Goal: Task Accomplishment & Management: Manage account settings

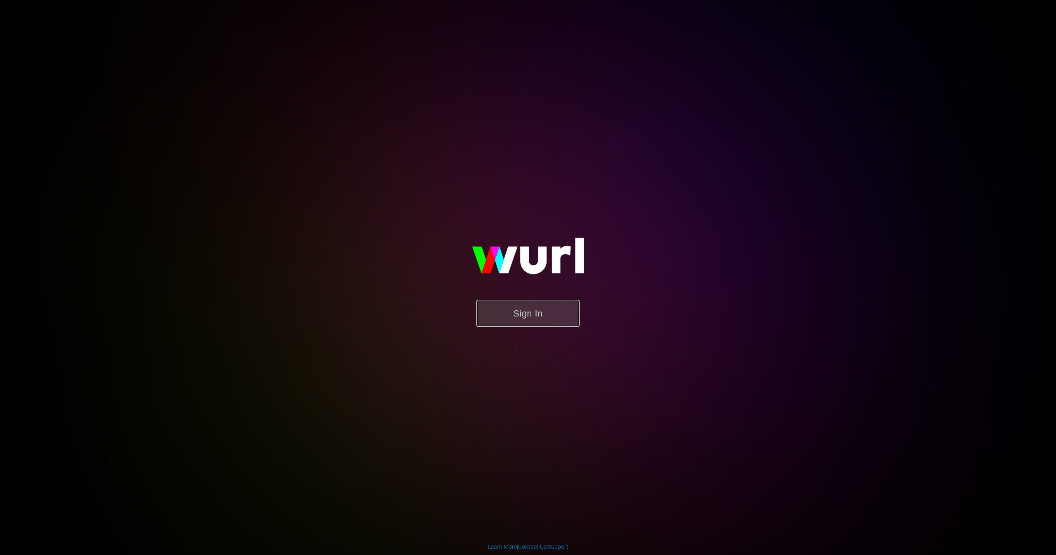
click at [505, 321] on button "Sign In" at bounding box center [527, 313] width 103 height 27
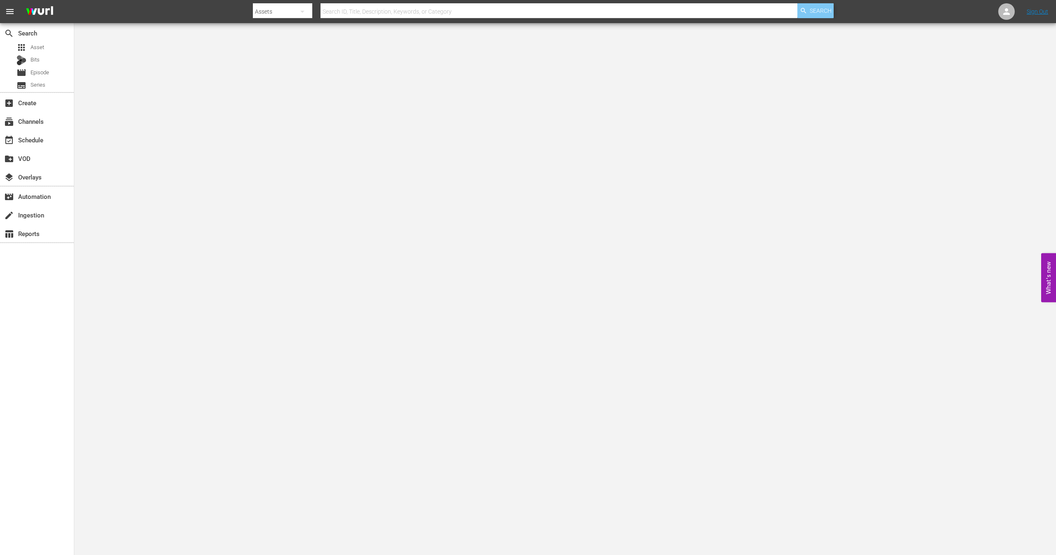
click at [825, 6] on span "Search" at bounding box center [821, 10] width 22 height 15
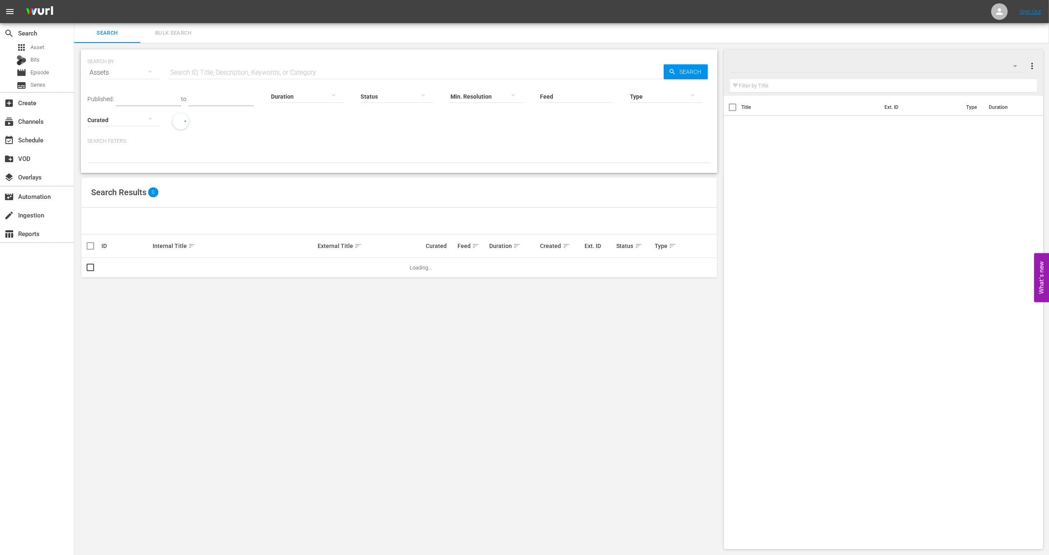
click at [274, 75] on input "text" at bounding box center [415, 73] width 495 height 20
click at [571, 71] on input "NEW KPOP Choice" at bounding box center [415, 73] width 495 height 20
type input "Weekly Idol"
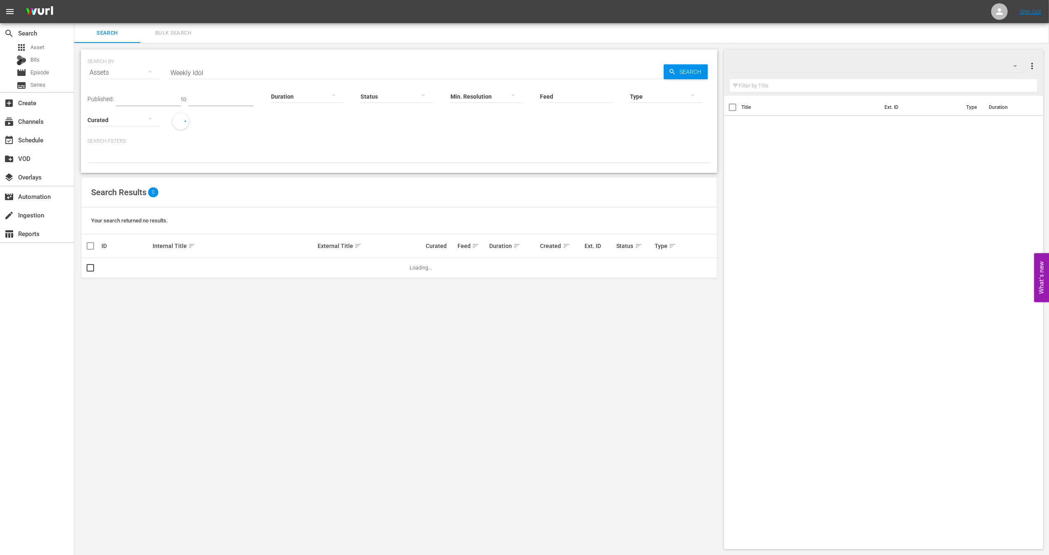
click at [682, 64] on div "SEARCH BY Search By Assets Search ID, Title, Description, Keywords, or Category…" at bounding box center [398, 68] width 623 height 30
click at [681, 70] on span "Search" at bounding box center [692, 71] width 32 height 15
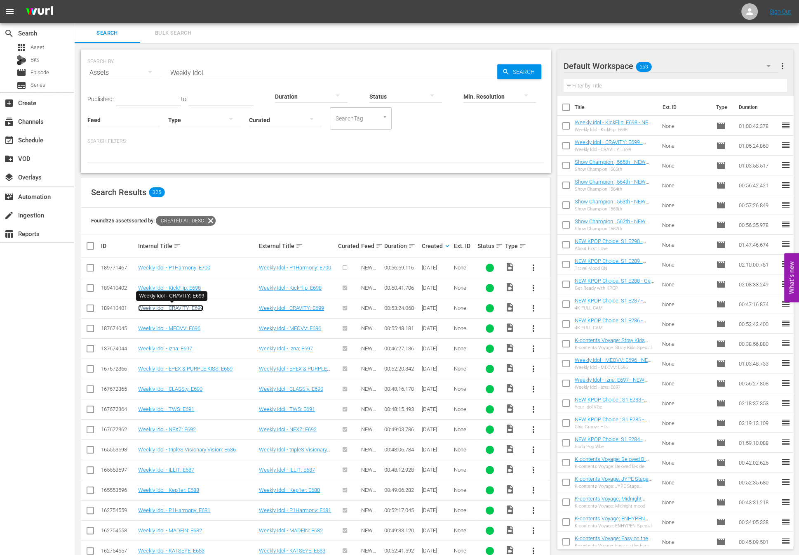
click at [198, 306] on link "Weekly Idol - CRAVITY: E699" at bounding box center [170, 308] width 65 height 6
click at [201, 267] on link "Weekly Idol - P1Harmony: E700" at bounding box center [174, 267] width 72 height 6
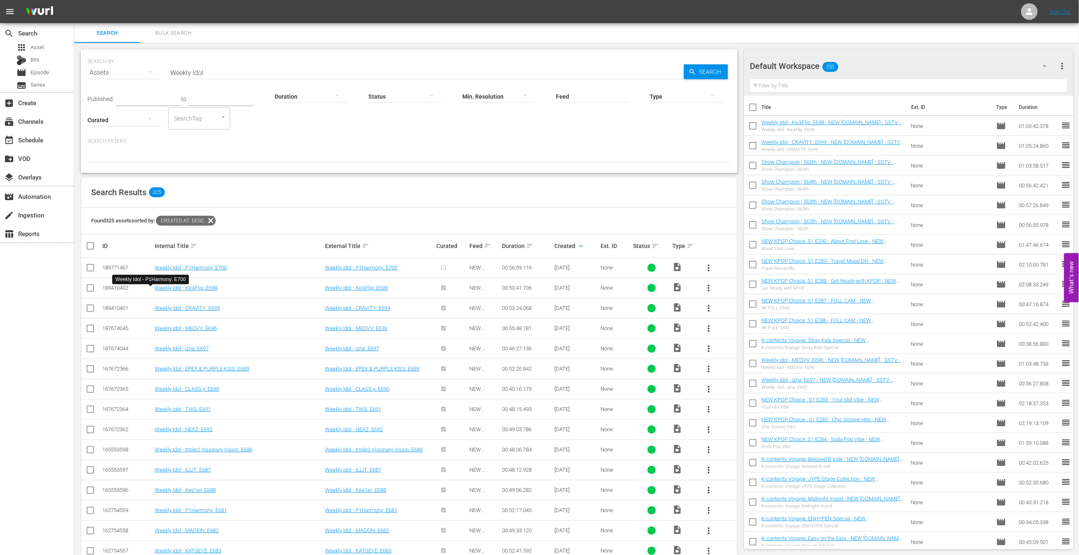
click at [1056, 268] on button "What's new 0" at bounding box center [1071, 277] width 15 height 49
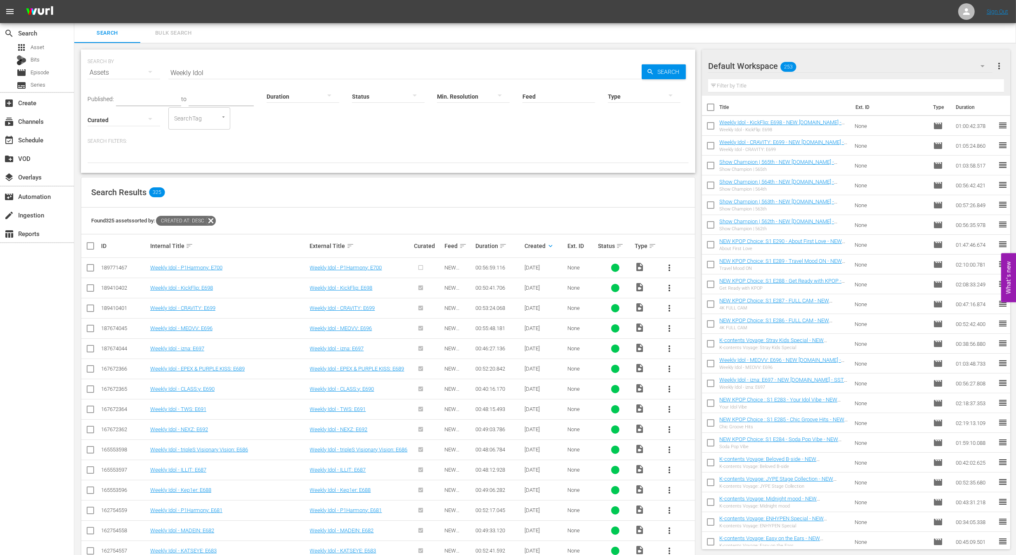
click at [604, 207] on div "Found 325 assets sorted by: Created At: desc" at bounding box center [387, 220] width 613 height 27
click at [661, 262] on button "more_vert" at bounding box center [669, 268] width 20 height 20
click at [724, 335] on div "Episode" at bounding box center [714, 330] width 56 height 20
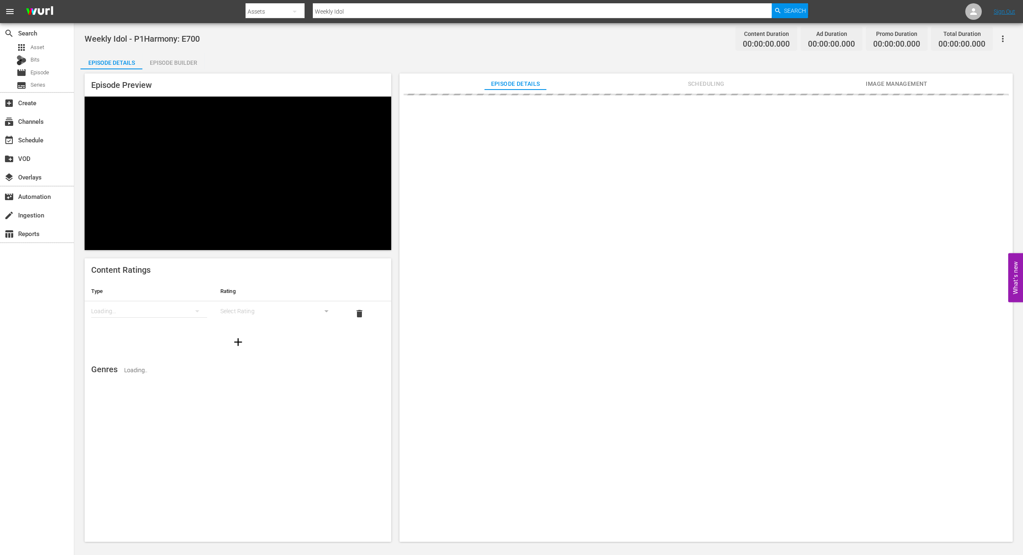
click at [398, 12] on input "Weekly Idol" at bounding box center [542, 12] width 459 height 20
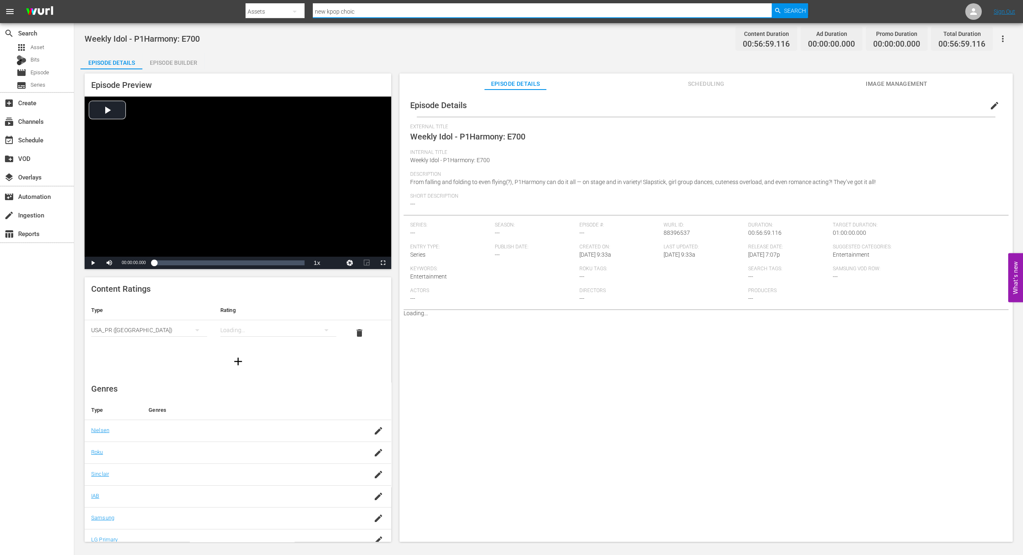
type input "new kpop choice"
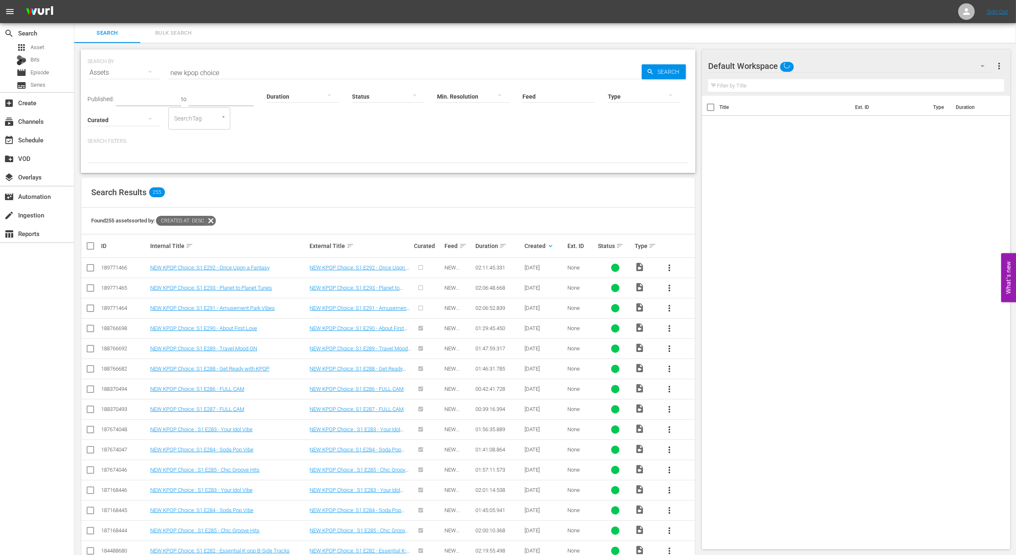
click at [672, 266] on span "more_vert" at bounding box center [669, 268] width 10 height 10
click at [704, 331] on div "Episode" at bounding box center [714, 330] width 56 height 20
click at [669, 287] on span "more_vert" at bounding box center [669, 288] width 10 height 10
click at [569, 147] on div "Search Filters:" at bounding box center [387, 150] width 601 height 25
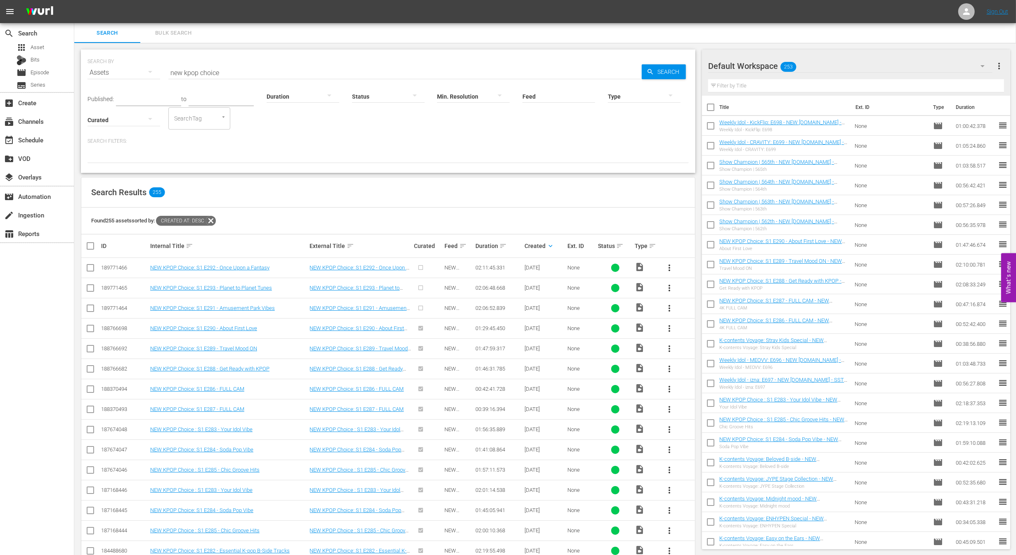
click at [667, 197] on div "Search Results 255" at bounding box center [387, 192] width 613 height 30
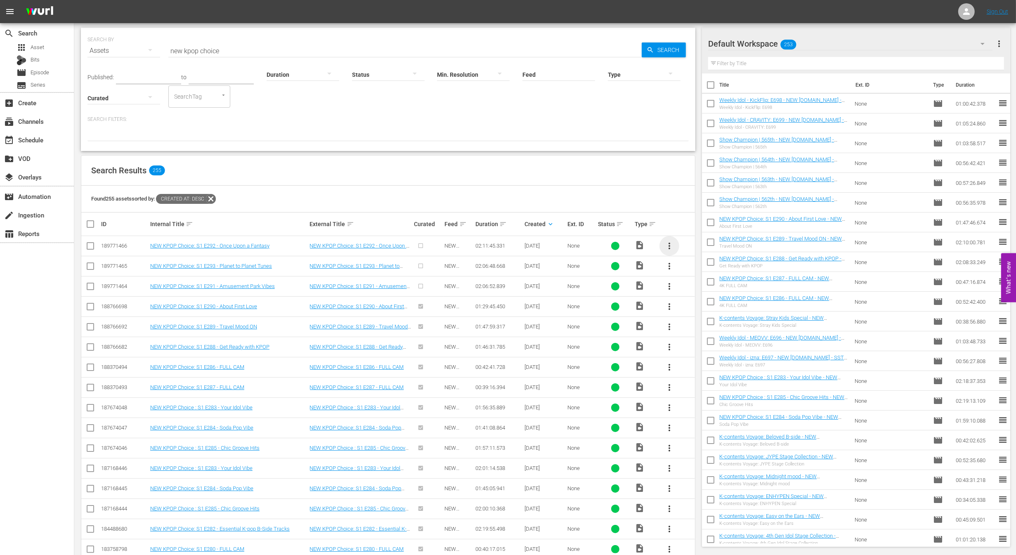
click at [670, 244] on span "more_vert" at bounding box center [669, 246] width 10 height 10
click at [700, 310] on div "Episode" at bounding box center [714, 308] width 56 height 20
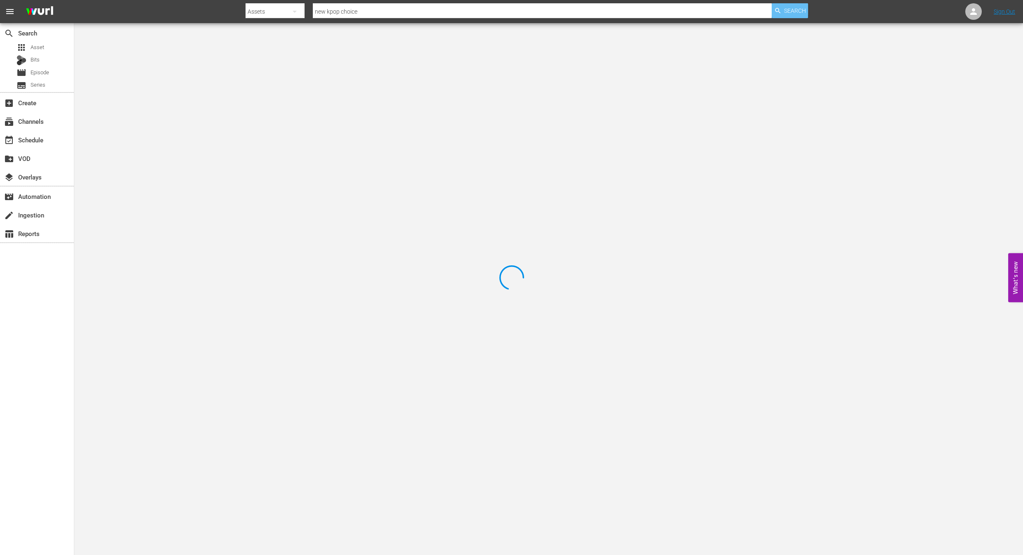
click at [783, 17] on div "Search" at bounding box center [789, 10] width 36 height 15
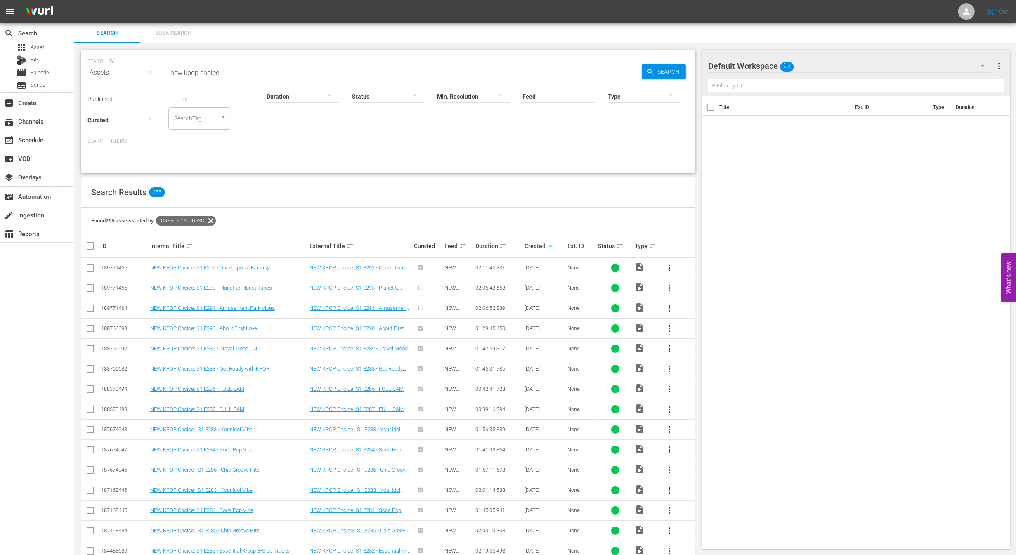
click at [670, 289] on span "more_vert" at bounding box center [669, 288] width 10 height 10
click at [703, 347] on div "Episode" at bounding box center [714, 350] width 56 height 20
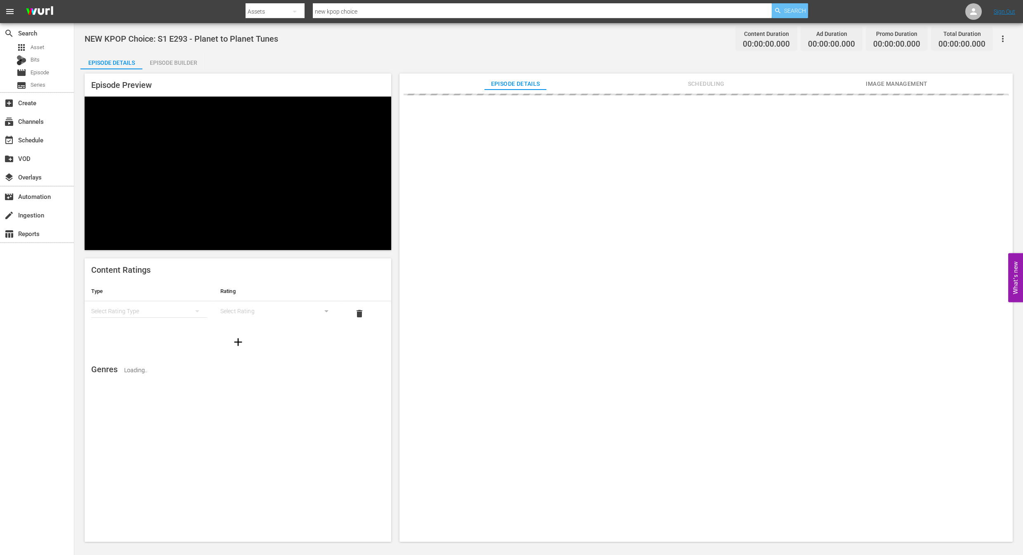
click at [785, 11] on span "Search" at bounding box center [795, 10] width 22 height 15
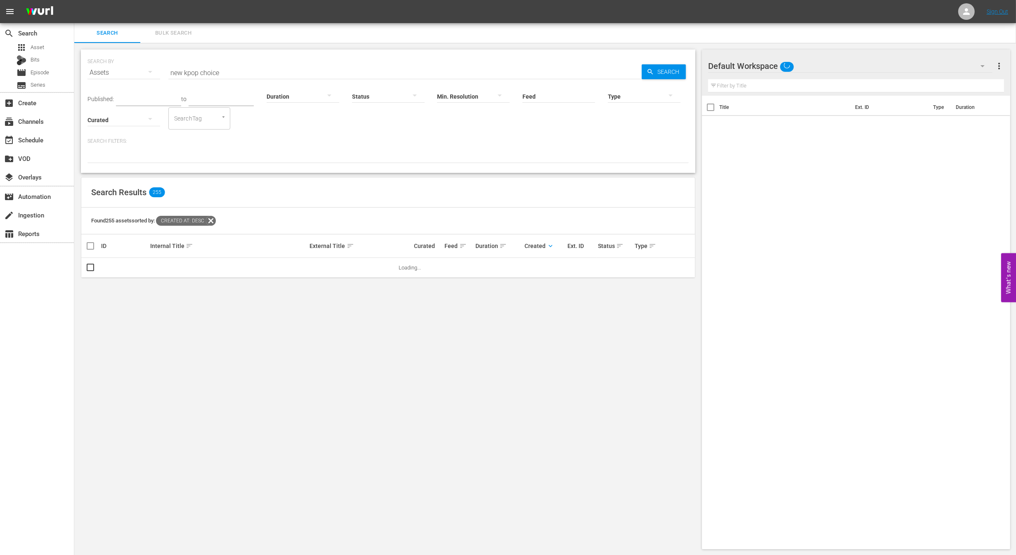
scroll to position [0, 0]
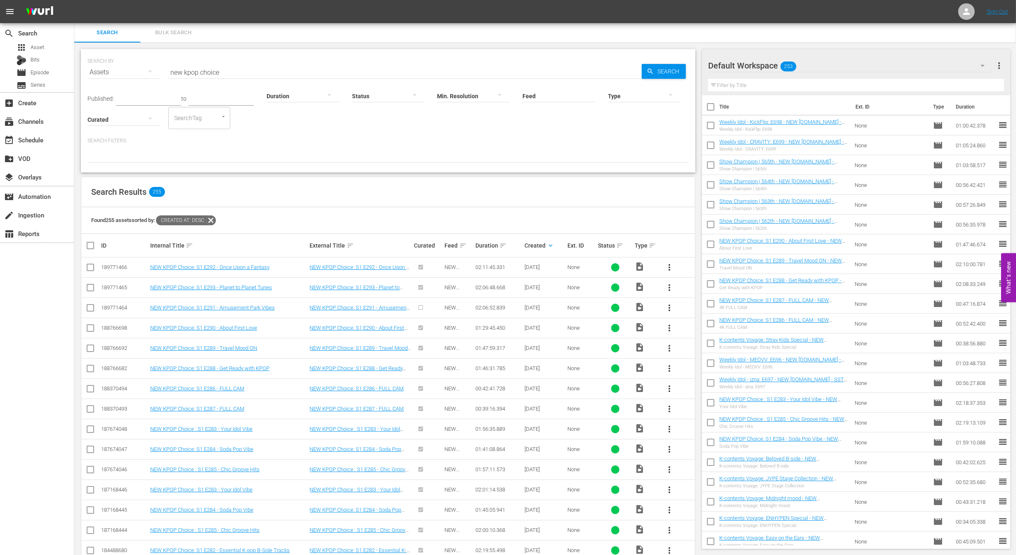
click at [671, 304] on span "more_vert" at bounding box center [669, 308] width 10 height 10
click at [696, 368] on div "Episode" at bounding box center [714, 369] width 56 height 20
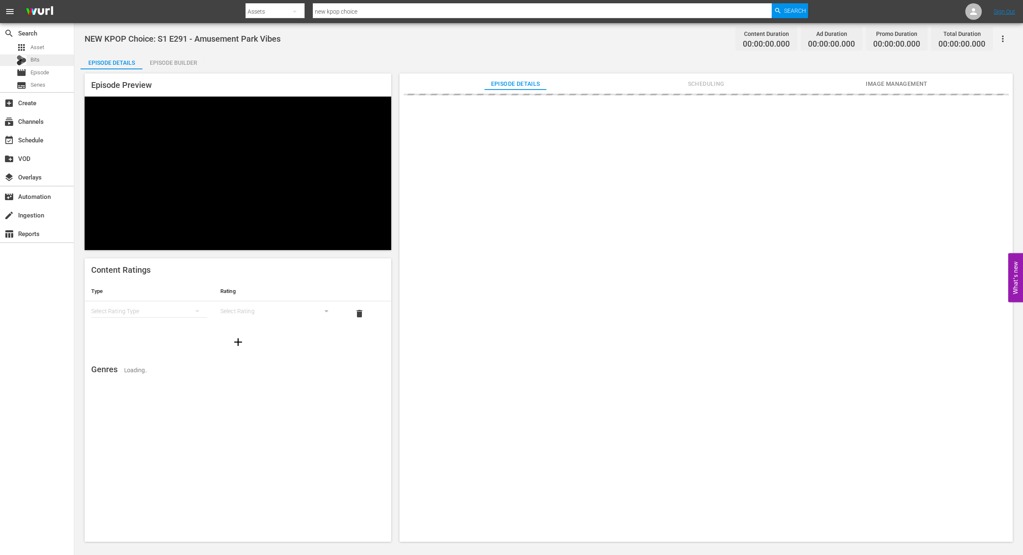
click at [45, 64] on div "Bits" at bounding box center [37, 60] width 74 height 12
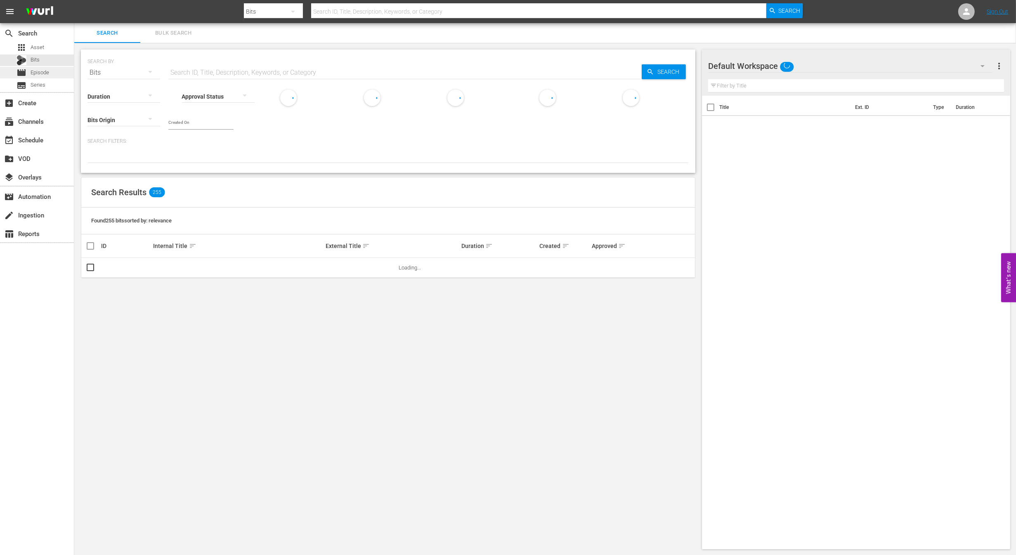
click at [44, 69] on span "Episode" at bounding box center [40, 72] width 19 height 8
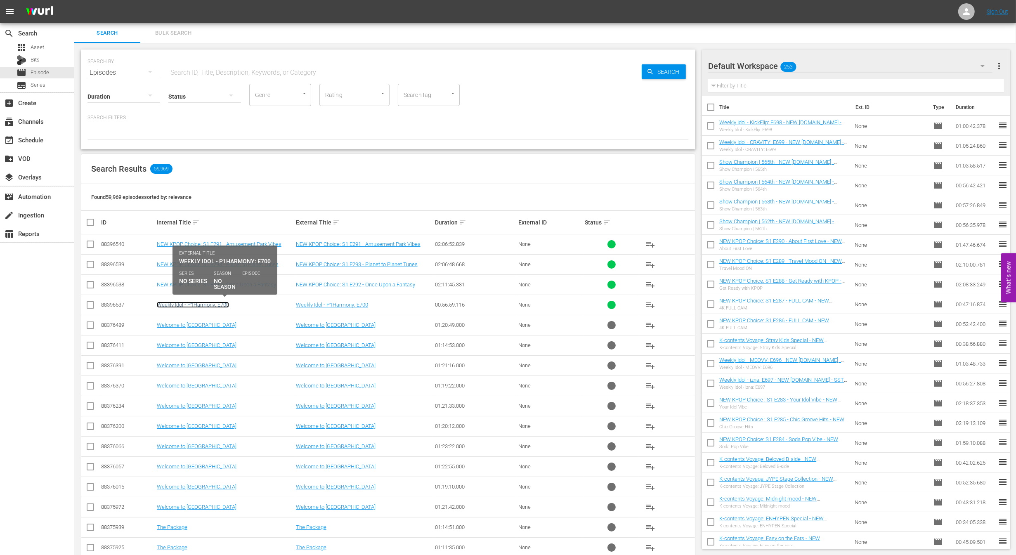
click at [202, 304] on link "Weekly Idol - P1Harmony: E700" at bounding box center [193, 305] width 72 height 6
click at [263, 64] on input "text" at bounding box center [404, 73] width 473 height 20
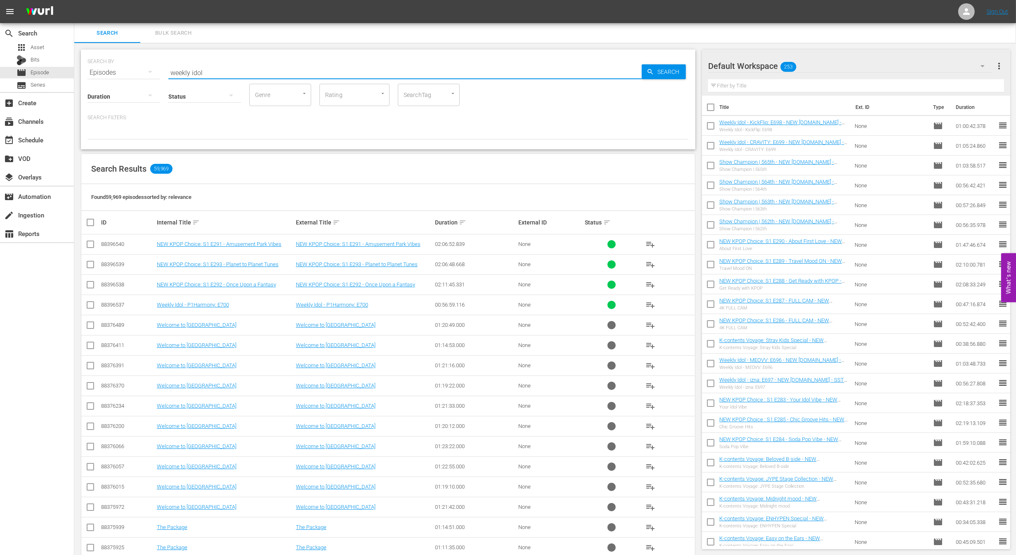
click at [463, 171] on div "Search Results 59,969" at bounding box center [387, 169] width 613 height 30
click at [222, 70] on input "weekly idol" at bounding box center [404, 73] width 473 height 20
click at [642, 71] on div "Search" at bounding box center [663, 71] width 44 height 15
click at [643, 71] on div "Search" at bounding box center [663, 71] width 44 height 15
click at [534, 206] on div "Found 448 episodes sorted by: relevance" at bounding box center [387, 197] width 613 height 27
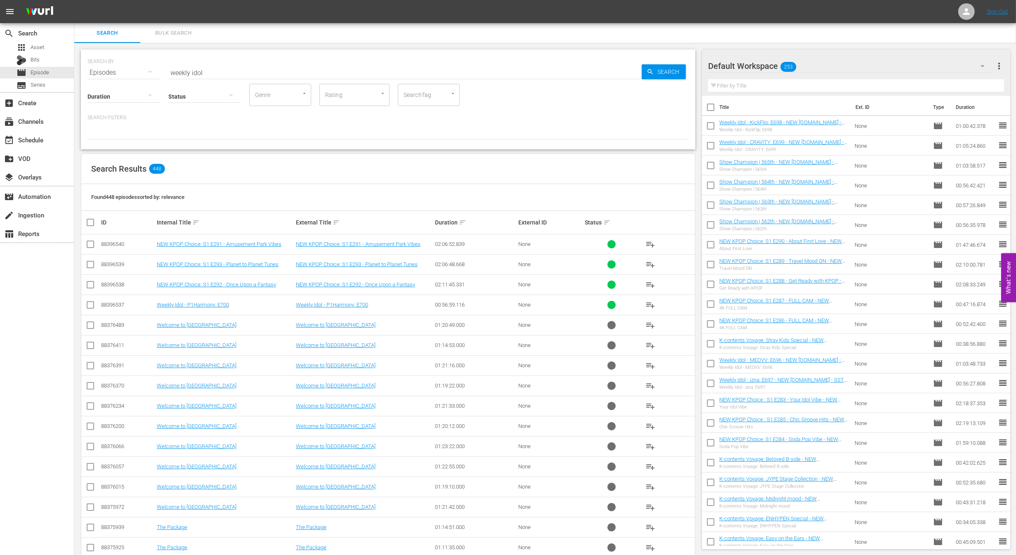
click at [169, 85] on div at bounding box center [204, 96] width 73 height 23
click at [149, 70] on div "Ready to Schedule Not Ready to Schedule" at bounding box center [508, 277] width 1016 height 555
click at [120, 67] on div "Ready to Schedule Not Ready to Schedule" at bounding box center [508, 277] width 1016 height 555
click at [115, 70] on div "Episodes" at bounding box center [123, 72] width 73 height 23
click at [123, 70] on div "Channels Series Episodes Bits Assets" at bounding box center [508, 277] width 1016 height 555
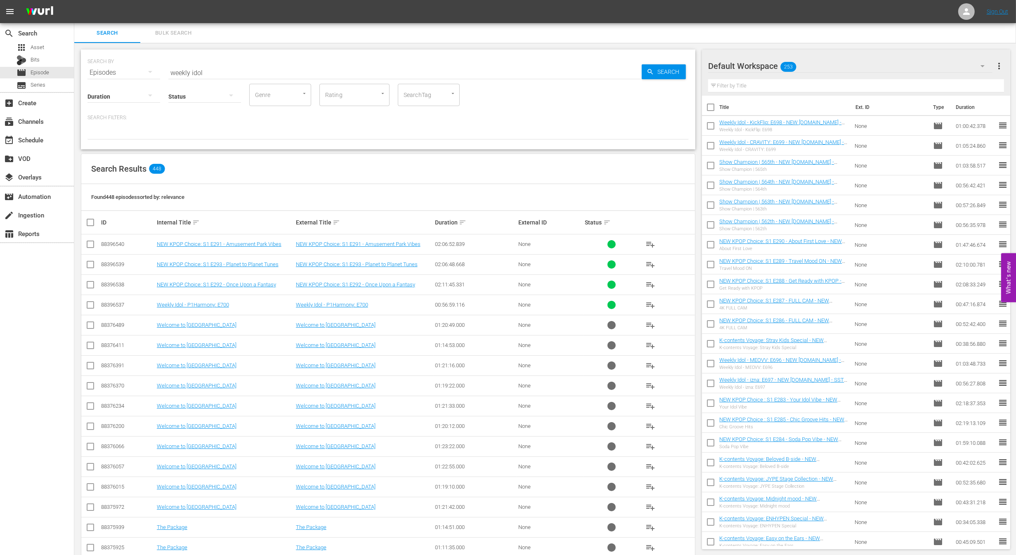
click at [212, 64] on div "Channels Series Episodes Bits Assets" at bounding box center [508, 277] width 1016 height 555
click at [219, 75] on input "weekly idol" at bounding box center [404, 73] width 473 height 20
type input "Weekly Idol"
click at [659, 80] on div "SEARCH BY Search By Episodes Search ID, Title, Description, Keywords, or Catego…" at bounding box center [387, 68] width 601 height 30
click at [659, 71] on span "Search" at bounding box center [670, 71] width 32 height 15
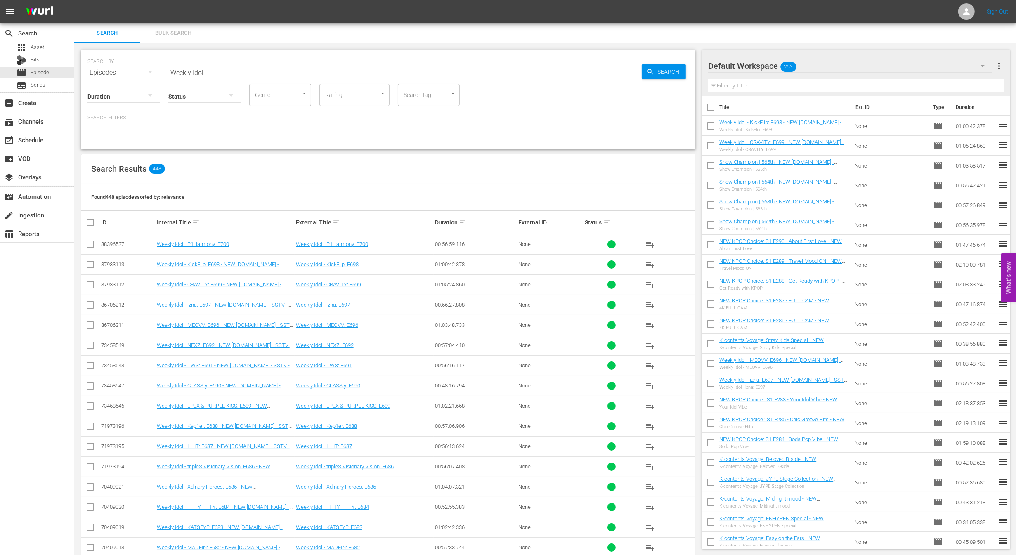
click at [245, 266] on td "Weekly Idol - KickFlip: E698 - NEW K.ID - SSTV - 202508" at bounding box center [225, 264] width 139 height 20
click at [229, 385] on link "Weekly Idol - CLASS:y: E690 - NEW K.ID - SSTV - 202501" at bounding box center [219, 388] width 124 height 12
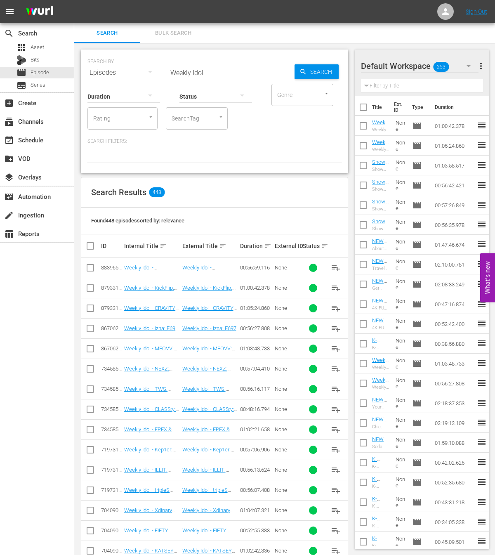
click at [216, 75] on input "Weekly Idol" at bounding box center [231, 73] width 126 height 20
type input "="
click at [312, 72] on span "Search" at bounding box center [323, 71] width 32 height 15
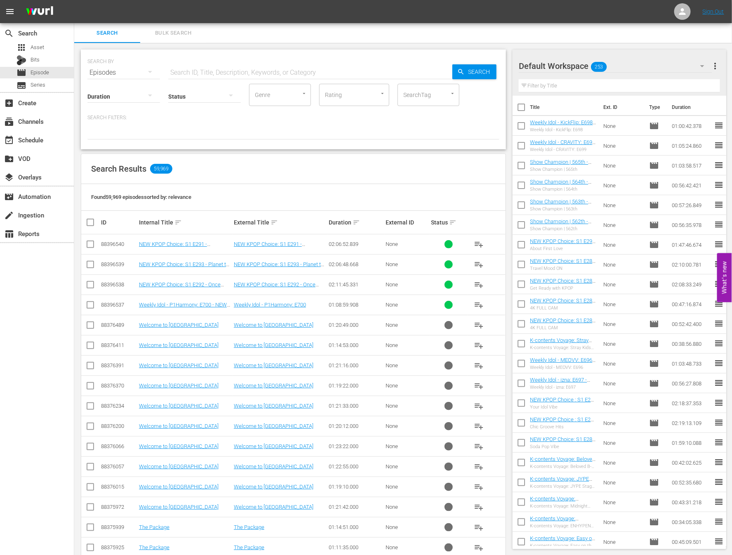
click at [193, 68] on input "text" at bounding box center [310, 73] width 284 height 20
click at [485, 71] on span "Search" at bounding box center [481, 71] width 32 height 15
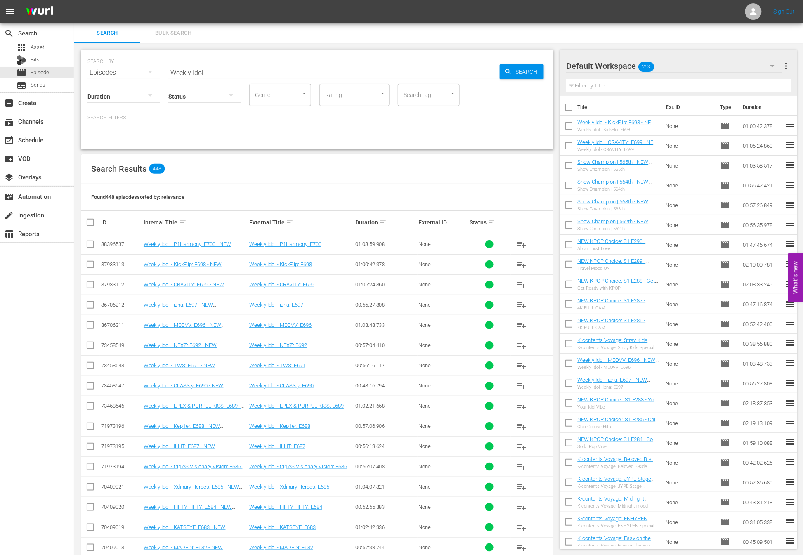
click at [322, 78] on input "Weekly Idol" at bounding box center [333, 73] width 331 height 20
click at [494, 159] on div "Search Results 448" at bounding box center [317, 169] width 472 height 30
click at [520, 245] on span "playlist_add" at bounding box center [522, 244] width 10 height 10
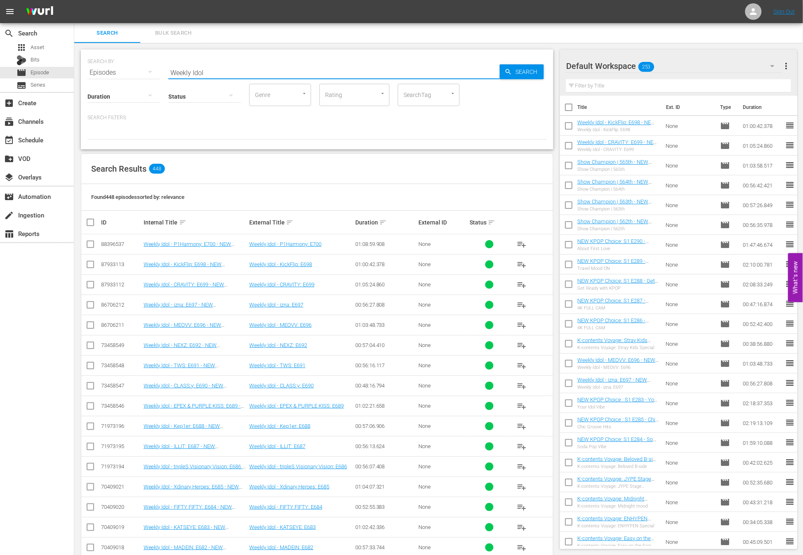
click at [275, 72] on input "Weekly Idol" at bounding box center [333, 73] width 331 height 20
type input "k"
type input "new kpop choice"
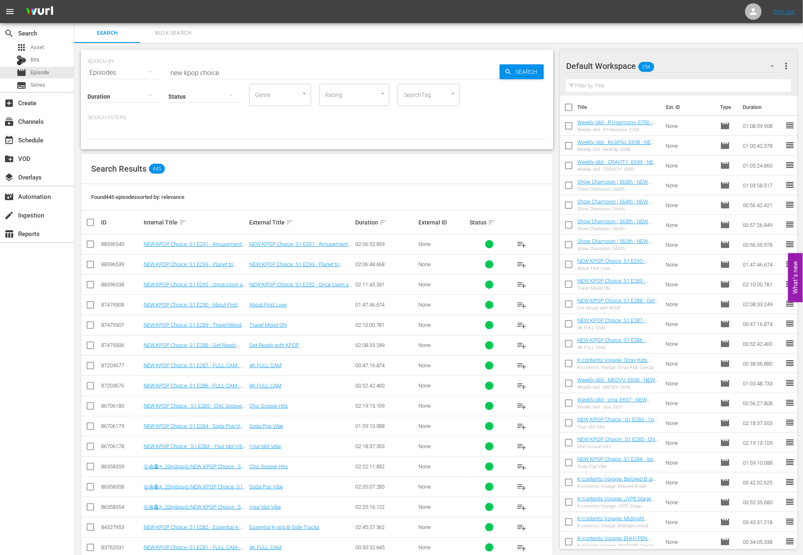
click at [170, 249] on td "NEW KPOP Choice: S1 E291 - Amusement Park Vibes" at bounding box center [195, 244] width 106 height 20
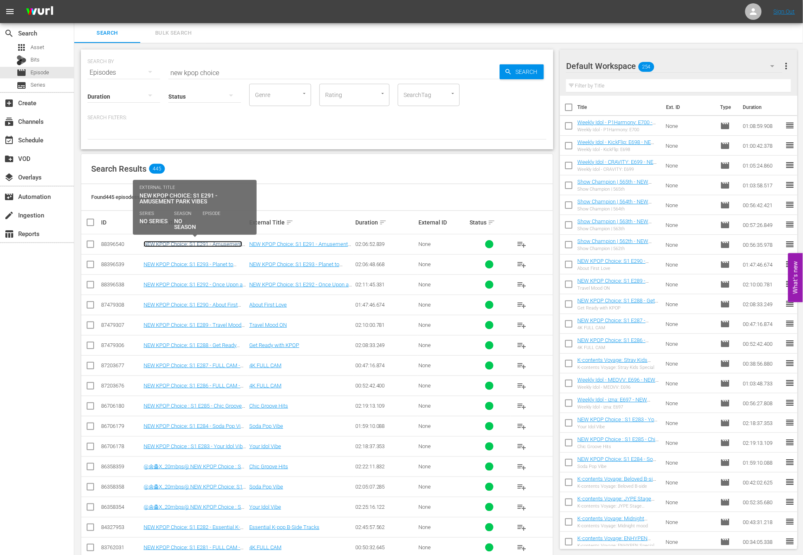
click at [170, 244] on link "NEW KPOP Choice: S1 E291 - Amusement Park Vibes" at bounding box center [193, 247] width 99 height 12
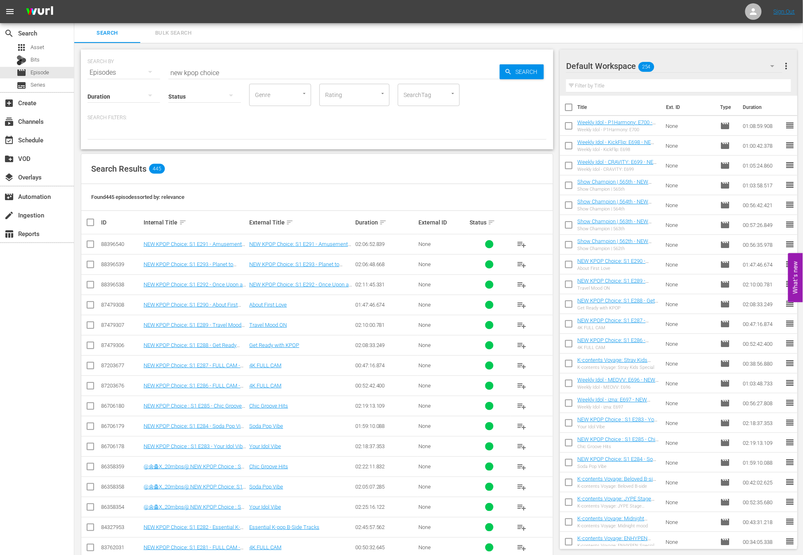
click at [307, 174] on div "Search Results 445" at bounding box center [317, 169] width 472 height 30
click at [225, 241] on link "NEW KPOP Choice: S1 E291 - Amusement Park Vibes" at bounding box center [193, 247] width 99 height 12
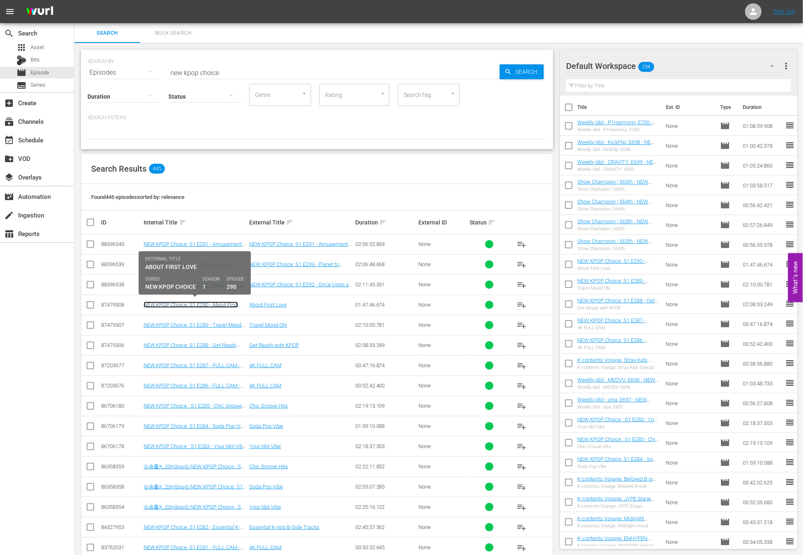
click at [219, 305] on link "NEW KPOP Choice: S1 E290 - About First Love - NEW [DOMAIN_NAME] - SSTV - 202508" at bounding box center [191, 311] width 94 height 19
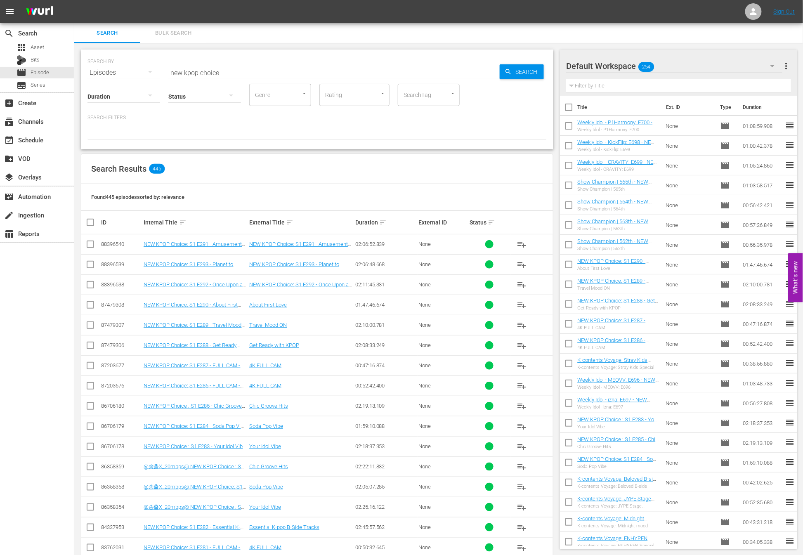
click at [304, 176] on div "Search Results 445" at bounding box center [317, 169] width 472 height 30
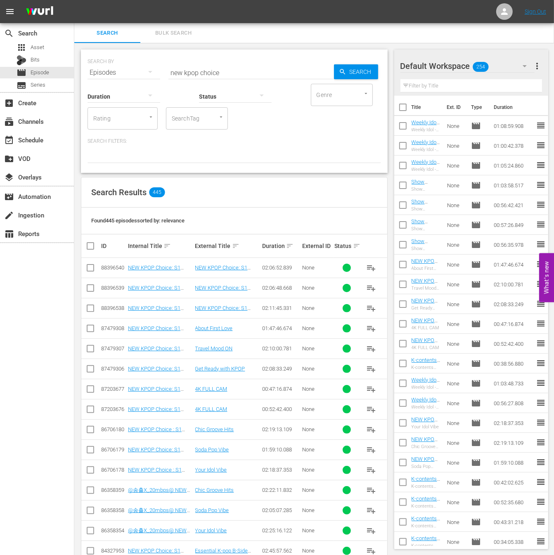
scroll to position [137, 0]
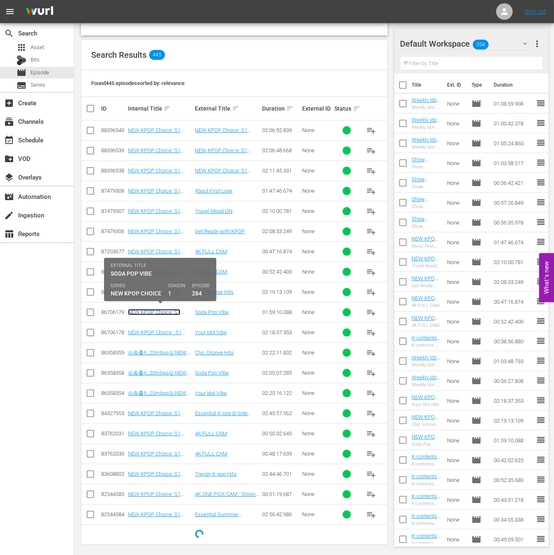
click at [153, 311] on link "NEW KPOP Choice: S1 E284 - Soda Pop Vibe - NEW [DOMAIN_NAME] - SSTV - 202507" at bounding box center [155, 321] width 55 height 25
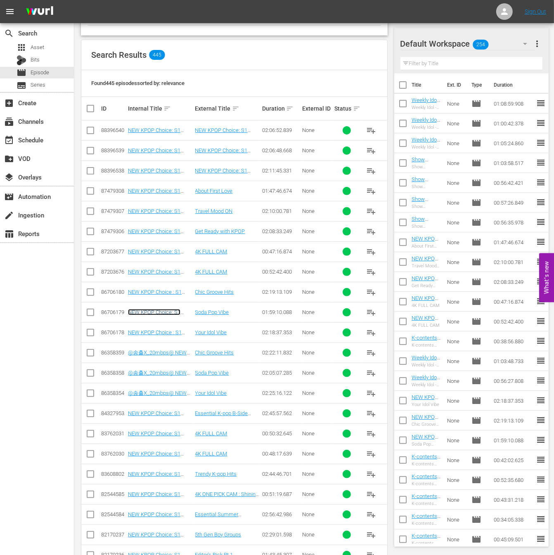
scroll to position [246, 0]
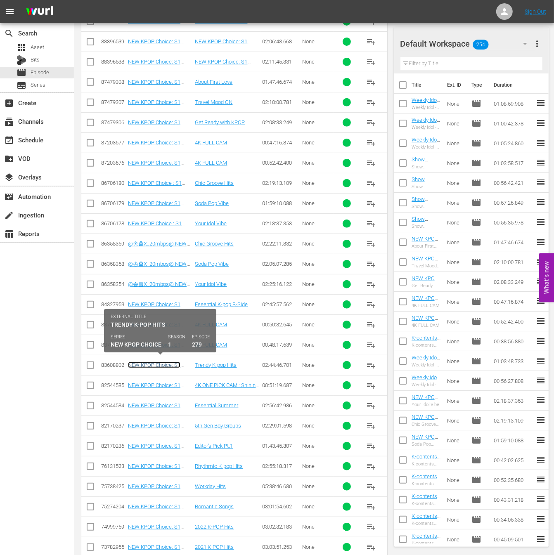
click at [163, 363] on link "NEW KPOP Choice: S1 E279 - Trendy K-pop Hits - NEW [DOMAIN_NAME] - SSTV - 202506" at bounding box center [158, 374] width 60 height 25
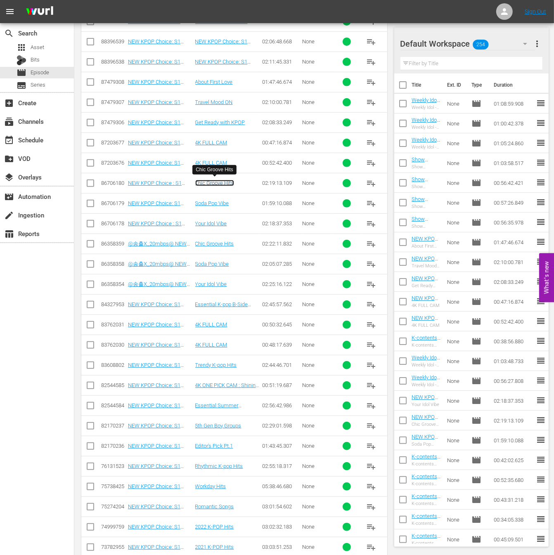
click at [213, 181] on link "Chic Groove Hits" at bounding box center [214, 183] width 39 height 6
click at [207, 163] on link "4K FULL CAM" at bounding box center [211, 163] width 32 height 6
click at [210, 142] on link "4K FULL CAM" at bounding box center [211, 142] width 32 height 6
click at [223, 121] on link "Get Ready with KPOP" at bounding box center [220, 122] width 50 height 6
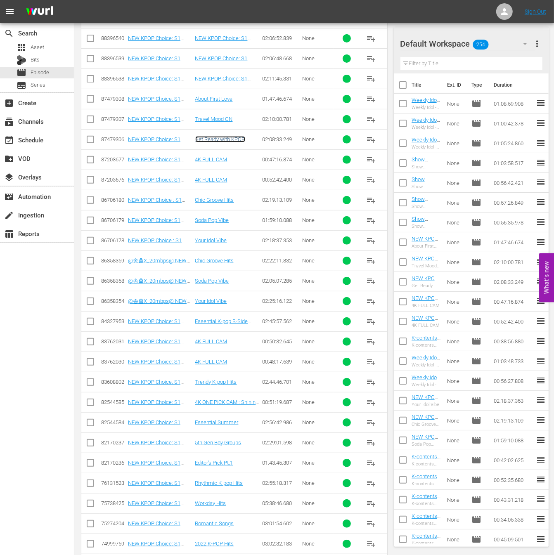
scroll to position [228, 0]
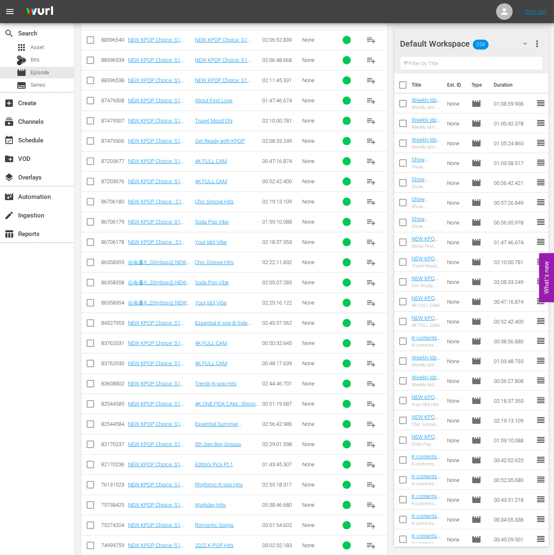
click at [212, 115] on td "Travel Mood ON" at bounding box center [227, 121] width 67 height 20
click at [212, 120] on link "Travel Mood ON" at bounding box center [214, 121] width 38 height 6
click at [210, 100] on link "About First Love" at bounding box center [214, 100] width 38 height 6
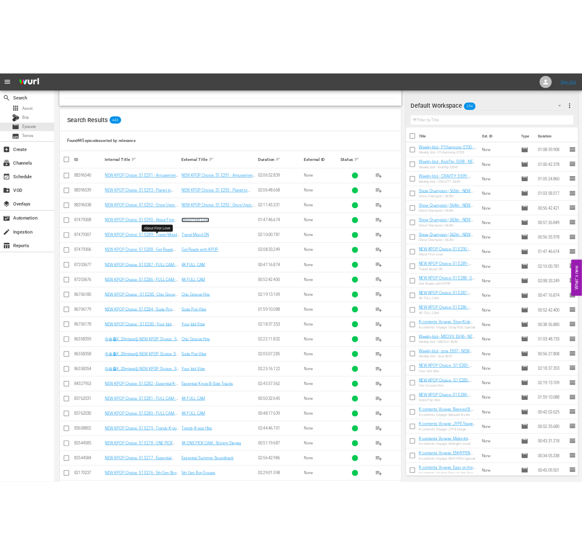
scroll to position [0, 0]
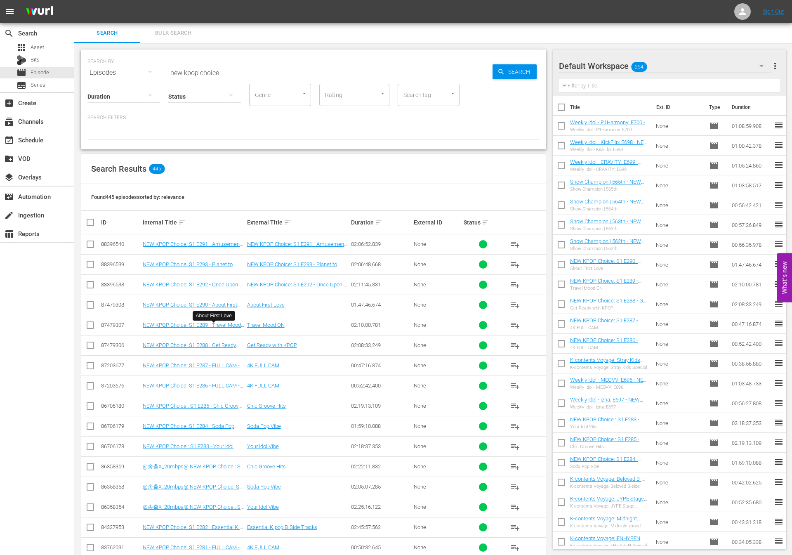
click at [499, 91] on div "Duration Status Genre Genre Rating Rating SearchTag SearchTag" at bounding box center [313, 95] width 452 height 24
click at [506, 72] on span "Search" at bounding box center [521, 71] width 32 height 15
click at [495, 75] on div "Search" at bounding box center [515, 71] width 44 height 15
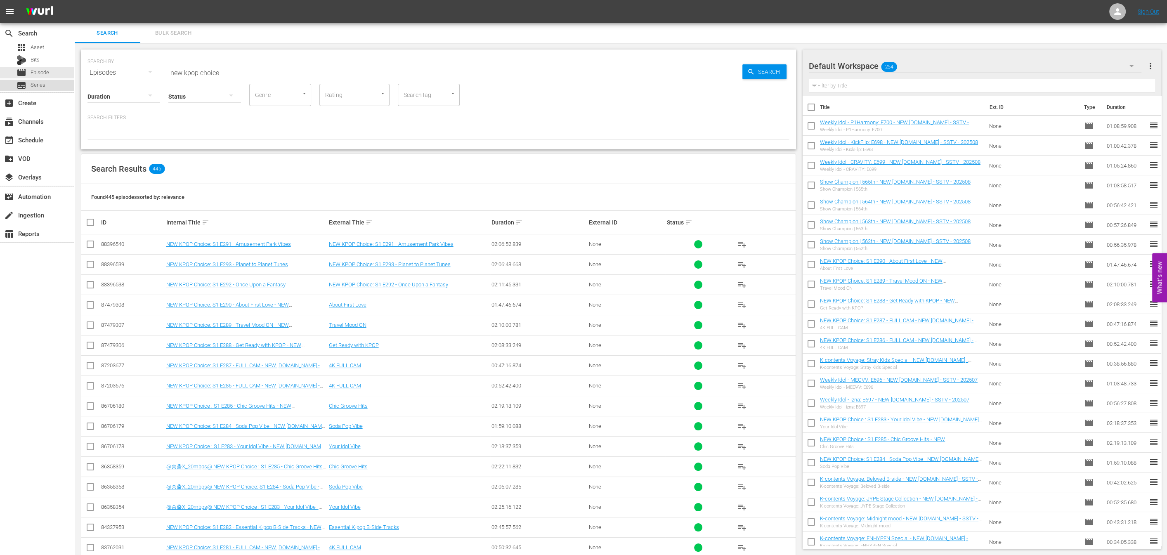
click at [55, 89] on div "subtitles Series" at bounding box center [37, 86] width 74 height 12
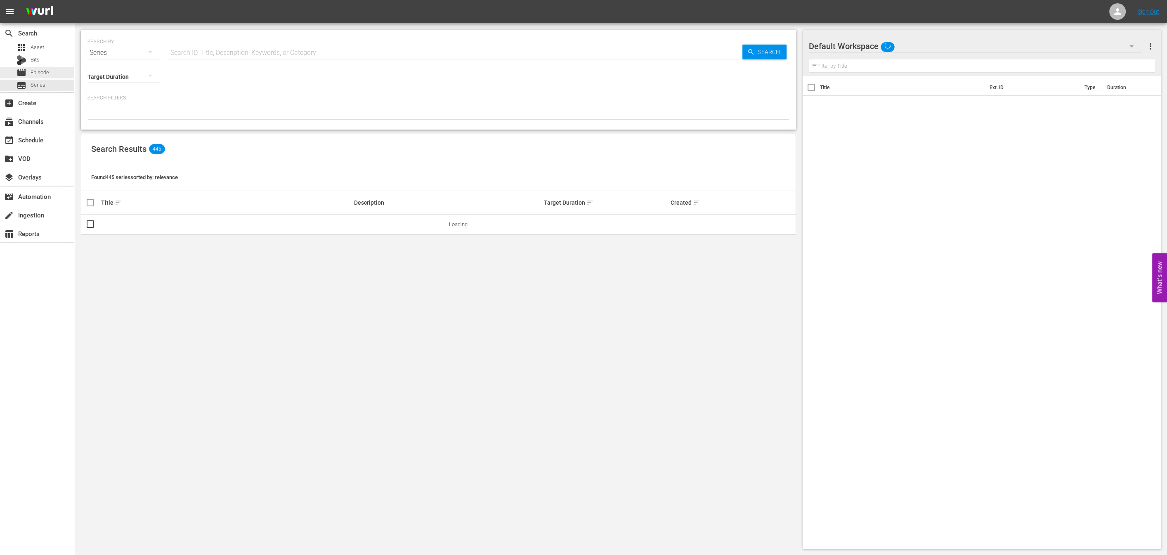
click at [57, 76] on div "movie Episode" at bounding box center [37, 73] width 74 height 12
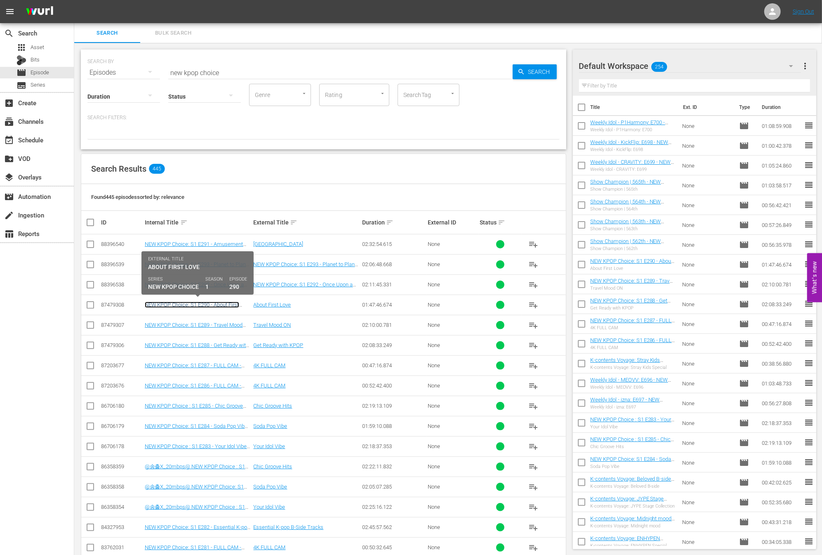
click at [215, 302] on link "NEW KPOP Choice: S1 E290 - About First Love - NEW [DOMAIN_NAME] - SSTV - 202508" at bounding box center [192, 311] width 94 height 19
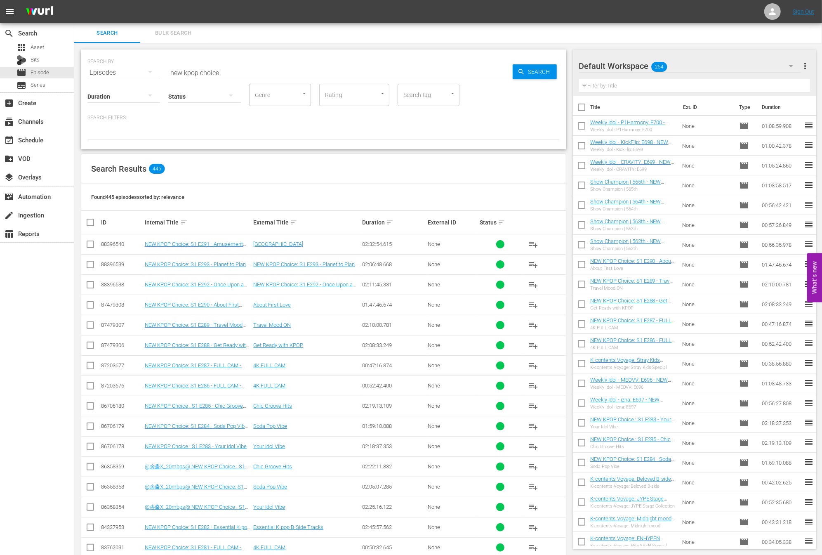
click at [216, 327] on td "NEW KPOP Choice: S1 E289 - Travel Mood ON - NEW [DOMAIN_NAME] - SSTV - 202508" at bounding box center [198, 325] width 109 height 20
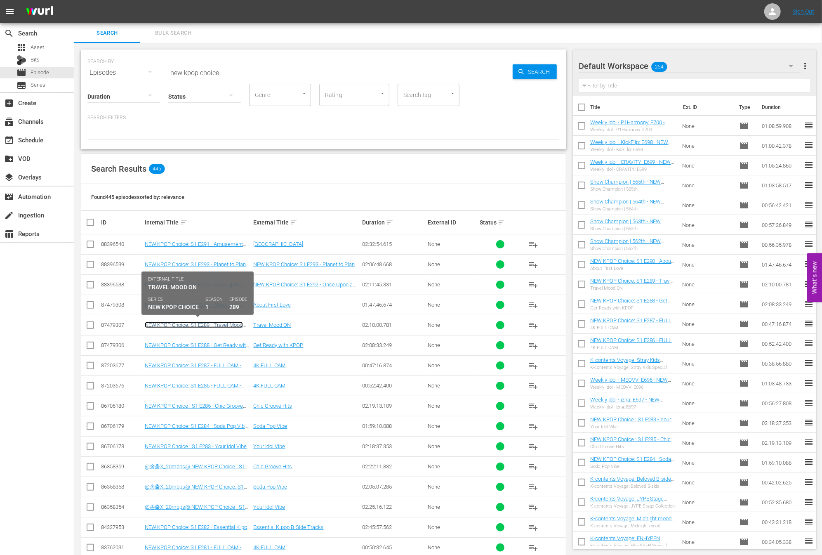
click at [219, 325] on link "NEW KPOP Choice: S1 E289 - Travel Mood ON - NEW [DOMAIN_NAME] - SSTV - 202508" at bounding box center [196, 328] width 103 height 12
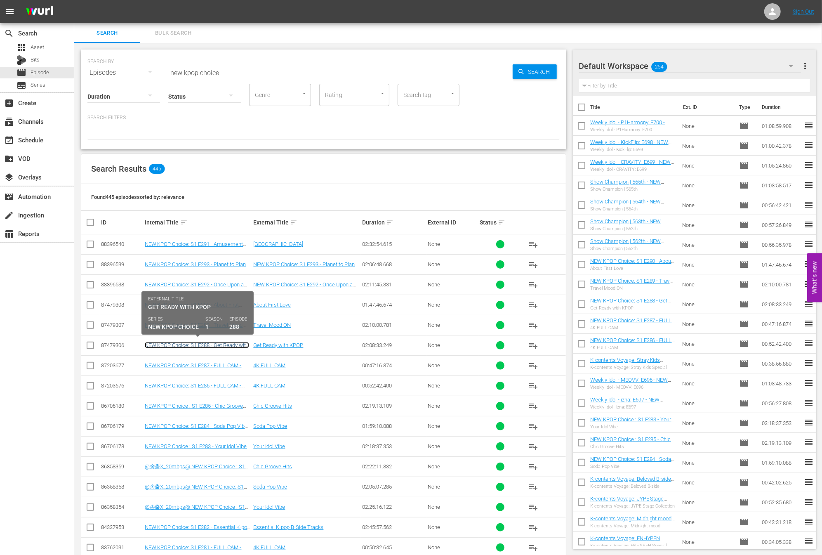
click at [208, 343] on link "NEW KPOP Choice: S1 E288 - Get Ready with KPOP - NEW [DOMAIN_NAME] - SSTV - 202…" at bounding box center [197, 351] width 104 height 19
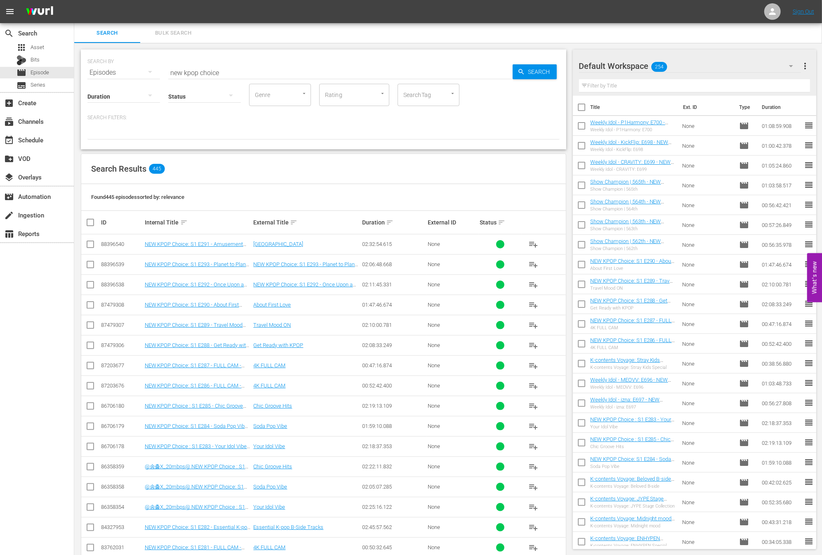
click at [279, 177] on div "Search Results 445" at bounding box center [323, 169] width 485 height 30
click at [531, 239] on span "playlist_add" at bounding box center [533, 244] width 10 height 10
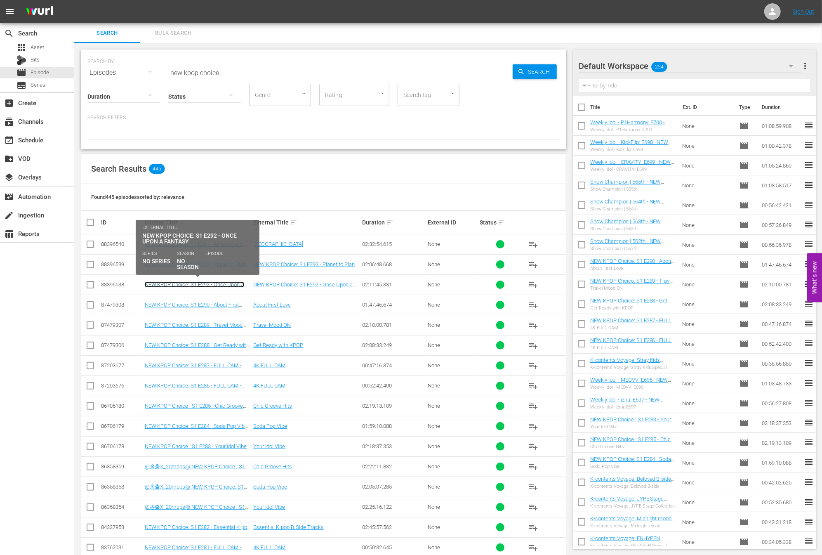
click at [199, 284] on link "NEW KPOP Choice: S1 E292 - Once Upon a Fantasy" at bounding box center [194, 287] width 99 height 12
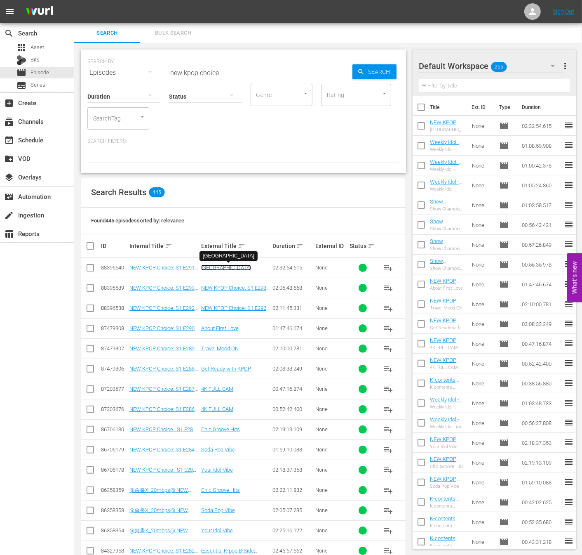
click at [236, 266] on link "[GEOGRAPHIC_DATA]" at bounding box center [226, 267] width 50 height 6
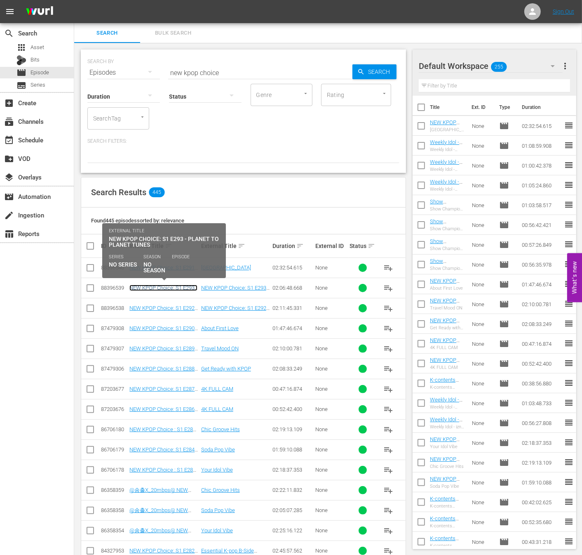
click at [173, 285] on link "NEW KPOP Choice: S1 E293 - Planet to Planet Tunes" at bounding box center [164, 291] width 68 height 12
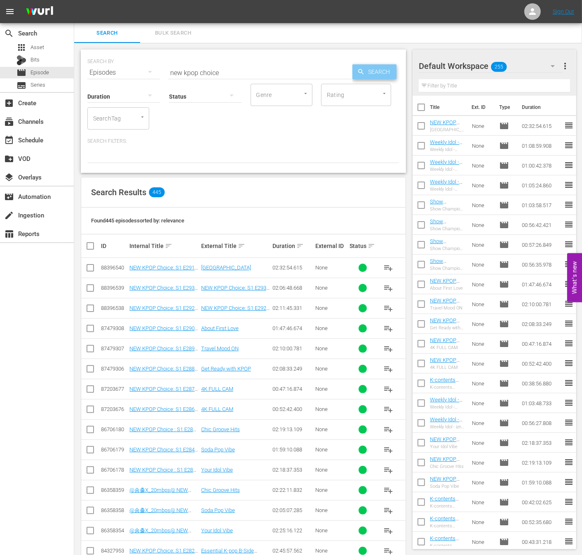
click at [355, 69] on div "Search" at bounding box center [375, 71] width 44 height 15
click at [57, 85] on div "subtitles Series" at bounding box center [37, 86] width 74 height 12
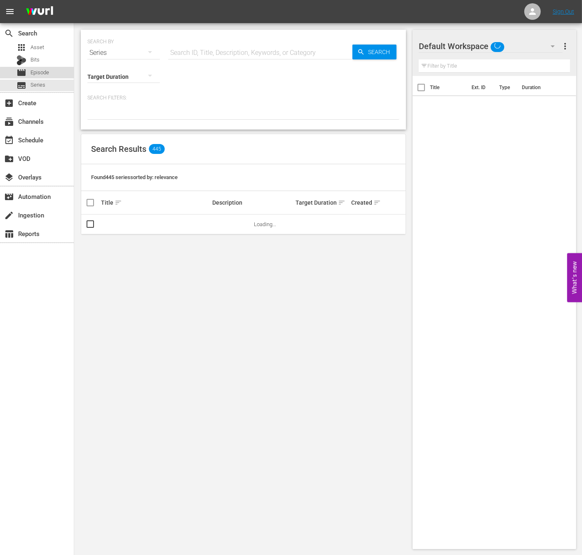
click at [57, 78] on div "movie Episode" at bounding box center [37, 73] width 74 height 12
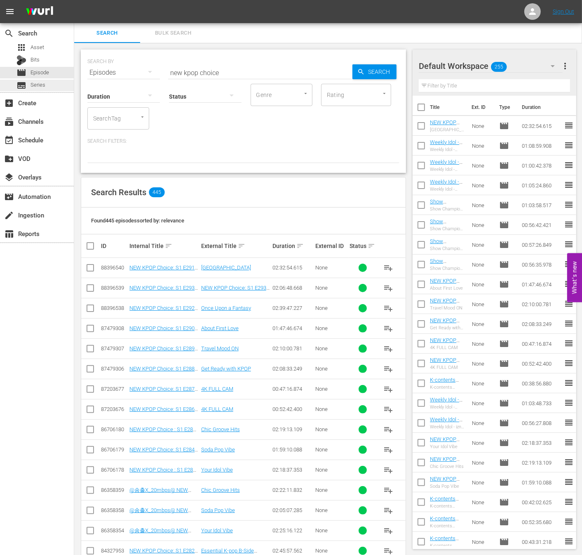
click at [65, 86] on div "subtitles Series" at bounding box center [37, 86] width 74 height 12
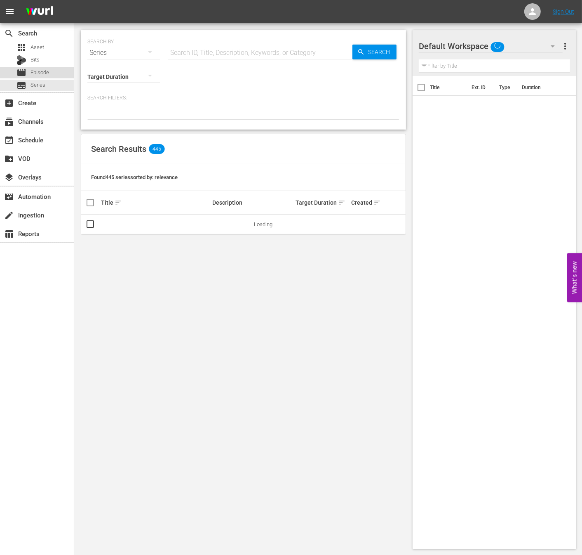
click at [59, 71] on div "movie Episode" at bounding box center [37, 73] width 74 height 12
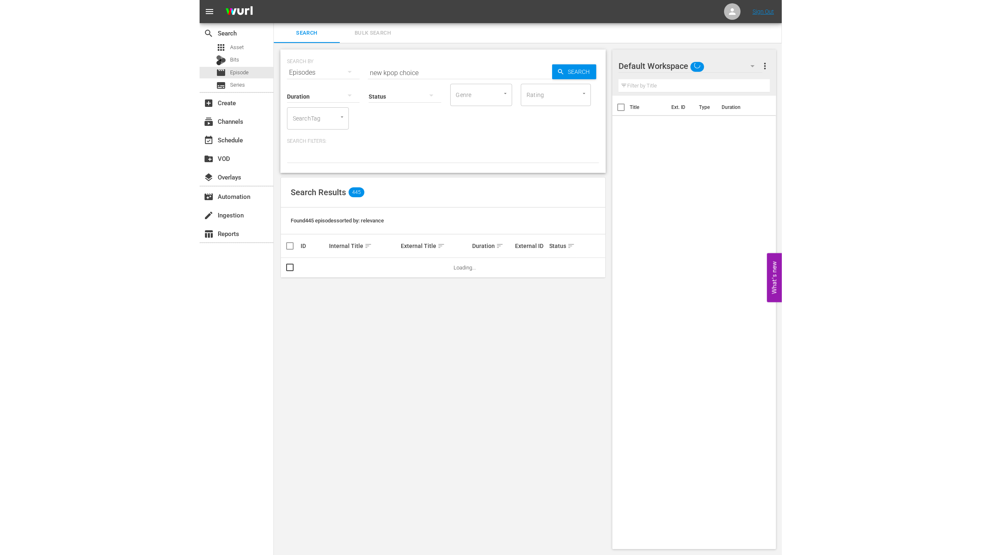
scroll to position [0, 0]
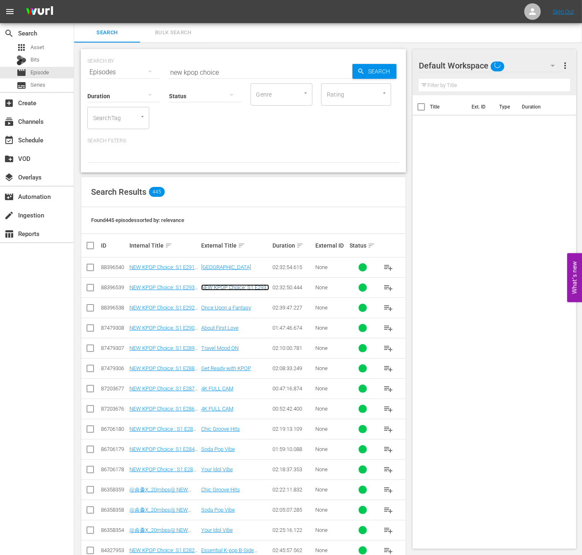
click at [233, 285] on link "NEW KPOP Choice: S1 E293 - Planet to Planet Tunes" at bounding box center [235, 290] width 68 height 12
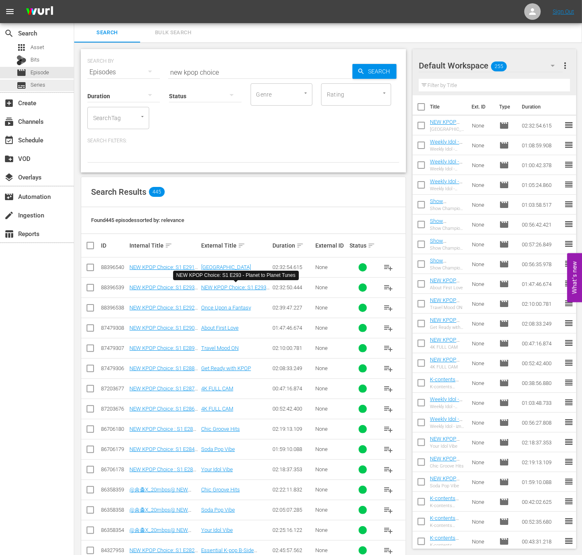
click at [10, 87] on div "subtitles Series" at bounding box center [22, 86] width 45 height 12
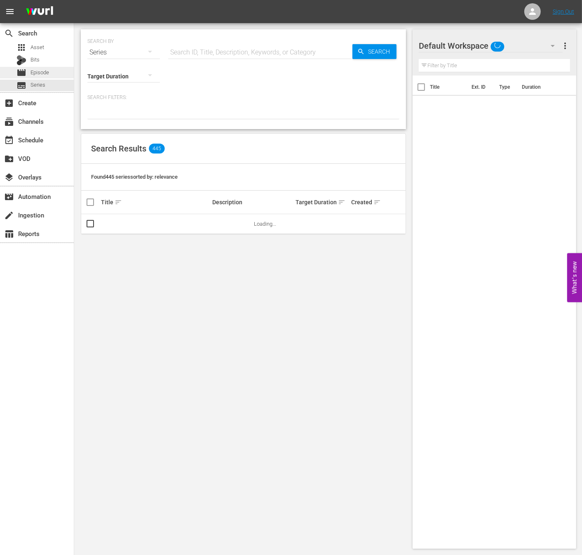
click at [39, 73] on span "Episode" at bounding box center [40, 72] width 19 height 8
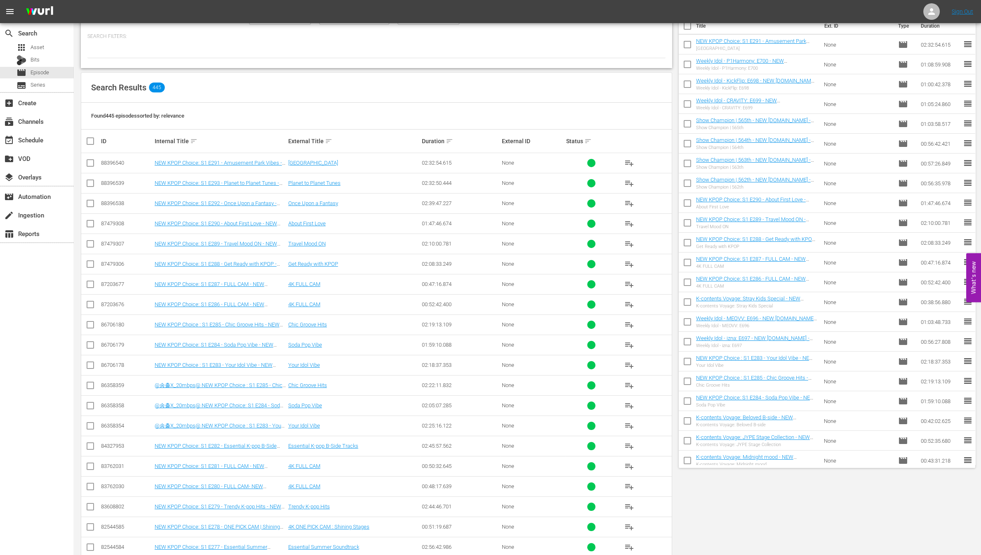
scroll to position [114, 0]
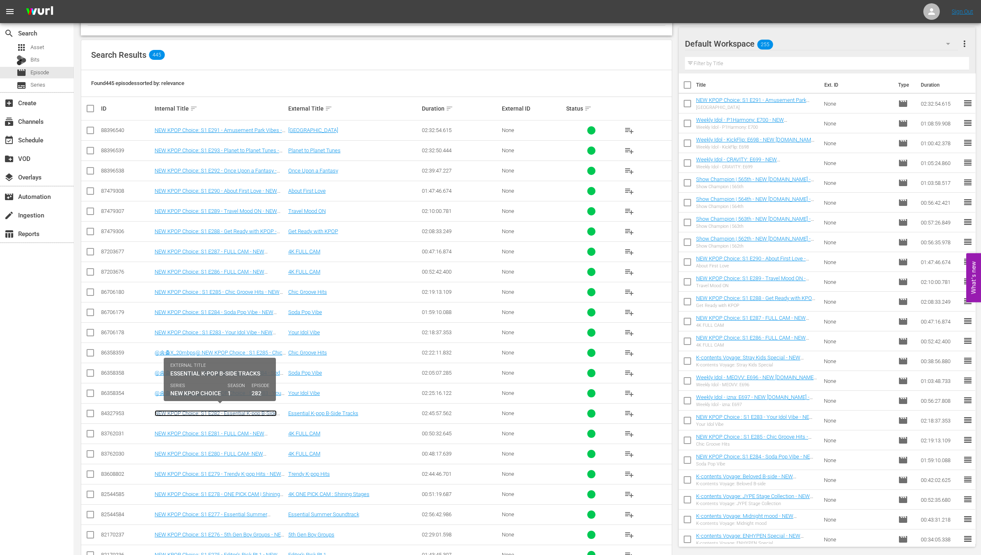
click at [262, 413] on link "NEW KPOP Choice: S1 E282 - Essential K-pop B-Side Tracks - NEW K.ID - SSTV - 20…" at bounding box center [216, 416] width 122 height 12
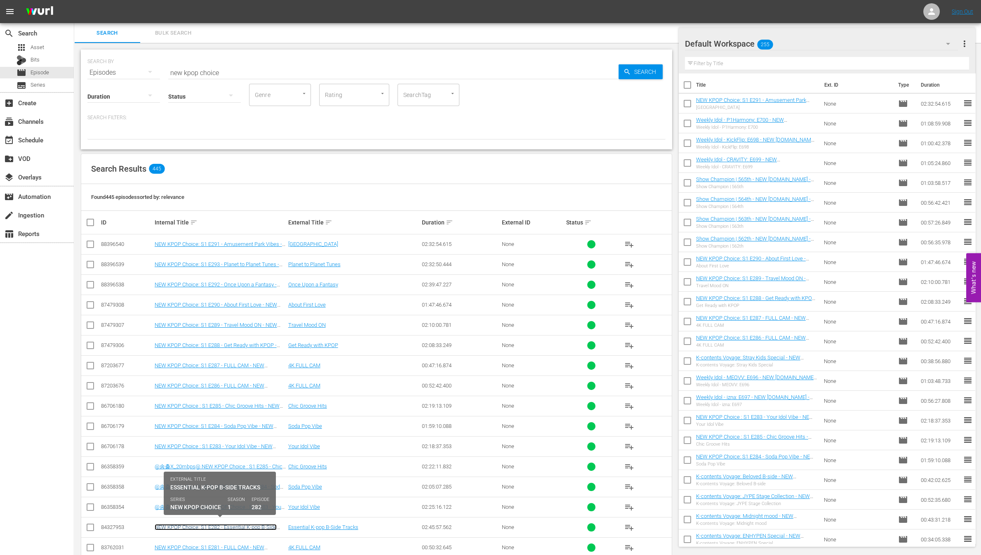
scroll to position [436, 0]
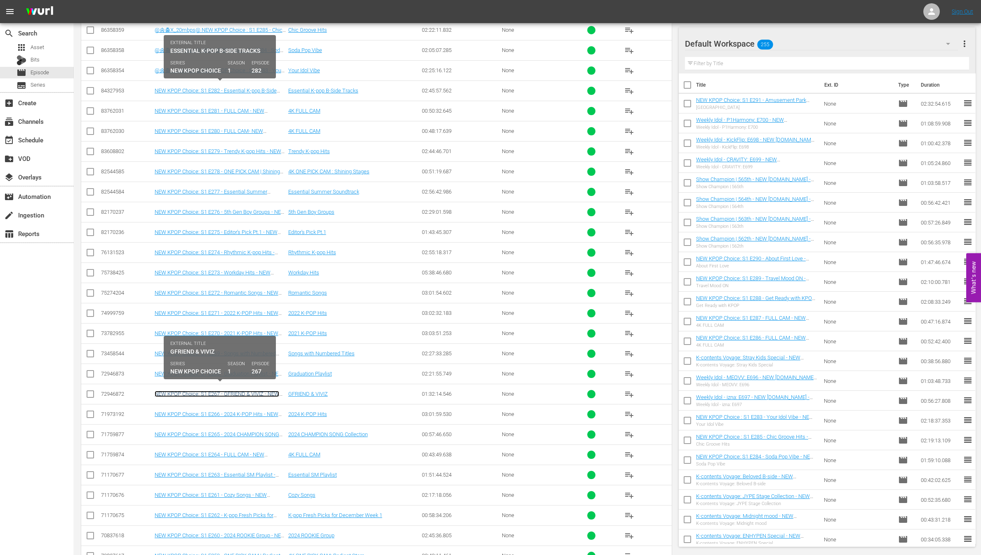
click at [257, 391] on link "NEW KPOP Choice: S1 E267 - GFRIEND & VIVIZ - NEW K.ID - SSTV - 202412" at bounding box center [217, 397] width 125 height 12
click at [265, 391] on link "NEW KPOP Choice: S1 E267 - GFRIEND & VIVIZ - NEW K.ID - SSTV - 202412" at bounding box center [217, 397] width 125 height 12
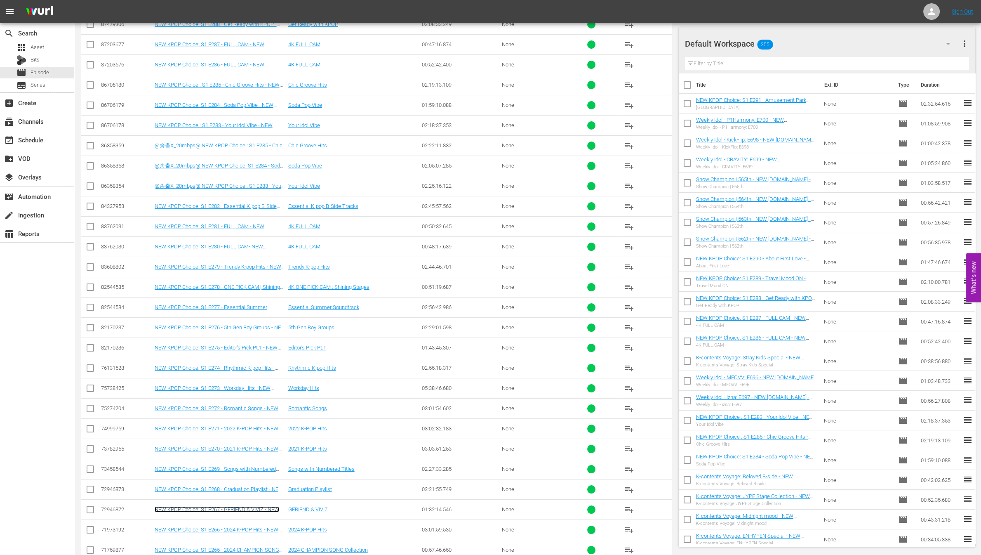
scroll to position [50, 0]
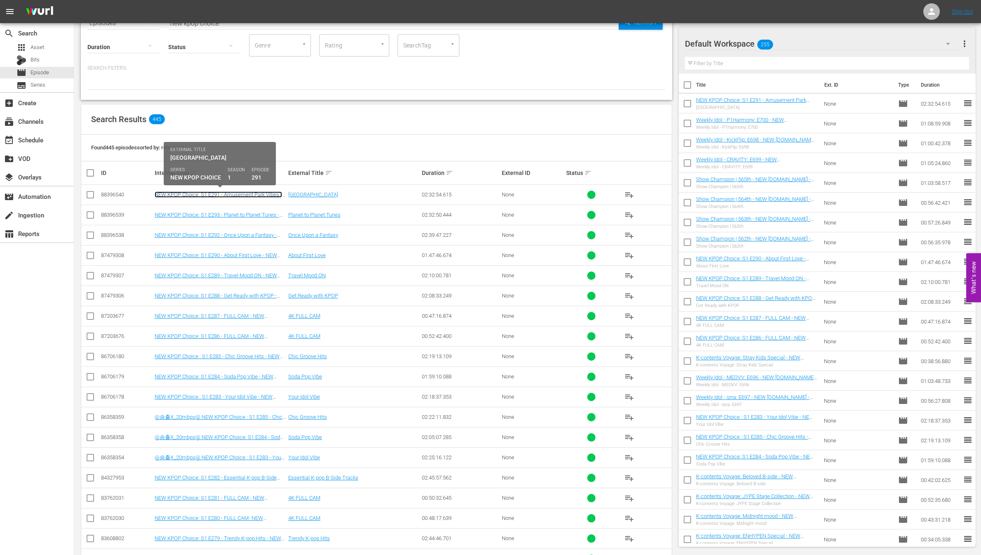
click at [245, 195] on link "NEW KPOP Choice: S1 E291 - Amusement Park Vibes - NEW [DOMAIN_NAME] - SSTV - 20…" at bounding box center [218, 197] width 127 height 12
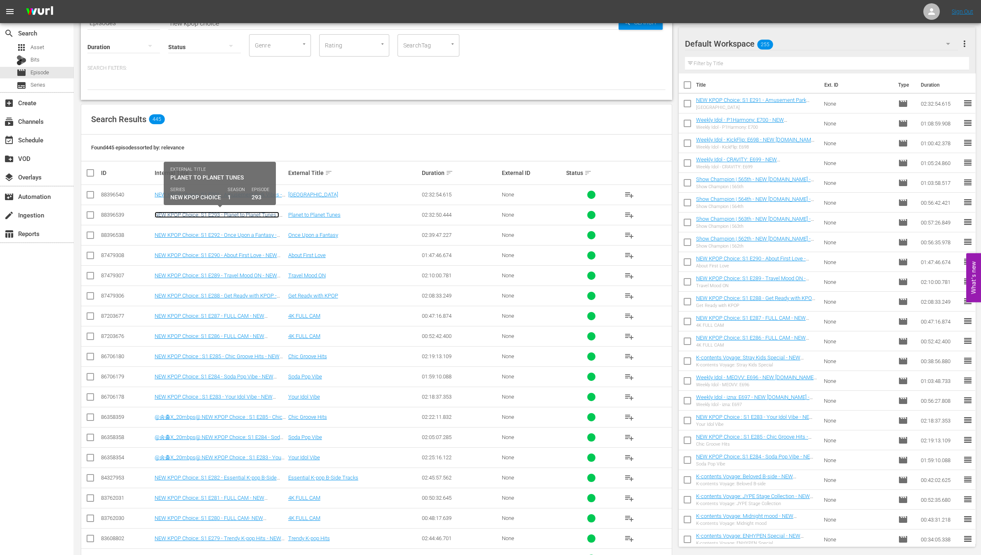
click at [224, 216] on link "NEW KPOP Choice: S1 E293 - Planet to Planet Tunes - NEW [DOMAIN_NAME] - SSTV - …" at bounding box center [217, 218] width 125 height 12
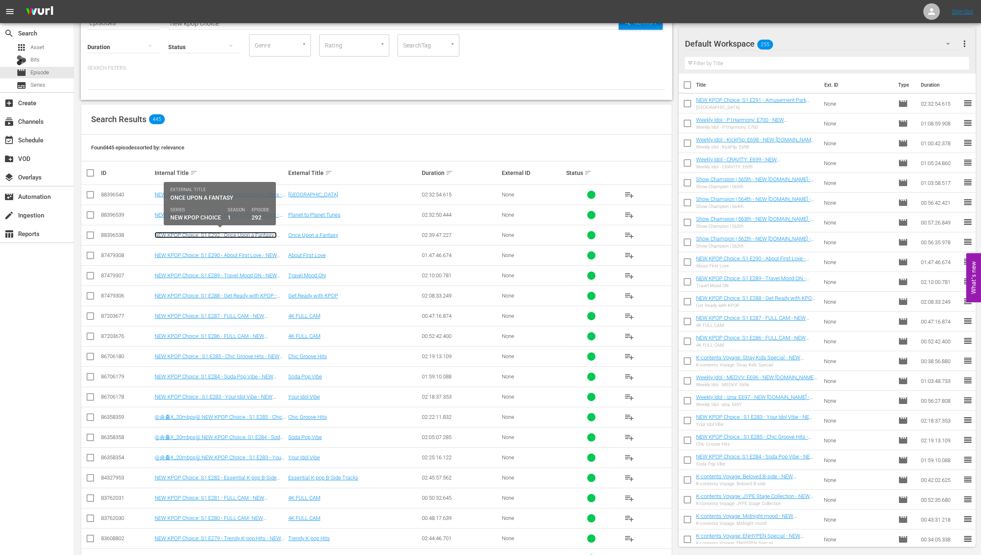
click at [226, 233] on link "NEW KPOP Choice: S1 E292 - Once Upon a Fantasy - NEW [DOMAIN_NAME] - SSTV - 202…" at bounding box center [216, 238] width 122 height 12
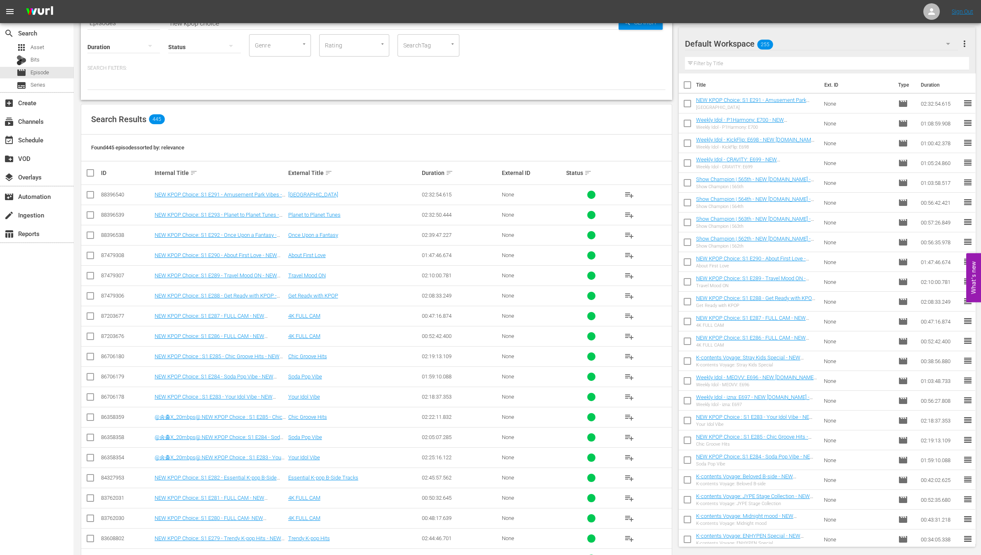
click at [691, 104] on input "checkbox" at bounding box center [687, 105] width 17 height 17
checkbox input "true"
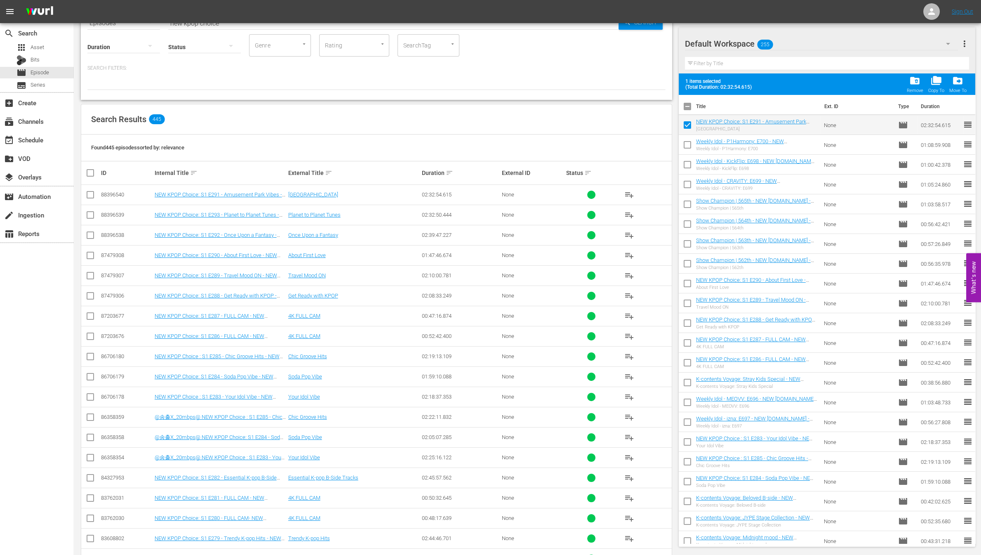
click at [686, 145] on input "checkbox" at bounding box center [687, 146] width 17 height 17
checkbox input "true"
click at [912, 85] on span "folder_delete" at bounding box center [915, 80] width 11 height 11
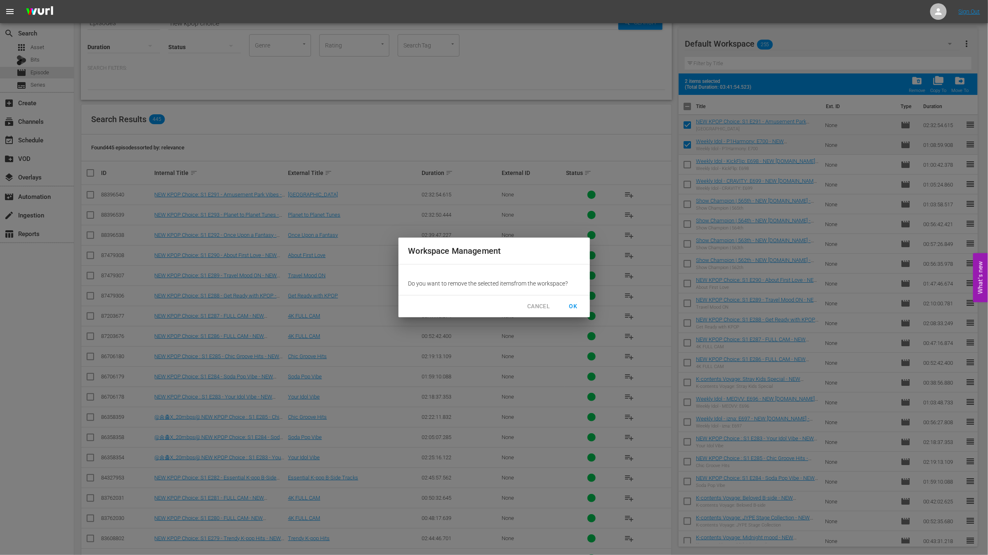
click at [578, 302] on span "OK" at bounding box center [573, 306] width 13 height 10
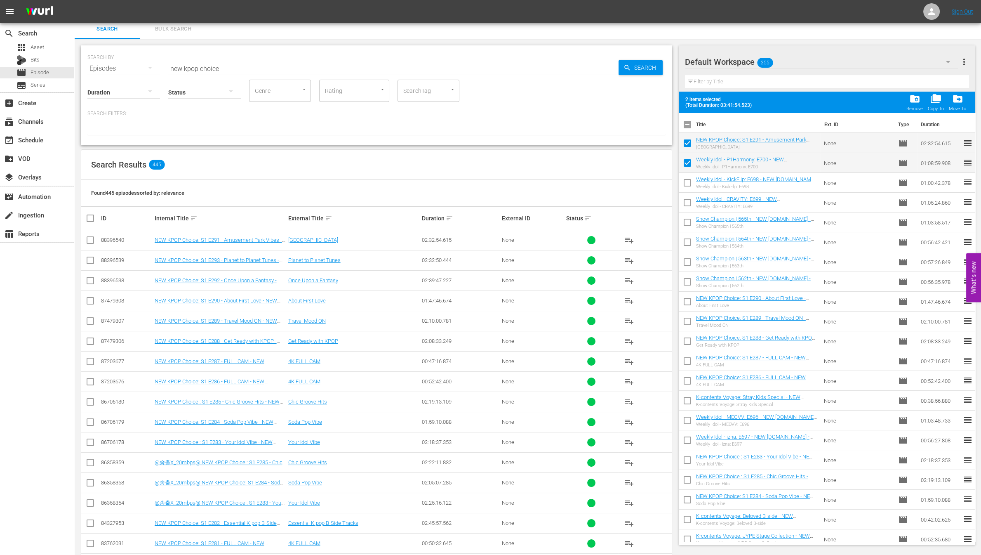
scroll to position [0, 0]
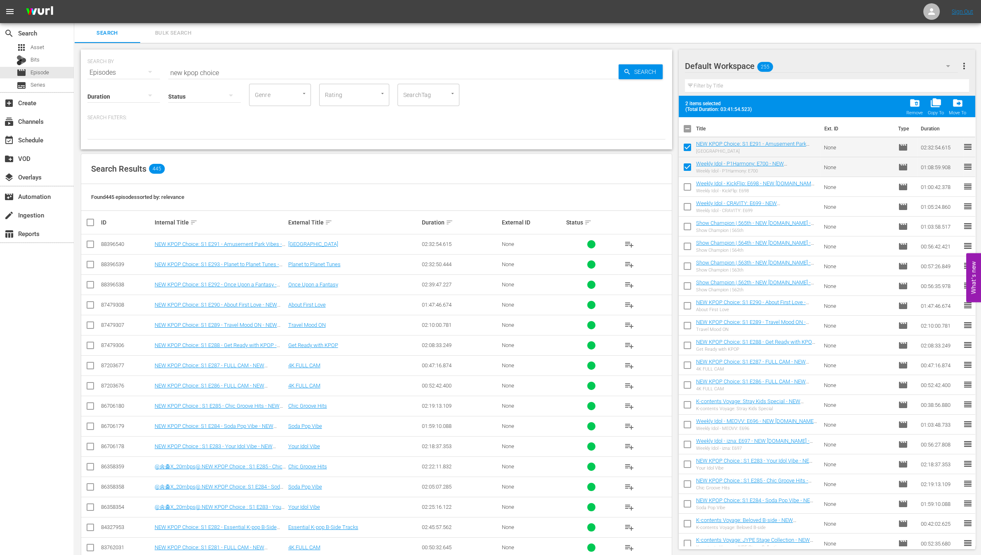
click at [259, 79] on hr at bounding box center [393, 79] width 450 height 0
click at [245, 64] on input "new kpop choice" at bounding box center [393, 73] width 450 height 20
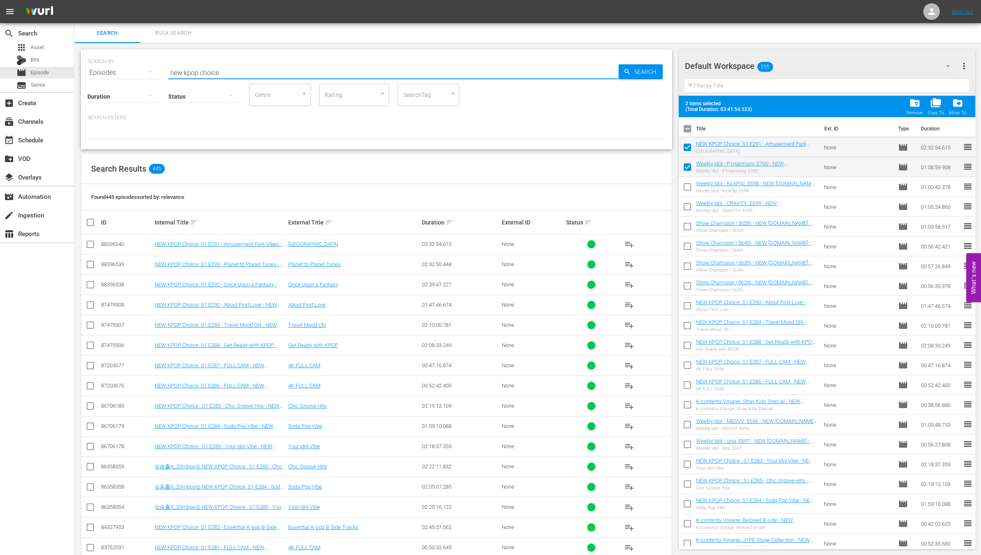
type input "ㅂ"
checkbox input "false"
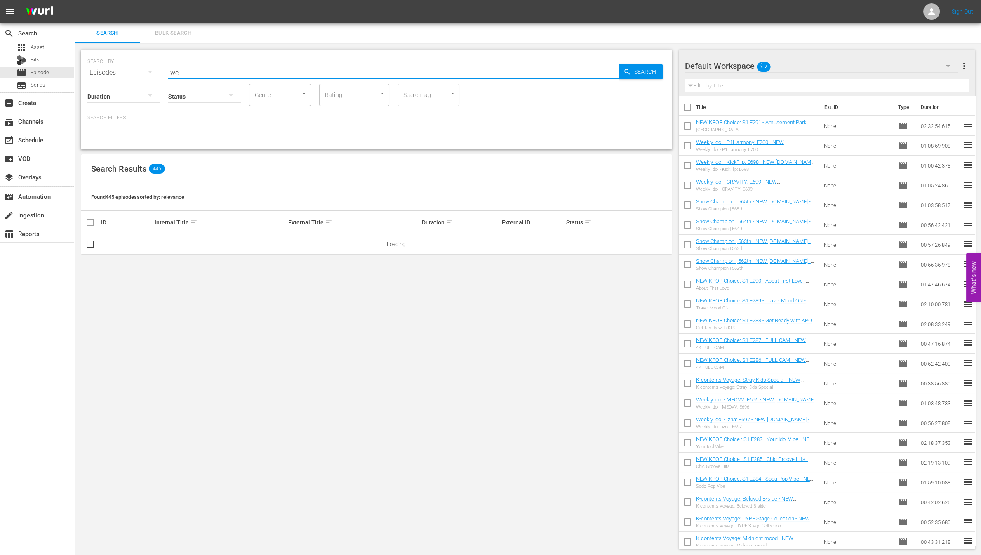
type input "w"
type input "]"
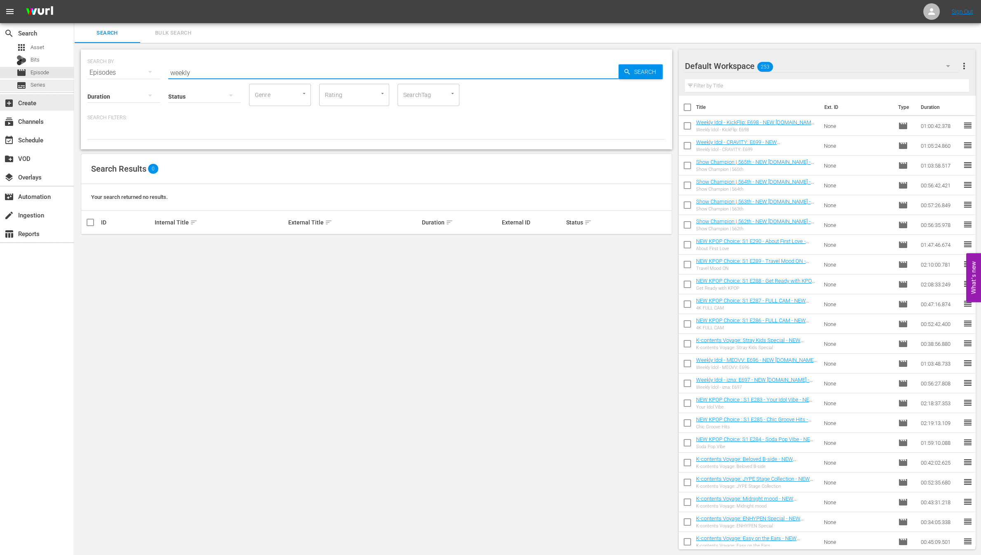
type input "weekly"
click at [46, 82] on div "subtitles Series" at bounding box center [37, 86] width 74 height 12
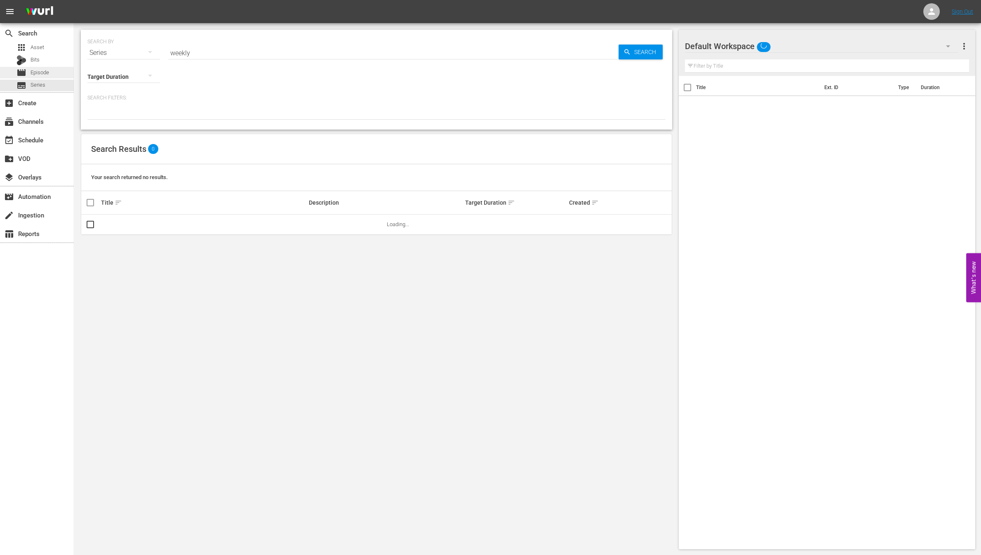
click at [48, 71] on span "Episode" at bounding box center [40, 72] width 19 height 8
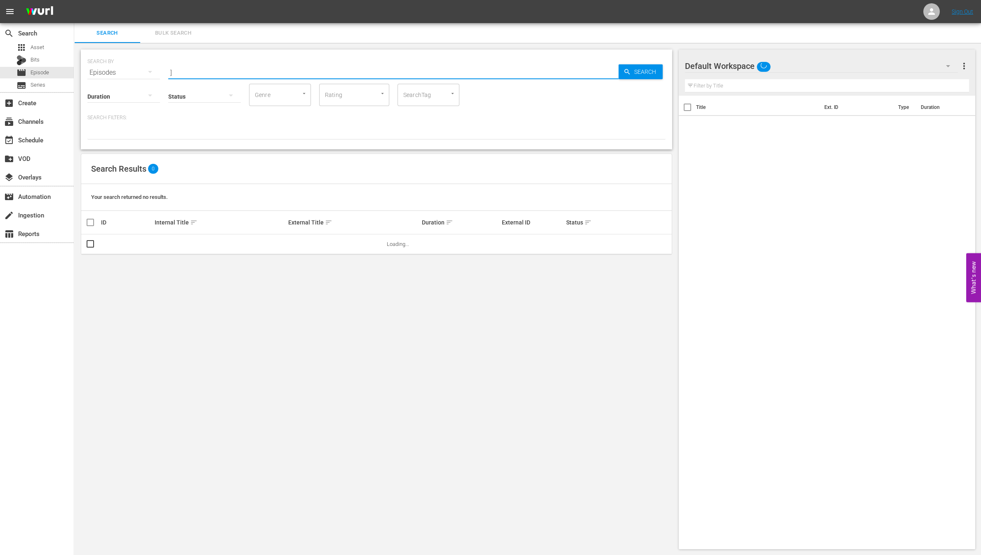
click at [229, 72] on input "]" at bounding box center [393, 73] width 450 height 20
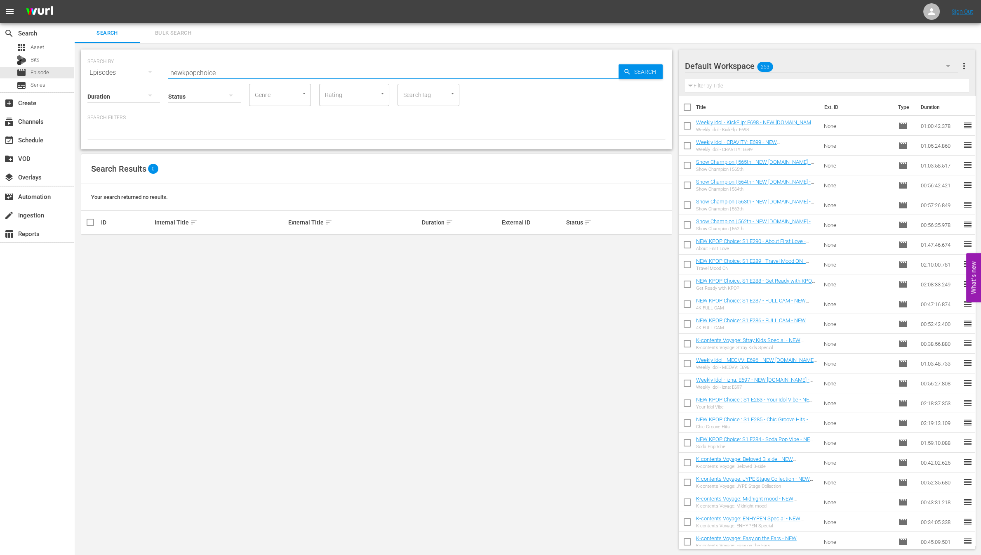
click at [180, 71] on input "newkpopchoice" at bounding box center [393, 73] width 450 height 20
click at [185, 72] on input "newkpopchoice" at bounding box center [393, 73] width 450 height 20
click at [181, 73] on input "newkpopchoice" at bounding box center [393, 73] width 450 height 20
click at [196, 74] on input "new kpopchoice" at bounding box center [393, 73] width 450 height 20
click at [198, 73] on input "new kpopchoice" at bounding box center [393, 73] width 450 height 20
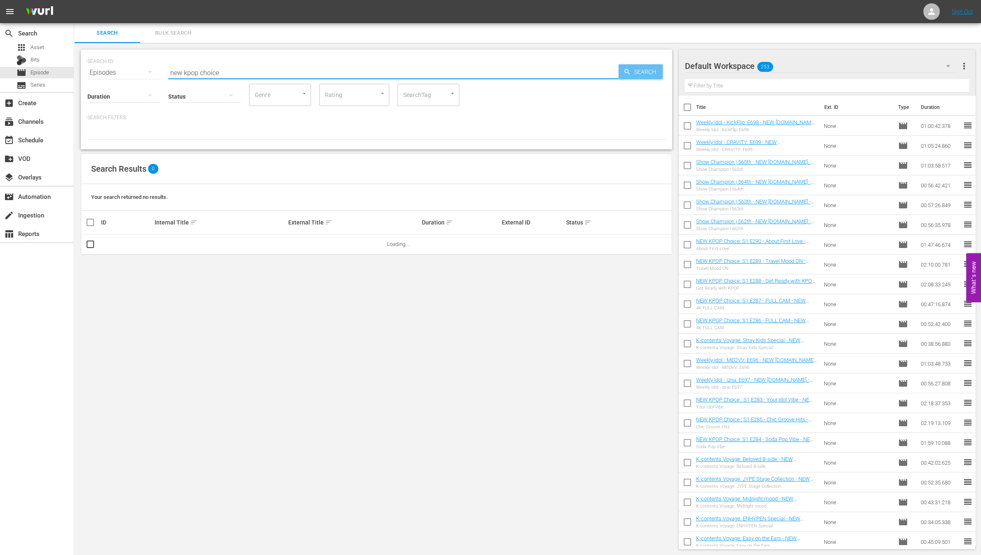
type input "new kpop choice"
click at [631, 64] on span "Search" at bounding box center [647, 71] width 32 height 15
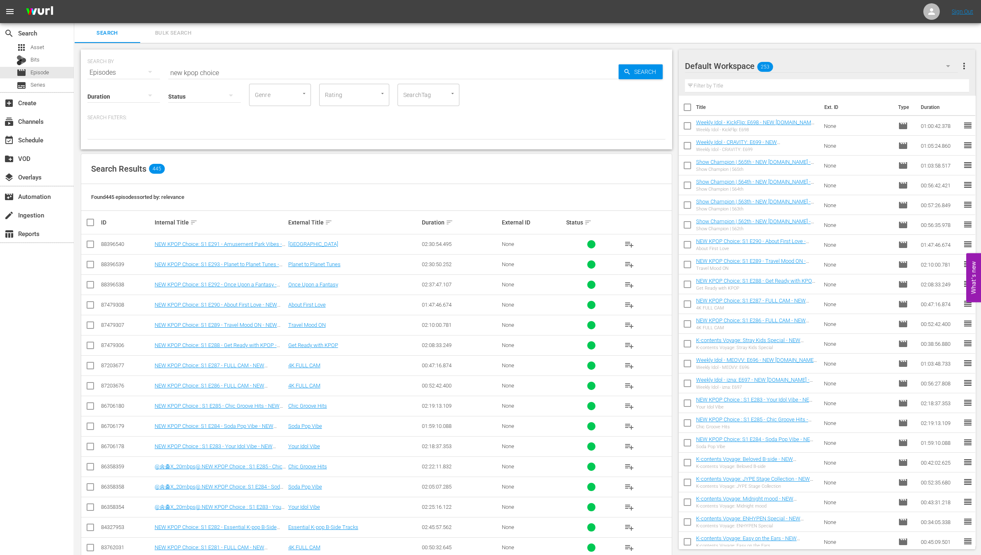
click at [88, 243] on input "checkbox" at bounding box center [90, 246] width 10 height 10
checkbox input "true"
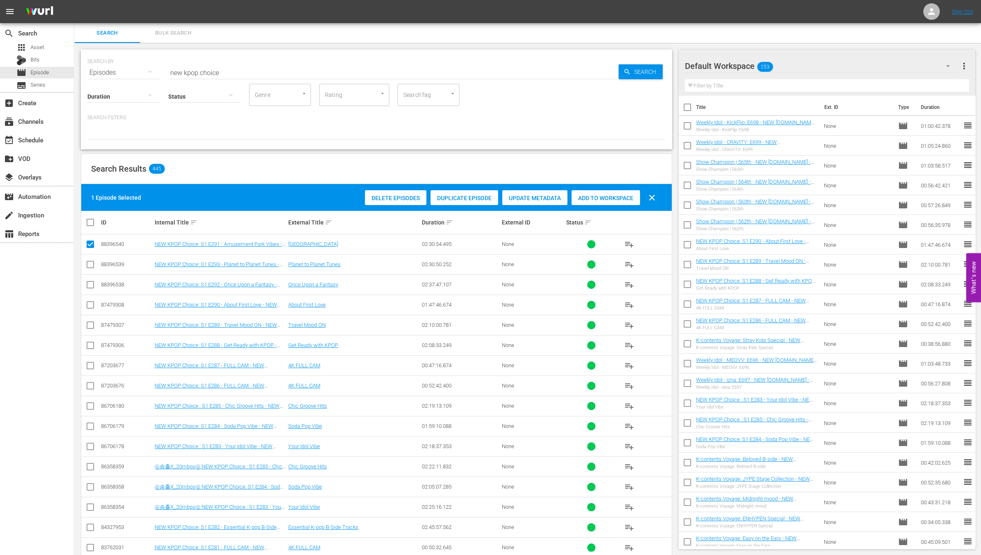
click at [90, 263] on input "checkbox" at bounding box center [90, 266] width 10 height 10
checkbox input "true"
click at [90, 280] on icon at bounding box center [90, 285] width 10 height 10
click at [93, 285] on input "checkbox" at bounding box center [90, 286] width 10 height 10
checkbox input "true"
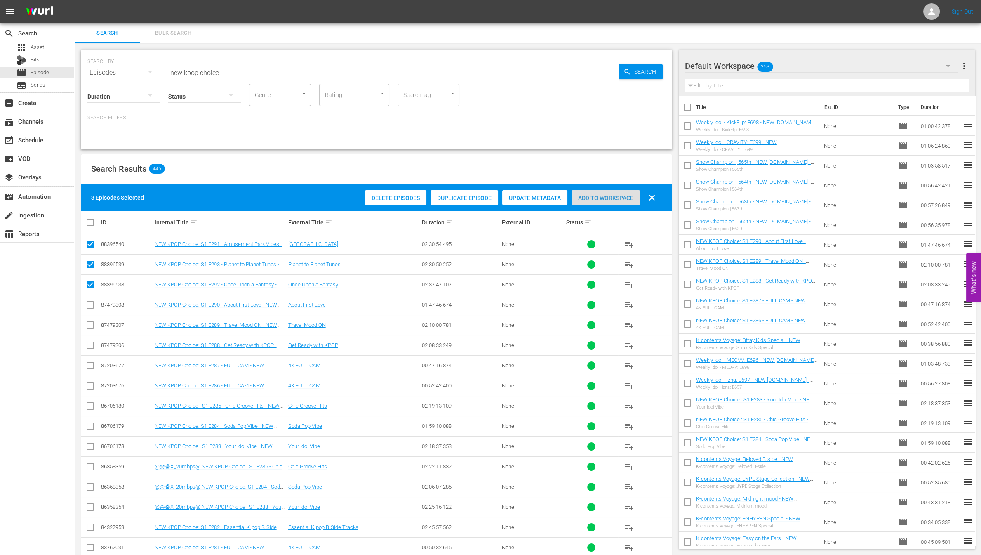
click at [604, 198] on span "Add to Workspace" at bounding box center [606, 198] width 68 height 7
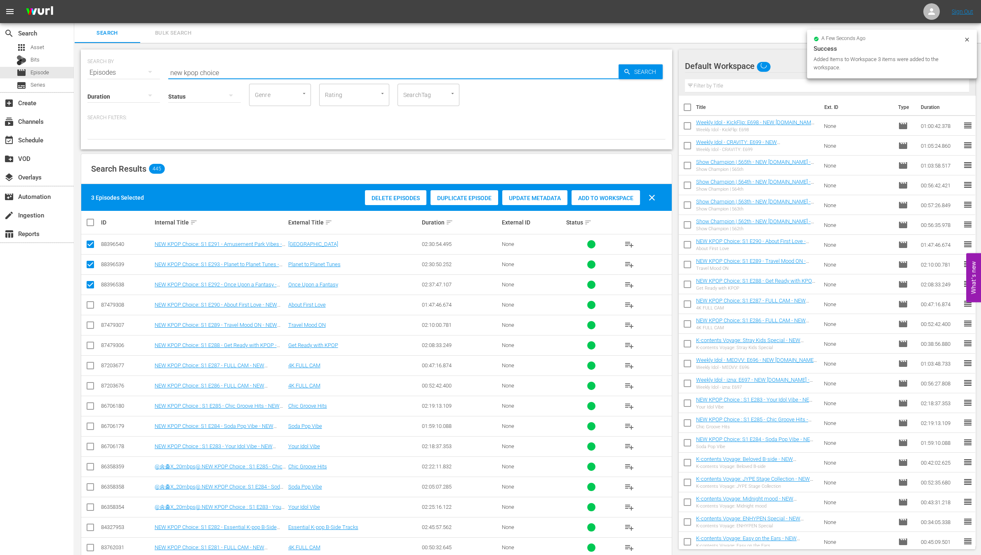
click at [223, 73] on input "new kpop choice" at bounding box center [393, 73] width 450 height 20
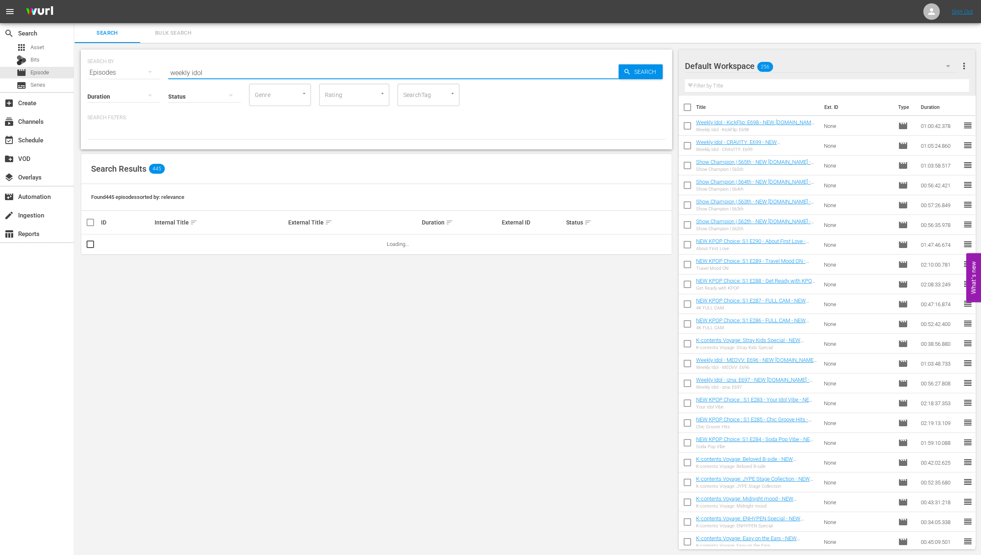
type input "Weekly Idol"
click at [633, 74] on span "Search" at bounding box center [647, 71] width 32 height 15
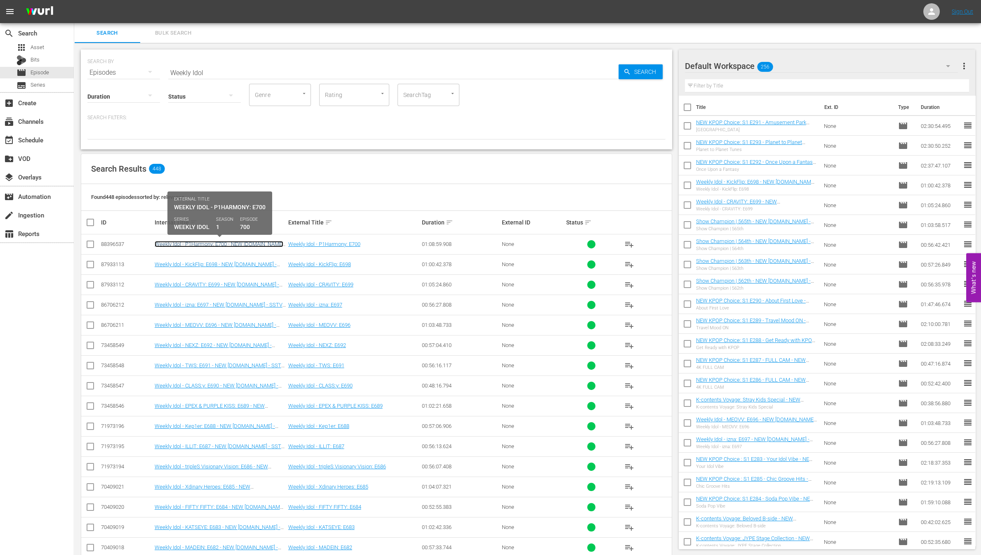
click at [231, 245] on link "Weekly Idol - P1Harmony: E700 - NEW [DOMAIN_NAME] - SSTV - 202508" at bounding box center [219, 247] width 129 height 12
click at [653, 172] on div "Search Results 448" at bounding box center [376, 169] width 591 height 30
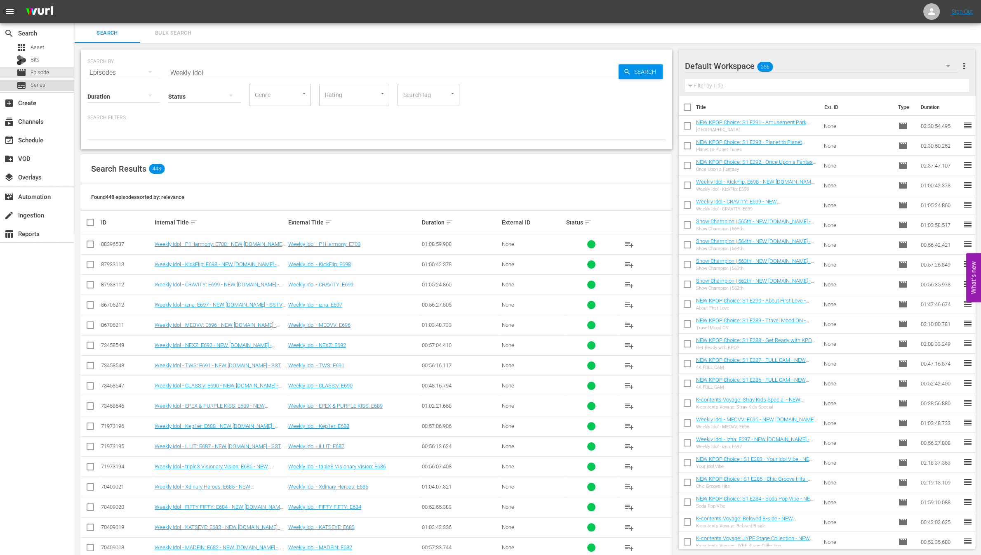
click at [73, 83] on div "subtitles Series" at bounding box center [37, 86] width 74 height 12
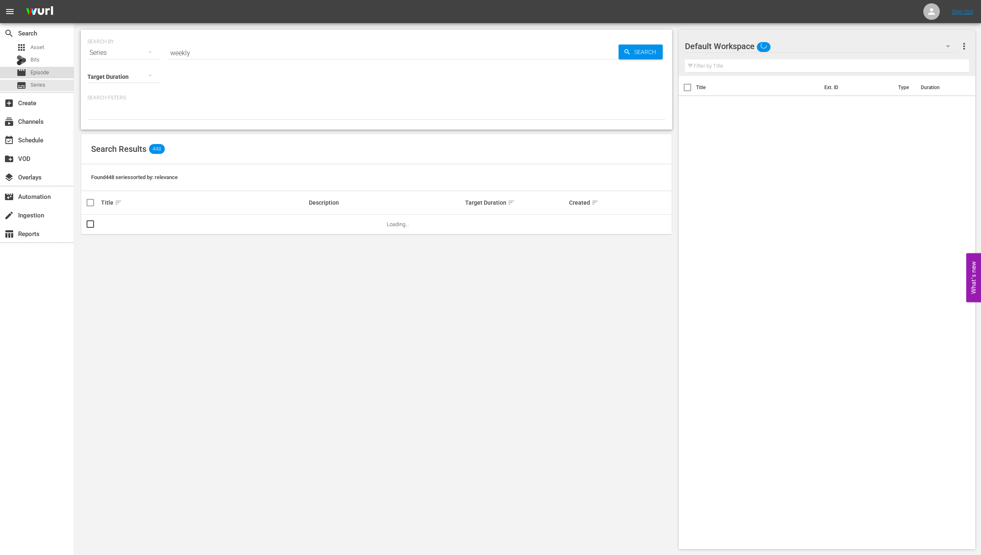
click at [59, 75] on div "movie Episode" at bounding box center [37, 73] width 74 height 12
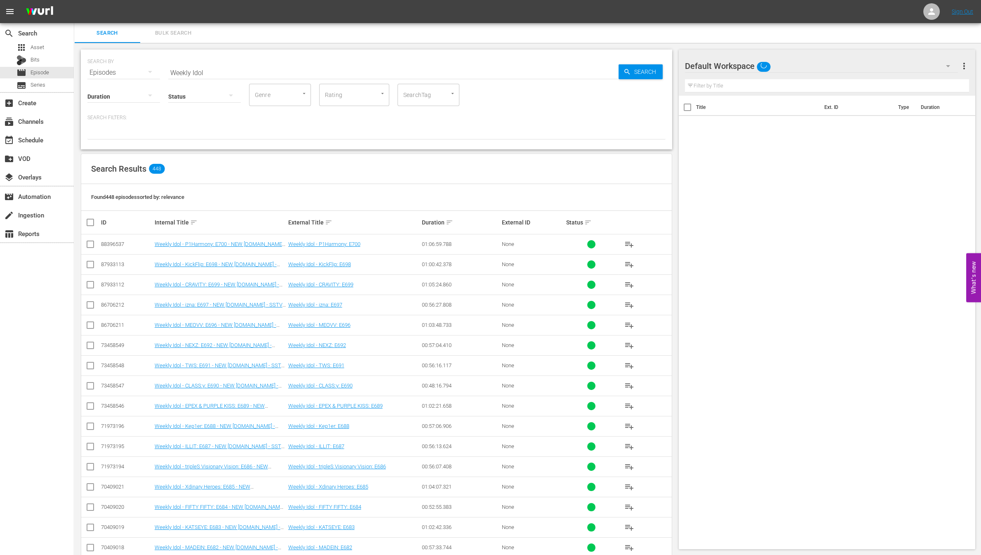
click at [626, 243] on span "playlist_add" at bounding box center [630, 244] width 10 height 10
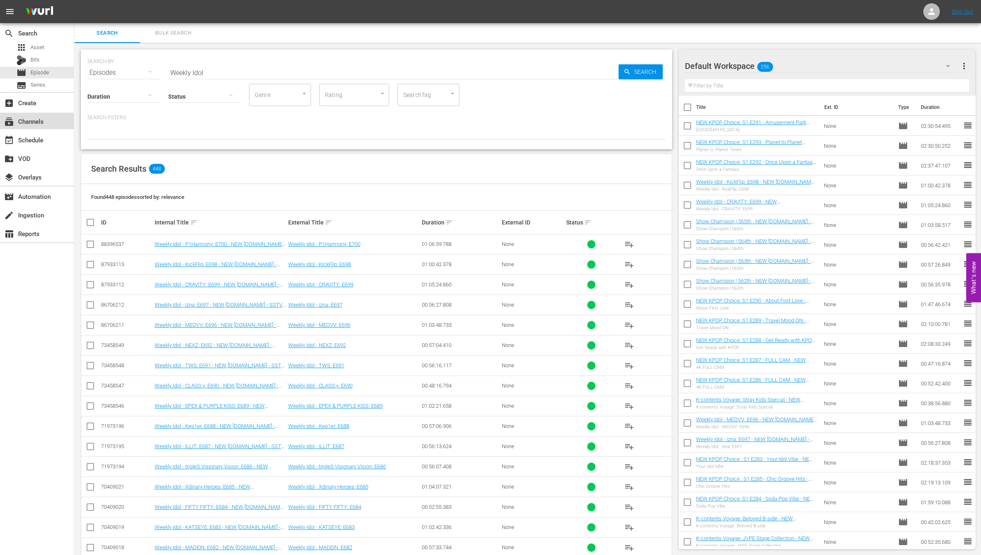
click at [45, 120] on div "subscriptions Channels" at bounding box center [23, 119] width 46 height 7
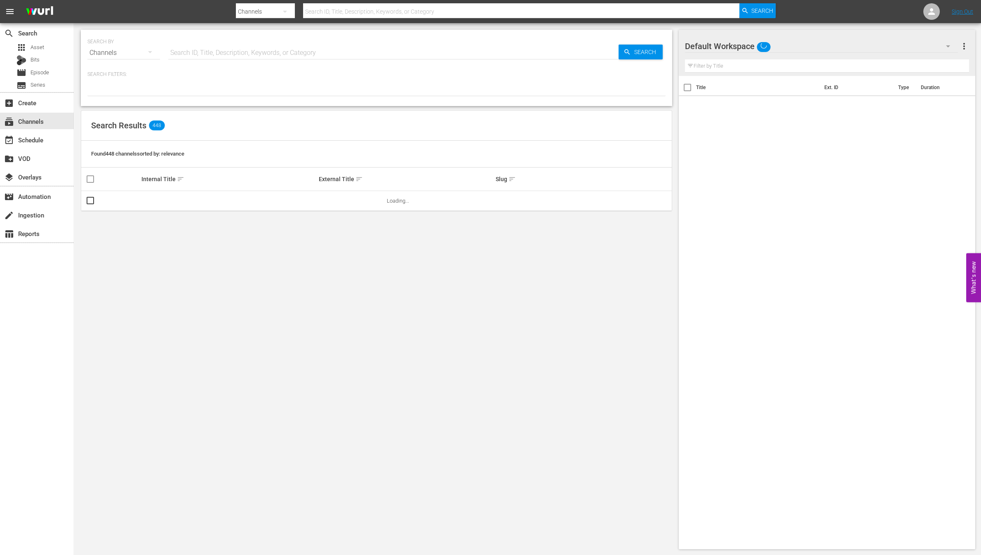
click at [359, 11] on input "text" at bounding box center [521, 12] width 436 height 20
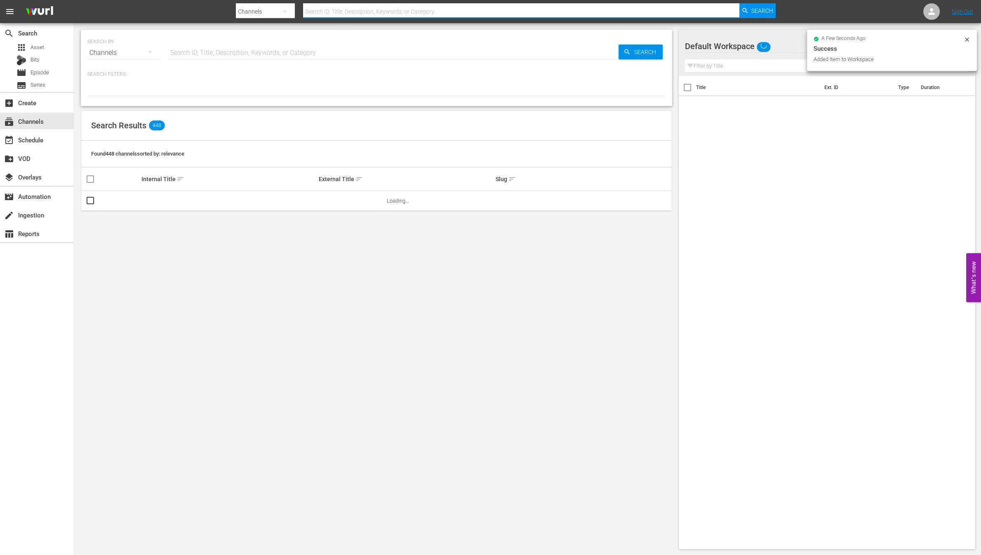
click at [292, 10] on button "button" at bounding box center [285, 12] width 20 height 20
click at [269, 36] on div "Channels" at bounding box center [262, 34] width 33 height 13
click at [335, 14] on div "Channels Series Episodes Bits Assets" at bounding box center [490, 277] width 981 height 555
click at [334, 12] on input "text" at bounding box center [521, 12] width 436 height 20
type input "e"
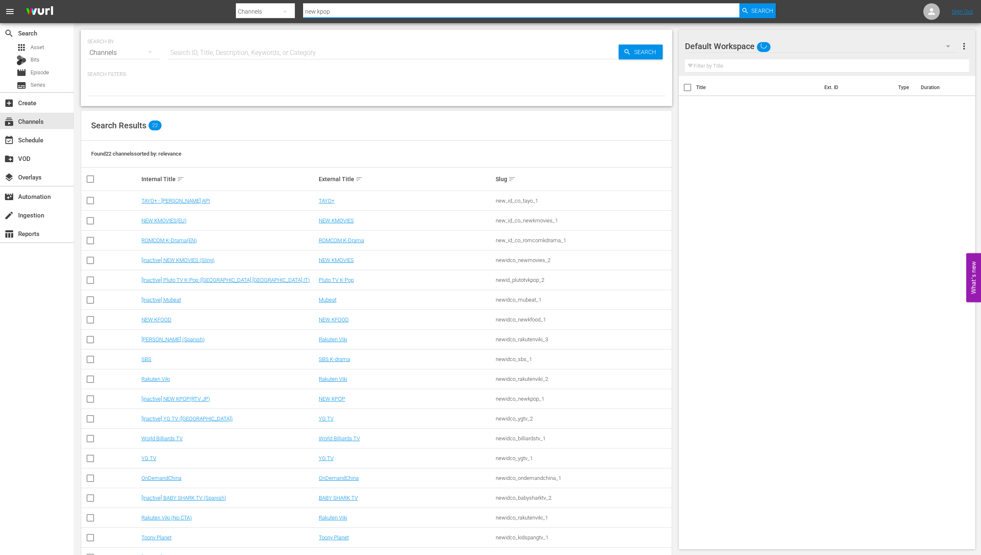
type input "new kpop"
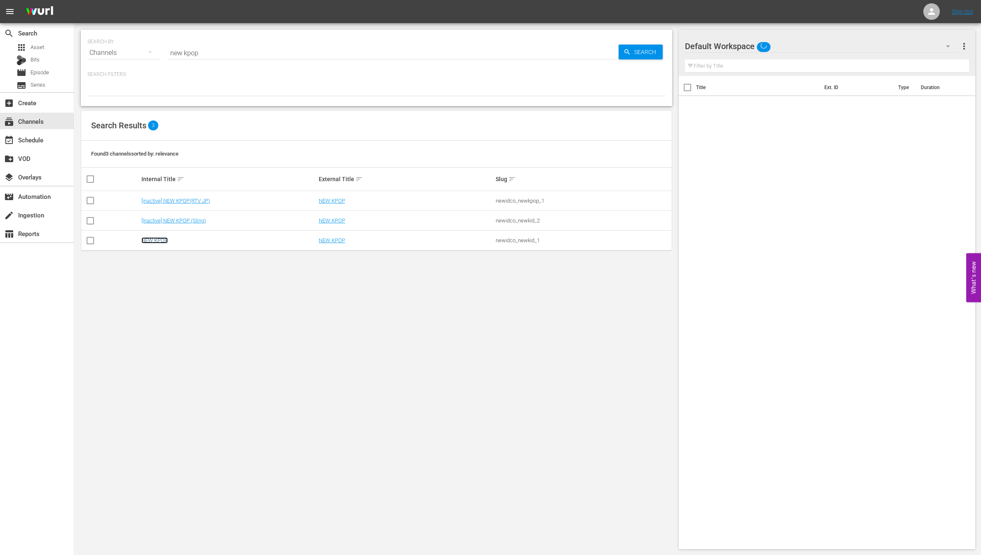
click at [146, 238] on link "NEW KPOP" at bounding box center [154, 240] width 26 height 6
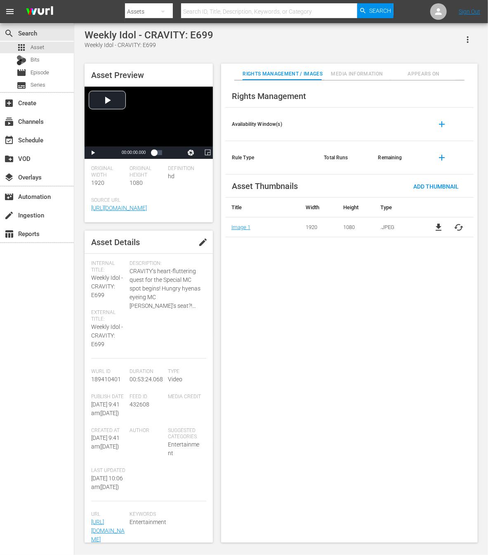
click at [349, 297] on div "Rights Management Availability Window(s) add Rule Type Total Runs Remaining add…" at bounding box center [349, 311] width 257 height 462
click at [418, 325] on div "Rights Management Availability Window(s) add Rule Type Total Runs Remaining add…" at bounding box center [349, 311] width 257 height 462
click at [409, 298] on div "Rights Management Availability Window(s) add Rule Type Total Runs Remaining add…" at bounding box center [349, 311] width 257 height 462
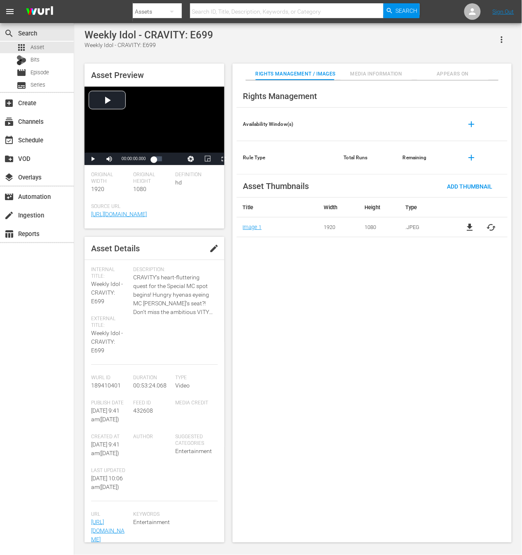
click at [457, 73] on span "Appears On" at bounding box center [452, 74] width 71 height 9
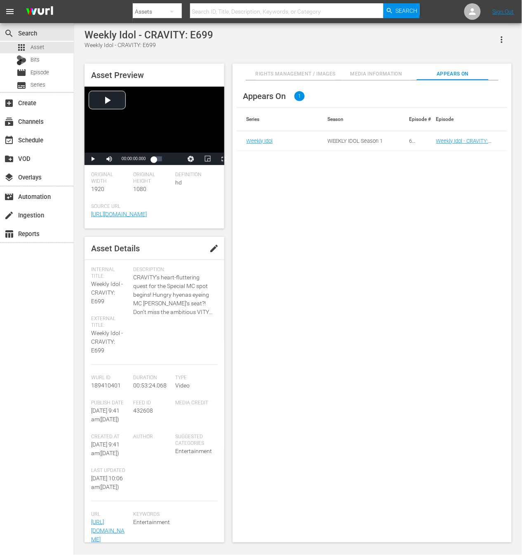
click at [305, 77] on span "Rights Management / Images" at bounding box center [296, 74] width 80 height 9
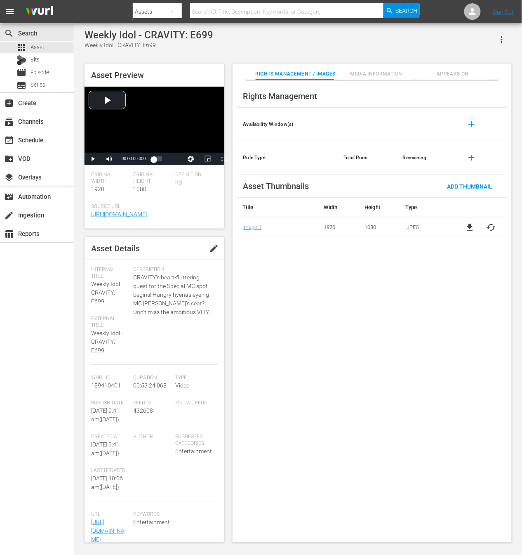
click at [521, 175] on div "Weekly Idol - CRAVITY: E699 Weekly Idol - CRAVITY: E699 Asset Preview Video Pla…" at bounding box center [298, 283] width 448 height 521
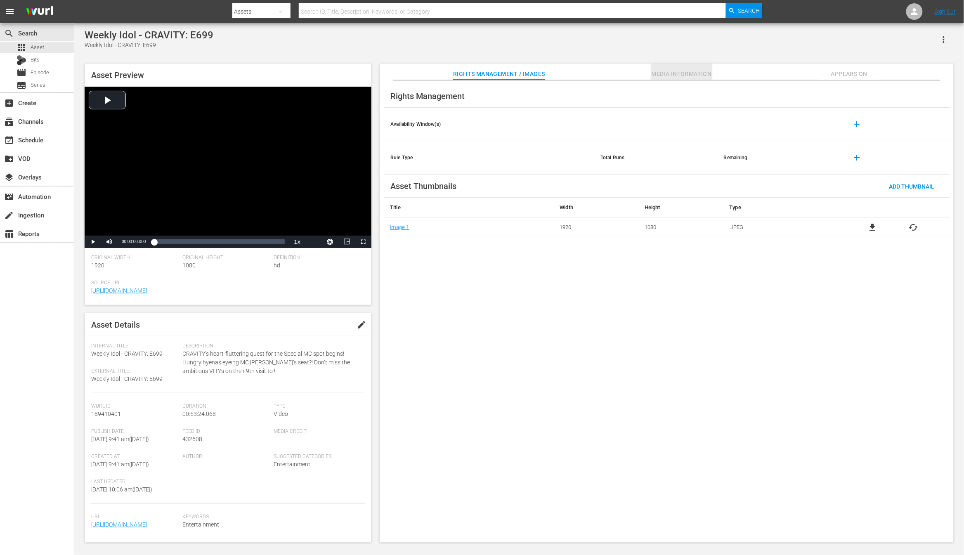
click at [658, 68] on button "Media Information" at bounding box center [682, 72] width 62 height 17
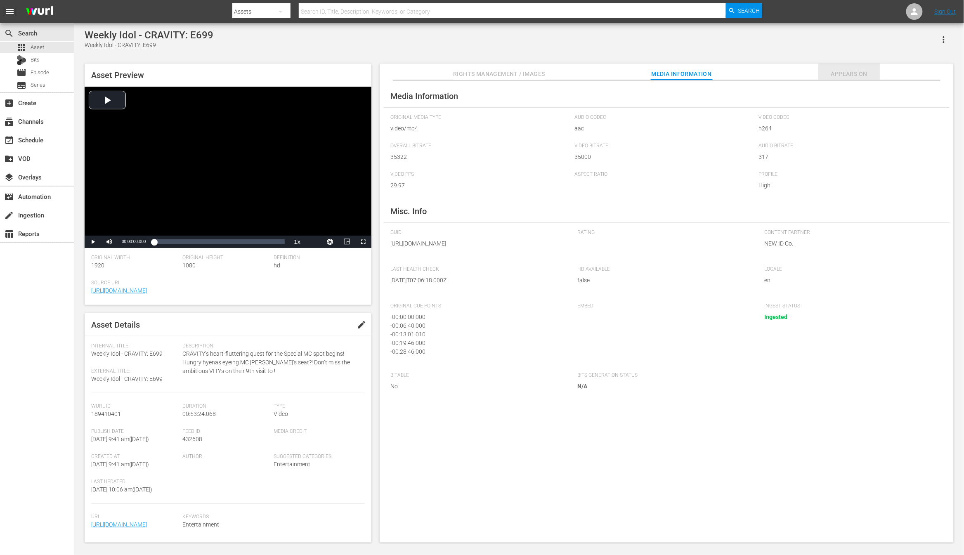
click at [725, 78] on span "Appears On" at bounding box center [849, 74] width 62 height 10
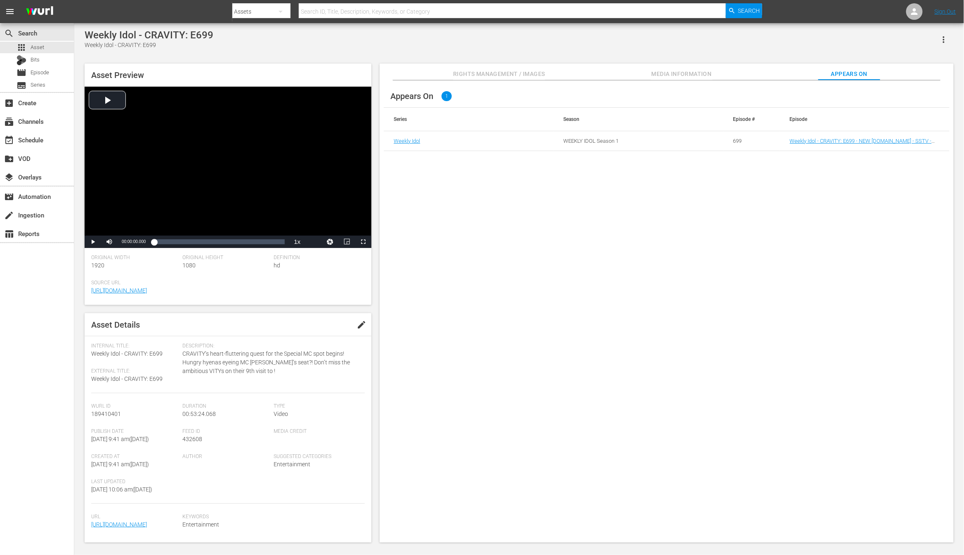
click at [709, 71] on span "Media Information" at bounding box center [682, 74] width 62 height 10
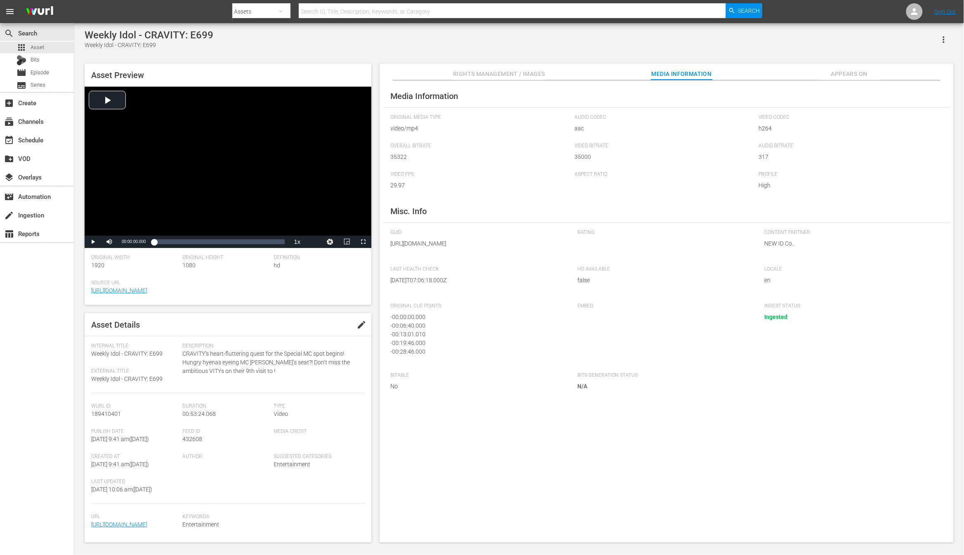
click at [446, 61] on div "Asset Preview Video Player is loading. Play Video Play Mute Current Time 00:00:…" at bounding box center [518, 298] width 877 height 479
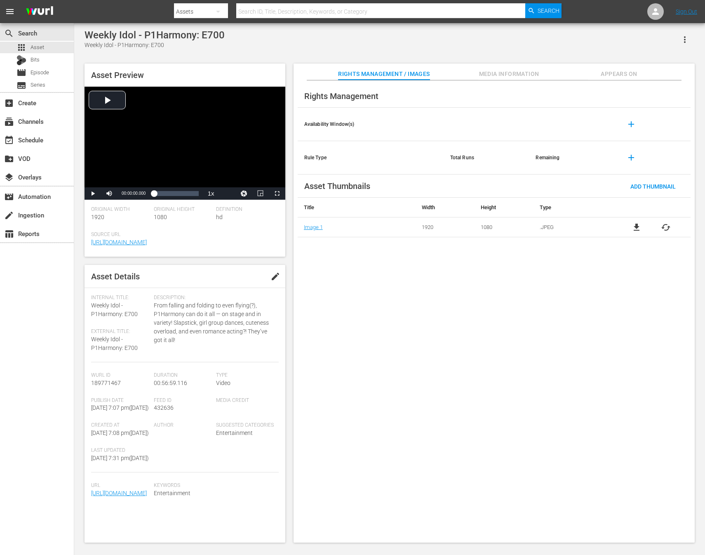
click at [273, 271] on span "edit" at bounding box center [276, 276] width 10 height 10
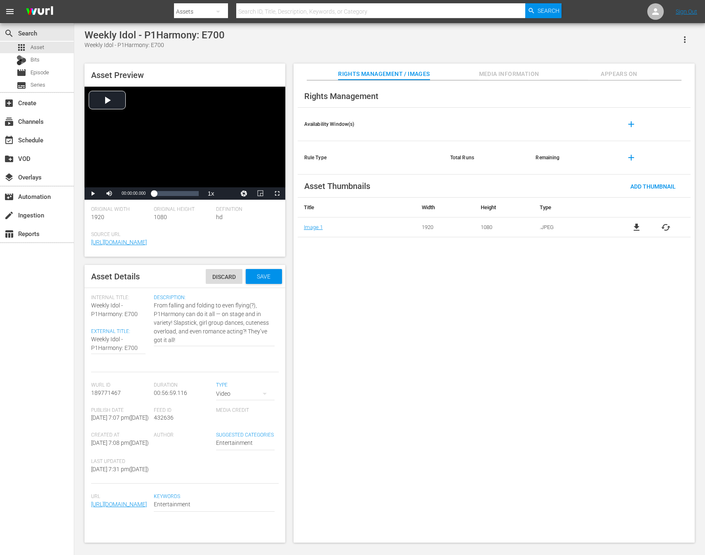
click at [127, 302] on div "Internal Title: Weekly Idol - P1Harmony: E700" at bounding box center [120, 307] width 59 height 24
click at [121, 306] on span "Weekly Idol - P1Harmony: E700" at bounding box center [114, 309] width 47 height 15
click at [119, 309] on div "Internal Title: Weekly Idol - P1Harmony: E700" at bounding box center [120, 307] width 59 height 24
click at [118, 313] on span "Weekly Idol - P1Harmony: E700" at bounding box center [114, 309] width 47 height 15
click at [119, 314] on span "Weekly Idol - P1Harmony: E700" at bounding box center [114, 309] width 47 height 15
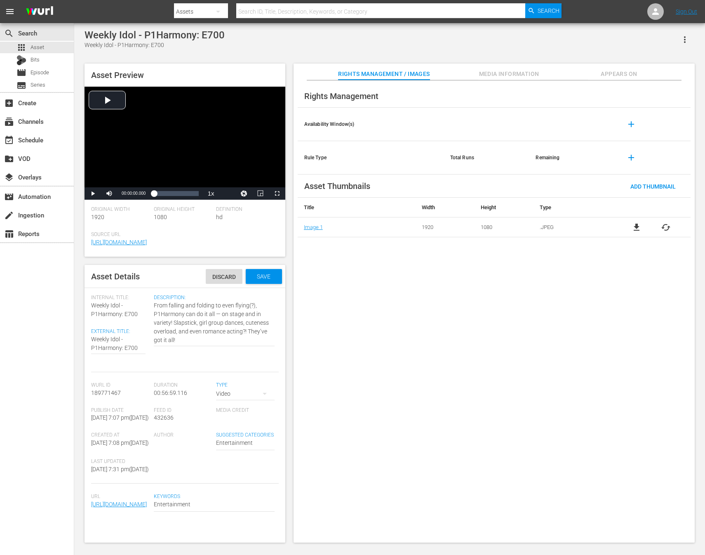
click at [114, 319] on div "Internal Title: Weekly Idol - P1Harmony: E700 External Title: Weekly Idol - P1H…" at bounding box center [122, 334] width 63 height 78
click at [110, 314] on span "Weekly Idol - P1Harmony: E700" at bounding box center [114, 309] width 47 height 15
click at [108, 313] on span "Weekly Idol - P1Harmony: E700" at bounding box center [114, 309] width 47 height 15
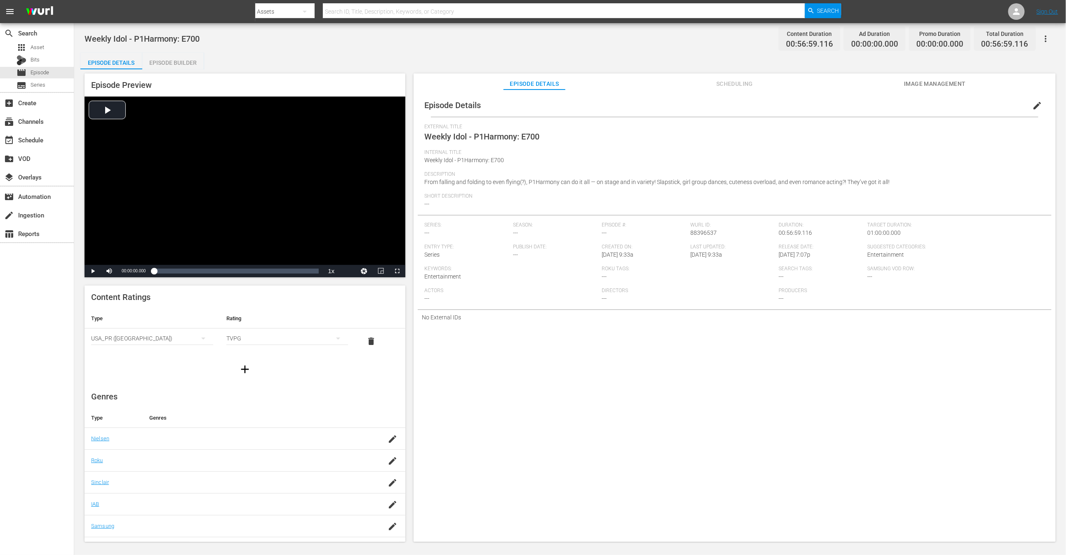
click at [5, 309] on div "search Search apps Asset Bits movie Episode subtitles Series add_box Create sub…" at bounding box center [37, 300] width 74 height 555
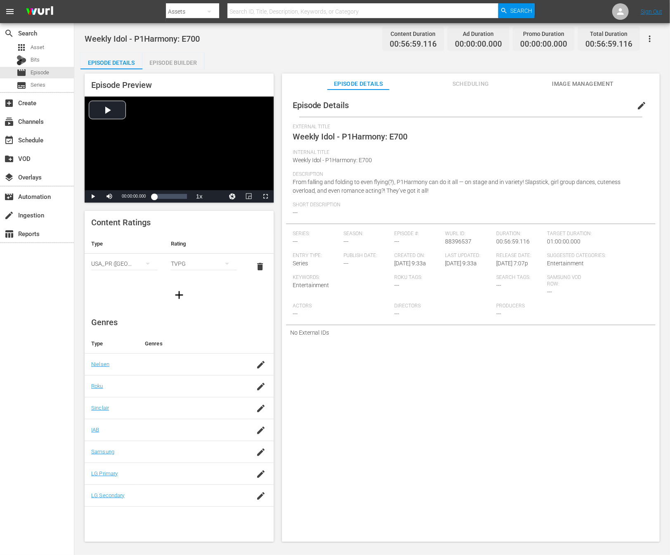
click at [641, 99] on button "edit" at bounding box center [641, 106] width 20 height 20
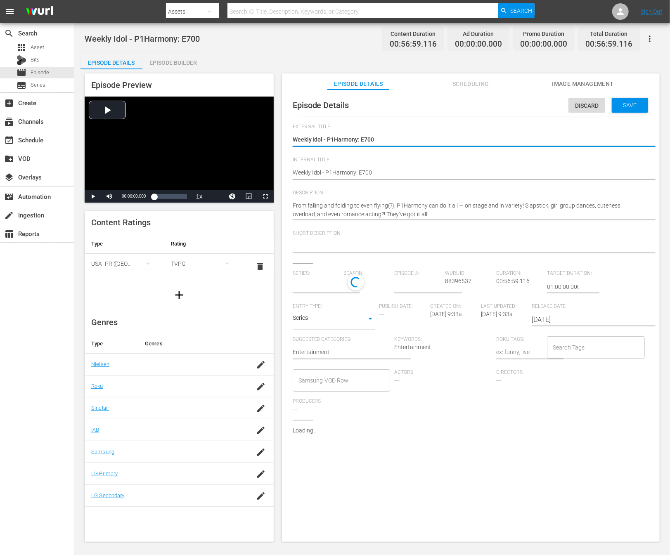
click at [483, 132] on div "Weekly Idol - P1Harmony: E700 Weekly Idol - P1Harmony: E700" at bounding box center [468, 140] width 352 height 20
click at [414, 134] on div "Weekly Idol - P1Harmony: E700 Weekly Idol - P1Harmony: E700" at bounding box center [468, 140] width 352 height 20
click at [373, 138] on textarea "Weekly Idol - P1Harmony: E700" at bounding box center [468, 140] width 352 height 10
click at [375, 138] on textarea "Weekly Idol - P1Harmony: E700" at bounding box center [468, 140] width 352 height 10
click at [386, 139] on textarea "Weekly Idol - P1Harmony: E700" at bounding box center [468, 140] width 352 height 10
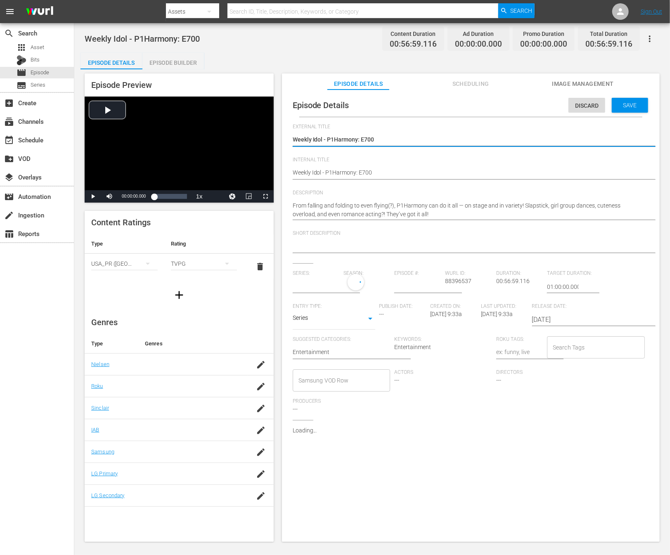
click at [386, 139] on textarea "Weekly Idol - P1Harmony: E700" at bounding box center [468, 140] width 352 height 10
click at [386, 140] on textarea "Weekly Idol - P1Harmony: E700" at bounding box center [468, 140] width 352 height 10
click at [384, 141] on textarea "Weekly Idol - P1Harmony: E700" at bounding box center [468, 140] width 352 height 10
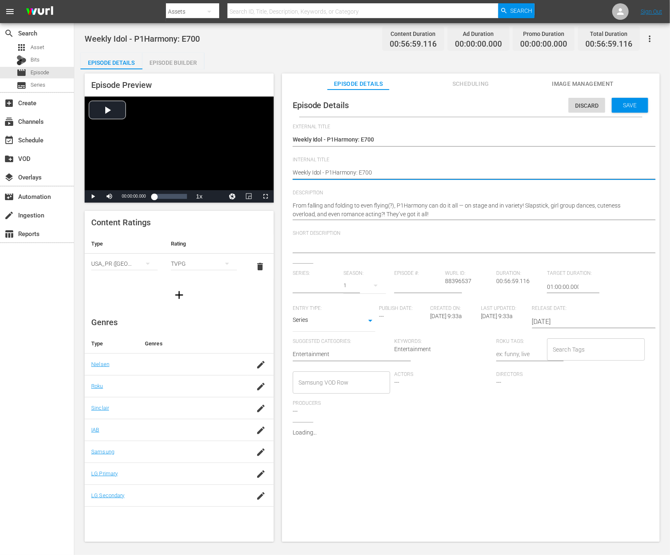
click at [384, 174] on textarea "Weekly Idol - P1Harmony: E700" at bounding box center [468, 173] width 352 height 10
type input "No Series"
click at [378, 169] on textarea "Weekly Idol - P1Harmony: E700" at bounding box center [468, 173] width 352 height 10
type textarea "Weekly Idol - P1Harmony: E700"
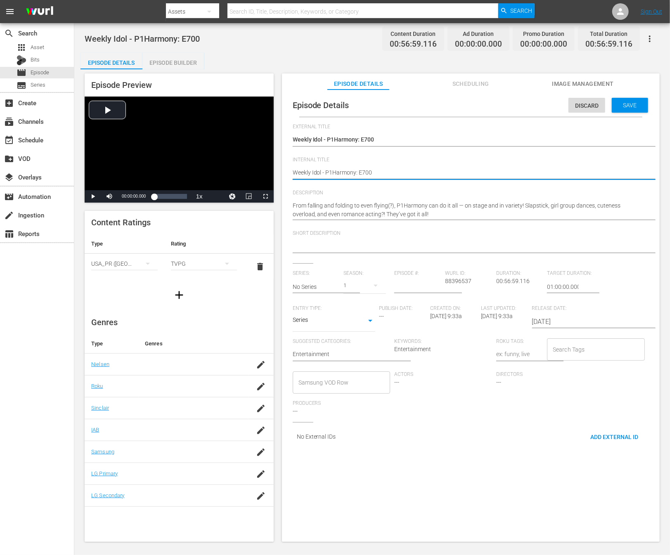
type textarea "Weekly Idol - P1Harmony: E700 -"
type textarea "Weekly Idol - P1Harmony: E700"
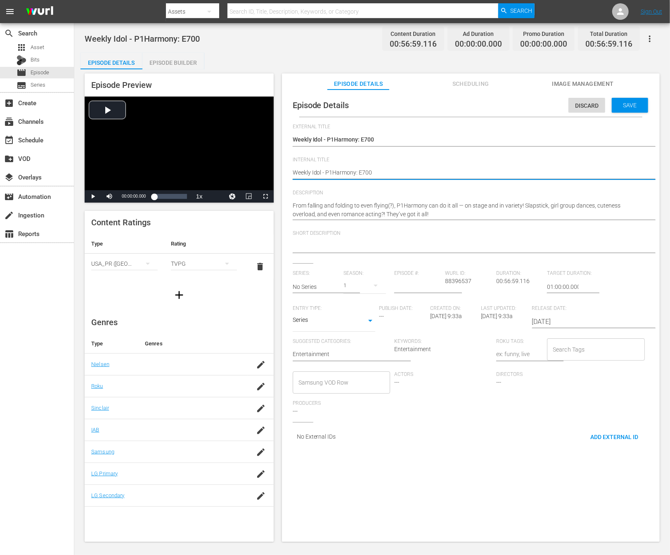
type textarea "Weekly Idol - P1Harmony: E700"
type textarea "Weekly Idol - P1Harmony: E700 -"
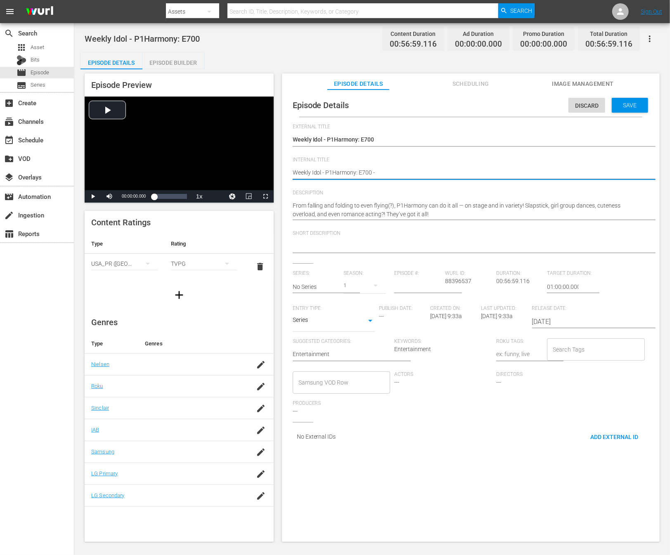
type textarea "Weekly Idol - P1Harmony: E700 - N"
type textarea "Weekly Idol - P1Harmony: E700 - NE"
type textarea "Weekly Idol - P1Harmony: E700 - NEW"
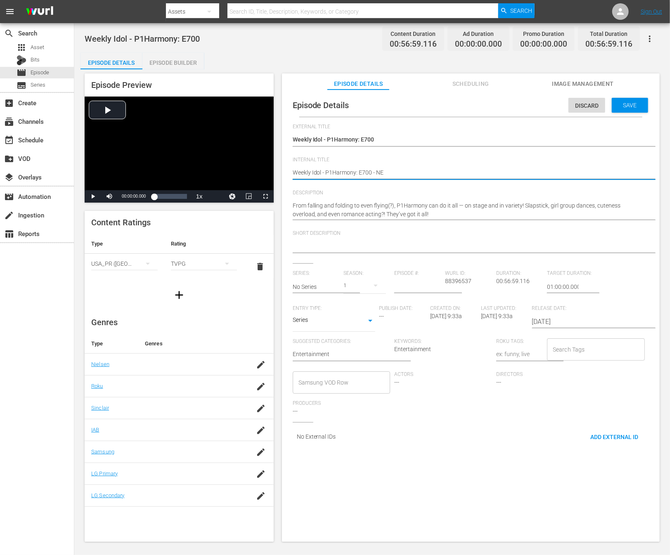
type textarea "Weekly Idol - P1Harmony: E700 - NEW"
type textarea "Weekly Idol - P1Harmony: E700 - NE"
type textarea "Weekly Idol - P1Harmony: E700 - N"
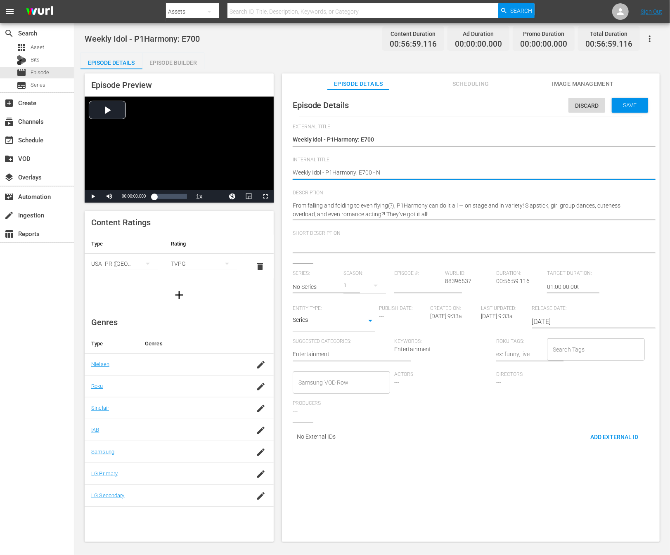
type textarea "Weekly Idol - P1Harmony: E700 -"
type textarea "Weekly Idol - P1Harmony: E700 - N"
type textarea "Weekly Idol - P1Harmony: E700 - NE"
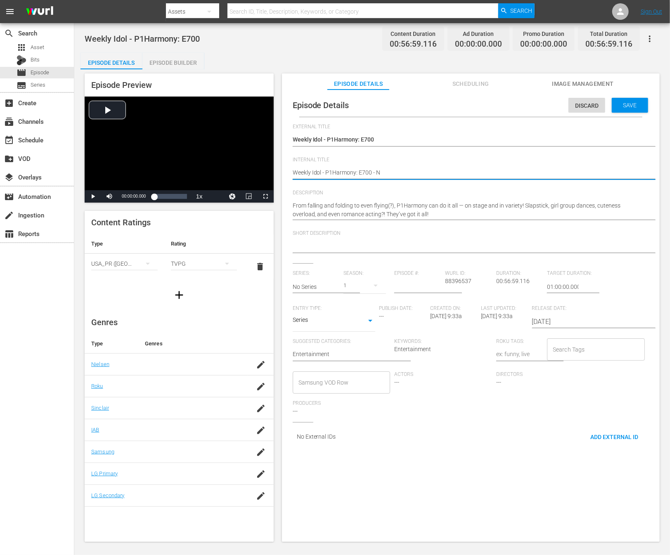
type textarea "Weekly Idol - P1Harmony: E700 - NE"
type textarea "Weekly Idol - P1Harmony: E700 - NEW"
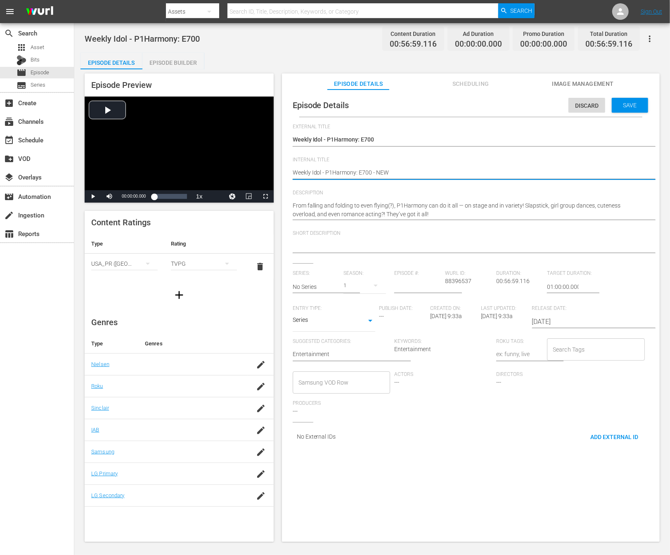
type textarea "Weekly Idol - P1Harmony: E700 - NEW K"
type textarea "Weekly Idol - P1Harmony: E700 - NEW K."
type textarea "Weekly Idol - P1Harmony: E700 - NEW K.I"
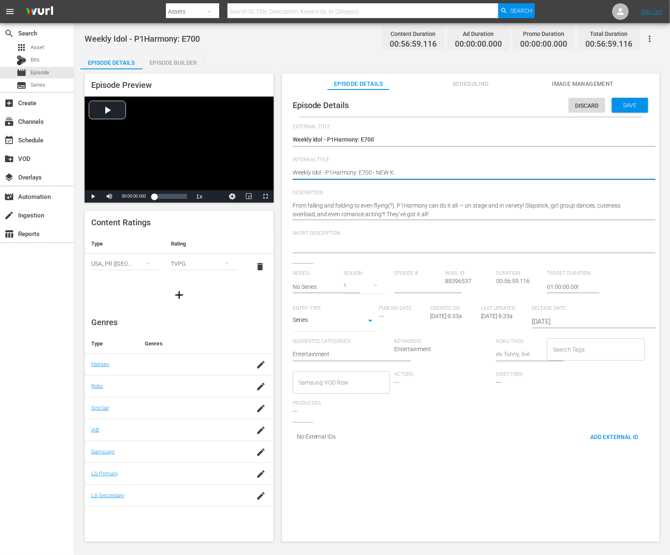
type textarea "Weekly Idol - P1Harmony: E700 - NEW K.I"
type textarea "Weekly Idol - P1Harmony: E700 - NEW K.ID"
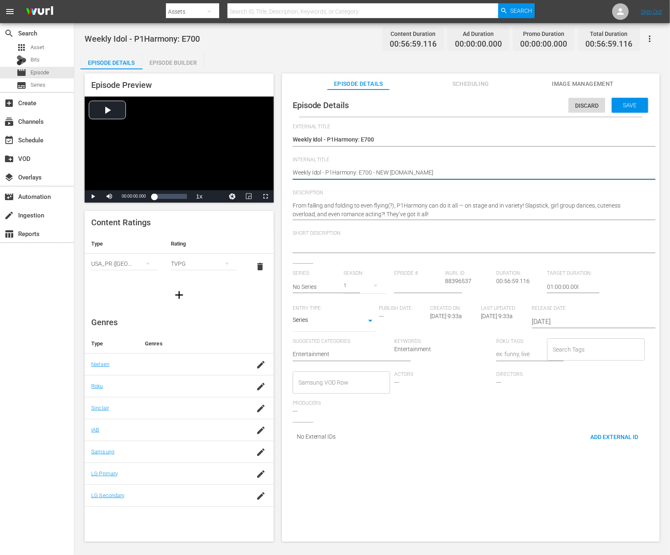
type textarea "Weekly Idol - P1Harmony: E700 - NEW K.ID -"
type textarea "Weekly Idol - P1Harmony: E700 - NEW K.ID - S"
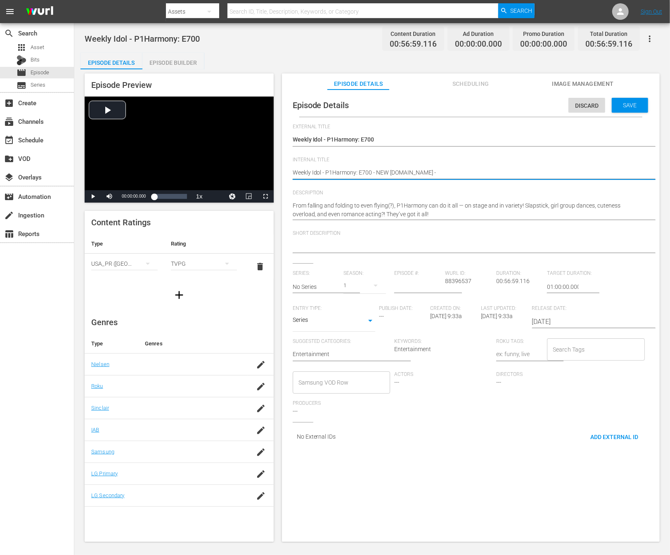
type textarea "Weekly Idol - P1Harmony: E700 - NEW K.ID - S"
type textarea "Weekly Idol - P1Harmony: E700 - NEW K.ID - SS"
type textarea "Weekly Idol - P1Harmony: E700 - NEW K.ID - SST"
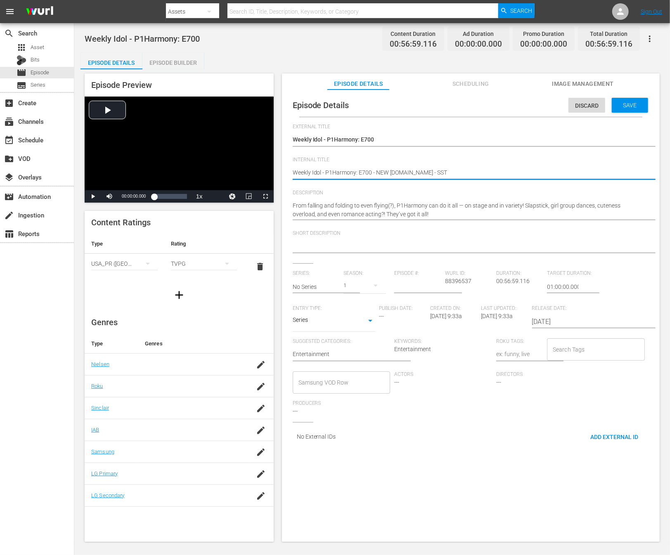
type textarea "Weekly Idol - P1Harmony: E700 - NEW K.ID - SSTV"
type textarea "Weekly Idol - P1Harmony: E700 - NEW K.ID - SSTV -"
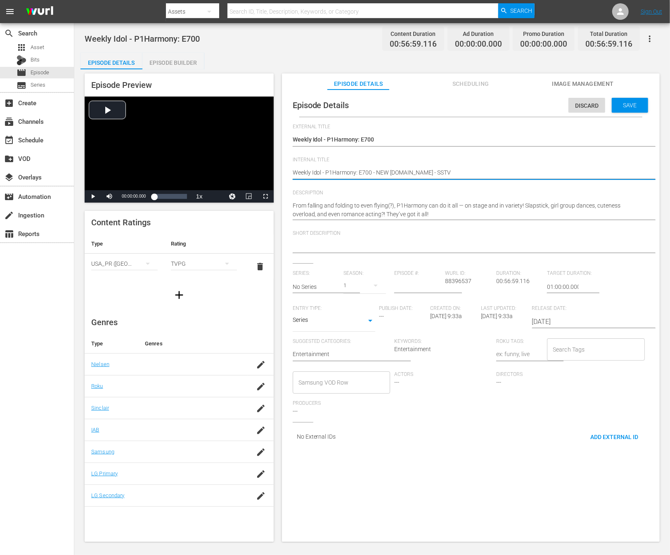
type textarea "Weekly Idol - P1Harmony: E700 - NEW K.ID - SSTV -"
type textarea "Weekly Idol - P1Harmony: E700 - NEW K.ID - SSTV - 2"
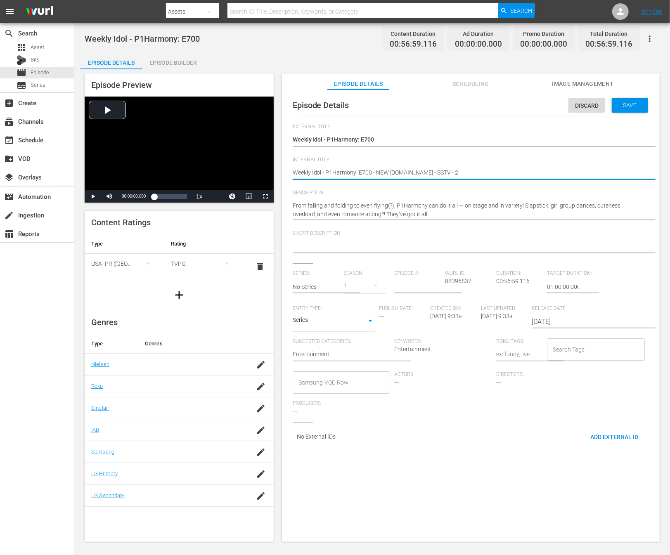
type textarea "Weekly Idol - P1Harmony: E700 - NEW K.ID - SSTV - 20"
type textarea "Weekly Idol - P1Harmony: E700 - NEW K.ID - SSTV - 202"
type textarea "Weekly Idol - P1Harmony: E700 - NEW K.ID - SSTV - 2025"
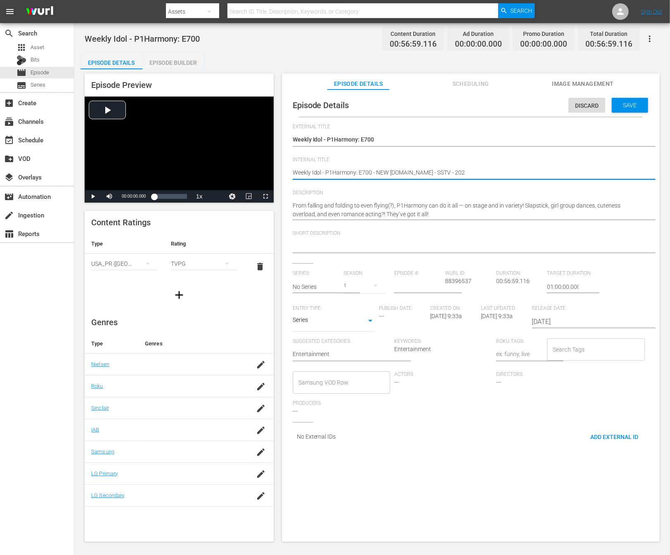
type textarea "Weekly Idol - P1Harmony: E700 - NEW K.ID - SSTV - 2025"
type textarea "Weekly Idol - P1Harmony: E700 - NEW K.ID - SSTV - 20250"
type textarea "Weekly Idol - P1Harmony: E700 - NEW K.ID - SSTV - 202508"
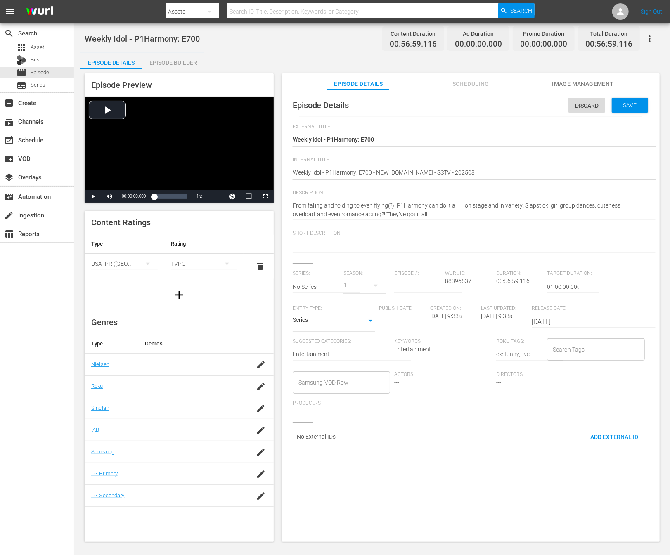
click at [417, 222] on div "From falling and folding to even flying(?), P1Harmony can do it all — on stage …" at bounding box center [468, 209] width 352 height 27
click at [451, 212] on textarea "From falling and folding to even flying(?), P1Harmony can do it all — on stage …" at bounding box center [468, 209] width 352 height 17
drag, startPoint x: 320, startPoint y: 207, endPoint x: 445, endPoint y: 206, distance: 125.0
click at [445, 206] on textarea "From falling and folding to even flying(?), P1Harmony can do it all — on stage …" at bounding box center [468, 209] width 352 height 17
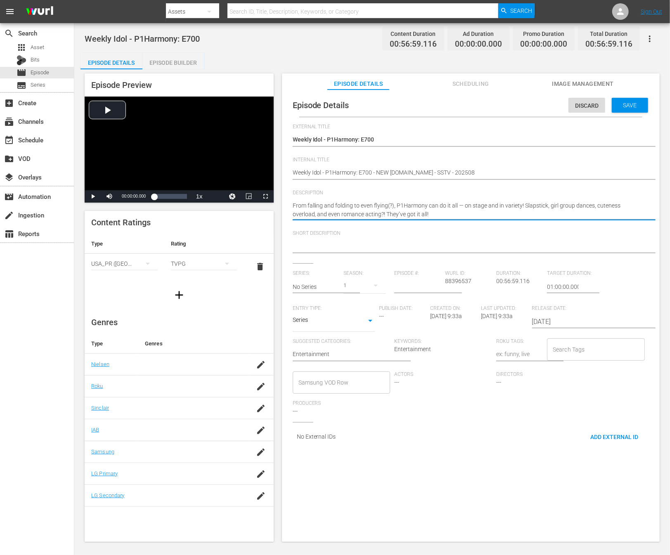
click at [534, 212] on textarea "From falling and folding to even flying(?), P1Harmony can do it all — on stage …" at bounding box center [468, 209] width 352 height 17
drag, startPoint x: 420, startPoint y: 212, endPoint x: 267, endPoint y: 193, distance: 154.7
click at [267, 193] on div "Episode Preview Video Player is loading. Play Video Play Mute Current Time 00:0…" at bounding box center [371, 308] width 583 height 479
click at [323, 255] on div at bounding box center [468, 247] width 352 height 20
click at [316, 245] on textarea at bounding box center [468, 247] width 352 height 10
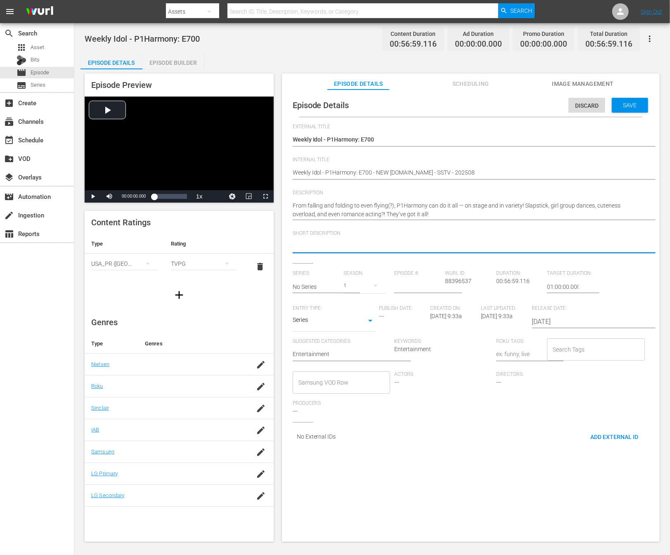
paste textarea "From falling and folding to even flying(?), P1Harmony can do it all — on stage …"
type textarea "From falling and folding to even flying(?), P1Harmony can do it all — on stage …"
click at [324, 245] on textarea at bounding box center [468, 247] width 352 height 10
drag, startPoint x: 294, startPoint y: 207, endPoint x: 359, endPoint y: 204, distance: 65.2
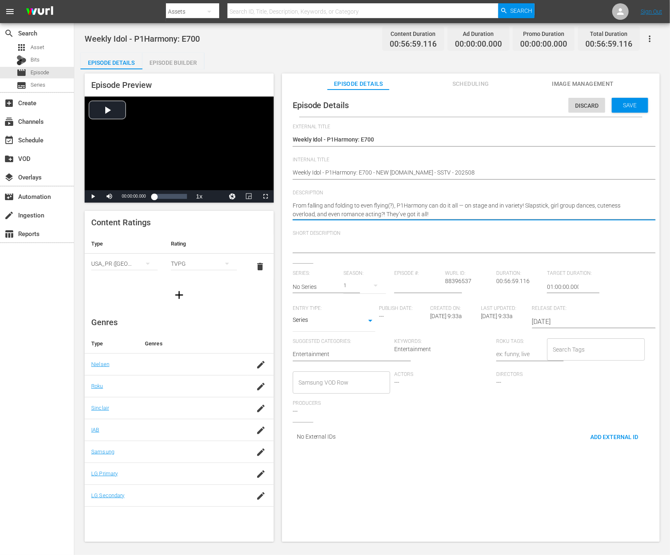
click at [360, 204] on textarea "From falling and folding to even flying(?), P1Harmony can do it all — on stage …" at bounding box center [468, 209] width 352 height 17
drag, startPoint x: 289, startPoint y: 204, endPoint x: 316, endPoint y: 210, distance: 27.8
click at [316, 210] on div "Episode Details Discard Save External Title Weekly Idol - P1Harmony: E700 Weekl…" at bounding box center [470, 272] width 369 height 357
drag, startPoint x: 292, startPoint y: 203, endPoint x: 522, endPoint y: 206, distance: 229.4
click at [365, 243] on textarea at bounding box center [468, 247] width 352 height 10
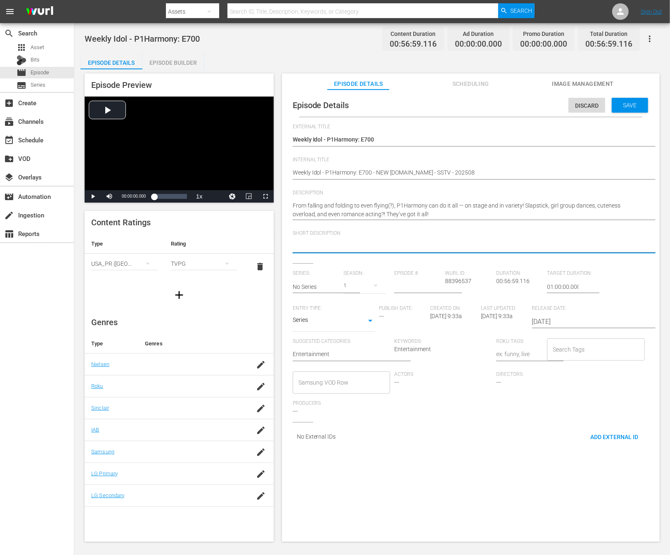
paste textarea "From falling and folding to even flying(?), P1Harmony can do it all — on stage …"
type textarea "From falling and folding to even flying(?), P1Harmony can do it all — on stage …"
click at [551, 248] on textarea "From falling and folding to even flying(?), P1Harmony can do it all — on stage …" at bounding box center [468, 247] width 352 height 10
type textarea "From falling and folding to even flying(?), P1Harmony can do it all — on stage …"
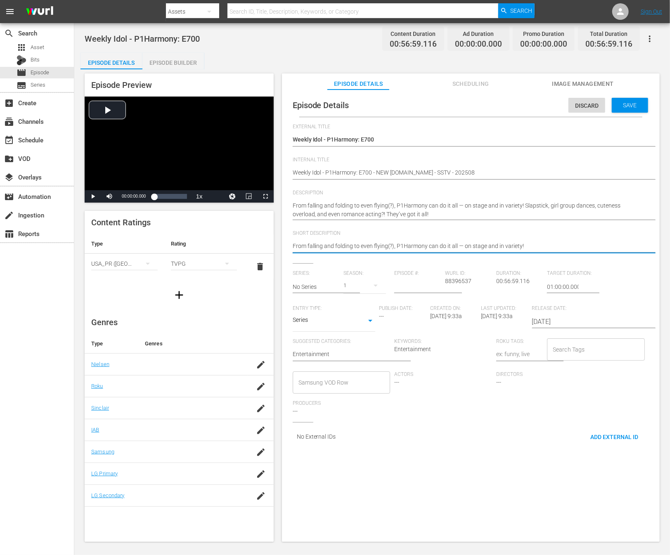
click at [546, 245] on textarea "From falling and folding to even flying(?), P1Harmony can do it all — on stage …" at bounding box center [468, 247] width 352 height 10
type textarea "From falling and folding to even flying(?), P1Harmony can do it all — on stage …"
click at [335, 283] on input "text" at bounding box center [315, 287] width 47 height 20
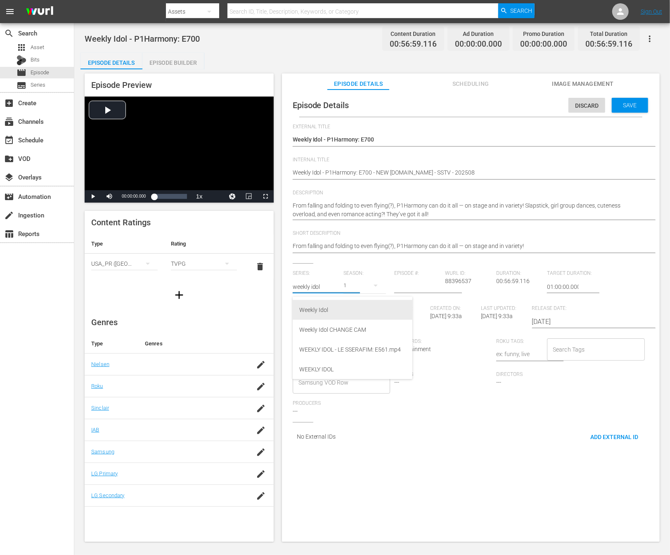
click at [377, 311] on div "Weekly Idol" at bounding box center [352, 310] width 106 height 20
type input "Weekly Idol"
click at [344, 285] on div "2022" at bounding box center [364, 285] width 42 height 23
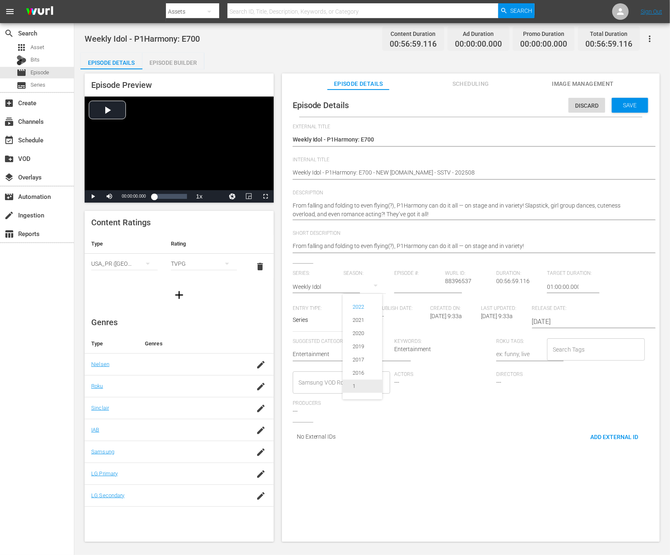
click at [365, 387] on span "1" at bounding box center [362, 386] width 40 height 13
click at [361, 288] on div "1" at bounding box center [364, 285] width 42 height 23
click at [364, 388] on div "1" at bounding box center [353, 386] width 23 height 8
click at [424, 489] on div "Episode Details Discard Save External Title Weekly Idol - P1Harmony: E700 Weekl…" at bounding box center [470, 320] width 377 height 460
click at [402, 294] on input "number" at bounding box center [417, 287] width 47 height 20
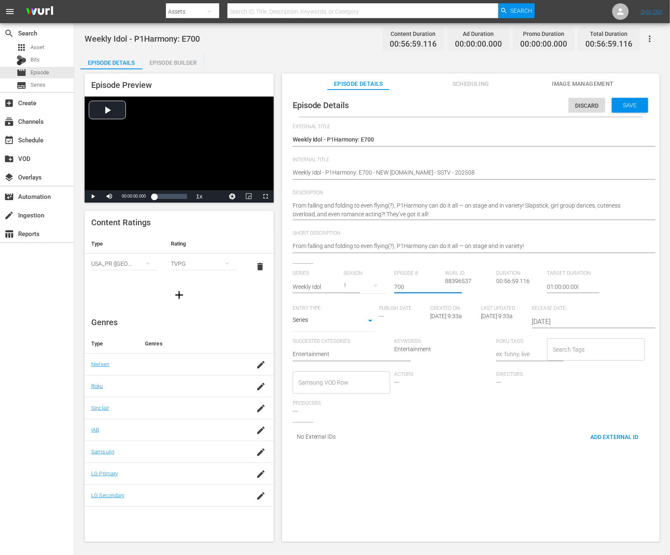
type input "700"
click at [510, 469] on div "Episode Details Discard Save External Title Weekly Idol - P1Harmony: E700 Weekl…" at bounding box center [470, 320] width 377 height 460
click at [556, 353] on input "Search Tags" at bounding box center [589, 349] width 78 height 15
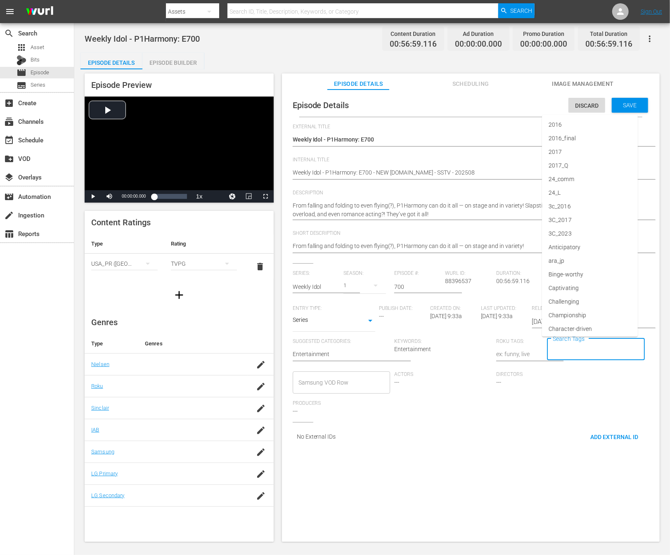
click at [590, 357] on div "Search Tags" at bounding box center [596, 349] width 98 height 22
type input "slingtv_kpop_weeklyidol"
click at [633, 370] on li "slingTV_KPOP_WeeklyIdol" at bounding box center [590, 372] width 96 height 14
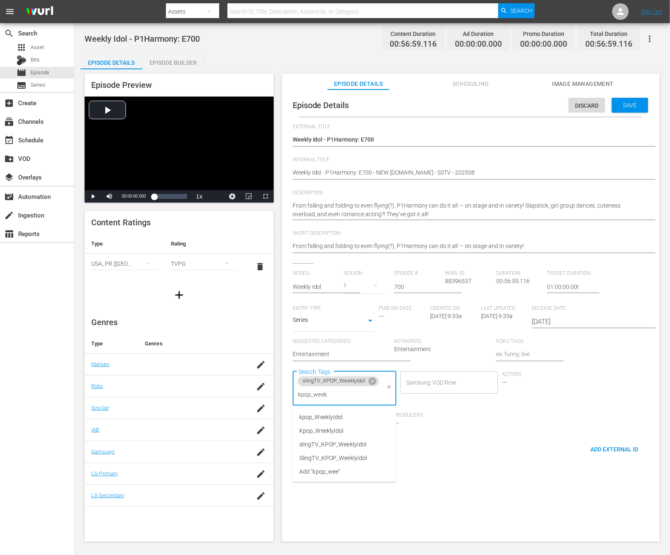
type input "kpop_weekl"
click at [347, 418] on li "kpop_WeeklyIdol" at bounding box center [343, 417] width 103 height 14
click at [616, 105] on span "Save" at bounding box center [629, 105] width 27 height 7
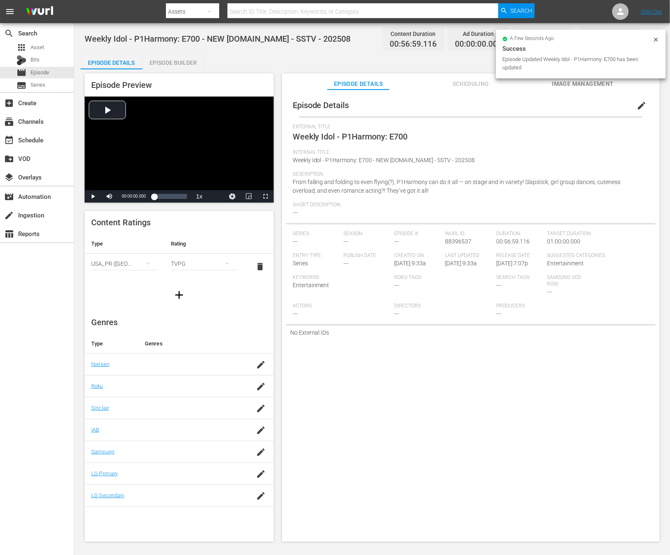
click at [292, 209] on div "Episode Details edit External Title Weekly Idol - P1Harmony: E700 Internal Titl…" at bounding box center [470, 217] width 369 height 246
click at [310, 197] on div "Description From falling and folding to even flying(?), P1Harmony can do it all…" at bounding box center [470, 186] width 356 height 31
click at [316, 201] on div "Description From falling and folding to even flying(?), P1Harmony can do it all…" at bounding box center [470, 186] width 356 height 31
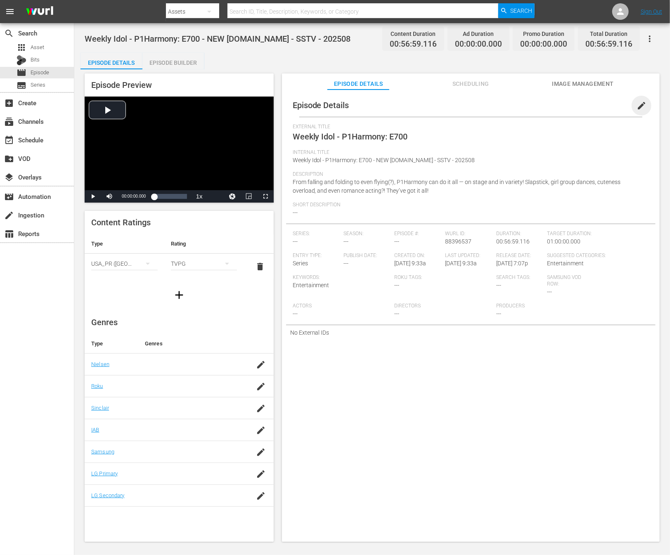
click at [636, 103] on span "edit" at bounding box center [641, 106] width 10 height 10
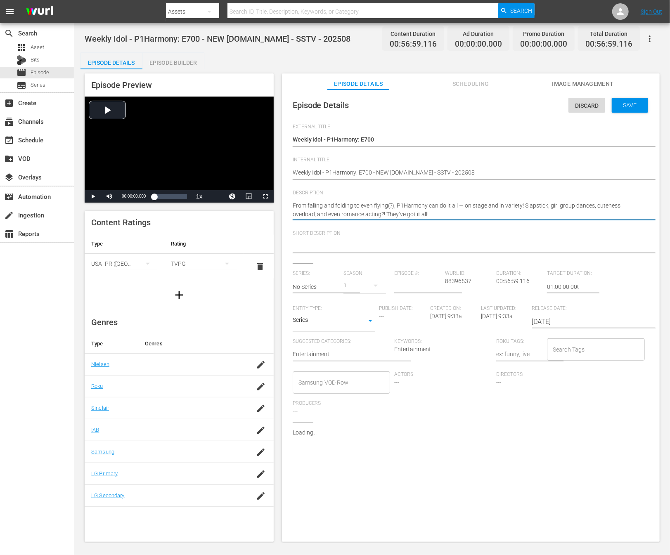
click at [418, 217] on textarea "From falling and folding to even flying(?), P1Harmony can do it all — on stage …" at bounding box center [468, 209] width 352 height 17
click at [363, 247] on textarea at bounding box center [468, 247] width 352 height 10
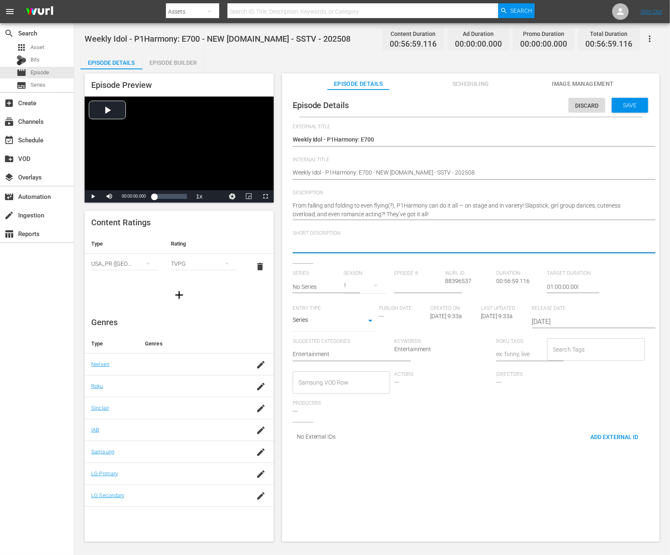
paste textarea "From falling and folding to even flying(?), P1Harmony can do it all — on stage …"
type textarea "From falling and folding to even flying(?), P1Harmony can do it all — on stage …"
drag, startPoint x: 292, startPoint y: 204, endPoint x: 456, endPoint y: 206, distance: 163.4
click at [398, 233] on span "Short Description" at bounding box center [468, 233] width 352 height 7
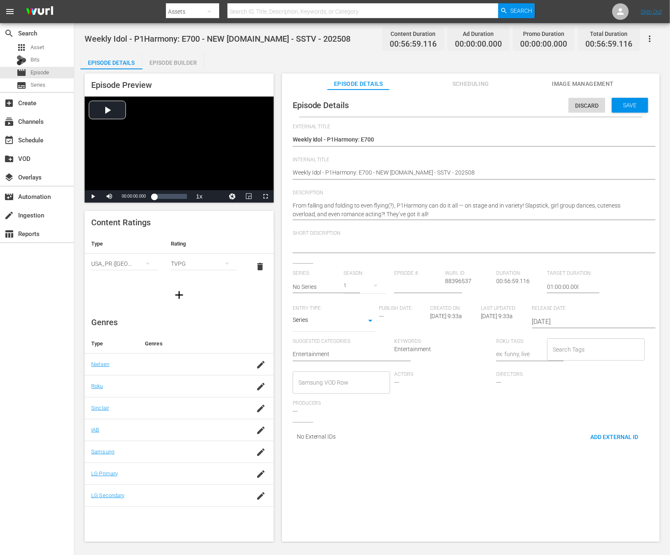
click at [368, 199] on div "From falling and folding to even flying(?), P1Harmony can do it all — on stage …" at bounding box center [468, 209] width 352 height 27
drag, startPoint x: 288, startPoint y: 205, endPoint x: 443, endPoint y: 207, distance: 155.5
click at [443, 207] on div "Episode Details Discard Save External Title Weekly Idol - P1Harmony: E700 Weekl…" at bounding box center [470, 272] width 369 height 357
click at [502, 253] on div at bounding box center [468, 247] width 352 height 20
click at [493, 247] on textarea at bounding box center [468, 247] width 352 height 10
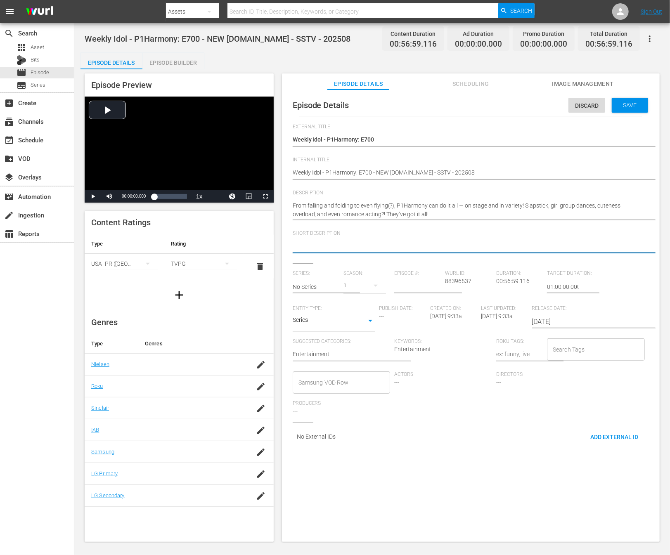
paste textarea "From falling and folding to even flying(?), P1Harmony can do it all — on stage …"
type textarea "From falling and folding to even flying(?), P1Harmony can do it all — on stage …"
click at [327, 285] on input "text" at bounding box center [315, 287] width 47 height 20
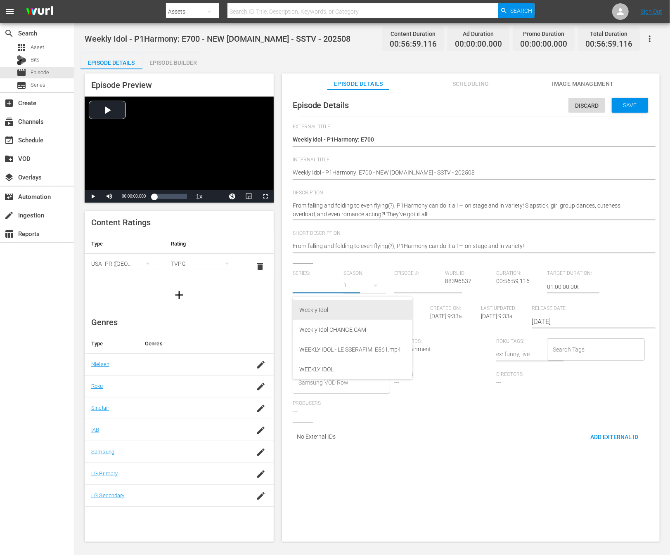
click at [324, 315] on div "Weekly Idol" at bounding box center [352, 310] width 106 height 20
type input "Weekly Idol"
click at [356, 285] on div "2022" at bounding box center [364, 285] width 42 height 23
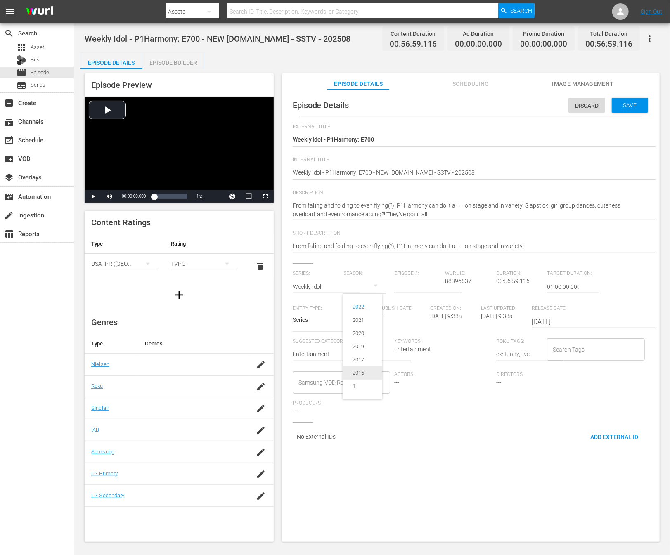
click at [357, 389] on div "1" at bounding box center [353, 386] width 23 height 8
click at [406, 287] on div "2022 2021 2020 2019 2017 2016 1" at bounding box center [335, 277] width 670 height 555
click at [407, 288] on input "number" at bounding box center [417, 287] width 47 height 20
type input "700"
click at [400, 423] on div "External Title Weekly Idol - P1Harmony: E700 Weekly Idol - P1Harmony: E700 Inte…" at bounding box center [470, 287] width 356 height 327
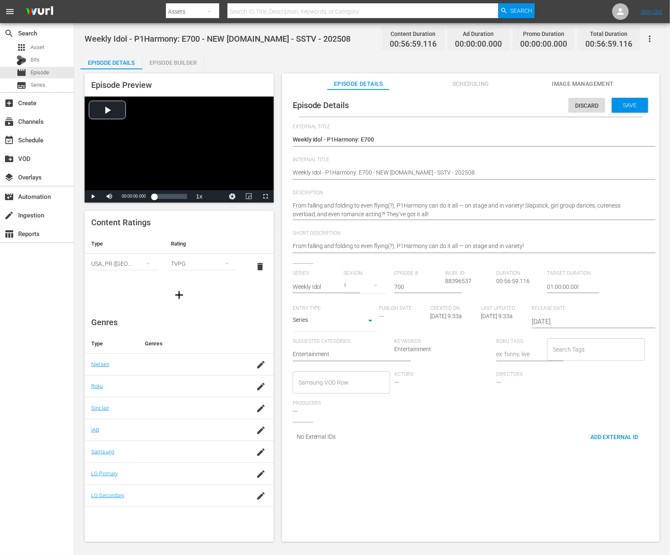
click at [592, 358] on div "Search Tags" at bounding box center [596, 349] width 98 height 22
type input "s"
type input "slingTV_kpop_weekl"
click at [580, 368] on span "slingTV_KPOP_WeeklyIdol" at bounding box center [581, 372] width 67 height 9
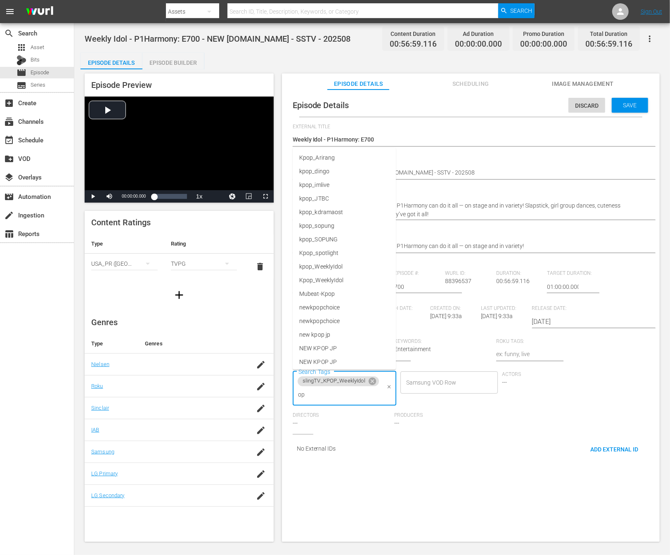
type input "o"
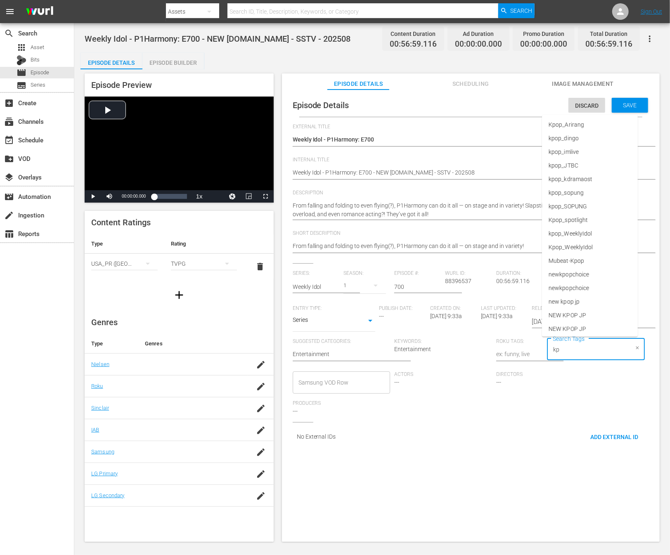
type input "k"
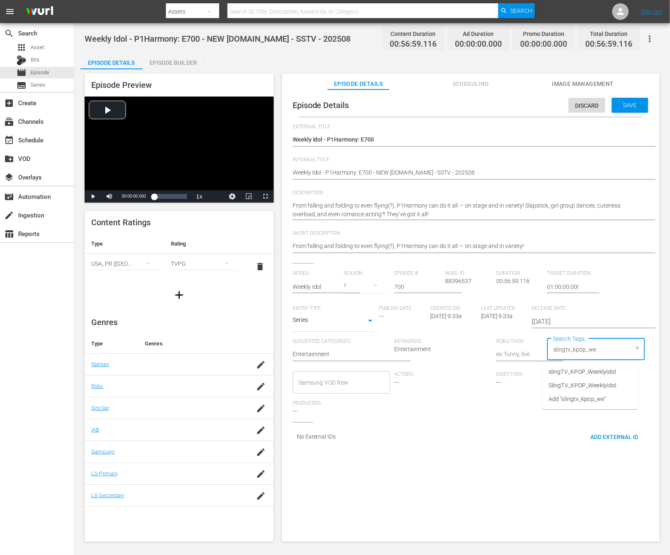
type input "slingtv_kpop_wee"
click at [587, 374] on span "slingTV_KPOP_WeeklyIdol" at bounding box center [581, 372] width 67 height 9
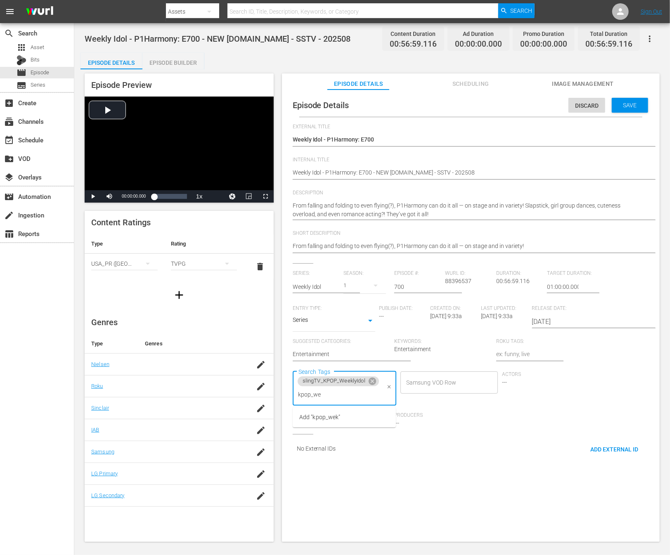
type input "kpop_wee"
click at [344, 411] on li "kpop_WeeklyIdol" at bounding box center [343, 417] width 103 height 14
click at [620, 108] on span "Save" at bounding box center [629, 105] width 27 height 7
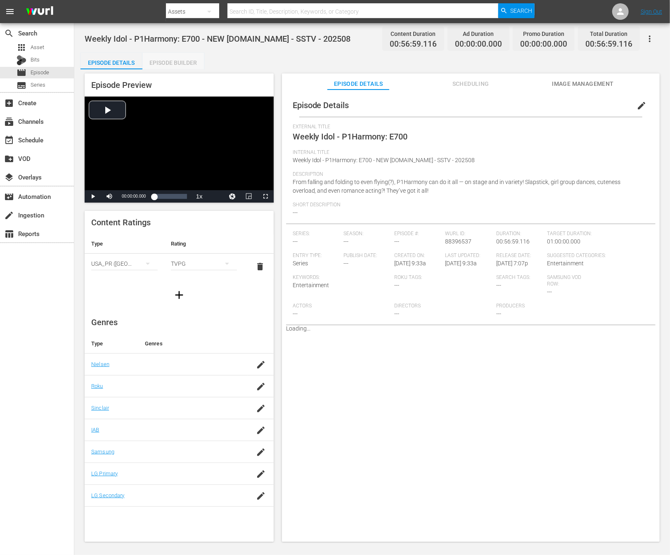
click at [167, 60] on div "Episode Builder" at bounding box center [173, 63] width 62 height 20
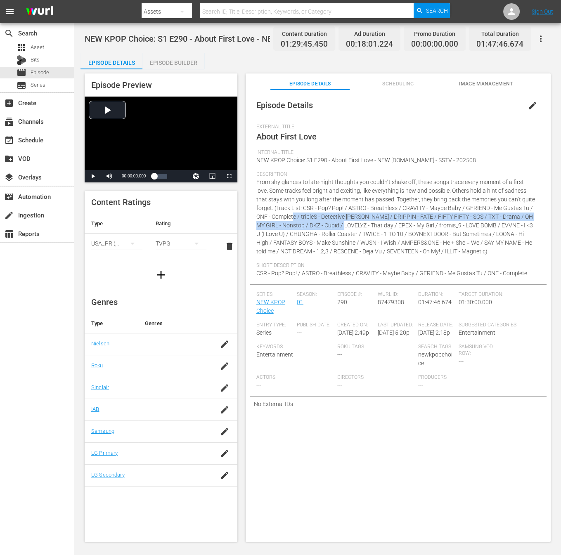
drag, startPoint x: 324, startPoint y: 215, endPoint x: 377, endPoint y: 225, distance: 53.4
click at [377, 225] on span "From shy glances to late-night thoughts you couldn’t shake off, these songs tra…" at bounding box center [395, 217] width 278 height 76
click at [527, 101] on span "edit" at bounding box center [532, 106] width 10 height 10
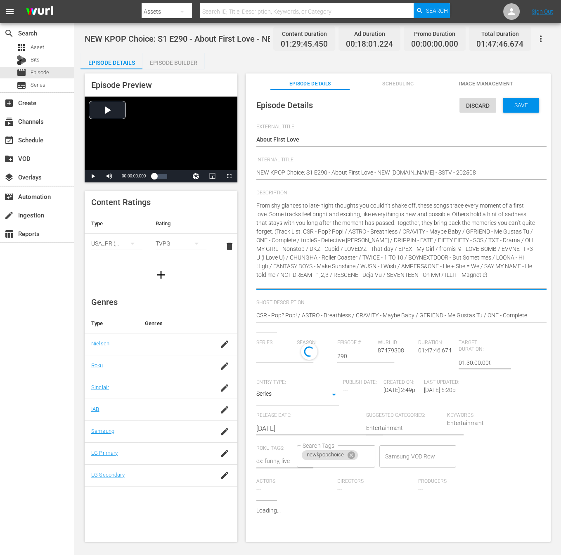
click at [351, 256] on textarea "From shy glances to late-night thoughts you couldn’t shake off, these songs tra…" at bounding box center [395, 244] width 279 height 87
drag, startPoint x: 292, startPoint y: 233, endPoint x: 326, endPoint y: 241, distance: 35.0
click at [326, 241] on textarea "From shy glances to late-night thoughts you couldn’t shake off, these songs tra…" at bounding box center [395, 244] width 279 height 87
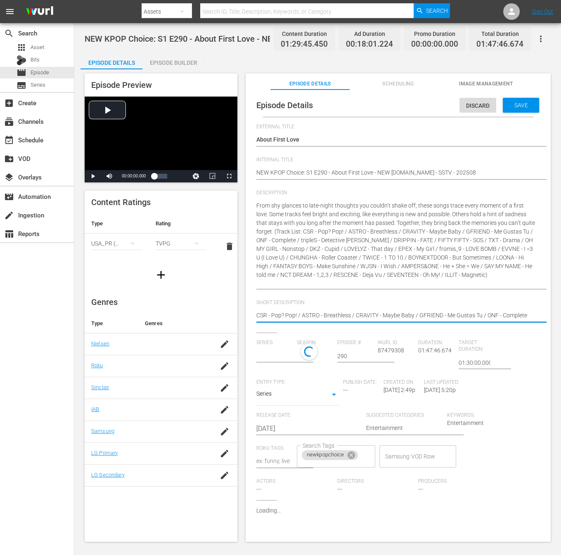
click at [292, 323] on div "CSR - Pop? Pop! / ASTRO - Breathless / CRAVITY - Maybe Baby / GFRIEND - Me Gust…" at bounding box center [395, 316] width 279 height 20
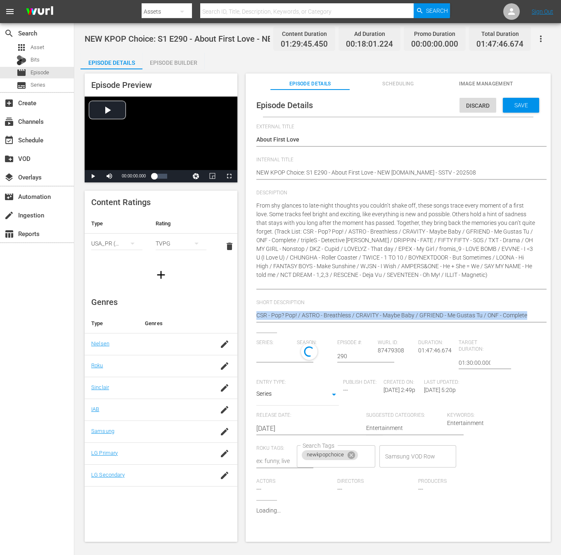
click at [292, 323] on div "CSR - Pop? Pop! / ASTRO - Breathless / CRAVITY - Maybe Baby / GFRIEND - Me Gust…" at bounding box center [395, 316] width 279 height 20
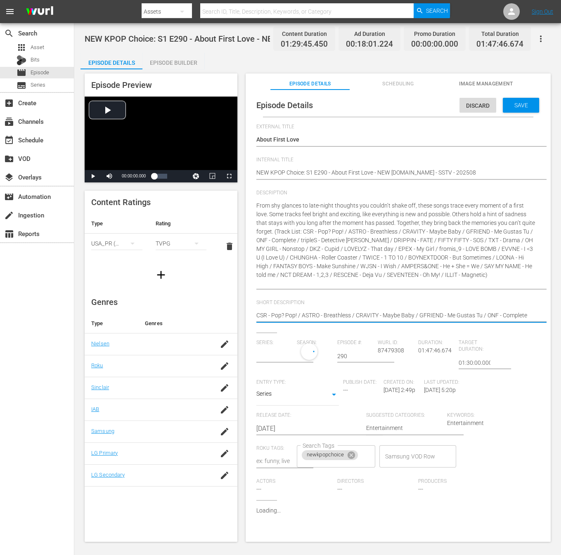
type input "NEW KPOP Choice"
click at [294, 317] on textarea "CSR - Pop? Pop! / ASTRO - Breathless / CRAVITY - Maybe Baby / GFRIEND - Me Gust…" at bounding box center [395, 316] width 279 height 10
paste textarea "Track List:"
type textarea "Track List: CSR - Pop? Pop! / ASTRO - Breathless / CRAVITY - Maybe Baby / GFRIE…"
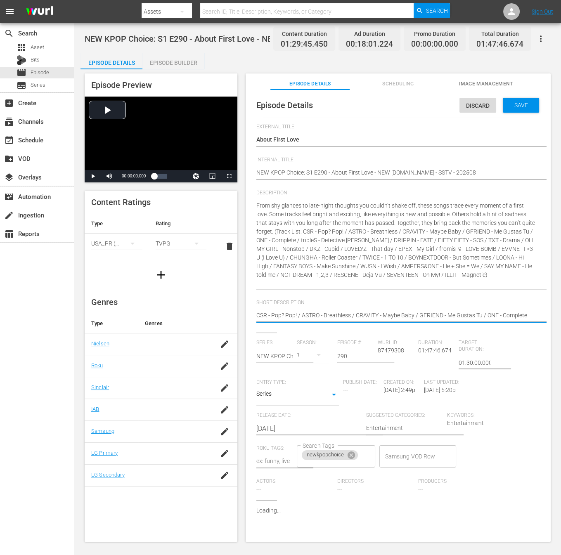
type textarea "Track List: CSR - Pop? Pop! / ASTRO - Breathless / CRAVITY - Maybe Baby / GFRIE…"
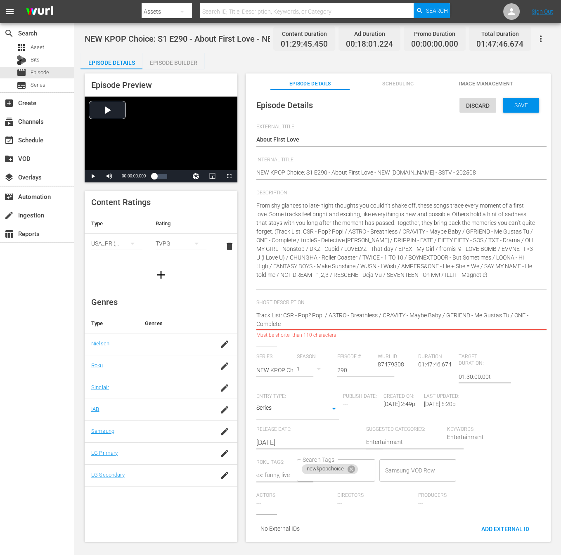
scroll to position [0, 9]
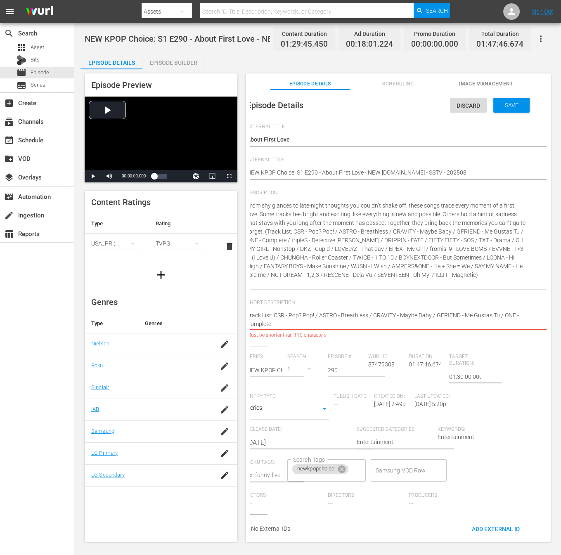
drag, startPoint x: 294, startPoint y: 323, endPoint x: 500, endPoint y: 319, distance: 205.9
type textarea "Track List: CSR - Pop? Pop! / ASTRO - Breathless / CRAVITY - Maybe Baby / GFRIE…"
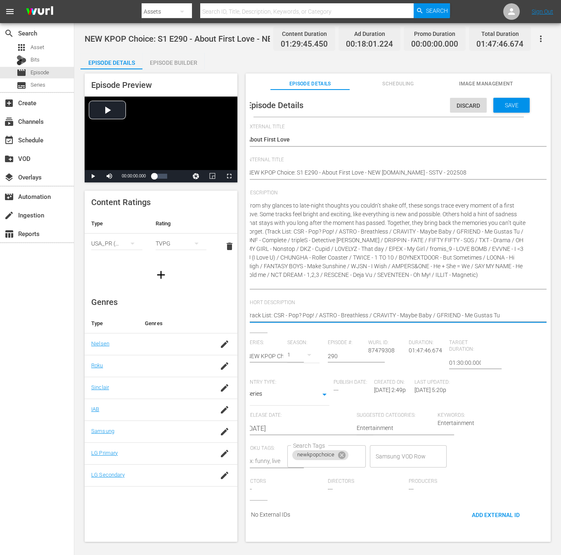
click at [514, 104] on span "Save" at bounding box center [511, 105] width 27 height 7
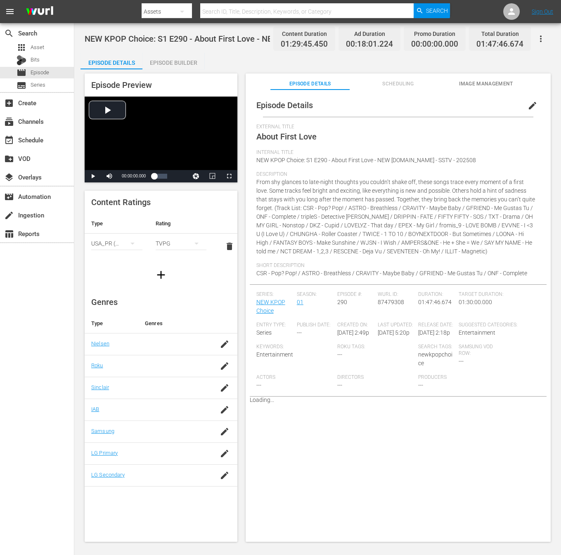
scroll to position [0, 0]
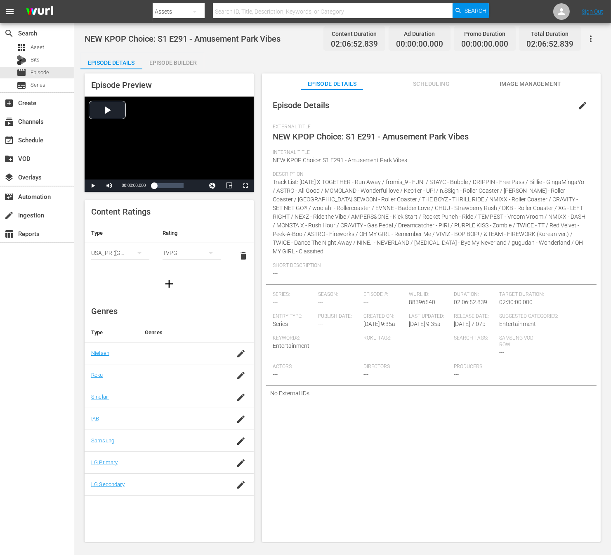
click at [556, 108] on div "Episode Details edit" at bounding box center [431, 105] width 330 height 23
click at [580, 97] on button "edit" at bounding box center [583, 106] width 20 height 20
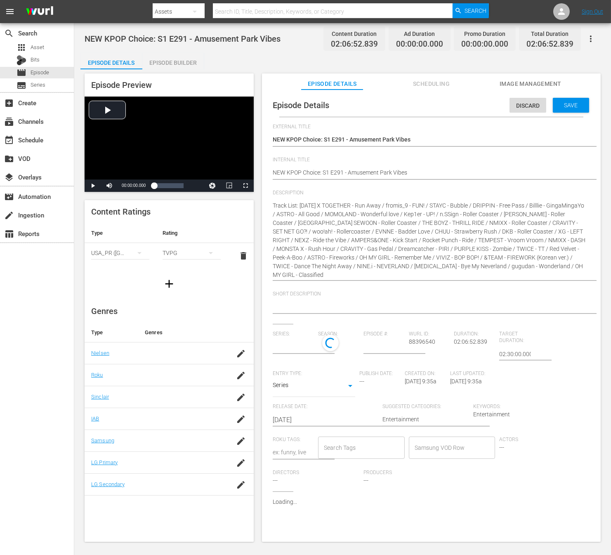
click at [386, 147] on div "NEW KPOP Choice: S1 E291 - Amusement Park Vibes NEW KPOP Choice: S1 E291 - Amus…" at bounding box center [429, 140] width 313 height 20
click at [324, 159] on span "Internal Title" at bounding box center [429, 160] width 313 height 7
click at [350, 141] on textarea "NEW KPOP Choice: S1 E291 - Amusement Park Vibes" at bounding box center [429, 140] width 313 height 10
drag, startPoint x: 350, startPoint y: 141, endPoint x: 280, endPoint y: 141, distance: 70.1
click at [280, 141] on textarea "NEW KPOP Choice: S1 E291 - Amusement Park Vibes" at bounding box center [429, 140] width 313 height 10
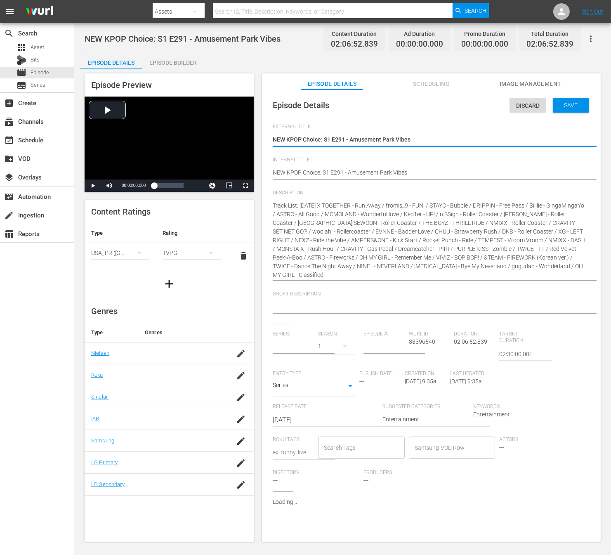
type input "No Series"
click at [343, 134] on div "NEW KPOP Choice: S1 E291 - Amusement Park Vibes NEW KPOP Choice: S1 E291 - Amus…" at bounding box center [429, 140] width 313 height 20
drag, startPoint x: 351, startPoint y: 139, endPoint x: 238, endPoint y: 131, distance: 112.9
type textarea "[GEOGRAPHIC_DATA]"
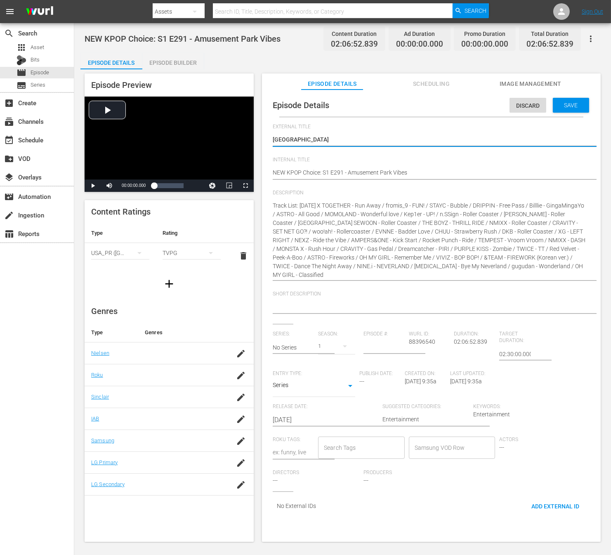
click at [375, 133] on div "NEW KPOP Choice: S1 E291 - Amusement Park Vibes NEW KPOP Choice: S1 E291 - Amus…" at bounding box center [429, 140] width 313 height 20
click at [351, 146] on div "NEW KPOP Choice: S1 E291 - Amusement Park Vibes NEW KPOP Choice: S1 E291 - Amus…" at bounding box center [429, 140] width 313 height 20
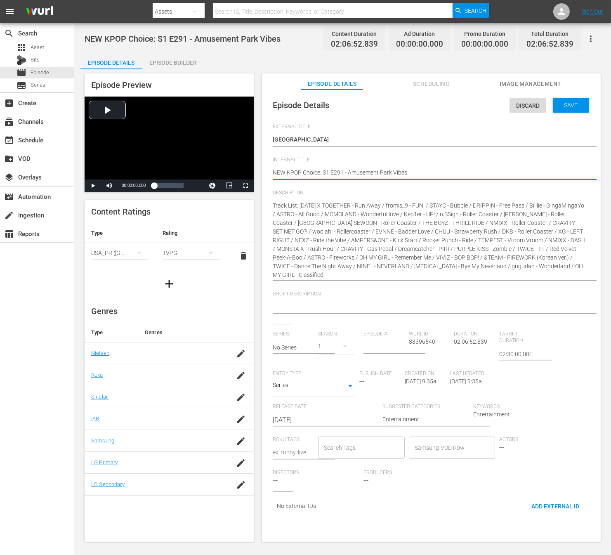
click at [454, 170] on textarea "NEW KPOP Choice: S1 E291 - Amusement Park Vibes" at bounding box center [429, 173] width 313 height 10
type textarea "NEW KPOP Choice: S1 E291 - Amusement Park Vibes"
type textarea "NEW KPOP Choice: S1 E291 - Amusement Park Vibes -"
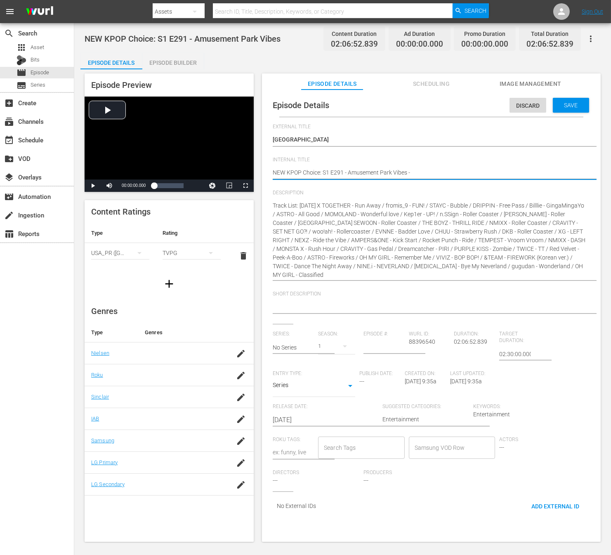
type textarea "NEW KPOP Choice: S1 E291 - Amusement Park Vibes - N"
type textarea "NEW KPOP Choice: S1 E291 - Amusement Park [GEOGRAPHIC_DATA] - [GEOGRAPHIC_DATA]"
type textarea "NEW KPOP Choice: S1 E291 - Amusement Park [GEOGRAPHIC_DATA] - NEW"
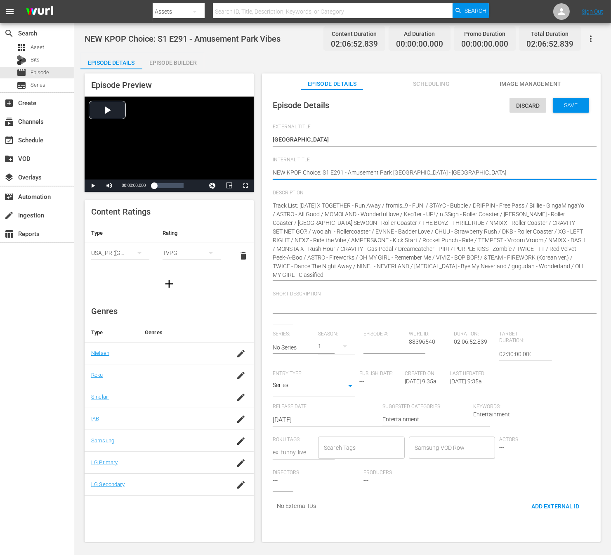
type textarea "NEW KPOP Choice: S1 E291 - Amusement Park [GEOGRAPHIC_DATA] - NEW"
type textarea "NEW KPOP Choice: S1 E291 - Amusement Park Vibes - NEW K"
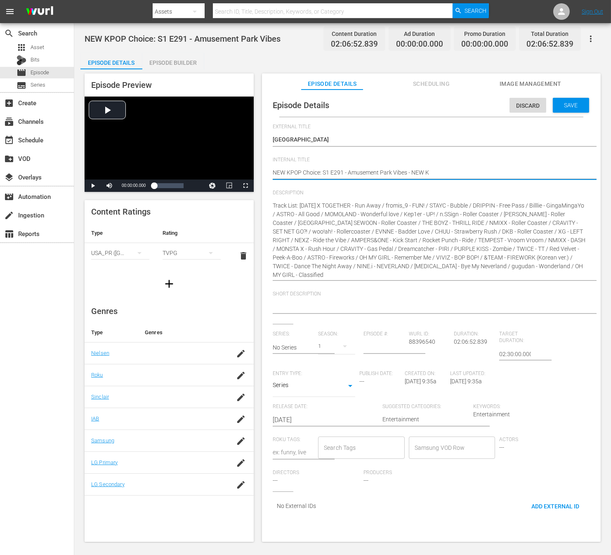
type textarea "NEW KPOP Choice: S1 E291 - Amusement Park Vibes - NEW K."
type textarea "NEW KPOP Choice: S1 E291 - Amusement Park Vibes - NEW K.O"
type textarea "NEW KPOP Choice: S1 E291 - Amusement Park Vibes - NEW K.OD"
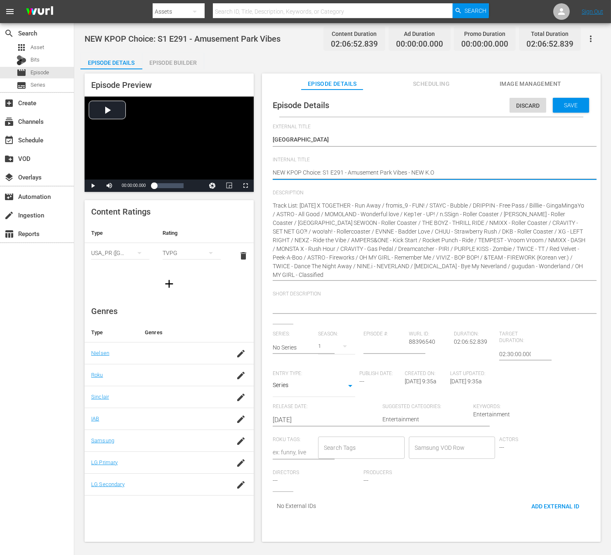
type textarea "NEW KPOP Choice: S1 E291 - Amusement Park Vibes - NEW K.OD"
type textarea "NEW KPOP Choice: S1 E291 - Amusement Park Vibes - NEW K.O"
type textarea "NEW KPOP Choice: S1 E291 - Amusement Park Vibes - NEW K."
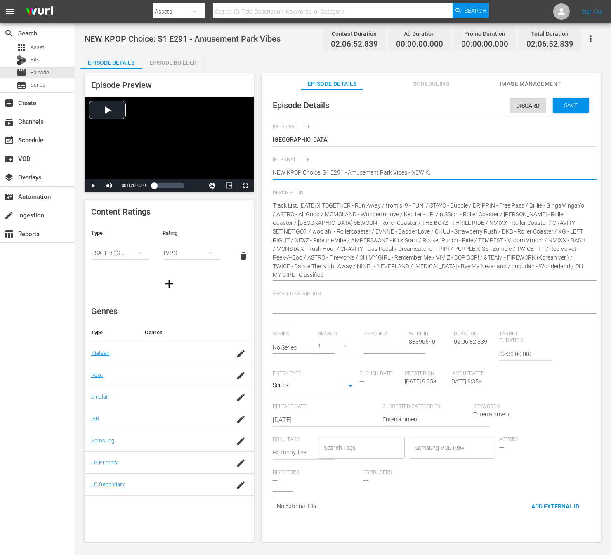
type textarea "NEW KPOP Choice: S1 E291 - Amusement Park Vibes - NEW K.I"
type textarea "NEW KPOP Choice: S1 E291 - Amusement Park Vibes - NEW [DOMAIN_NAME]"
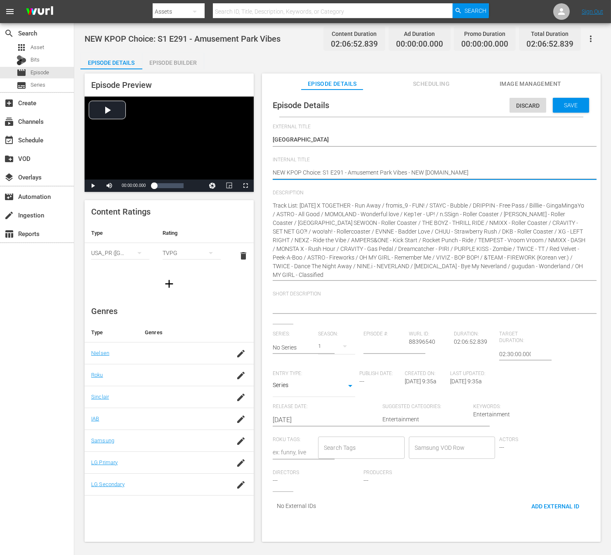
type textarea "NEW KPOP Choice: S1 E291 - Amusement Park Vibes - NEW [DOMAIN_NAME]"
type textarea "NEW KPOP Choice: S1 E291 - Amusement Park Vibes - NEW [DOMAIN_NAME] -"
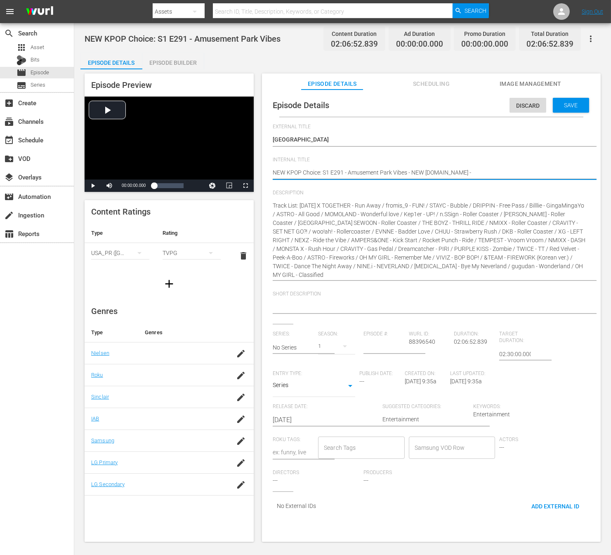
type textarea "NEW KPOP Choice: S1 E291 - Amusement Park Vibes - NEW [DOMAIN_NAME] -"
type textarea "NEW KPOP Choice: S1 E291 - Amusement Park Vibes - NEW [DOMAIN_NAME]"
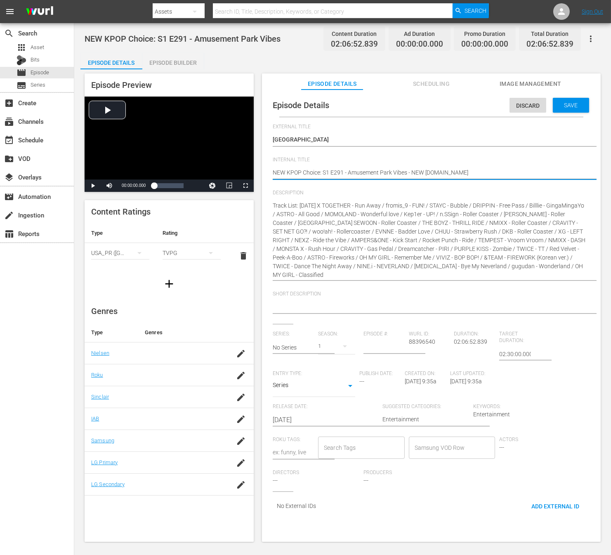
type textarea "NEW KPOP Choice: S1 E291 - Amusement Park Vibes - NEW [DOMAIN_NAME]"
type textarea "NEW KPOP Choice: S1 E291 - Amusement Park Vibes - NEW K.I"
type textarea "NEW KPOP Choice: S1 E291 - Amusement Park Vibes - NEW [DOMAIN_NAME]"
type textarea "NEW KPOP Choice: S1 E291 - Amusement Park Vibes - NEW K.IOD"
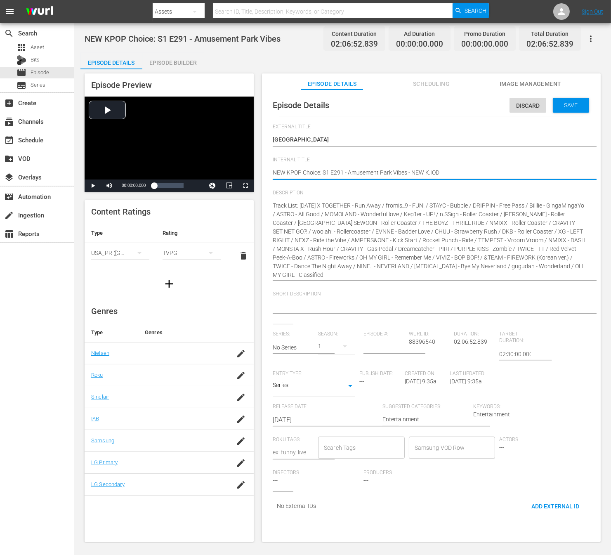
type textarea "NEW KPOP Choice: S1 E291 - Amusement Park Vibes - NEW [DOMAIN_NAME]"
type textarea "NEW KPOP Choice: S1 E291 - Amusement Park Vibes - NEW K.I"
type textarea "NEW KPOP Choice: S1 E291 - Amusement Park Vibes - NEW K."
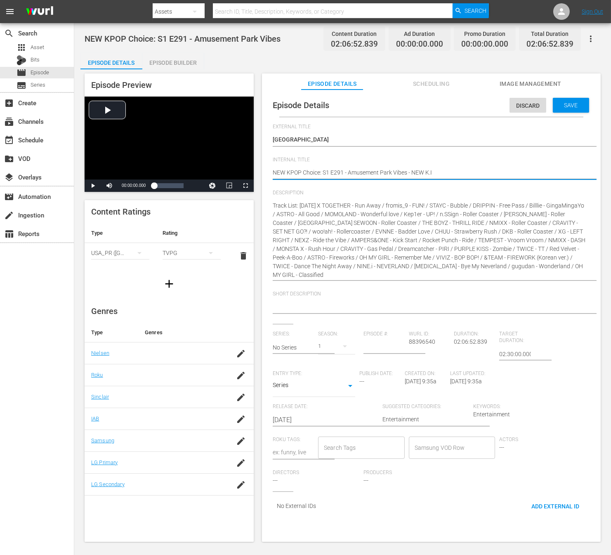
type textarea "NEW KPOP Choice: S1 E291 - Amusement Park Vibes - NEW K."
type textarea "NEW KPOP Choice: S1 E291 - Amusement Park Vibes - NEW K"
type textarea "NEW KPOP Choice: S1 E291 - Amusement Park Vibes - NEW K."
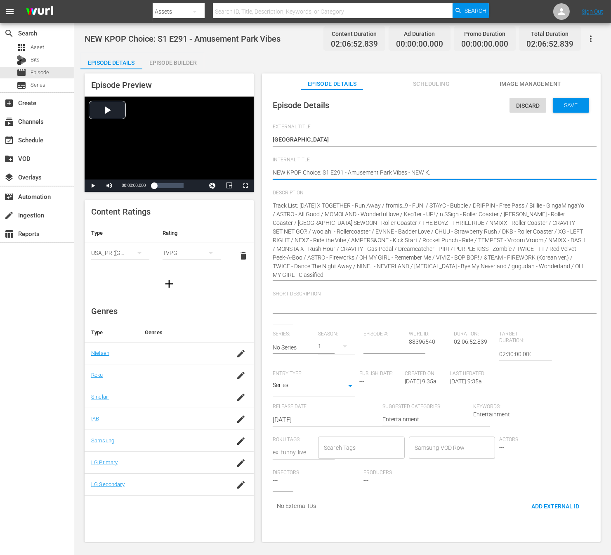
type textarea "NEW KPOP Choice: S1 E291 - Amusement Park Vibes - NEW K.I"
type textarea "NEW KPOP Choice: S1 E291 - Amusement Park Vibes - NEW [DOMAIN_NAME]"
type textarea "NEW KPOP Choice: S1 E291 - Amusement Park Vibes - NEW K.I"
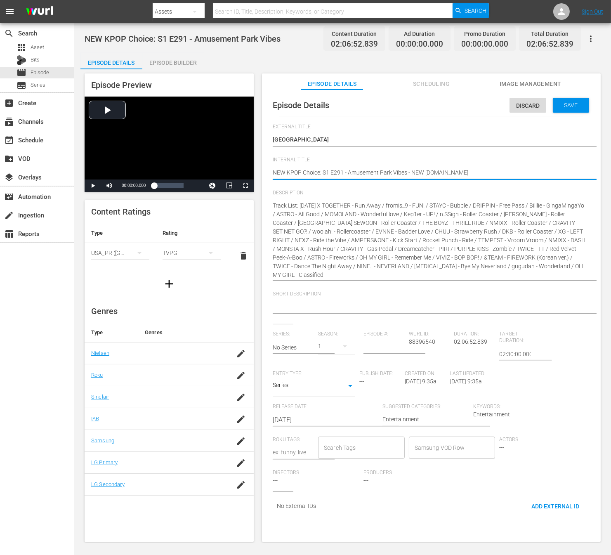
type textarea "NEW KPOP Choice: S1 E291 - Amusement Park Vibes - NEW K.I"
type textarea "NEW KPOP Choice: S1 E291 - Amusement Park Vibes - NEW [DOMAIN_NAME]"
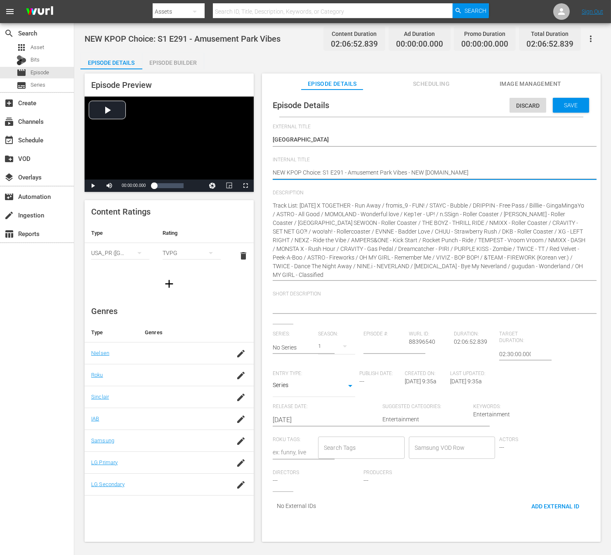
type textarea "NEW KPOP Choice: S1 E291 - Amusement Park Vibes - NEW [DOMAIN_NAME] -"
type textarea "NEW KPOP Choice: S1 E291 - Amusement Park Vibes - NEW [DOMAIN_NAME] - S"
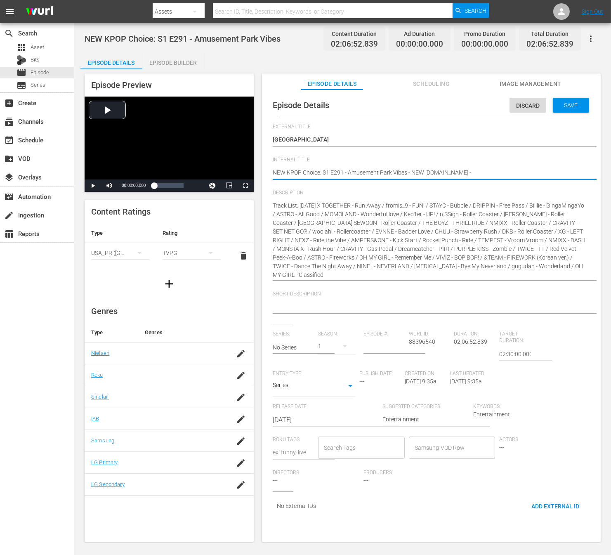
type textarea "NEW KPOP Choice: S1 E291 - Amusement Park Vibes - NEW [DOMAIN_NAME] - S"
type textarea "NEW KPOP Choice: S1 E291 - Amusement Park Vibes - NEW [DOMAIN_NAME] - SS"
type textarea "NEW KPOP Choice: S1 E291 - Amusement Park Vibes - NEW [DOMAIN_NAME] - SST"
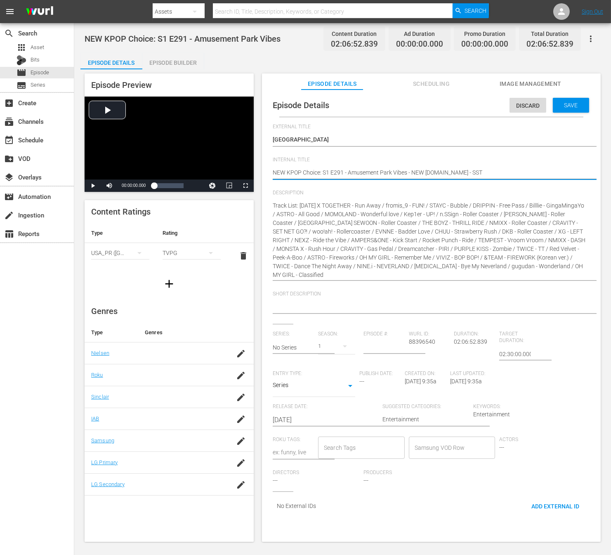
type textarea "NEW KPOP Choice: S1 E291 - Amusement Park Vibes - NEW [DOMAIN_NAME] - SSTV"
type textarea "NEW KPOP Choice: S1 E291 - Amusement Park Vibes - NEW [DOMAIN_NAME] - SSTV P"
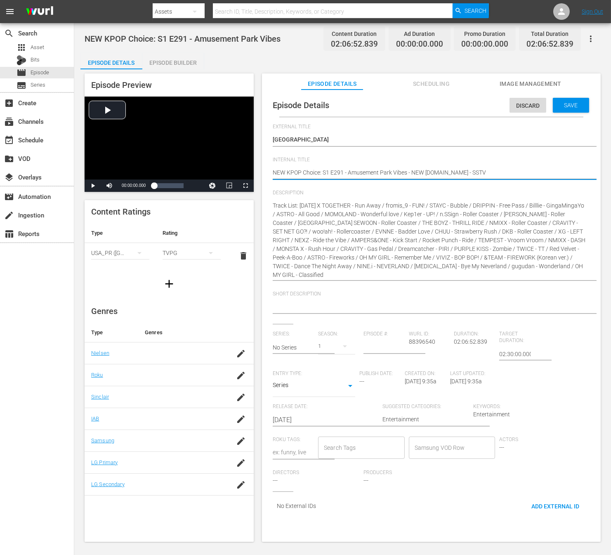
type textarea "NEW KPOP Choice: S1 E291 - Amusement Park Vibes - NEW [DOMAIN_NAME] - SSTV P"
type textarea "NEW KPOP Choice: S1 E291 - Amusement Park Vibes - NEW [DOMAIN_NAME] - SSTV"
type textarea "NEW KPOP Choice: S1 E291 - Amusement Park Vibes - NEW [DOMAIN_NAME] - SSTV -"
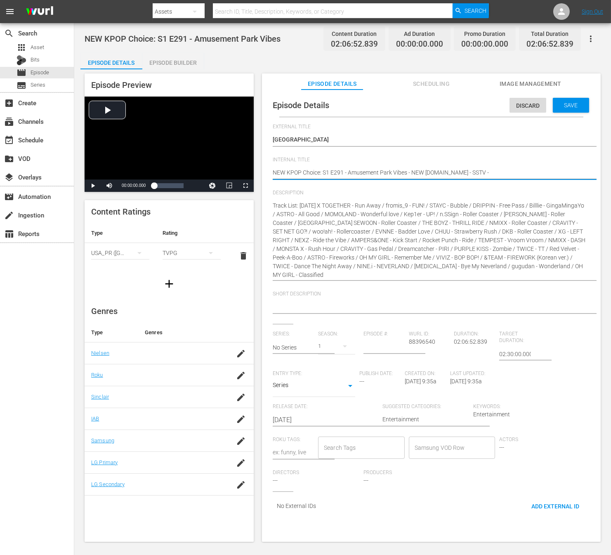
type textarea "NEW KPOP Choice: S1 E291 - Amusement Park Vibes - NEW [DOMAIN_NAME] - SSTV -"
type textarea "NEW KPOP Choice: S1 E291 - Amusement Park Vibes - NEW [DOMAIN_NAME] - SSTV - 2"
type textarea "NEW KPOP Choice: S1 E291 - Amusement Park Vibes - NEW [DOMAIN_NAME] - SSTV - 20"
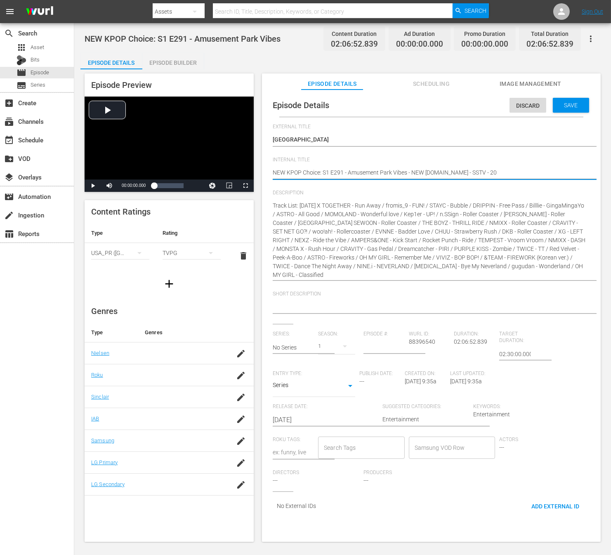
type textarea "NEW KPOP Choice: S1 E291 - Amusement Park Vibes - NEW [DOMAIN_NAME] - SSTV - 202"
type textarea "NEW KPOP Choice: S1 E291 - Amusement Park Vibes - NEW [DOMAIN_NAME] - SSTV - 20…"
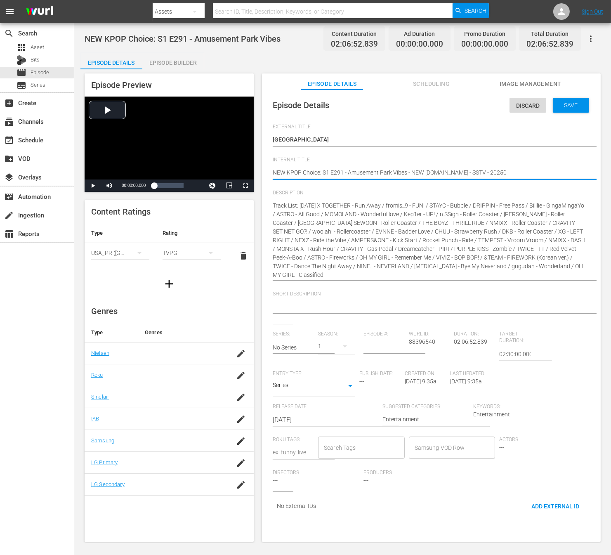
type textarea "NEW KPOP Choice: S1 E291 - Amusement Park Vibes - NEW [DOMAIN_NAME] - SSTV - 20…"
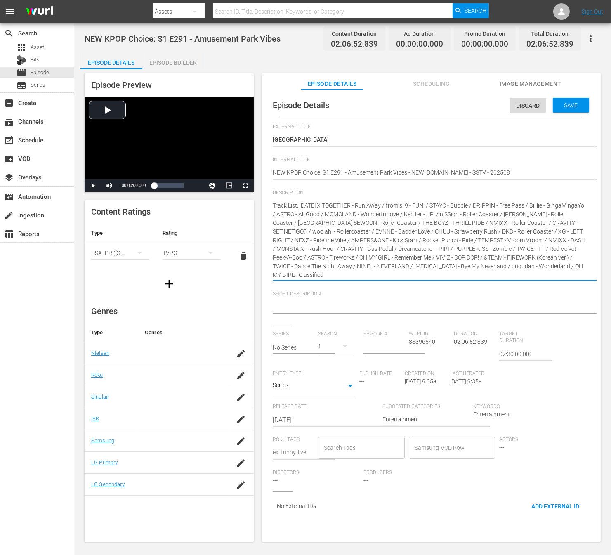
click at [318, 217] on textarea "Track List: [DATE] X TOGETHER - Run Away / fromis_9 - FUN! / STAYC - Bubble / D…" at bounding box center [429, 240] width 313 height 78
click at [273, 203] on textarea "Track List: [DATE] X TOGETHER - Run Away / fromis_9 - FUN! / STAYC - Bubble / D…" at bounding box center [429, 240] width 313 height 78
type textarea "(Track List: [DATE] X TOGETHER - Run Away / fromis_9 - FUN! / STAYC - Bubble / …"
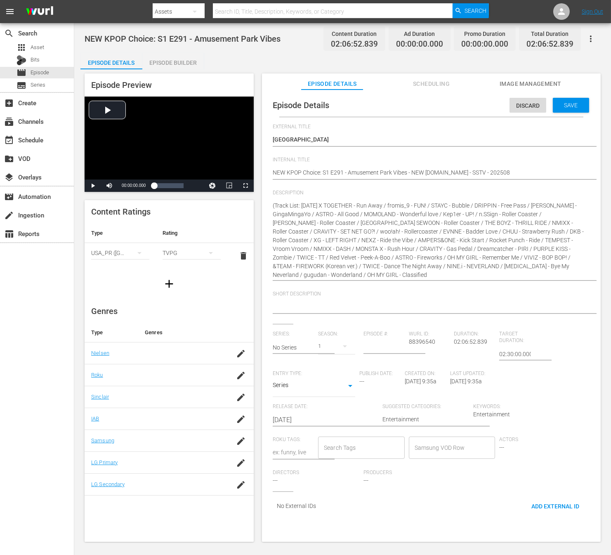
click at [440, 280] on hr at bounding box center [440, 280] width 0 height 1
type textarea "(Track List: [DATE] X TOGETHER - Run Away / fromis_9 - FUN! / STAYC - Bubble / …"
click at [285, 212] on textarea "Track List: [DATE] X TOGETHER - Run Away / fromis_9 - FUN! / STAYC - Bubble / D…" at bounding box center [429, 240] width 313 height 78
click at [276, 205] on textarea "Track List: [DATE] X TOGETHER - Run Away / fromis_9 - FUN! / STAYC - Bubble / D…" at bounding box center [429, 240] width 313 height 78
type textarea "(Track List: [DATE] X TOGETHER - Run Away / fromis_9 - FUN! / STAYC - Bubble / …"
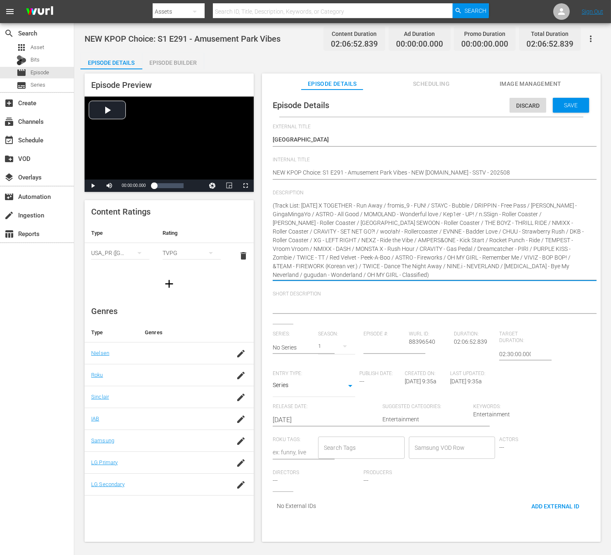
click at [270, 200] on div "Episode Details Discard Save External Title NEW KPOP Choice: S1 E291 - Amusemen…" at bounding box center [431, 307] width 330 height 426
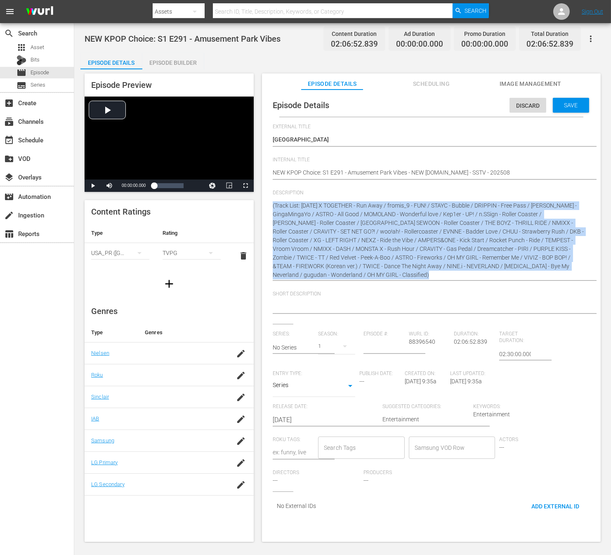
click at [271, 200] on div "Episode Details Discard Save External Title NEW KPOP Choice: S1 E291 - Amusemen…" at bounding box center [431, 307] width 330 height 426
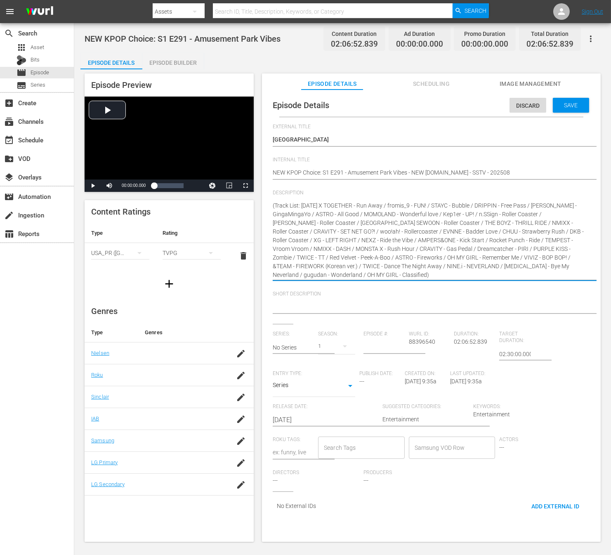
click at [274, 207] on textarea "Track List: [DATE] X TOGETHER - Run Away / fromis_9 - FUN! / STAYC - Bubble / D…" at bounding box center [429, 240] width 313 height 78
type textarea "(Track List: [DATE] X TOGETHER - Run Away / fromis_9 - FUN! / STAYC - Bubble / …"
click at [276, 205] on textarea "Track List: [DATE] X TOGETHER - Run Away / fromis_9 - FUN! / STAYC - Bubble / D…" at bounding box center [429, 240] width 313 height 78
click at [271, 203] on div "Episode Details Discard Save External Title NEW KPOP Choice: S1 E291 - Amusemen…" at bounding box center [431, 307] width 330 height 426
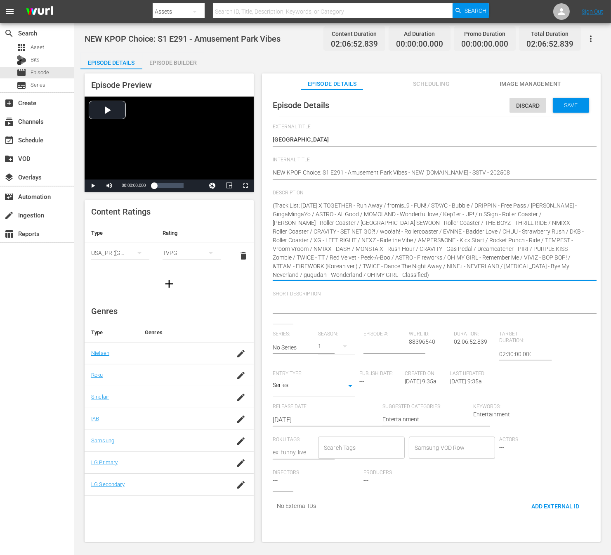
paste textarea "Step right into a musical amusement park, where every track feels like a ride. …"
type textarea "Step right into a musical amusement park, where every track feels like a ride. …"
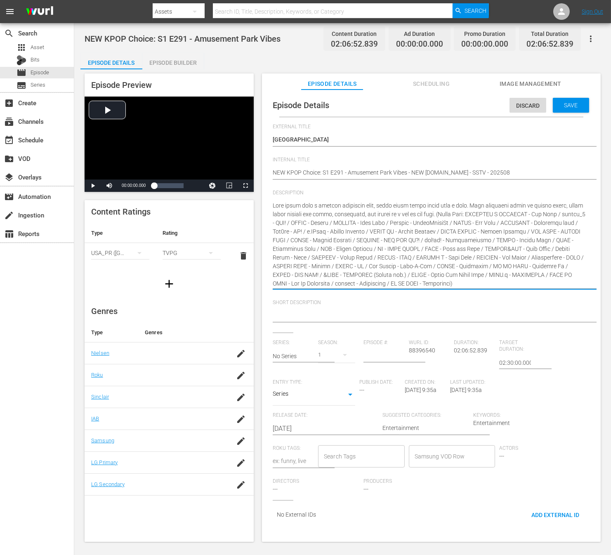
click at [442, 224] on textarea "Track List: [DATE] X TOGETHER - Run Away / fromis_9 - FUN! / STAYC - Bubble / D…" at bounding box center [429, 244] width 313 height 87
click at [434, 240] on textarea "Track List: [DATE] X TOGETHER - Run Away / fromis_9 - FUN! / STAYC - Bubble / D…" at bounding box center [429, 244] width 313 height 87
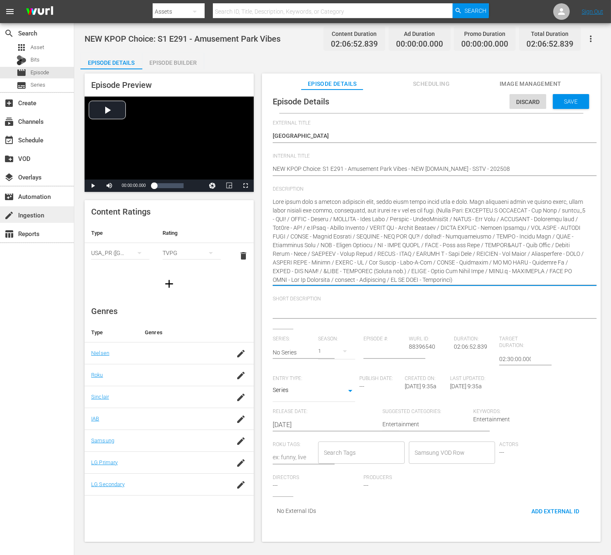
type textarea "Step right into a musical amusement park, where every track feels like a ride. …"
click at [424, 241] on textarea "Track List: [DATE] X TOGETHER - Run Away / fromis_9 - FUN! / STAYC - Bubble / D…" at bounding box center [429, 241] width 313 height 87
click at [368, 240] on textarea "Track List: [DATE] X TOGETHER - Run Away / fromis_9 - FUN! / STAYC - Bubble / D…" at bounding box center [429, 241] width 313 height 87
click at [324, 242] on textarea "Track List: [DATE] X TOGETHER - Run Away / fromis_9 - FUN! / STAYC - Bubble / D…" at bounding box center [429, 241] width 313 height 87
click at [365, 245] on textarea "Track List: [DATE] X TOGETHER - Run Away / fromis_9 - FUN! / STAYC - Bubble / D…" at bounding box center [429, 241] width 313 height 87
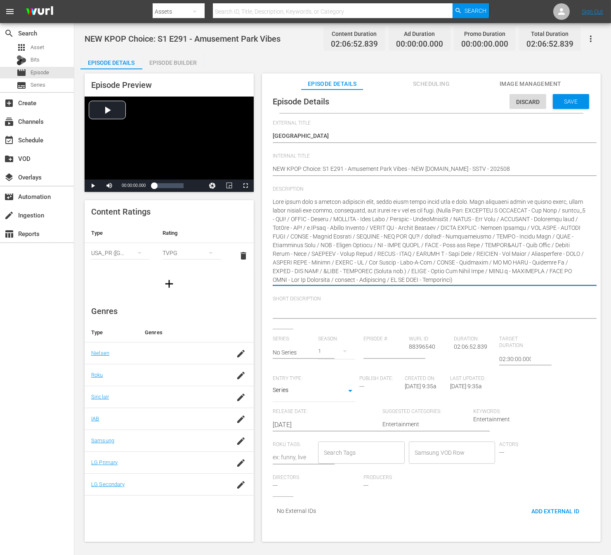
click at [360, 236] on textarea "Track List: [DATE] X TOGETHER - Run Away / fromis_9 - FUN! / STAYC - Bubble / D…" at bounding box center [429, 241] width 313 height 87
click at [443, 226] on textarea "Track List: [DATE] X TOGETHER - Run Away / fromis_9 - FUN! / STAYC - Bubble / D…" at bounding box center [429, 241] width 313 height 87
drag, startPoint x: 455, startPoint y: 212, endPoint x: 310, endPoint y: 229, distance: 145.3
click at [310, 229] on textarea "Track List: [DATE] X TOGETHER - Run Away / fromis_9 - FUN! / STAYC - Bubble / D…" at bounding box center [429, 241] width 313 height 87
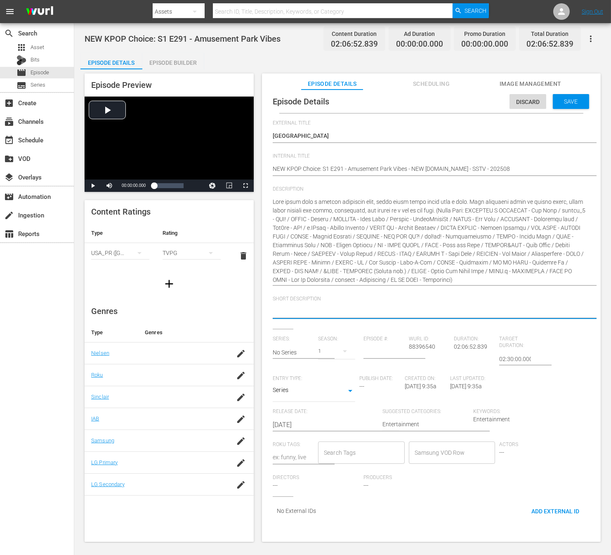
click at [302, 311] on textarea at bounding box center [429, 312] width 313 height 10
paste textarea "Track List: [DATE] X TOGETHER - Run Away / fromis_9 - FUN! / STAYC - Bubble / D…"
type textarea "Track List: [DATE] X TOGETHER - Run Away / fromis_9 - FUN! / STAYC - Bubble / D…"
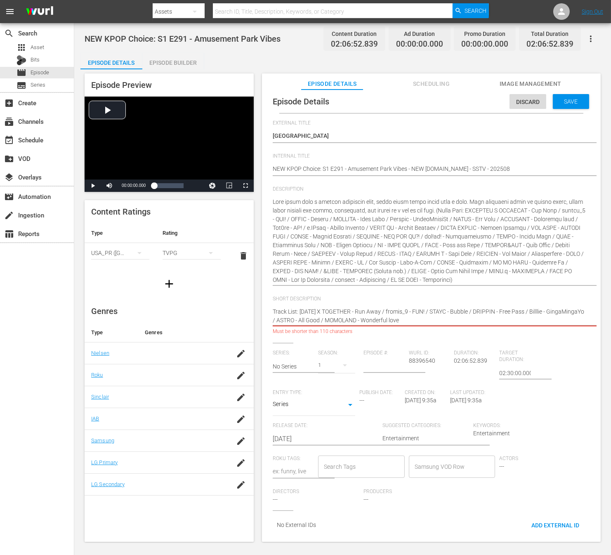
drag, startPoint x: 449, startPoint y: 317, endPoint x: 358, endPoint y: 322, distance: 90.9
click at [358, 322] on textarea "Track List: [DATE] X TOGETHER - Run Away / fromis_9 - FUN! / STAYC - Bubble / D…" at bounding box center [429, 315] width 313 height 17
type textarea "Track List: [DATE] X TOGETHER - Run Away / fromis_9 - FUN! / STAYC - Bubble / D…"
drag, startPoint x: 359, startPoint y: 316, endPoint x: 344, endPoint y: 323, distance: 17.5
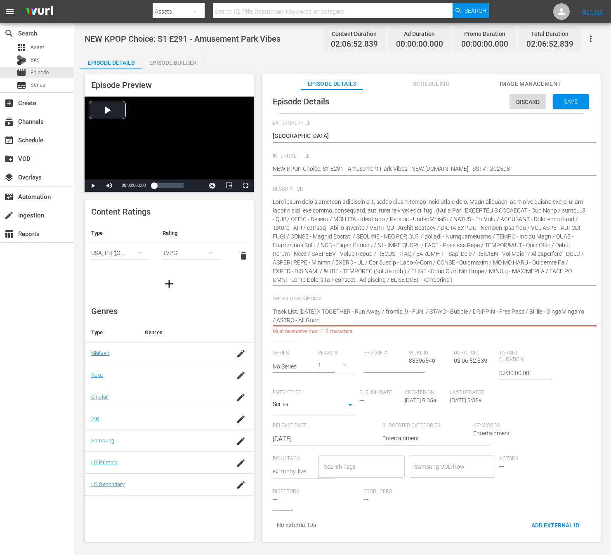
click at [344, 323] on textarea "Track List: [DATE] X TOGETHER - Run Away / fromis_9 - FUN! / STAYC - Bubble / D…" at bounding box center [429, 315] width 313 height 17
click at [379, 323] on textarea "Track List: [DATE] X TOGETHER - Run Away / fromis_9 - FUN! / STAYC - Bubble / D…" at bounding box center [429, 315] width 313 height 17
drag, startPoint x: 379, startPoint y: 323, endPoint x: 310, endPoint y: 324, distance: 68.5
click at [309, 324] on textarea "Track List: [DATE] X TOGETHER - Run Away / fromis_9 - FUN! / STAYC - Bubble / D…" at bounding box center [429, 315] width 313 height 17
type textarea "Track List: [DATE] X TOGETHER - Run Away / fromis_9 - FUN! / STAYC - Bubble / D…"
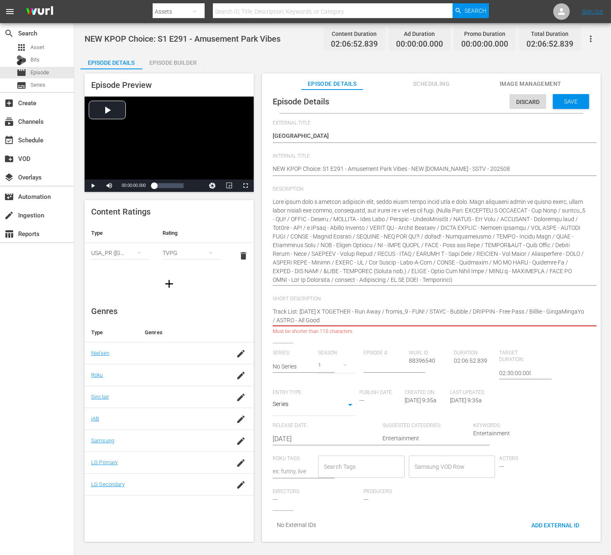
type textarea "Track List: [DATE] X TOGETHER - Run Away / fromis_9 - FUN! / STAYC - Bubble / D…"
drag, startPoint x: 323, startPoint y: 320, endPoint x: 544, endPoint y: 310, distance: 221.3
click at [544, 310] on textarea "Track List: TOMORROW X TOGETHER - Run Away / fromis_9 - FUN! / STAYC - Bubble /…" at bounding box center [429, 315] width 313 height 17
type textarea "Track List: TOMORROW X TOGETHER - Run Away / fromis_9 - FUN! / STAYC - Bubble /…"
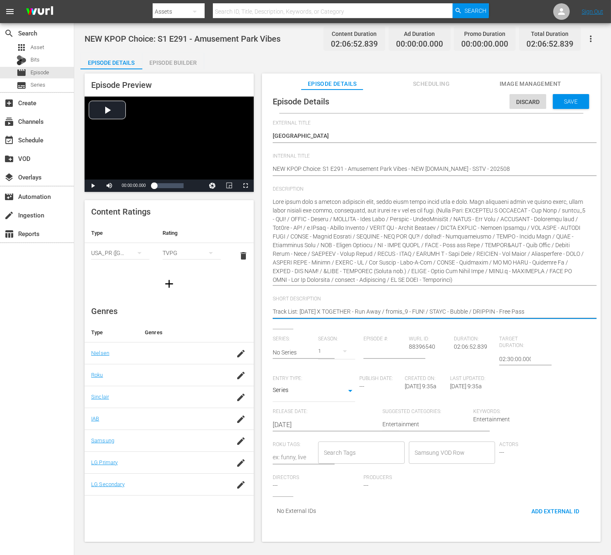
type textarea "Track List: TOMORROW X TOGETHER - Run Away / fromis_9 - FUN! / STAYC - Bubble /…"
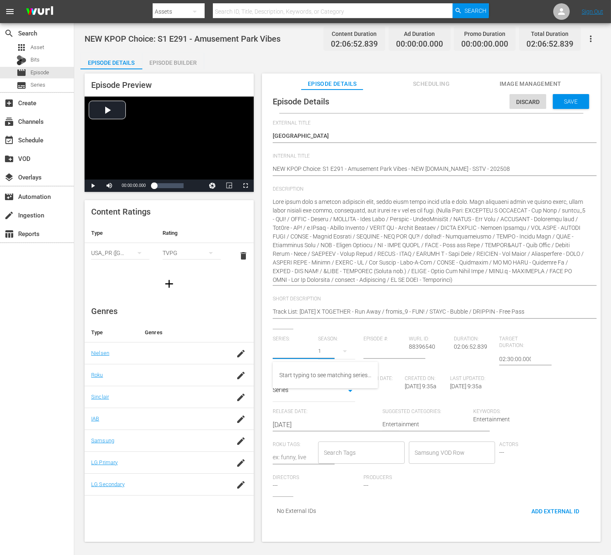
click at [298, 344] on input "text" at bounding box center [293, 352] width 41 height 20
click at [307, 372] on div "NEW KPOP Choice" at bounding box center [323, 375] width 88 height 20
type input "NEW KPOP Choice"
click at [325, 357] on div "2022" at bounding box center [336, 351] width 37 height 23
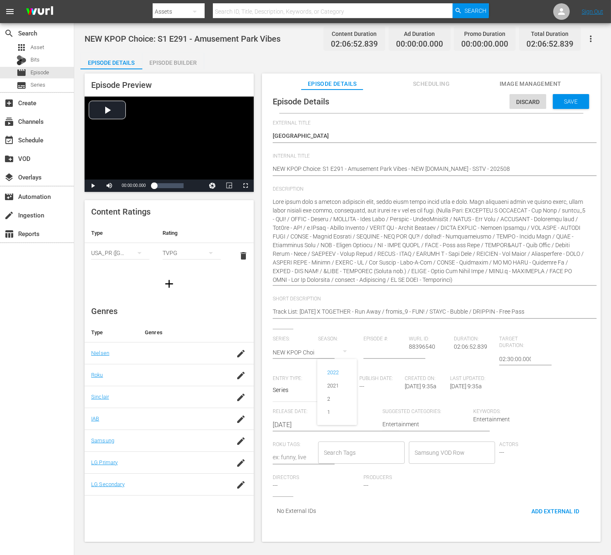
click at [333, 412] on div "1" at bounding box center [328, 412] width 23 height 8
click at [369, 356] on input "number" at bounding box center [383, 352] width 41 height 20
type input "291"
click at [366, 453] on input "Search Tags" at bounding box center [355, 452] width 67 height 15
type input "newkpopchoice"
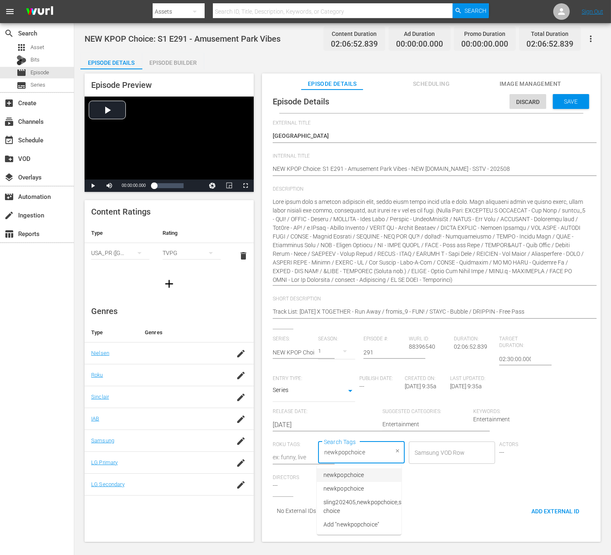
click at [346, 472] on span "newkpopchoice" at bounding box center [343, 475] width 40 height 9
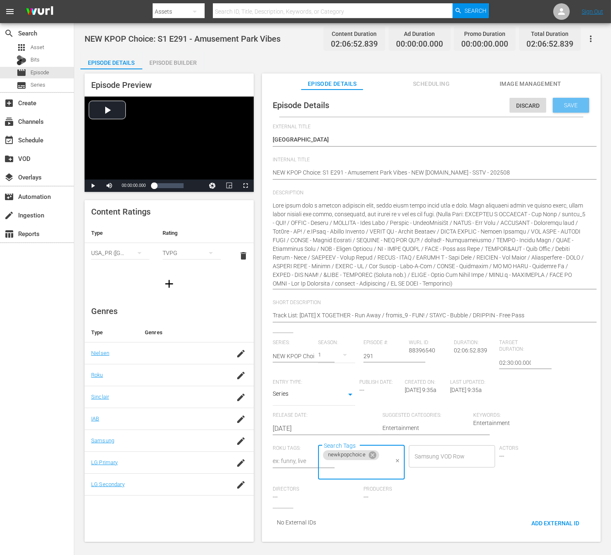
click at [571, 111] on div "Save" at bounding box center [571, 105] width 36 height 15
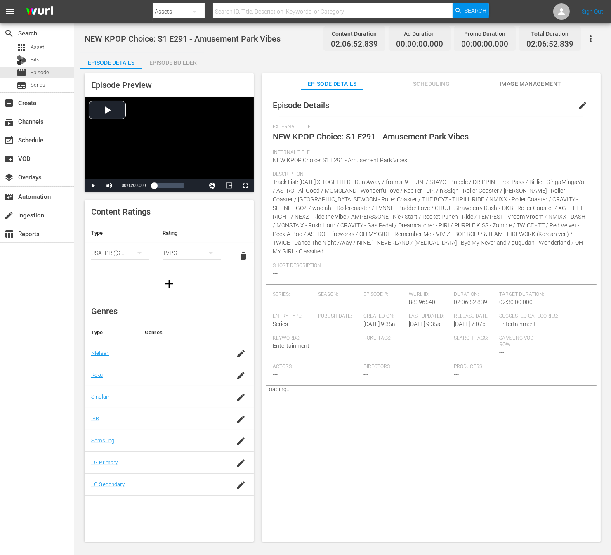
click at [182, 64] on div "Episode Builder" at bounding box center [173, 63] width 62 height 20
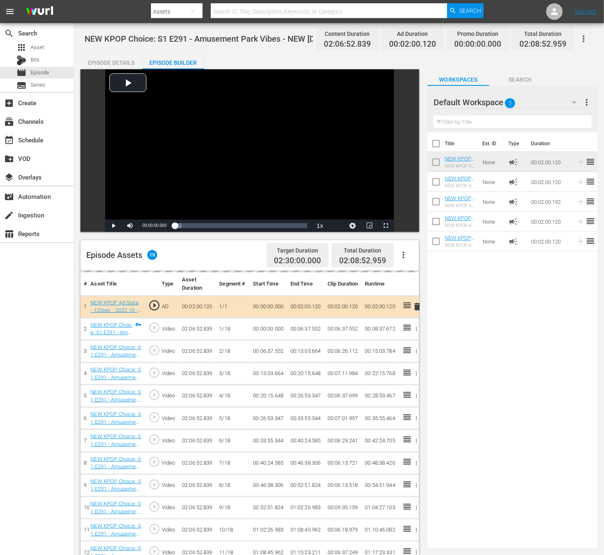
click at [189, 336] on td "02:06:52.839" at bounding box center [197, 329] width 37 height 22
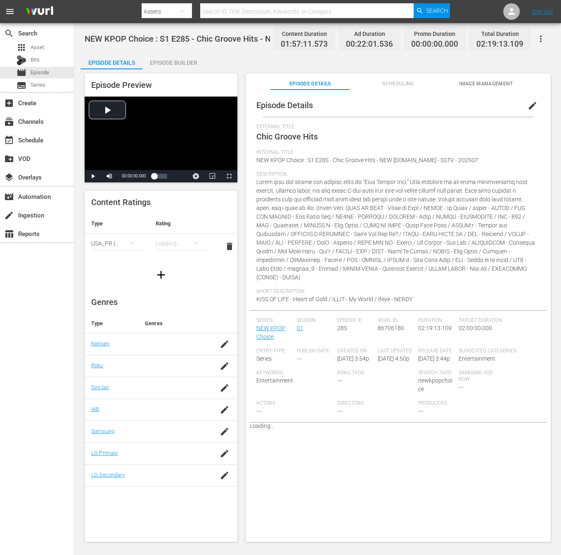
click at [504, 104] on span "edit" at bounding box center [532, 106] width 10 height 10
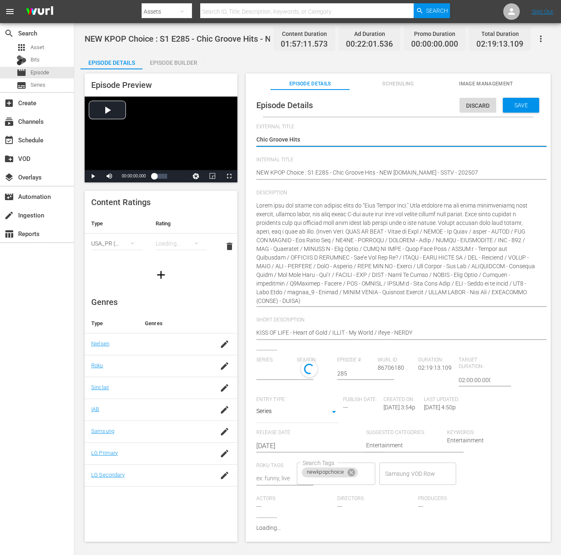
click at [362, 162] on span "Internal Title" at bounding box center [395, 160] width 279 height 7
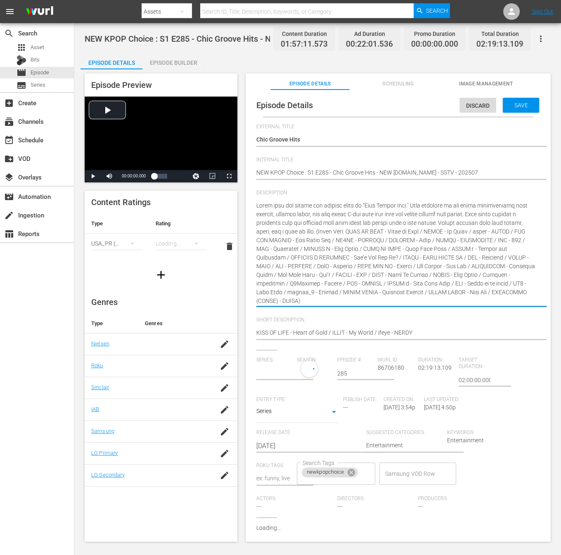
click at [347, 268] on textarea at bounding box center [395, 253] width 279 height 104
drag, startPoint x: 359, startPoint y: 233, endPoint x: 361, endPoint y: 243, distance: 9.3
click at [361, 243] on textarea at bounding box center [395, 253] width 279 height 104
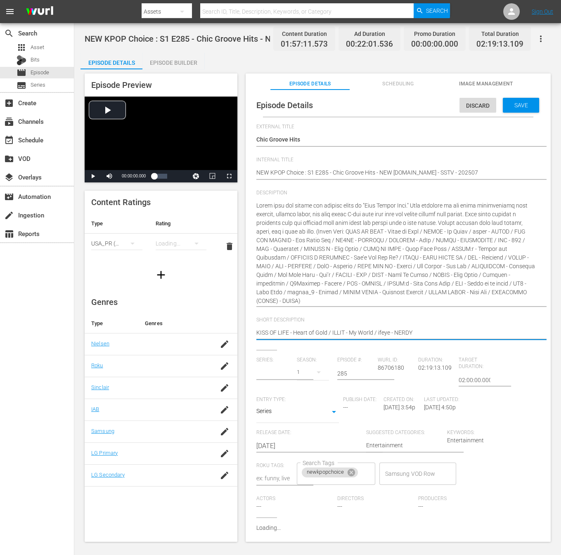
click at [362, 332] on textarea "KISS OF LIFE - Heart of Gold / ILLIT - My World / ifeye - NERDY" at bounding box center [395, 333] width 279 height 10
paste textarea "Track List: KISS OF LIFE - Heart of Gold / ILLIT - My World / ifeye - NERDY / O…"
type textarea "Track List: KISS OF LIFE - Heart of Gold / ILLIT - My World / ifeye - NERDY / O…"
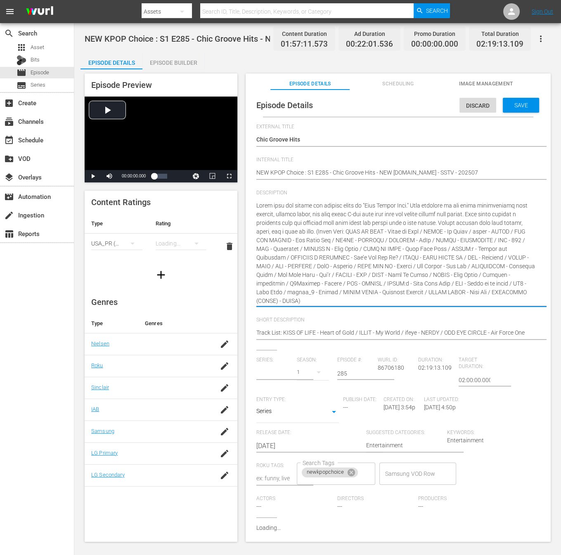
type input "NEW KPOP Choice"
drag, startPoint x: 356, startPoint y: 232, endPoint x: 409, endPoint y: 241, distance: 54.1
click at [409, 241] on textarea at bounding box center [395, 253] width 279 height 104
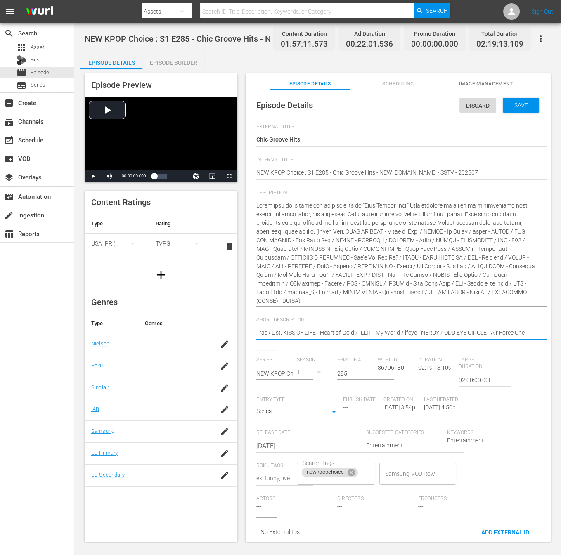
click at [342, 332] on textarea "KISS OF LIFE - Heart of Gold / ILLIT - My World / ifeye - NERDY" at bounding box center [395, 333] width 279 height 10
paste textarea "/ AB6IX - BREATHE"
type textarea "Track List: KISS OF LIFE - Heart of Gold / ILLIT - My World / ifeye - NERDY / O…"
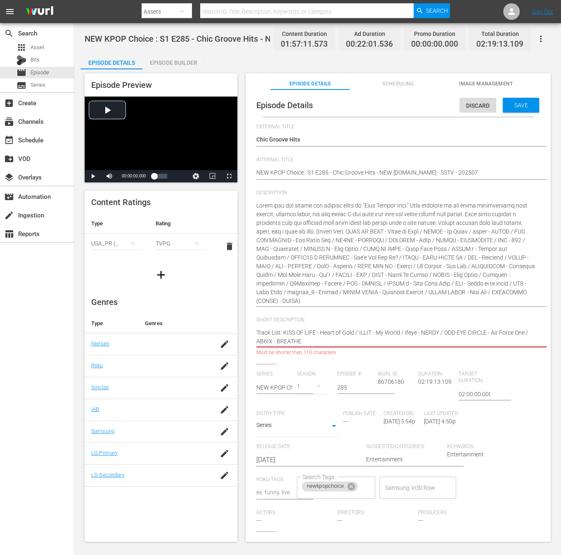
drag, startPoint x: 311, startPoint y: 343, endPoint x: 260, endPoint y: 341, distance: 50.8
click at [260, 341] on textarea "KISS OF LIFE - Heart of Gold / ILLIT - My World / ifeye - NERDY" at bounding box center [395, 336] width 279 height 17
type textarea "Track List: KISS OF LIFE - Heart of Gold / ILLIT - My World / ifeye - NERDY / O…"
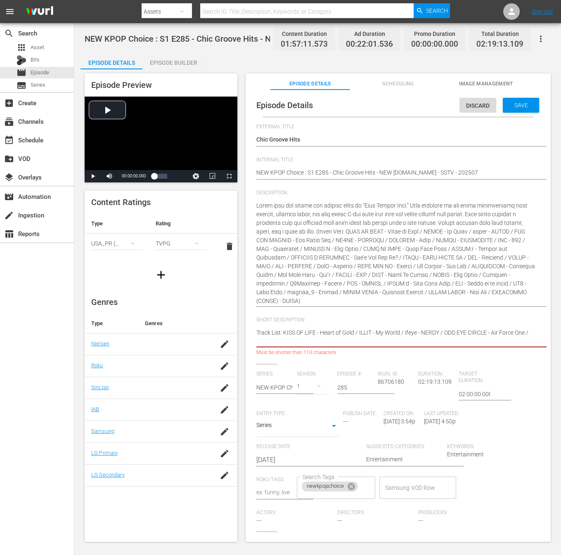
type textarea "Track List: KISS OF LIFE - Heart of Gold / ILLIT - My World / ifeye - NERDY / O…"
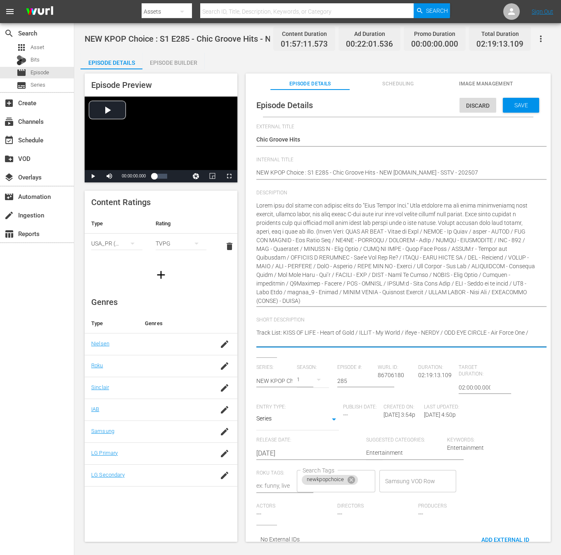
type textarea "Track List: KISS OF LIFE - Heart of Gold / ILLIT - My World / ifeye - NERDY / O…"
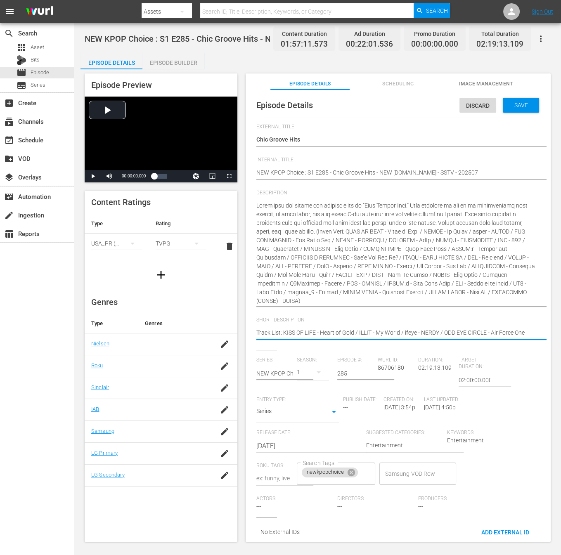
type textarea "Track List: KISS OF LIFE - Heart of Gold / ILLIT - My World / ifeye - NERDY / O…"
click at [504, 112] on div "Save" at bounding box center [520, 105] width 36 height 15
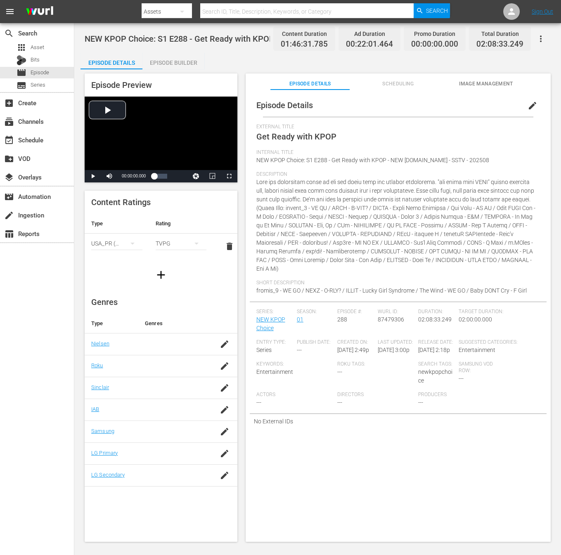
click at [504, 105] on span "edit" at bounding box center [532, 106] width 10 height 10
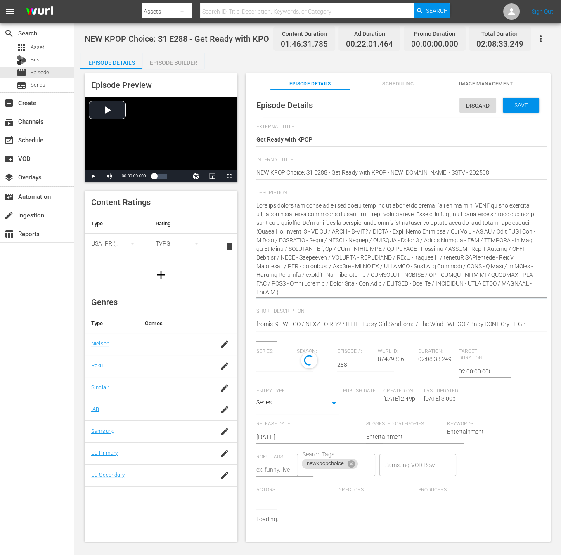
drag, startPoint x: 305, startPoint y: 230, endPoint x: 387, endPoint y: 242, distance: 82.9
click at [387, 242] on textarea at bounding box center [395, 248] width 279 height 95
type input "NEW KPOP Choice"
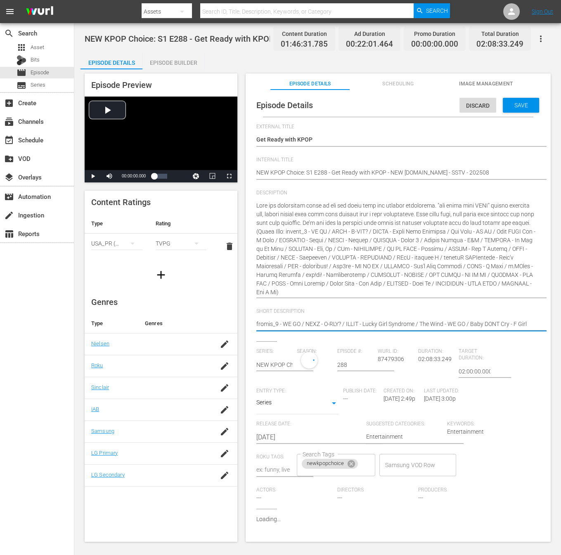
click at [374, 322] on textarea "fromis_9 - WE GO / NEXZ - O-RLY? / ILLIT - Lucky Girl Syndrome / The Wind - WE …" at bounding box center [395, 325] width 279 height 10
paste textarea "Track List: fromis_9 - WE GO / NEXZ - O-RLY? / ILLIT - Lucky Girl Syndrome / Th…"
type textarea "Track List: fromis_9 - WE GO / NEXZ - O-RLY? / ILLIT - Lucky Girl Syndrome / Th…"
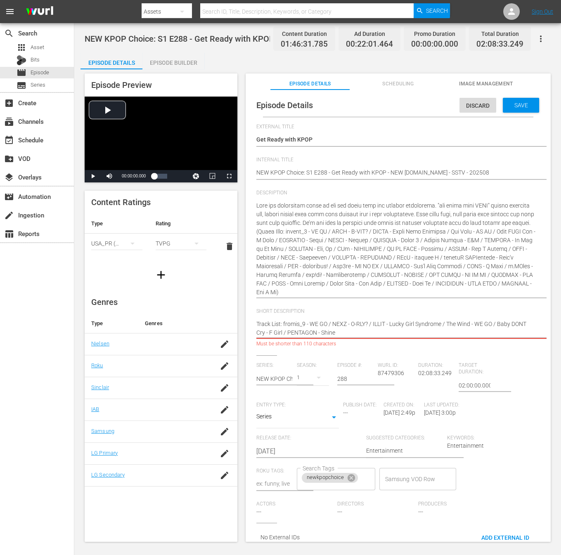
drag, startPoint x: 353, startPoint y: 332, endPoint x: 283, endPoint y: 334, distance: 70.2
click at [283, 333] on textarea "fromis_9 - WE GO / NEXZ - O-RLY? / ILLIT - Lucky Girl Syndrome / The Wind - WE …" at bounding box center [395, 328] width 279 height 17
type textarea "Track List: fromis_9 - WE GO / NEXZ - O-RLY? / ILLIT - Lucky Girl Syndrome / Th…"
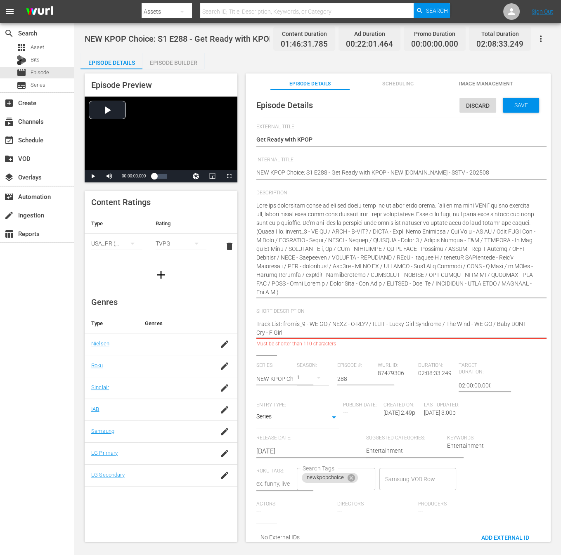
type textarea "Track List: fromis_9 - WE GO / NEXZ - O-RLY? / ILLIT - Lucky Girl Syndrome / Th…"
drag, startPoint x: 474, startPoint y: 335, endPoint x: 493, endPoint y: 328, distance: 20.6
click at [493, 328] on textarea "fromis_9 - WE GO / NEXZ - O-RLY? / ILLIT - Lucky Girl Syndrome / The Wind - WE …" at bounding box center [395, 328] width 279 height 17
drag, startPoint x: 507, startPoint y: 334, endPoint x: 496, endPoint y: 323, distance: 15.2
click at [496, 323] on textarea "fromis_9 - WE GO / NEXZ - O-RLY? / ILLIT - Lucky Girl Syndrome / The Wind - WE …" at bounding box center [395, 328] width 279 height 17
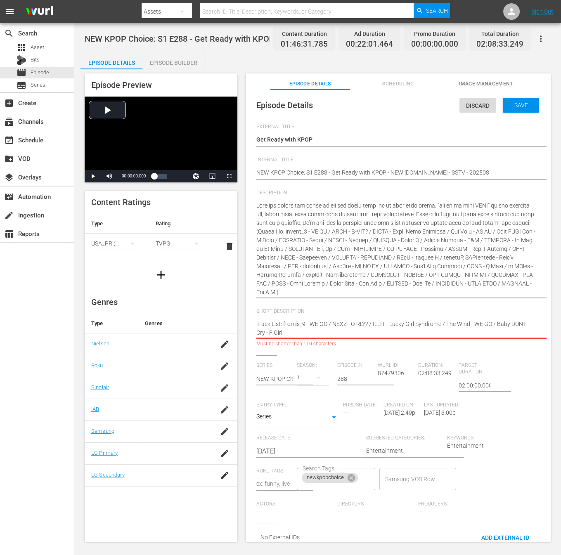
type textarea "Track List: fromis_9 - WE GO / NEXZ - O-RLY? / ILLIT - Lucky Girl Syndrome / Th…"
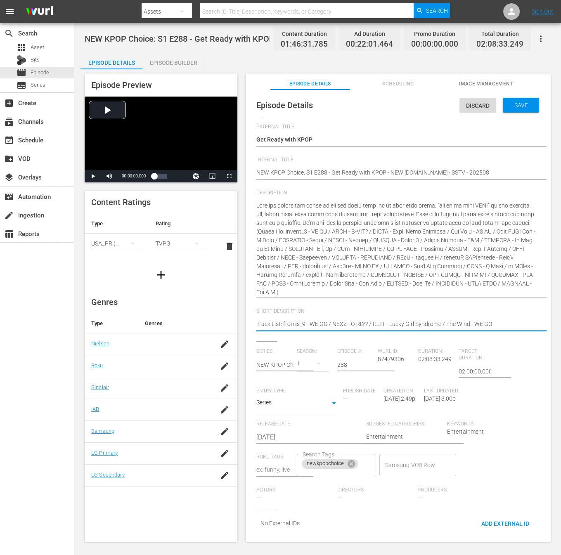
type textarea "Track List: fromis_9 - WE GO / NEXZ - O-RLY? / ILLIT - Lucky Girl Syndrome / Th…"
click at [504, 96] on div "Discard Save" at bounding box center [500, 103] width 83 height 19
click at [504, 100] on div "Save" at bounding box center [520, 105] width 36 height 15
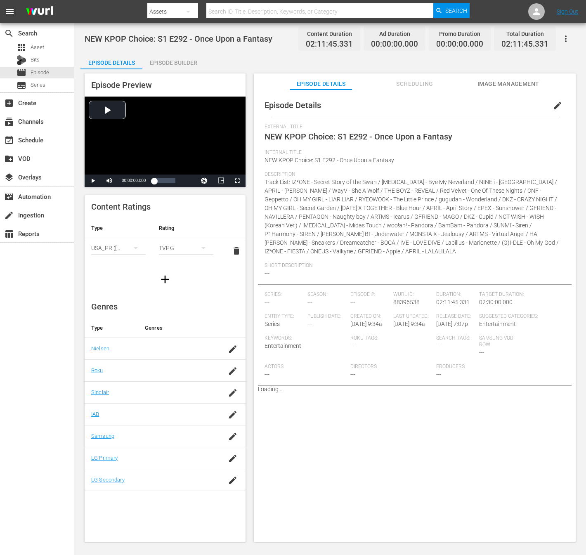
click at [552, 106] on span "edit" at bounding box center [557, 106] width 10 height 10
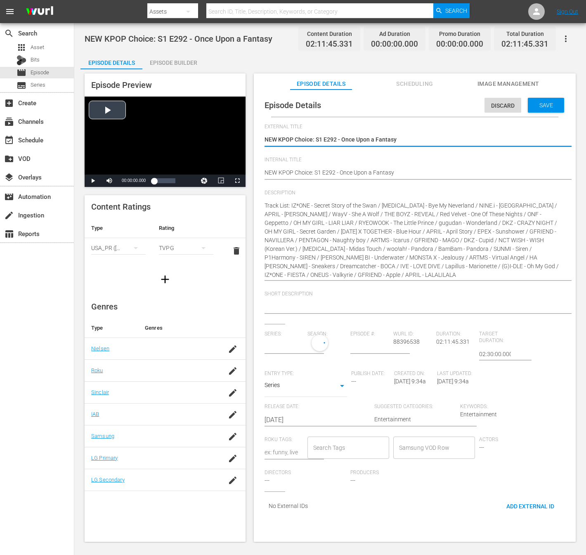
drag, startPoint x: 343, startPoint y: 139, endPoint x: 161, endPoint y: 140, distance: 181.9
click at [161, 140] on div "Episode Preview Video Player is loading. Play Video Play Mute Current Time 00:0…" at bounding box center [329, 308] width 499 height 479
type textarea "Once Upon a Fantasy"
click at [303, 154] on div "External Title NEW KPOP Choice: S1 E292 - Once Upon a Fantasy NEW KPOP Choice: …" at bounding box center [414, 140] width 300 height 33
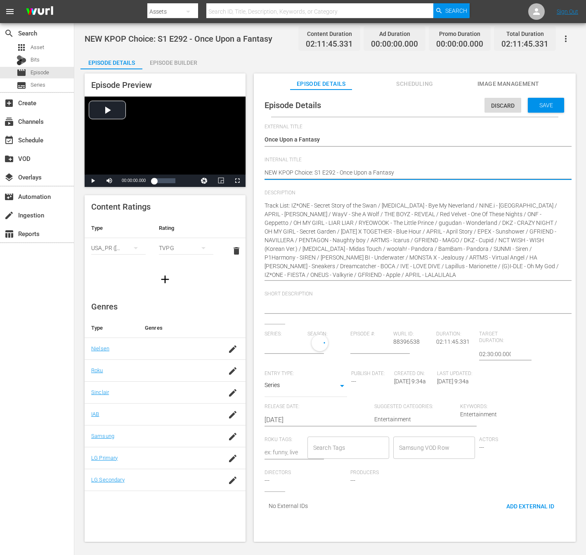
type textarea "NEW KPOP Choice: S1 E292 - Once Upon a Fantasy"
type textarea "NEW KPOP Choice: S1 E292 - Once Upon a Fantasy -"
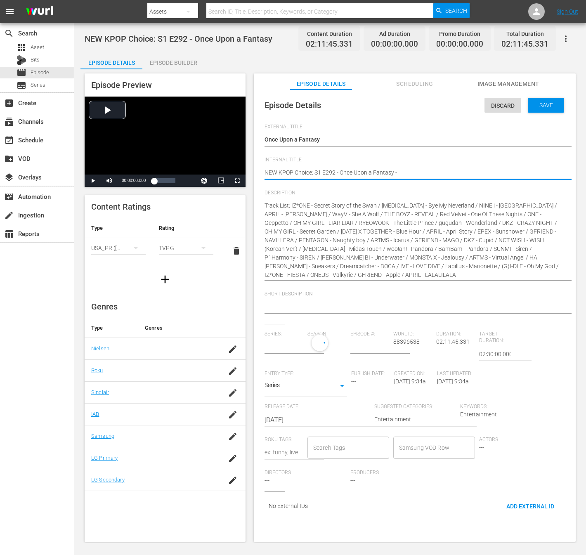
type textarea "NEW KPOP Choice: S1 E292 - Once Upon a Fantasy -"
type textarea "NEW KPOP Choice: S1 E292 - Once Upon a Fantasy - N"
type textarea "NEW KPOP Choice: S1 E292 - Once Upon a Fantasy - NE"
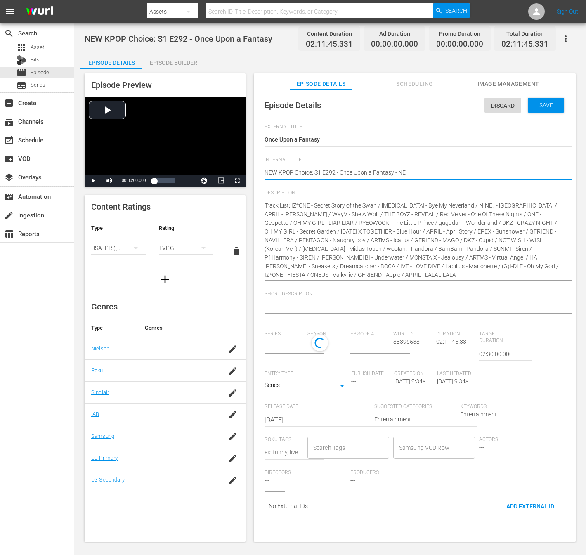
type textarea "NEW KPOP Choice: S1 E292 - Once Upon a Fantasy - NEw"
type input "No Series"
type textarea "NEW KPOP Choice: S1 E292 - Once Upon a Fantasy - NE"
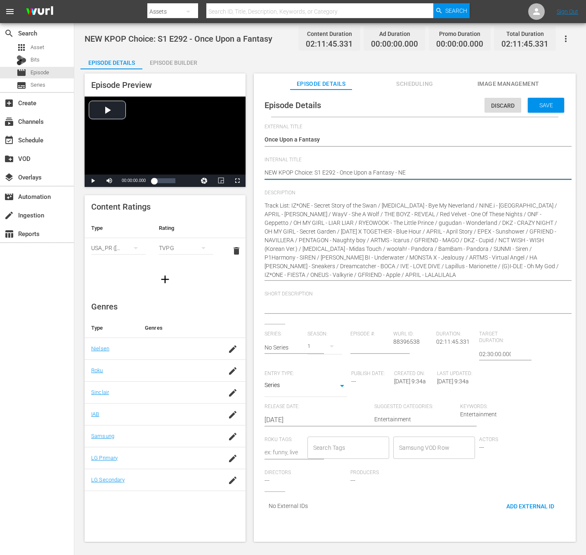
type textarea "NEW KPOP Choice: S1 E292 - Once Upon a Fantasy - NEW"
type textarea "NEW KPOP Choice: S1 E292 - Once Upon a Fantasy - NEW K"
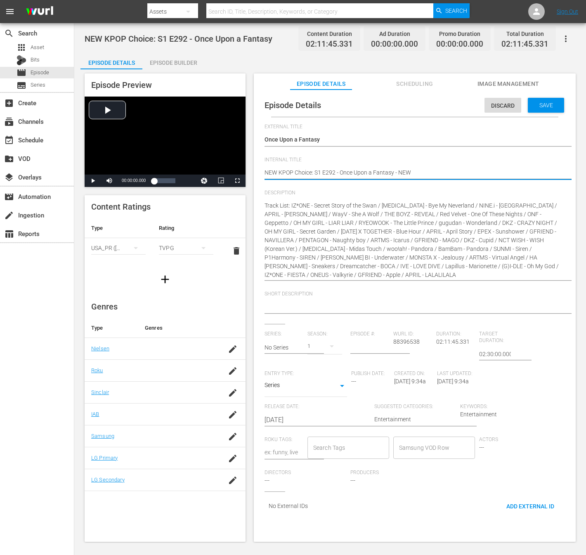
type textarea "NEW KPOP Choice: S1 E292 - Once Upon a Fantasy - NEW K"
type textarea "NEW KPOP Choice: S1 E292 - Once Upon a Fantasy - NEW K."
type textarea "NEW KPOP Choice: S1 E292 - Once Upon a Fantasy - NEW K.I"
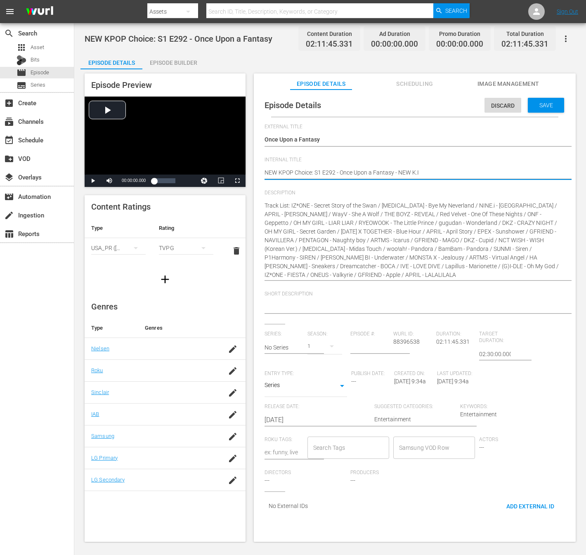
type textarea "NEW KPOP Choice: S1 E292 - Once Upon a Fantasy - NEW K.ID"
type textarea "NEW KPOP Choice: S1 E292 - Once Upon a Fantasy - NEW K.ID -"
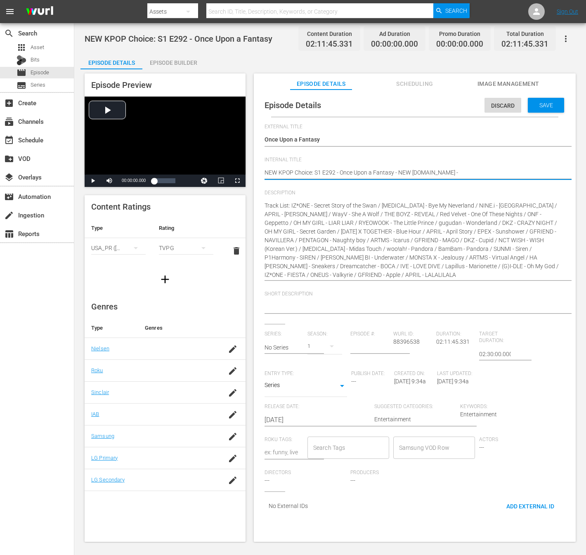
type textarea "NEW KPOP Choice: S1 E292 - Once Upon a Fantasy - NEW K.ID -"
type textarea "NEW KPOP Choice: S1 E292 - Once Upon a Fantasy - NEW K.ID - S"
type textarea "NEW KPOP Choice: S1 E292 - Once Upon a Fantasy - NEW K.ID - SS"
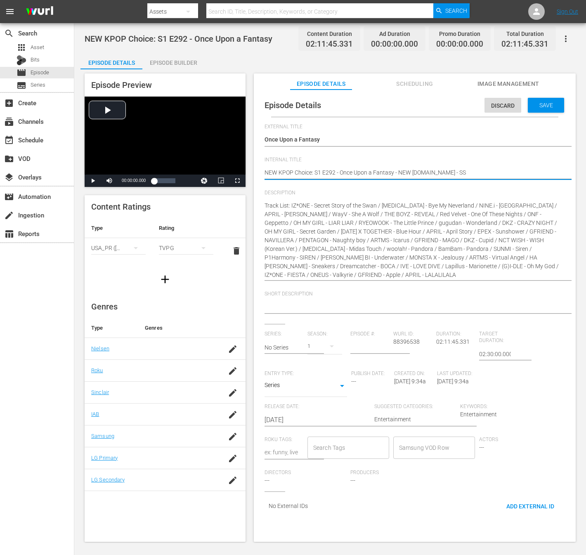
type textarea "NEW KPOP Choice: S1 E292 - Once Upon a Fantasy - NEW K.ID - SST"
type textarea "NEW KPOP Choice: S1 E292 - Once Upon a Fantasy - NEW K.ID - SSTV"
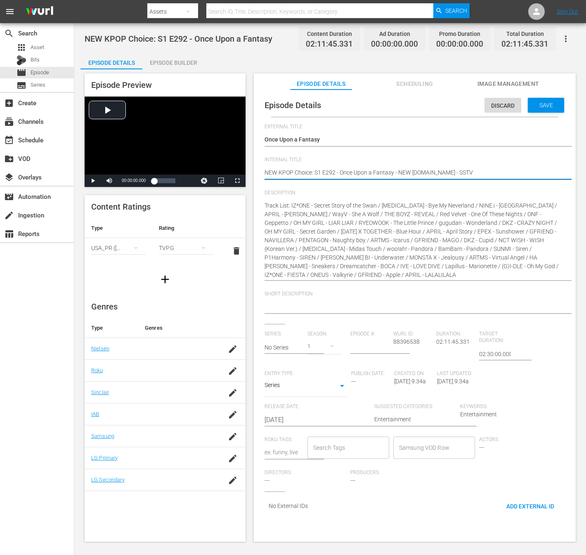
type textarea "NEW KPOP Choice: S1 E292 - Once Upon a Fantasy - NEW K.ID - SSTV"
type textarea "NEW KPOP Choice: S1 E292 - Once Upon a Fantasy - NEW K.ID - SSTV -"
type textarea "NEW KPOP Choice: S1 E292 - Once Upon a Fantasy - NEW K.ID - SSTV - S"
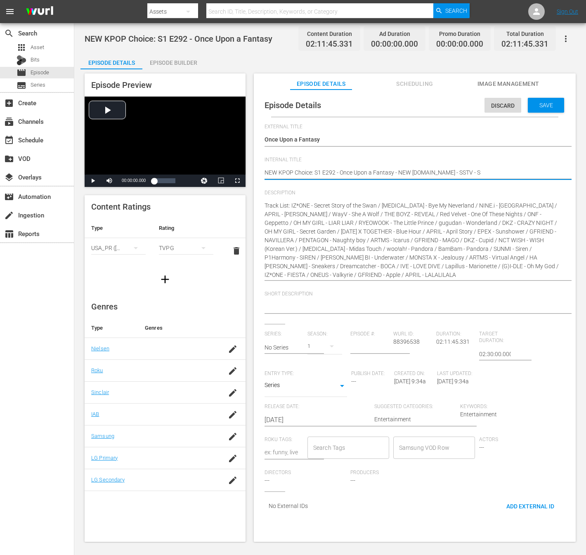
type textarea "NEW KPOP Choice: S1 E292 - Once Upon a Fantasy - NEW K.ID - SSTV -"
type textarea "NEW KPOP Choice: S1 E292 - Once Upon a Fantasy - NEW K.ID - SSTV - 2"
type textarea "NEW KPOP Choice: S1 E292 - Once Upon a Fantasy - NEW K.ID - SSTV - 20"
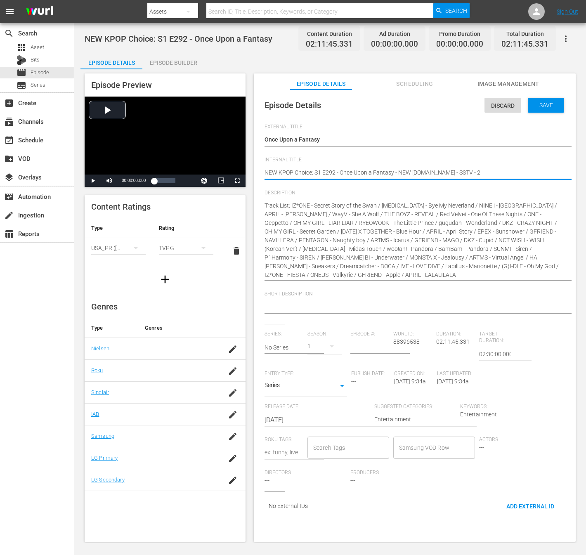
type textarea "NEW KPOP Choice: S1 E292 - Once Upon a Fantasy - NEW K.ID - SSTV - 20"
type textarea "NEW KPOP Choice: S1 E292 - Once Upon a Fantasy - NEW K.ID - SSTV - 202"
type textarea "NEW KPOP Choice: S1 E292 - Once Upon a Fantasy - NEW K.ID - SSTV - 2025"
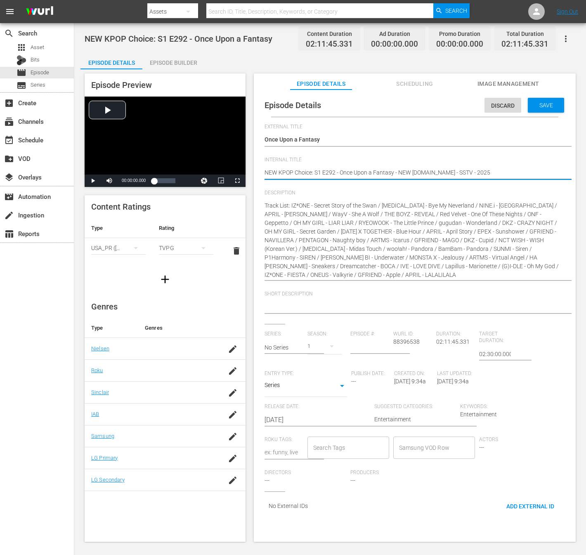
type textarea "NEW KPOP Choice: S1 E292 - Once Upon a Fantasy - NEW K.ID - SSTV - 20250"
type textarea "NEW KPOP Choice: S1 E292 - Once Upon a Fantasy - NEW K.ID - SSTV - 202508"
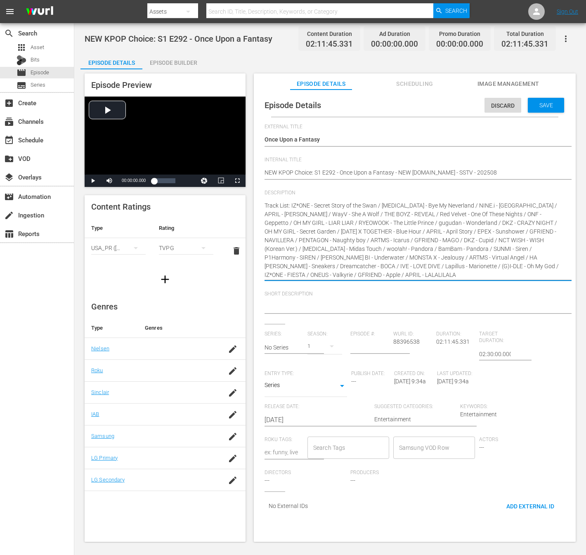
click at [265, 207] on textarea "Track List: IZ*ONE - Secret Story of the Swan / KISS OF LIFE - Bye My Neverland…" at bounding box center [412, 240] width 296 height 78
paste textarea "Step into a realm where myths and fairy tales come alive through music. Each so…"
type textarea "Step into a realm where myths and fairy tales come alive through music. Each so…"
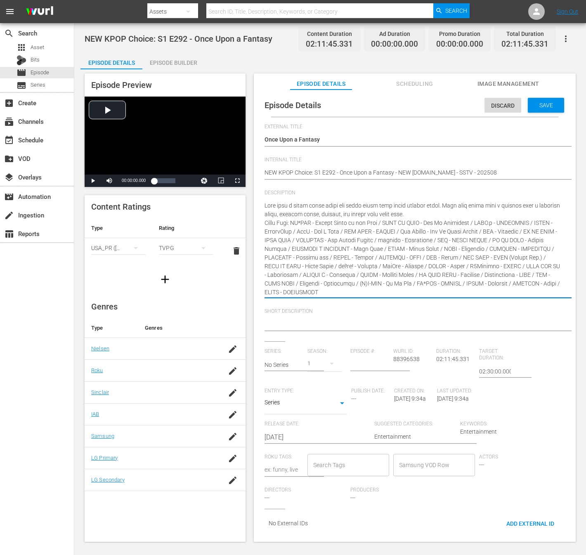
type textarea "Step into a realm where myths and fairy tales come alive through music. Each so…"
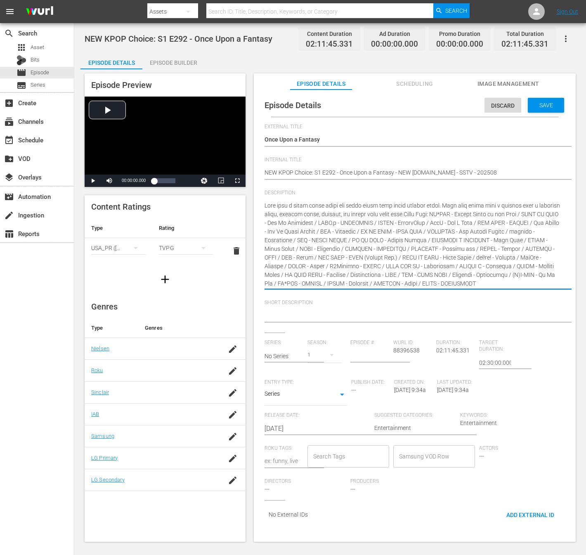
type textarea "Step into a realm where myths and fairy tales come alive through music. Each so…"
click at [554, 282] on div "Description Track List: IZ*ONE - Secret Story of the Swan / KISS OF LIFE - Bye …" at bounding box center [414, 245] width 300 height 110
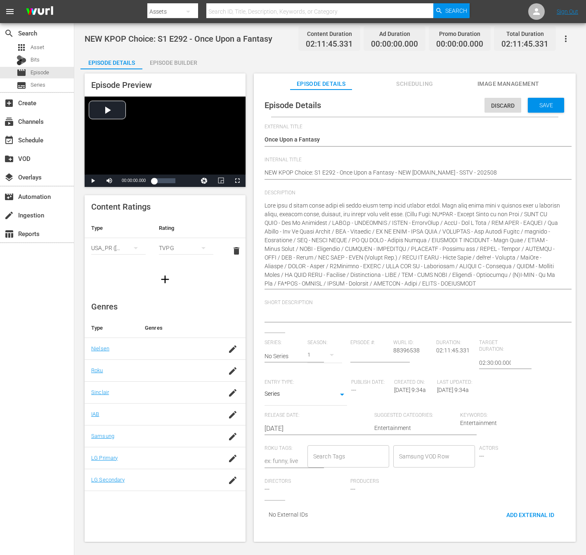
click at [554, 284] on div "Description Track List: IZ*ONE - Secret Story of the Swan / KISS OF LIFE - Bye …" at bounding box center [414, 245] width 300 height 110
click at [554, 283] on div "Description Track List: IZ*ONE - Secret Story of the Swan / KISS OF LIFE - Bye …" at bounding box center [414, 245] width 300 height 110
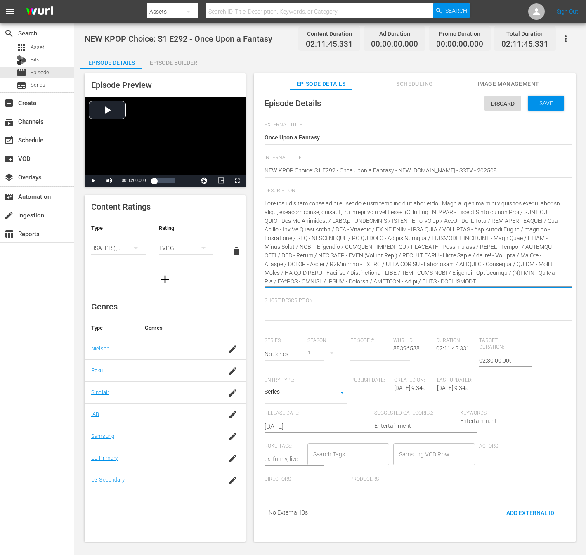
scroll to position [4, 0]
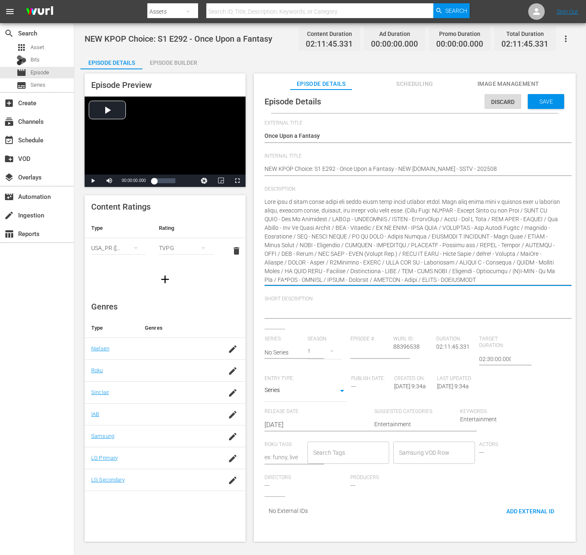
type textarea "Step into a realm where myths and fairy tales come alive through music. Each so…"
click at [438, 215] on textarea "Track List: IZ*ONE - Secret Story of the Swan / KISS OF LIFE - Bye My Neverland…" at bounding box center [412, 241] width 296 height 87
drag, startPoint x: 441, startPoint y: 212, endPoint x: 511, endPoint y: 222, distance: 71.3
click at [511, 222] on textarea "Track List: IZ*ONE - Secret Story of the Swan / KISS OF LIFE - Bye My Neverland…" at bounding box center [412, 241] width 296 height 87
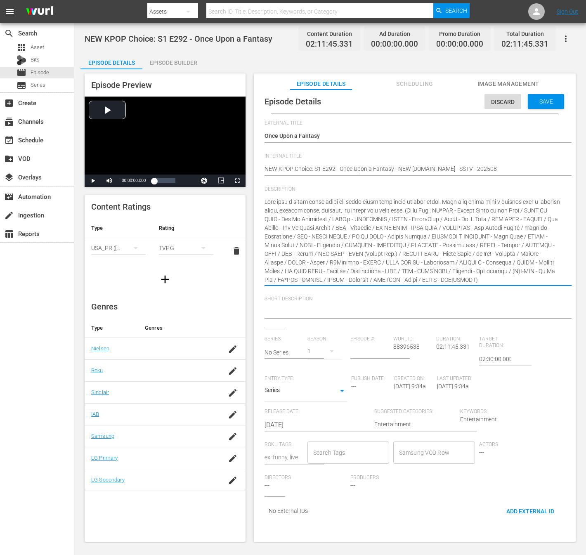
click at [288, 320] on div at bounding box center [412, 312] width 296 height 20
click at [289, 314] on textarea at bounding box center [412, 312] width 296 height 10
paste textarea "Track List: IZ*ONE - Secret Story of the Swan / KISS OF LIFE - Bye My Neverland…"
type textarea "Track List: IZ*ONE - Secret Story of the Swan / KISS OF LIFE - Bye My Neverland…"
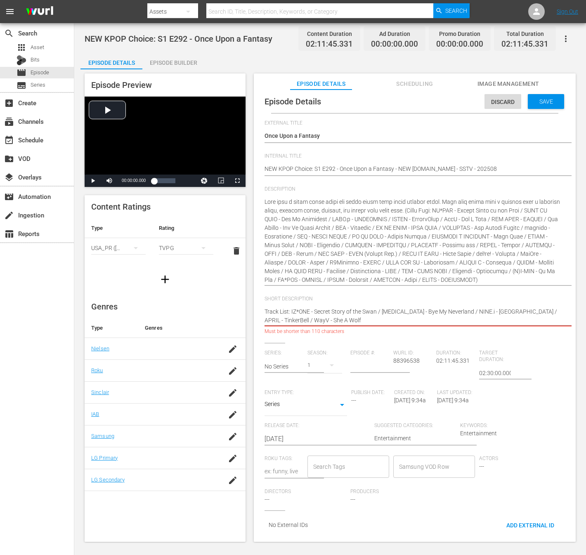
drag, startPoint x: 346, startPoint y: 317, endPoint x: 293, endPoint y: 320, distance: 52.9
click at [293, 320] on textarea "Track List: IZ*ONE - Secret Story of the Swan / KISS OF LIFE - Bye My Neverland…" at bounding box center [412, 315] width 296 height 17
type textarea "Track List: IZ*ONE - Secret Story of the Swan / KISS OF LIFE - Bye My Neverland…"
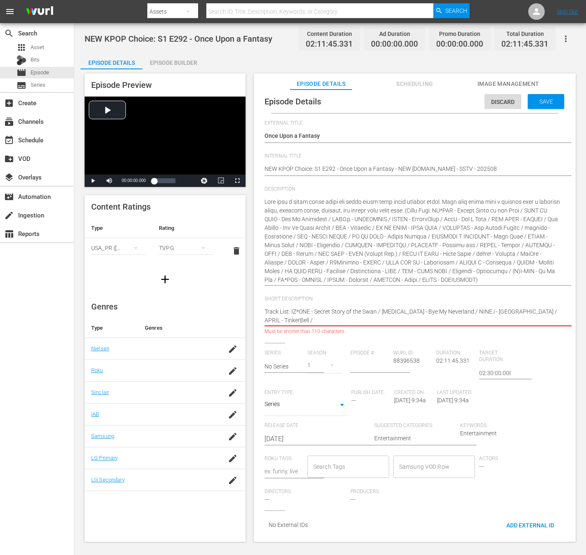
type textarea "Track List: IZ*ONE - Secret Story of the Swan / KISS OF LIFE - Bye My Neverland…"
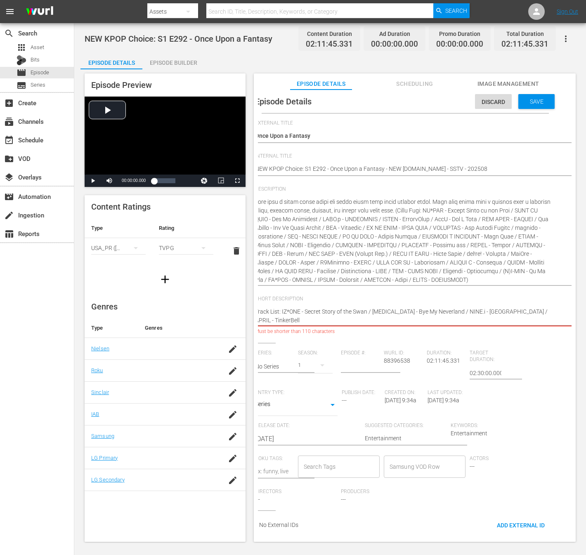
drag, startPoint x: 307, startPoint y: 319, endPoint x: 512, endPoint y: 314, distance: 205.9
click at [512, 314] on textarea "Track List: IZ*ONE - Secret Story of the Swan / KISS OF LIFE - Bye My Neverland…" at bounding box center [403, 315] width 296 height 17
type textarea "Track List: IZ*ONE - Secret Story of the Swan / KISS OF LIFE - Bye My Neverland…"
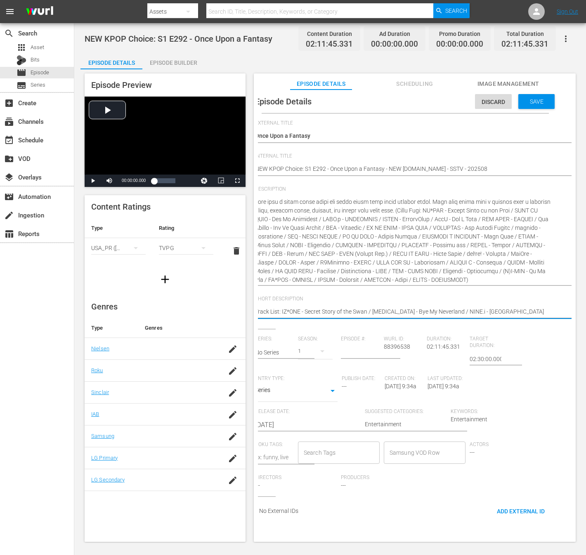
type textarea "Track List: IZ*ONE - Secret Story of the Swan / KISS OF LIFE - Bye My Neverland…"
click at [274, 349] on input "text" at bounding box center [274, 352] width 39 height 20
type input "ㅜ"
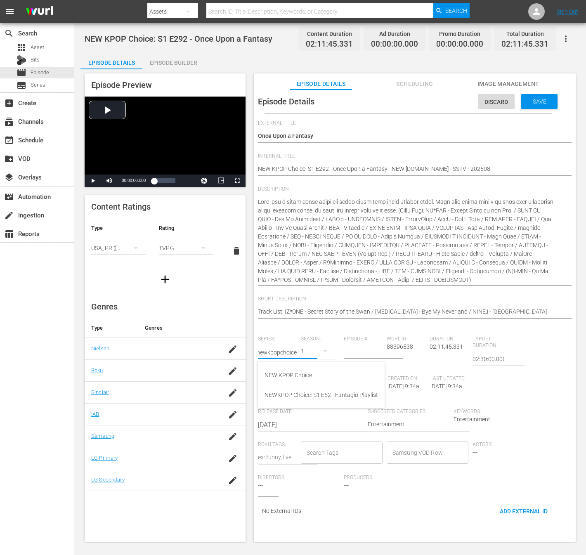
type input "newkpopchoice"
click at [294, 376] on span "Entry Type:" at bounding box center [299, 378] width 83 height 7
click at [288, 356] on input "text" at bounding box center [277, 352] width 39 height 20
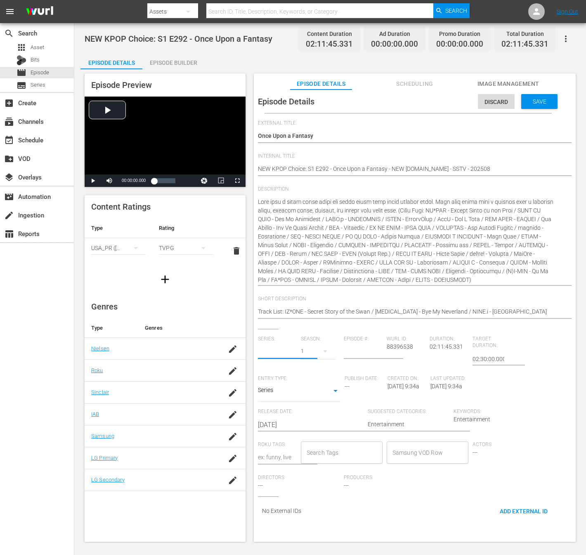
click at [288, 356] on input "text" at bounding box center [277, 352] width 39 height 20
click at [288, 356] on input "newkpopcho" at bounding box center [277, 352] width 39 height 20
click at [266, 350] on input "newkpopcho" at bounding box center [277, 352] width 39 height 20
click at [266, 351] on input "newkpopcho" at bounding box center [277, 352] width 39 height 20
click at [282, 353] on input "new kpopcho" at bounding box center [277, 352] width 39 height 20
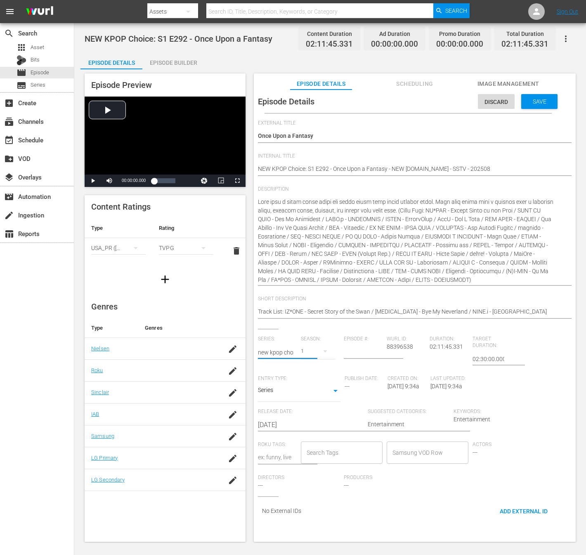
click at [295, 356] on input "new kpop cho" at bounding box center [277, 352] width 39 height 20
click at [294, 377] on div "NEW KPOP Choice" at bounding box center [308, 375] width 88 height 20
type input "NEW KPOP Choice"
click at [347, 353] on input "number" at bounding box center [363, 352] width 39 height 20
type input "292"
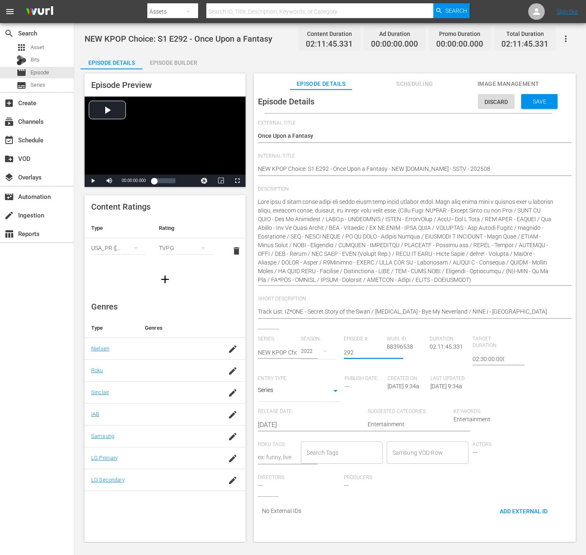
click at [301, 351] on div "2022" at bounding box center [318, 351] width 35 height 23
click at [317, 408] on div "1" at bounding box center [310, 412] width 23 height 8
click at [464, 422] on div "Keywords: Entertainment" at bounding box center [496, 424] width 86 height 33
click at [432, 454] on input "Samsung VOD Row" at bounding box center [421, 452] width 62 height 15
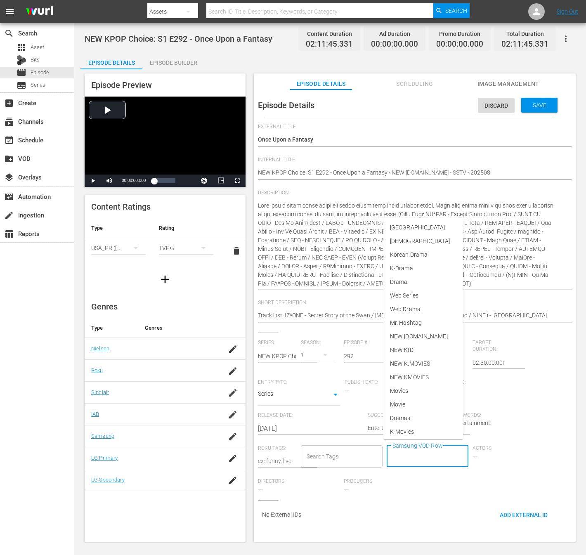
click at [344, 454] on input "Search Tags" at bounding box center [335, 456] width 62 height 15
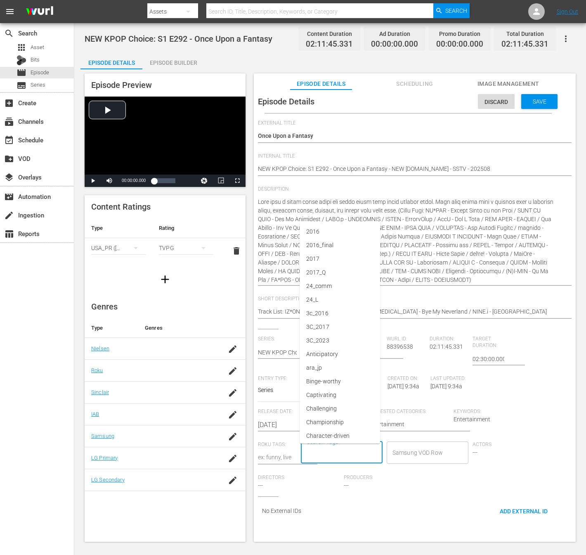
scroll to position [0, 7]
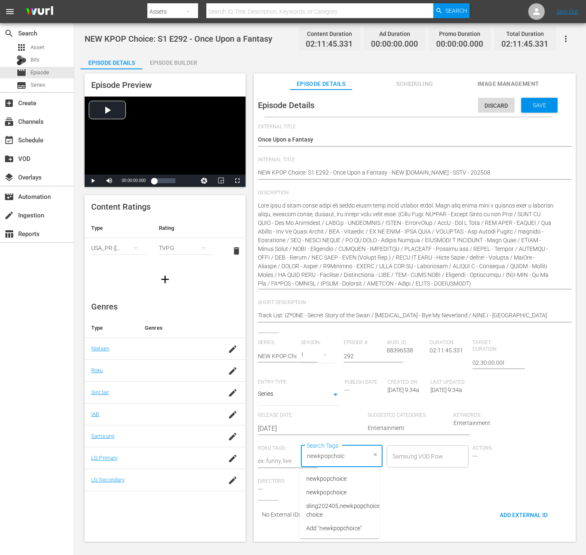
type input "newkpopchoice"
click at [328, 471] on ul "newkpopchoice newkpopchoice sling202405,newkpopchoice,sling2024music,SlingTV_KP…" at bounding box center [339, 504] width 80 height 70
click at [328, 473] on li "newkpopchoice" at bounding box center [339, 479] width 80 height 14
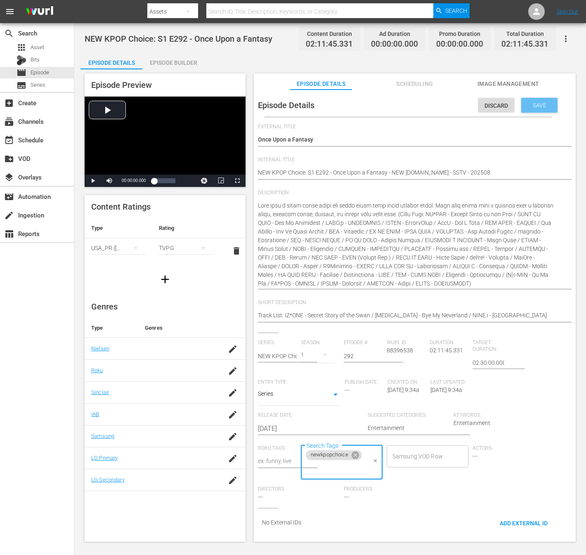
click at [547, 106] on div "Save" at bounding box center [539, 105] width 36 height 15
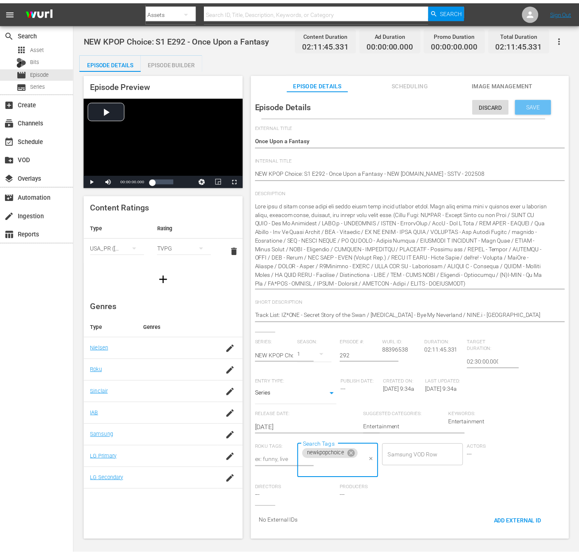
scroll to position [0, 0]
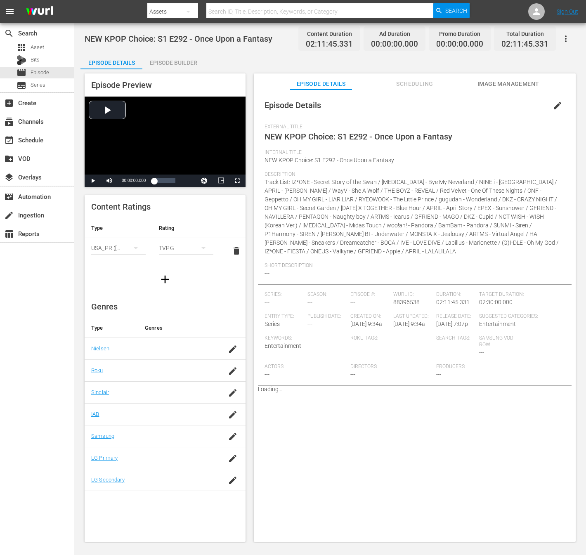
click at [180, 61] on div "Episode Builder" at bounding box center [173, 63] width 62 height 20
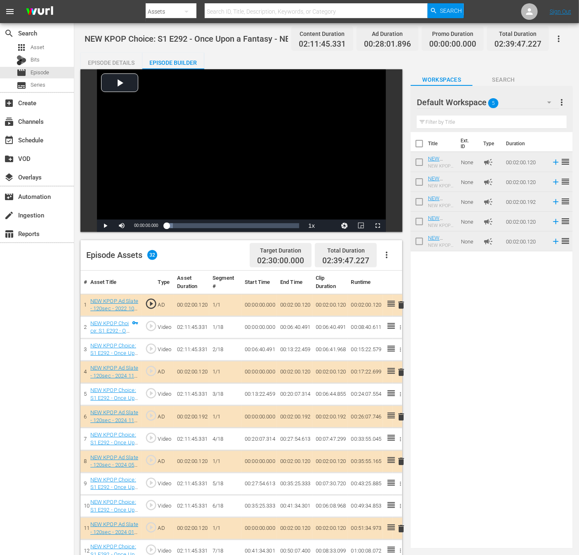
drag, startPoint x: 448, startPoint y: 186, endPoint x: 46, endPoint y: 337, distance: 429.2
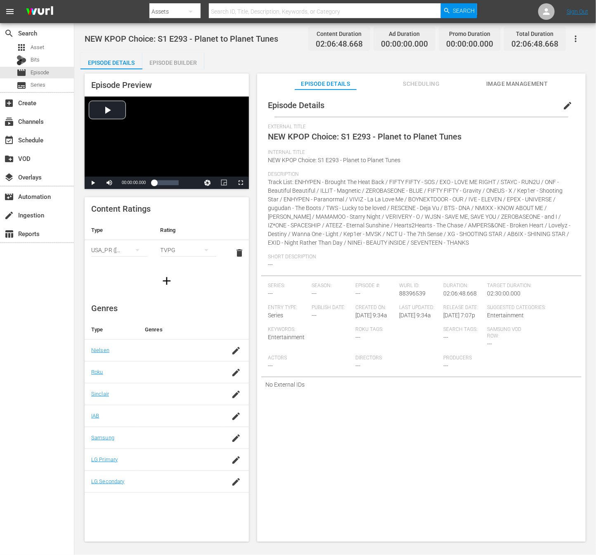
click at [561, 98] on button "edit" at bounding box center [567, 106] width 20 height 20
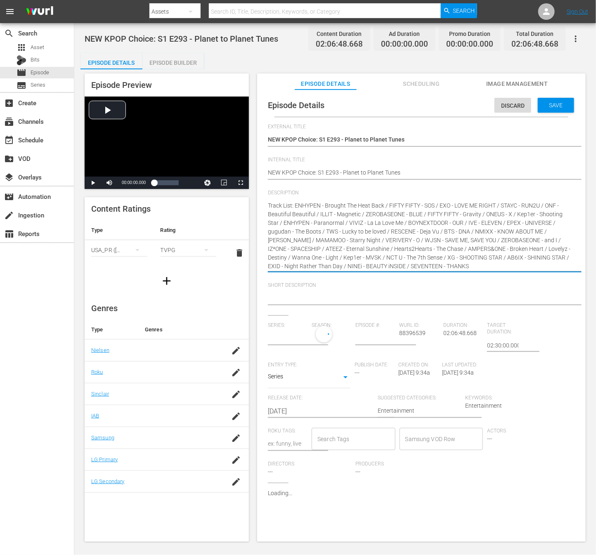
click at [269, 208] on textarea "Track List: ENHYPEN - Brought The Heat Back / FIFTY FIFTY - SOS / EXO - LOVE ME…" at bounding box center [419, 235] width 303 height 69
paste textarea "Drift through the cosmos with songs that feel like a dream beyond time and spac…"
type textarea "Drift through the cosmos with songs that feel like a dream beyond time and spac…"
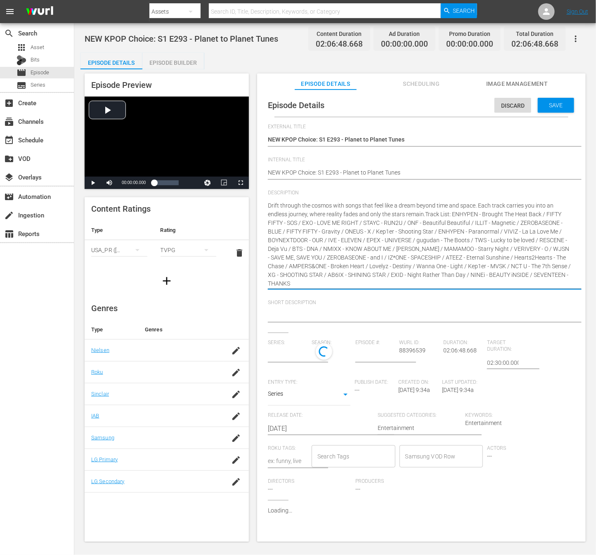
type textarea "Drift through the cosmos with songs that feel like a dream beyond time and spac…"
click at [425, 286] on textarea "Track List: ENHYPEN - Brought The Heat Back / FIFTY FIFTY - SOS / EXO - LOVE ME…" at bounding box center [419, 244] width 303 height 87
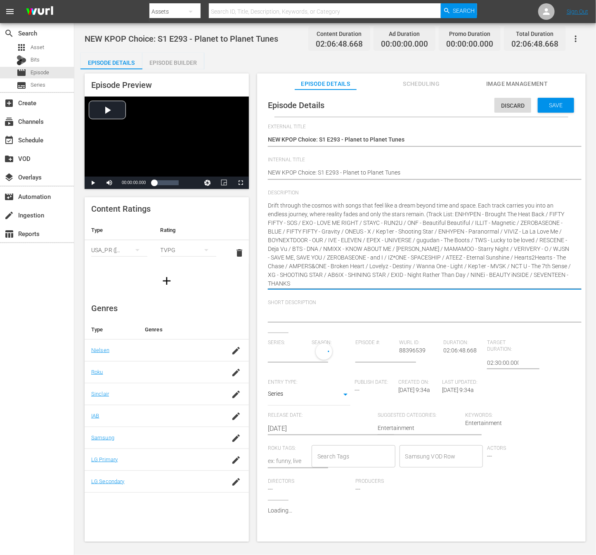
type textarea "Drift through the cosmos with songs that feel like a dream beyond time and spac…"
type input "No Series"
click at [439, 233] on textarea "Track List: ENHYPEN - Brought The Heat Back / FIFTY FIFTY - SOS / EXO - LOVE ME…" at bounding box center [419, 244] width 303 height 87
drag, startPoint x: 428, startPoint y: 214, endPoint x: 454, endPoint y: 232, distance: 31.5
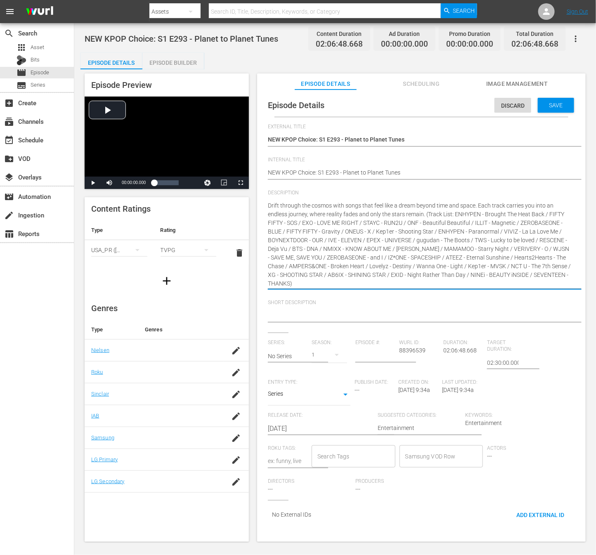
click at [454, 232] on textarea "Track List: ENHYPEN - Brought The Heat Back / FIFTY FIFTY - SOS / EXO - LOVE ME…" at bounding box center [419, 244] width 303 height 87
click at [444, 225] on textarea "Track List: ENHYPEN - Brought The Heat Back / FIFTY FIFTY - SOS / EXO - LOVE ME…" at bounding box center [419, 244] width 303 height 87
drag, startPoint x: 427, startPoint y: 213, endPoint x: 471, endPoint y: 223, distance: 44.4
click at [471, 223] on textarea "Track List: ENHYPEN - Brought The Heat Back / FIFTY FIFTY - SOS / EXO - LOVE ME…" at bounding box center [419, 244] width 303 height 87
type textarea "Drift through the cosmos with songs that feel like a dream beyond time and spac…"
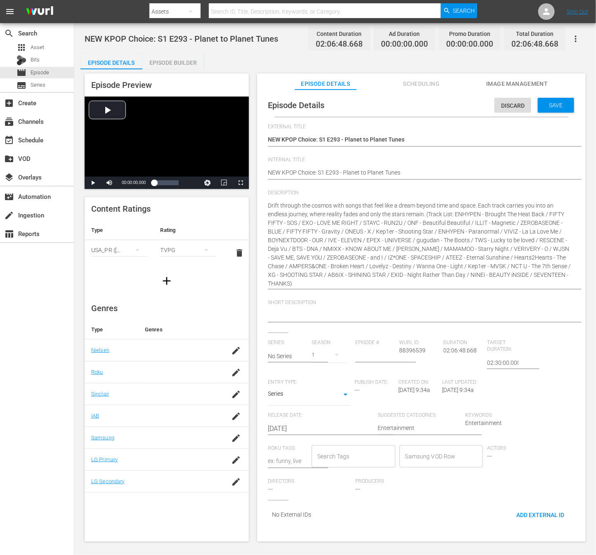
click at [429, 289] on hr at bounding box center [429, 288] width 0 height 1
click at [352, 309] on div at bounding box center [419, 316] width 303 height 20
click at [344, 316] on textarea at bounding box center [419, 316] width 303 height 10
paste textarea "Track List: ENHYPEN - Brought The Heat Back / FIFTY FIFTY - SOS / EXO - LOVE ME…"
type textarea "Track List: ENHYPEN - Brought The Heat Back / FIFTY FIFTY - SOS / EXO - LOVE ME…"
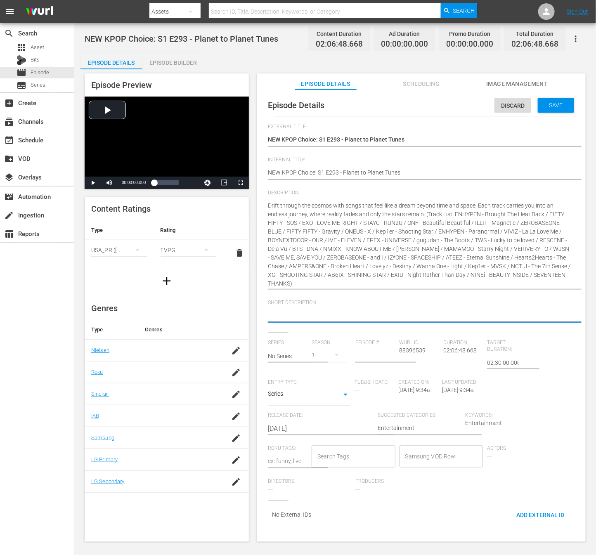
type textarea "Track List: ENHYPEN - Brought The Heat Back / FIFTY FIFTY - SOS / EXO - LOVE ME…"
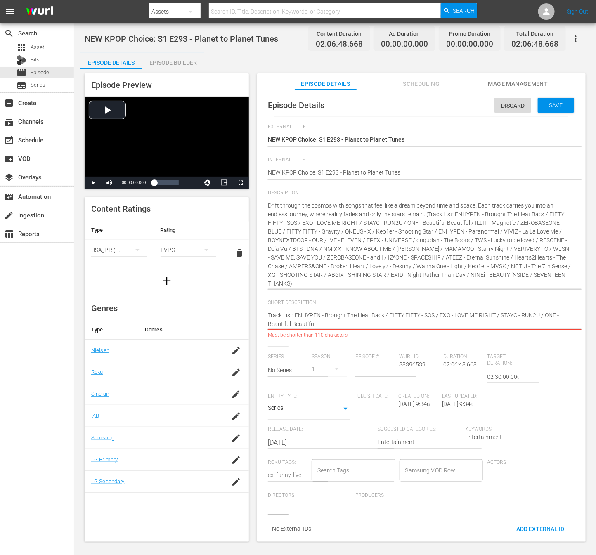
drag, startPoint x: 362, startPoint y: 324, endPoint x: 547, endPoint y: 318, distance: 184.9
click at [547, 318] on textarea "Track List: ENHYPEN - Brought The Heat Back / FIFTY FIFTY - SOS / EXO - LOVE ME…" at bounding box center [419, 319] width 303 height 17
type textarea "Track List: ENHYPEN - Brought The Heat Back / FIFTY FIFTY - SOS / EXO - LOVE ME…"
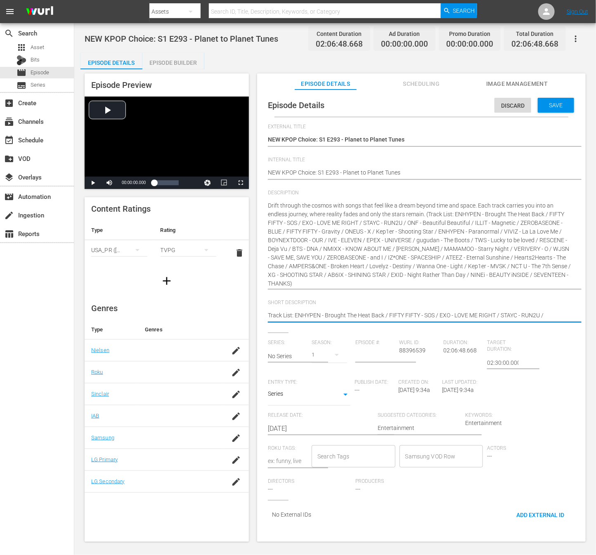
type textarea "Track List: ENHYPEN - Brought The Heat Back / FIFTY FIFTY - SOS / EXO - LOVE ME…"
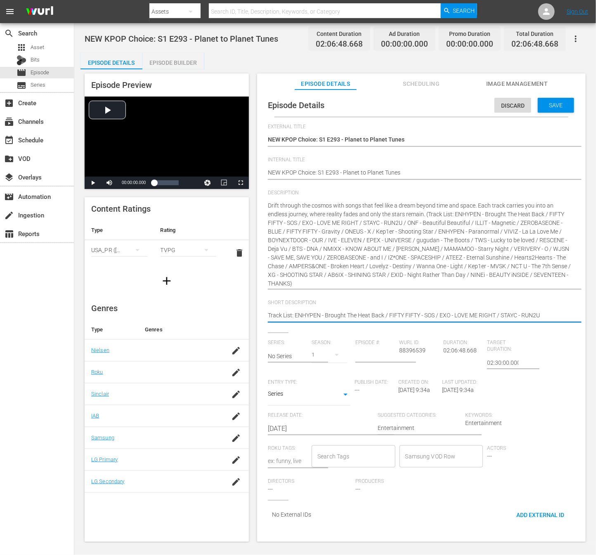
type textarea "Track List: ENHYPEN - Brought The Heat Back / FIFTY FIFTY - SOS / EXO - LOVE ME…"
click at [547, 377] on div "Series: No Series Season: 1 Episode #: Wurl ID: 88396539 Duration: 02:06:48.668…" at bounding box center [421, 420] width 307 height 160
click at [294, 361] on input "text" at bounding box center [288, 356] width 40 height 20
type input "ㅜ"
click at [290, 376] on div "NEW KPOP Choice" at bounding box center [297, 379] width 47 height 20
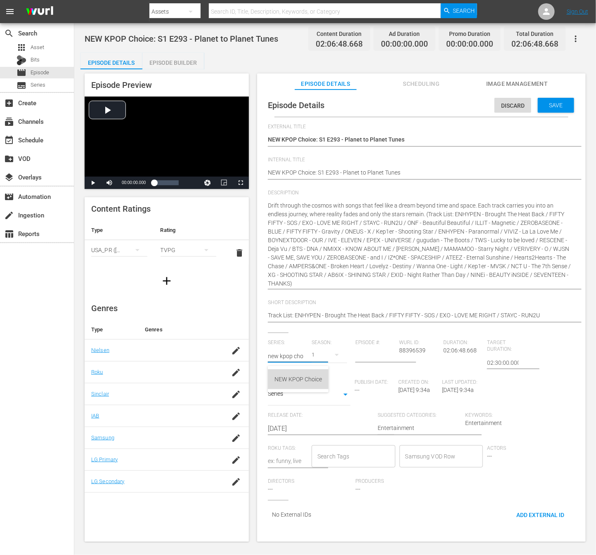
type input "NEW KPOP Choice"
click at [318, 356] on div "2022" at bounding box center [328, 354] width 35 height 23
click at [320, 418] on div "1" at bounding box center [322, 416] width 23 height 8
click at [375, 352] on input "number" at bounding box center [375, 356] width 40 height 20
type input "293"
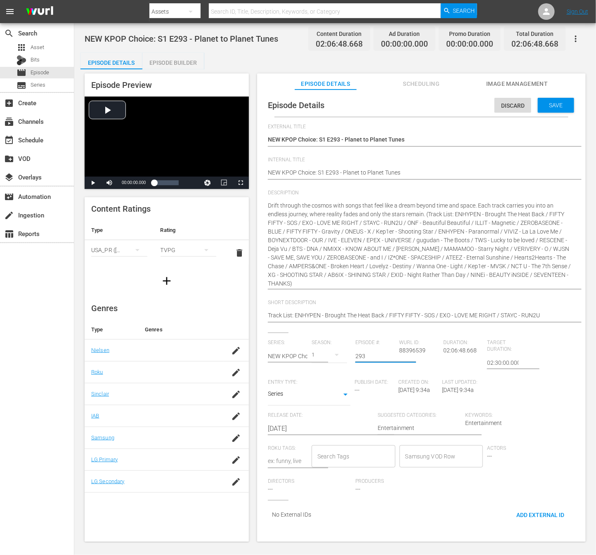
click at [342, 461] on input "Search Tags" at bounding box center [347, 456] width 64 height 15
type input "ㅜ"
type input "newkpop"
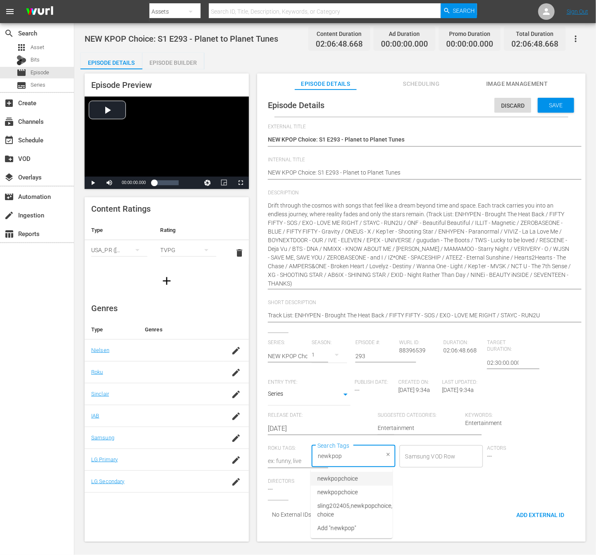
click at [345, 477] on span "newkpopchoice" at bounding box center [337, 478] width 40 height 9
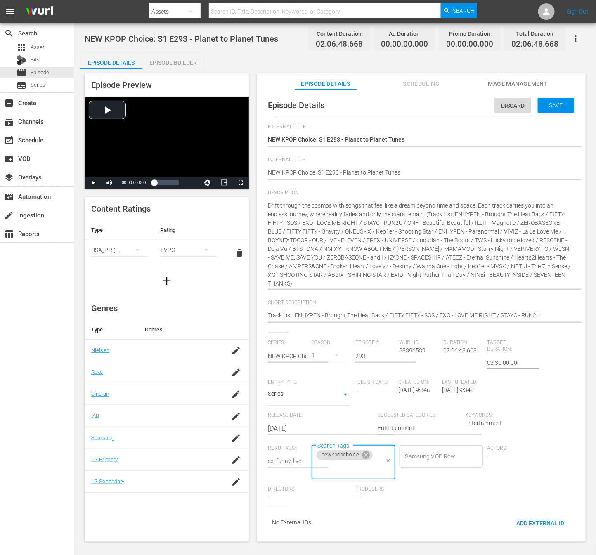
click at [460, 509] on div "External Title NEW KPOP Choice: S1 E293 - Planet to Planet Tunes NEW KPOP Choic…" at bounding box center [421, 330] width 307 height 413
click at [564, 101] on div "Save" at bounding box center [556, 105] width 36 height 15
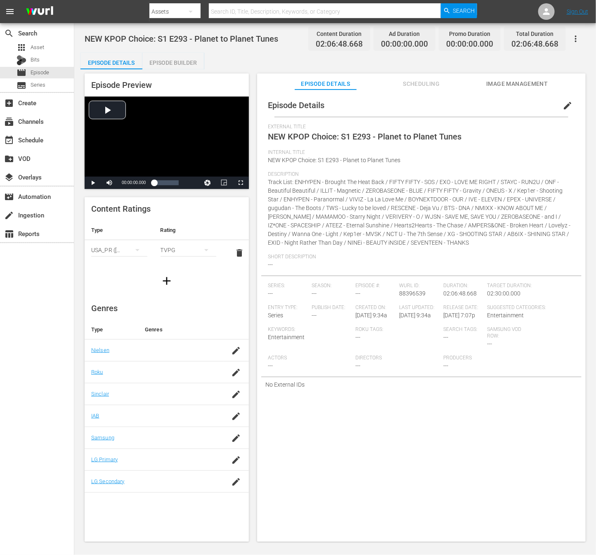
click at [183, 64] on div "Episode Builder" at bounding box center [173, 63] width 62 height 20
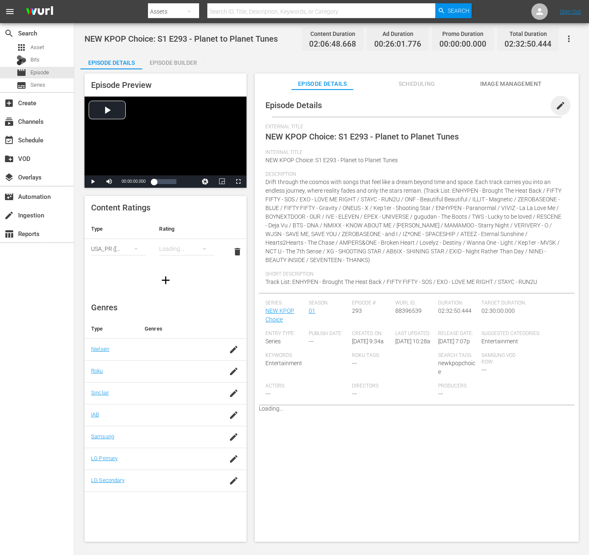
click at [560, 103] on span "edit" at bounding box center [561, 106] width 10 height 10
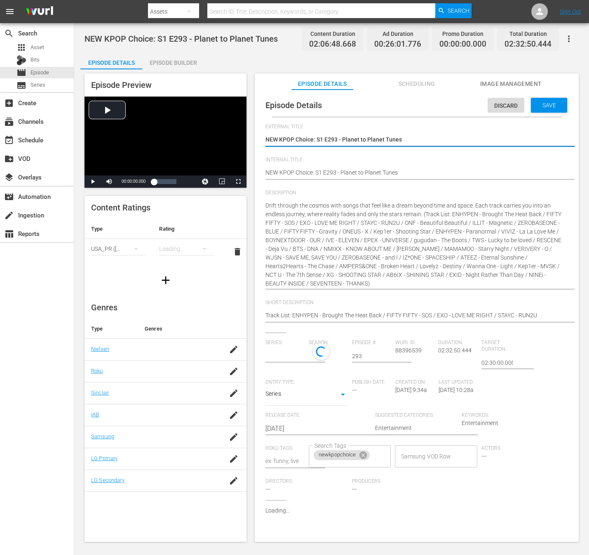
click at [349, 137] on textarea "NEW KPOP Choice: S1 E293 - Planet to Planet Tunes" at bounding box center [415, 140] width 299 height 10
drag, startPoint x: 343, startPoint y: 141, endPoint x: 225, endPoint y: 149, distance: 117.9
click at [225, 149] on div "Episode Preview Video Player is loading. Play Video Play Mute Current Time 00:0…" at bounding box center [331, 308] width 503 height 479
type textarea "NEW KPOP Choice: S1 E293 -"
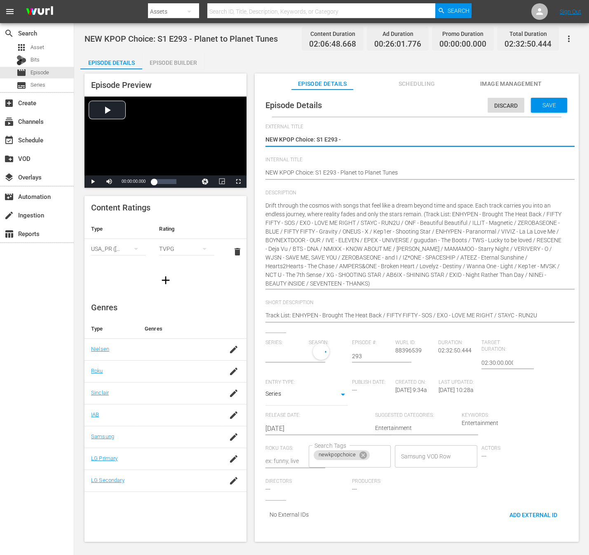
type textarea "NEW KPOP Choice: S1 E293 - Planet to Planet Tunes"
click at [347, 138] on textarea "NEW KPOP Choice: S1 E293 - Planet to Planet Tunes" at bounding box center [415, 140] width 299 height 10
type input "NEW KPOP Choice"
drag, startPoint x: 343, startPoint y: 139, endPoint x: 278, endPoint y: 139, distance: 65.2
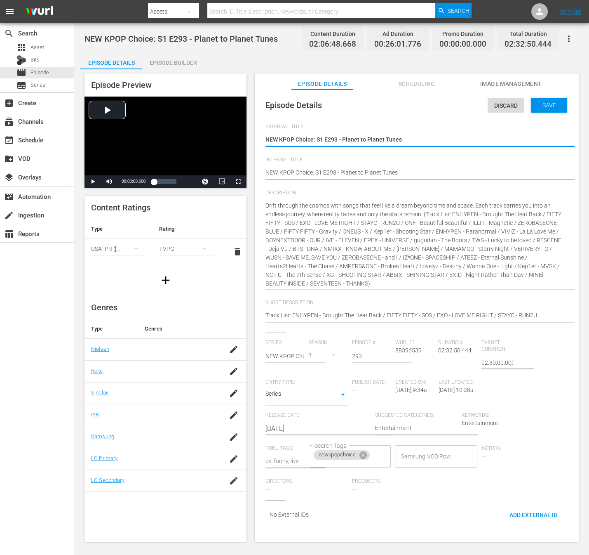
click at [266, 140] on textarea "NEW KPOP Choice: S1 E293 - Planet to Planet Tunes" at bounding box center [415, 140] width 299 height 10
type textarea "Planet to Planet Tunes"
click at [418, 161] on span "Internal Title" at bounding box center [415, 160] width 299 height 7
click at [426, 166] on div "NEW KPOP Choice: S1 E293 - Planet to Planet Tunes NEW KPOP Choice: S1 E293 - Pl…" at bounding box center [415, 173] width 299 height 20
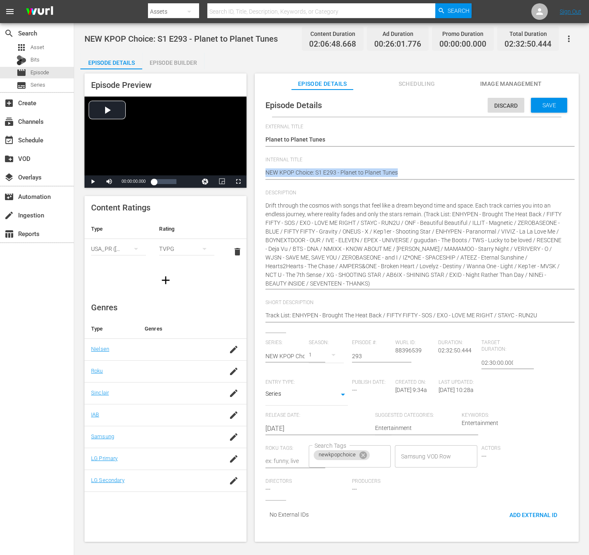
click at [426, 167] on div "NEW KPOP Choice: S1 E293 - Planet to Planet Tunes NEW KPOP Choice: S1 E293 - Pl…" at bounding box center [415, 173] width 299 height 20
type textarea "NEW KPOP Choice: S1 E293 - Planet to Planet Tunes"
type textarea "NEW KPOP Choice: S1 E293 - Planet to Planet Tunes -"
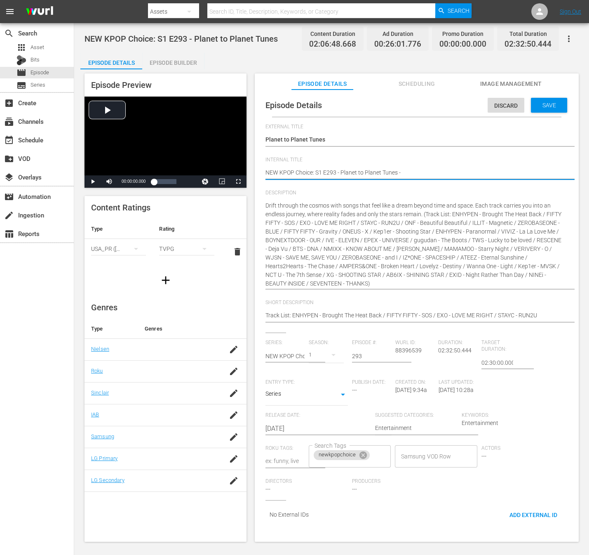
type textarea "NEW KPOP Choice: S1 E293 - Planet to Planet Tunes -"
type textarea "NEW KPOP Choice: S1 E293 - Planet to Planet Tunes - ㅜ"
type textarea "NEW KPOP Choice: S1 E293 - Planet to Planet Tunes -"
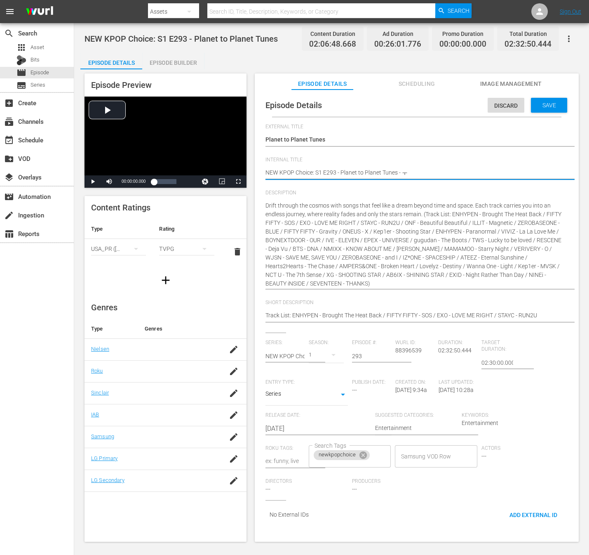
type textarea "NEW KPOP Choice: S1 E293 - Planet to Planet Tunes -"
type textarea "NEW KPOP Choice: S1 E293 - Planet to Planet Tunes - N"
type textarea "NEW KPOP Choice: S1 E293 - Planet to Planet Tunes - NE"
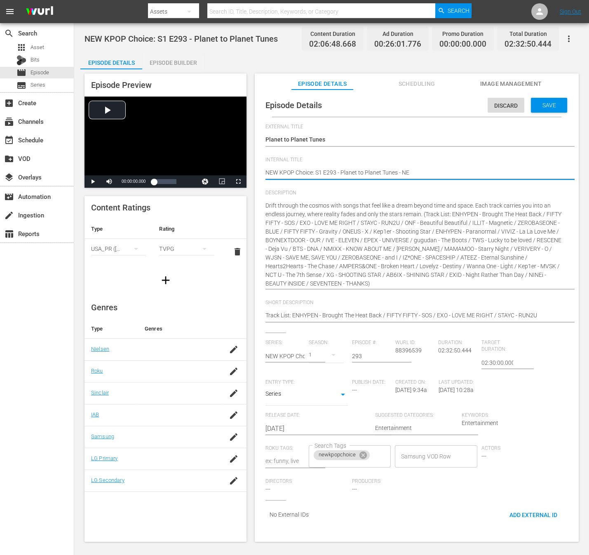
type textarea "NEW KPOP Choice: S1 E293 - Planet to Planet Tunes - NEw"
type textarea "NEW KPOP Choice: S1 E293 - Planet to Planet Tunes - NE"
type textarea "NEW KPOP Choice: S1 E293 - Planet to Planet Tunes - NEW"
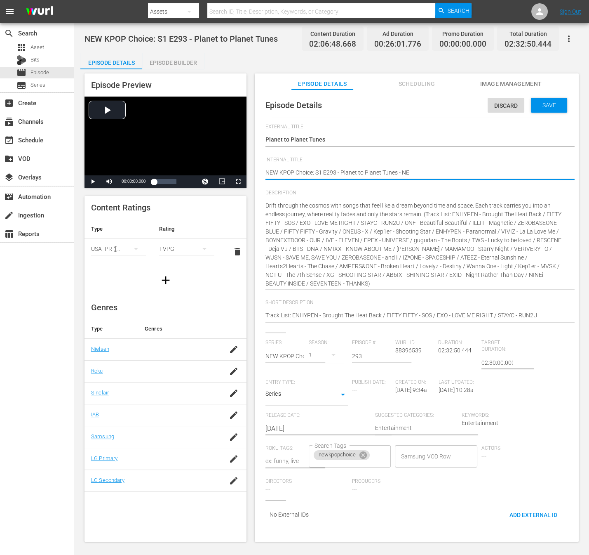
type textarea "NEW KPOP Choice: S1 E293 - Planet to Planet Tunes - NEW"
type textarea "NEW KPOP Choice: S1 E293 - Planet to Planet Tunes - NEW K"
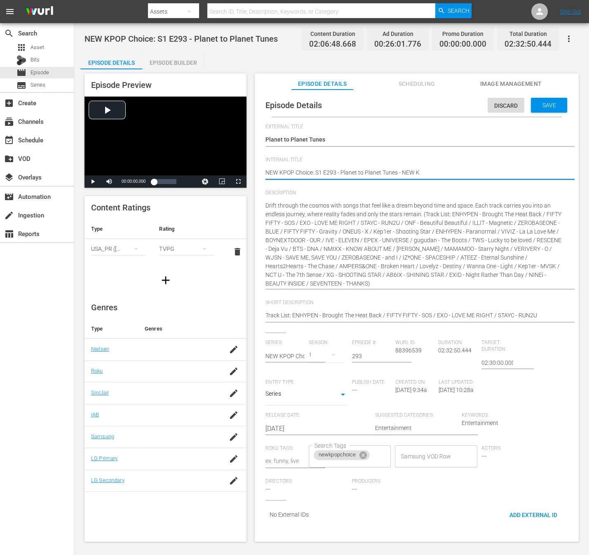
type textarea "NEW KPOP Choice: S1 E293 - Planet to Planet Tunes - NEW K."
type textarea "NEW KPOP Choice: S1 E293 - Planet to Planet Tunes - NEW K.I"
type textarea "NEW KPOP Choice: S1 E293 - Planet to Planet Tunes - NEW [DOMAIN_NAME]"
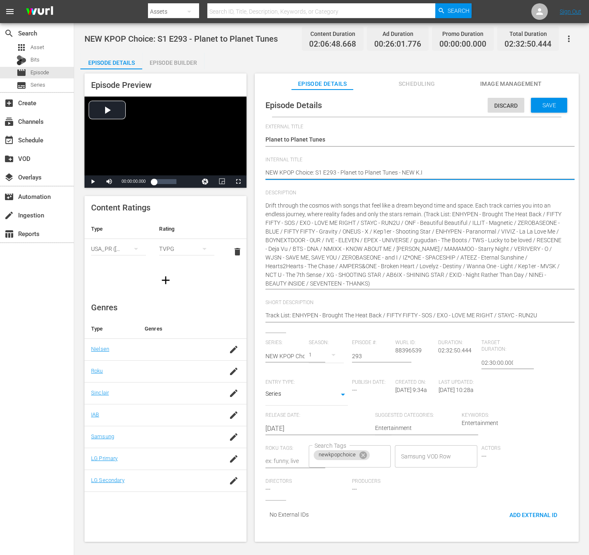
type textarea "NEW KPOP Choice: S1 E293 - Planet to Planet Tunes - NEW [DOMAIN_NAME]"
type textarea "NEW KPOP Choice: S1 E293 - Planet to Planet Tunes - NEW [DOMAIN_NAME] -"
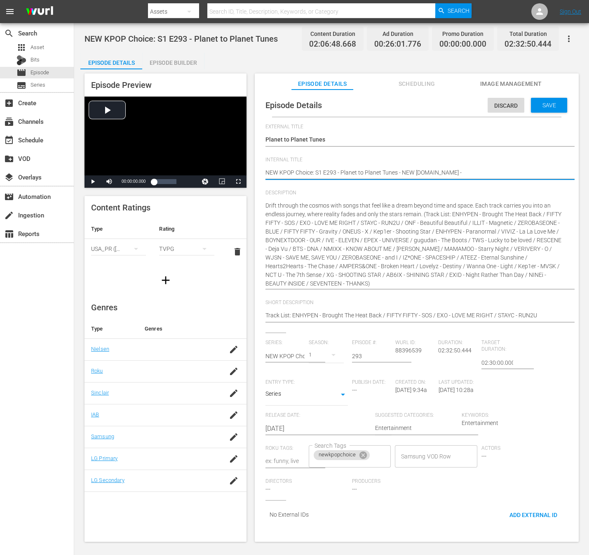
type textarea "NEW KPOP Choice: S1 E293 - Planet to Planet Tunes - NEW [DOMAIN_NAME] -"
type textarea "NEW KPOP Choice: S1 E293 - Planet to Planet Tunes - NEW [DOMAIN_NAME] - S"
type textarea "NEW KPOP Choice: S1 E293 - Planet to Planet Tunes - NEW [DOMAIN_NAME] - SS"
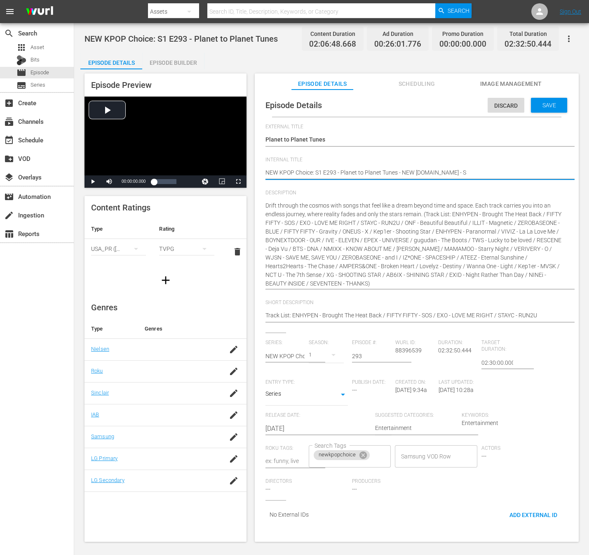
type textarea "NEW KPOP Choice: S1 E293 - Planet to Planet Tunes - NEW [DOMAIN_NAME] - SS"
type textarea "NEW KPOP Choice: S1 E293 - Planet to Planet Tunes - NEW [DOMAIN_NAME] - S"
type textarea "NEW KPOP Choice: S1 E293 - Planet to Planet Tunes - NEW [DOMAIN_NAME] -"
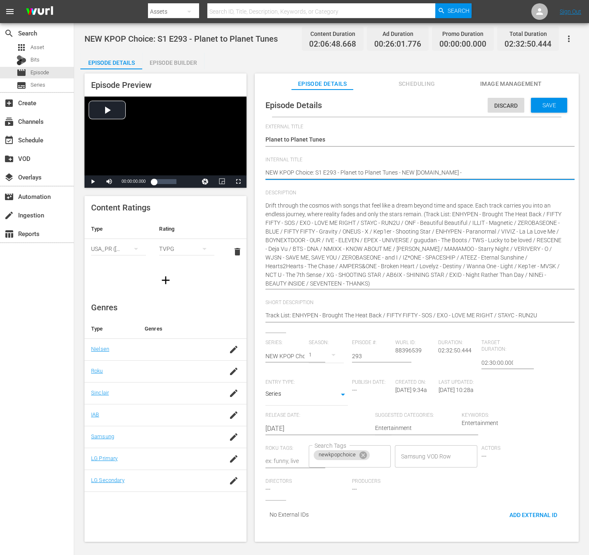
type textarea "NEW KPOP Choice: S1 E293 - Planet to Planet Tunes - NEW [DOMAIN_NAME] - S"
type textarea "NEW KPOP Choice: S1 E293 - Planet to Planet Tunes - NEW [DOMAIN_NAME] - SS"
type textarea "NEW KPOP Choice: S1 E293 - Planet to Planet Tunes - NEW [DOMAIN_NAME] - SST"
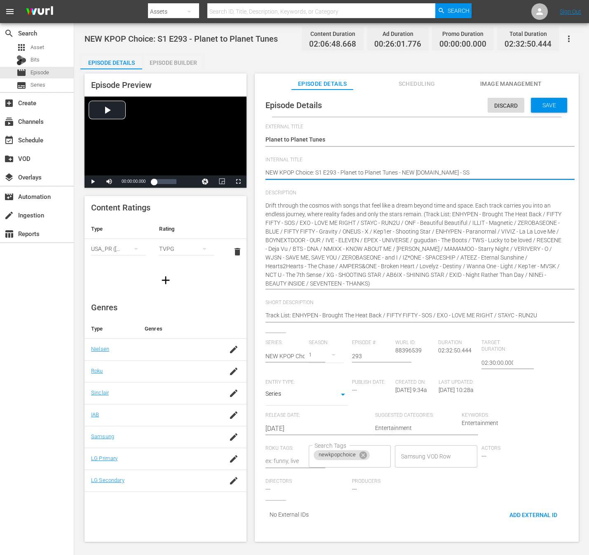
type textarea "NEW KPOP Choice: S1 E293 - Planet to Planet Tunes - NEW [DOMAIN_NAME] - SST"
type textarea "NEW KPOP Choice: S1 E293 - Planet to Planet Tunes - NEW [DOMAIN_NAME] - SSTV"
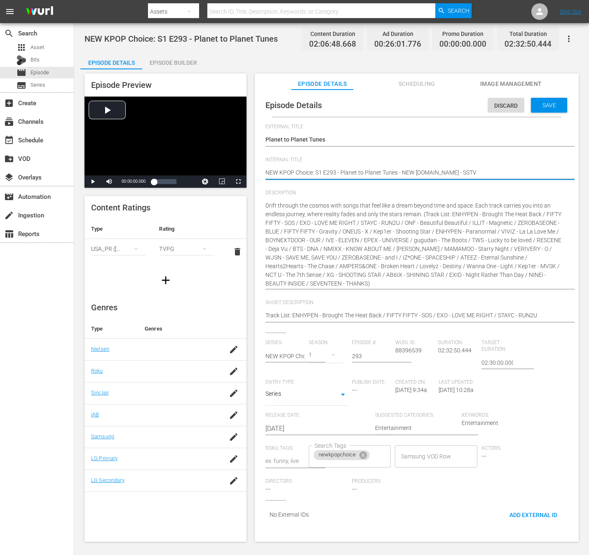
type textarea "NEW KPOP Choice: S1 E293 - Planet to Planet Tunes - NEW [DOMAIN_NAME] - SSTV -"
type textarea "NEW KPOP Choice: S1 E293 - Planet to Planet Tunes - NEW [DOMAIN_NAME] - SSTV - 2"
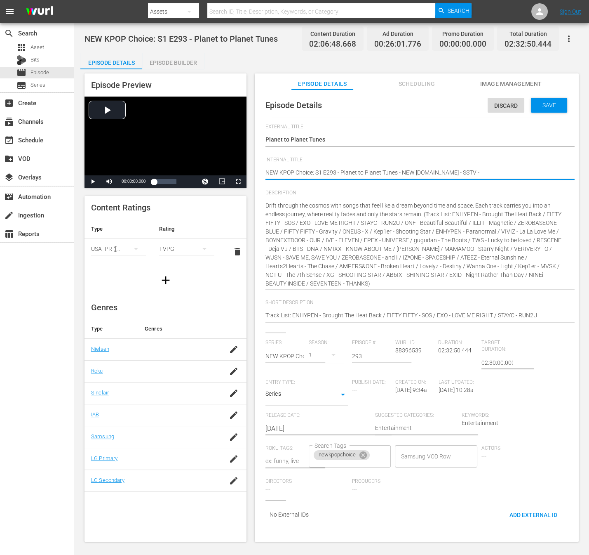
type textarea "NEW KPOP Choice: S1 E293 - Planet to Planet Tunes - NEW [DOMAIN_NAME] - SSTV - 2"
type textarea "NEW KPOP Choice: S1 E293 - Planet to Planet Tunes - NEW [DOMAIN_NAME] - SSTV - …"
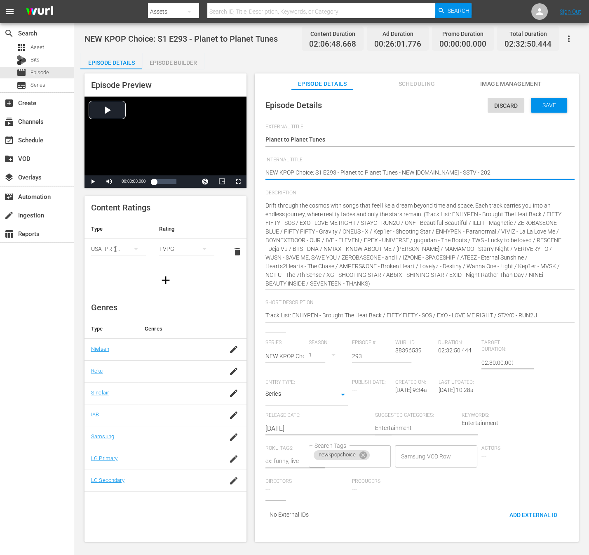
type textarea "NEW KPOP Choice: S1 E293 - Planet to Planet Tunes - NEW [DOMAIN_NAME] - SSTV - …"
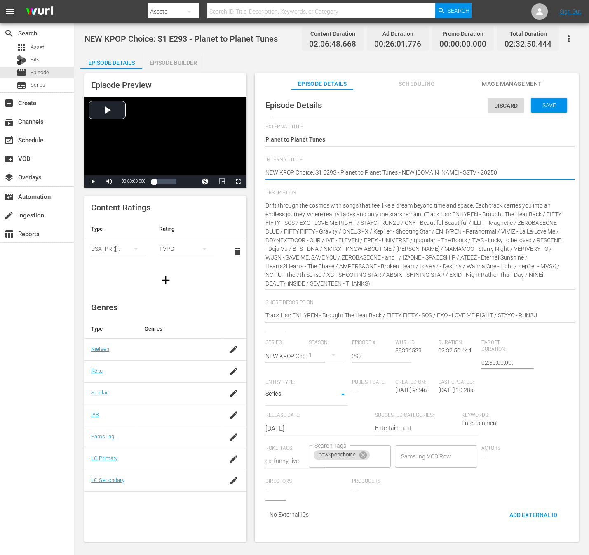
type textarea "NEW KPOP Choice: S1 E293 - Planet to Planet Tunes - NEW [DOMAIN_NAME] - SSTV - …"
click at [559, 101] on div "Save" at bounding box center [549, 105] width 36 height 15
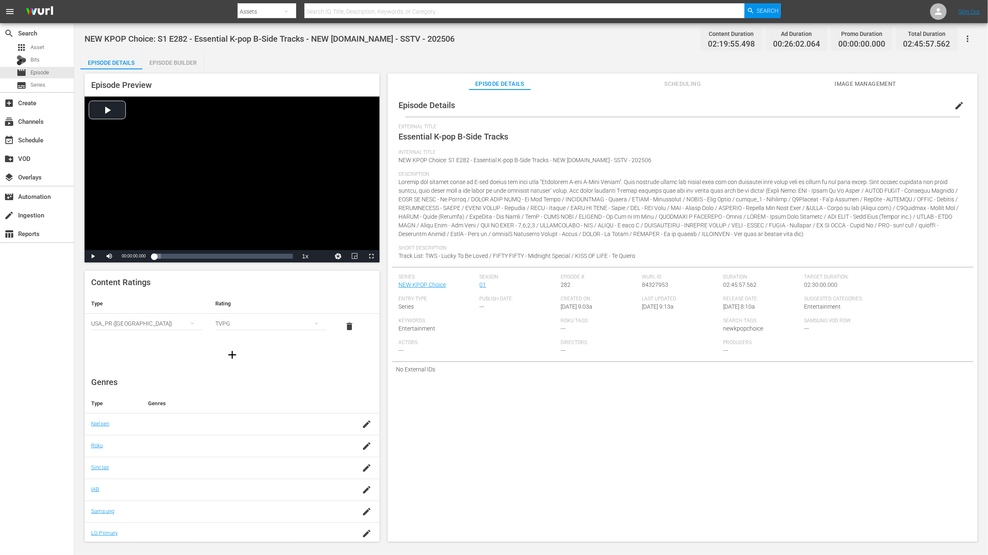
click at [604, 54] on div "Episode Details Episode Builder Episode Preview Video Player is loading. Play V…" at bounding box center [530, 300] width 901 height 495
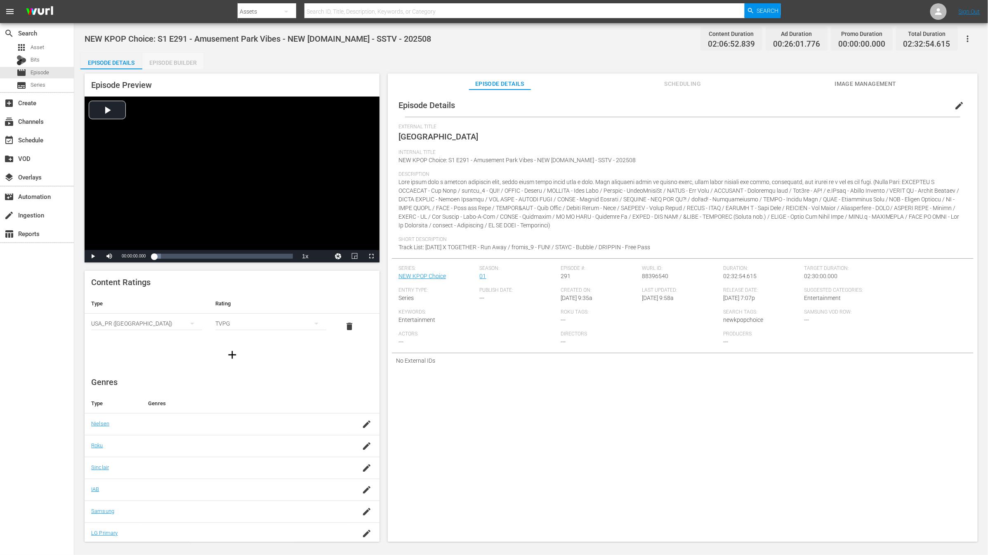
click at [173, 64] on div "Episode Builder" at bounding box center [173, 63] width 62 height 20
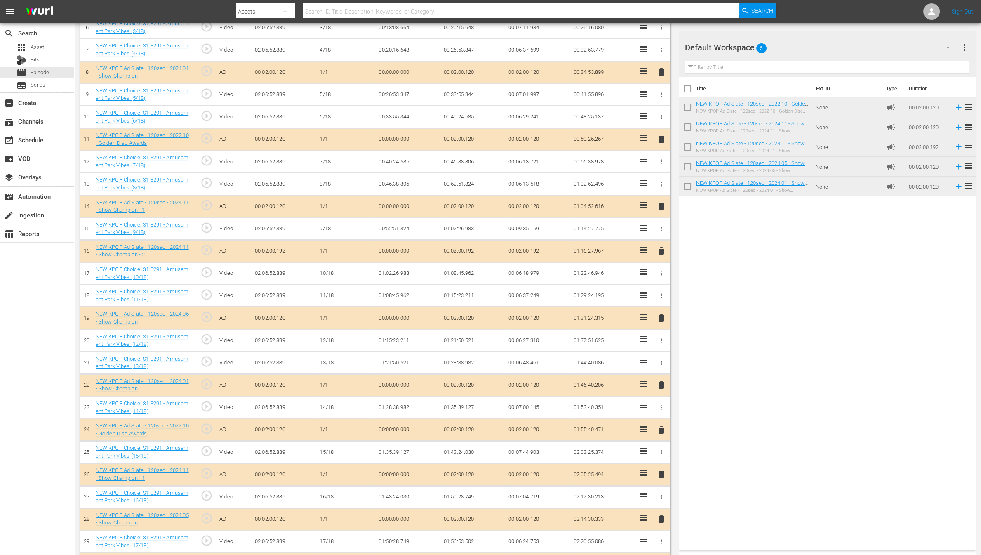
scroll to position [423, 0]
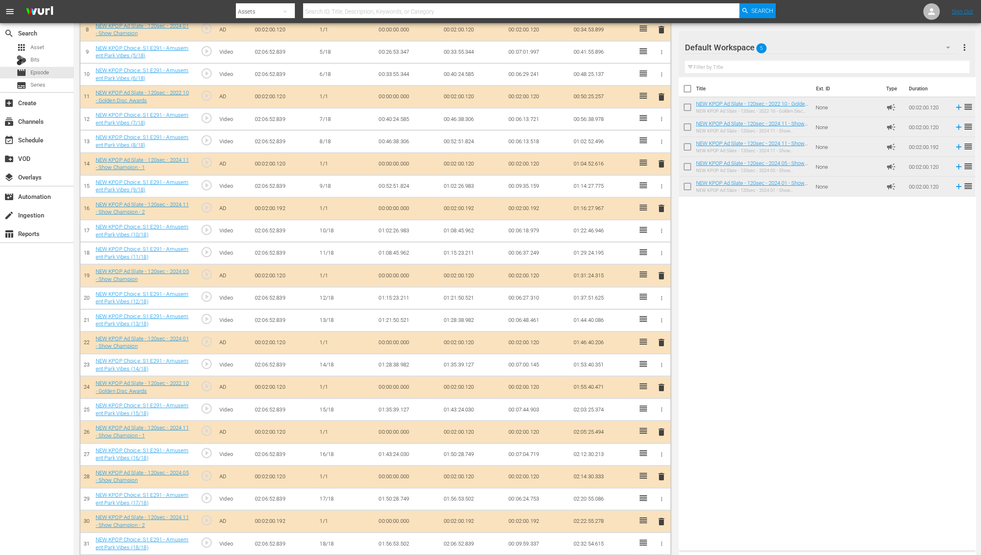
click at [664, 474] on span "delete" at bounding box center [662, 477] width 10 height 10
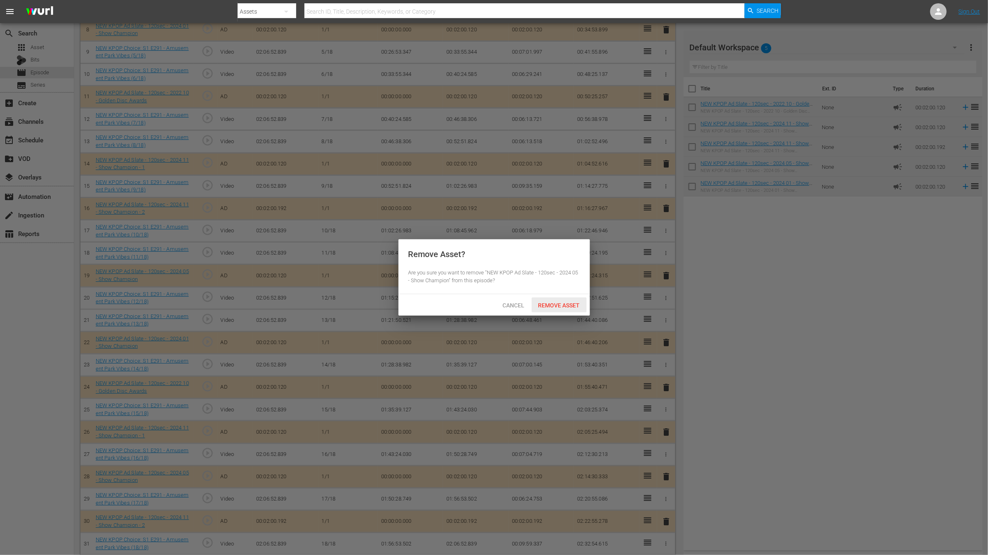
click at [558, 308] on span "Remove Asset" at bounding box center [559, 305] width 55 height 7
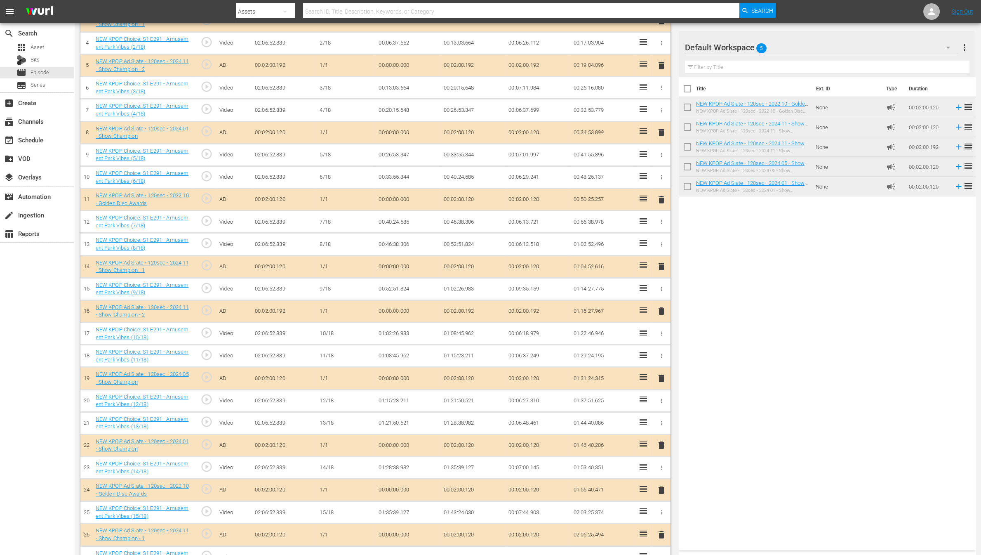
scroll to position [401, 0]
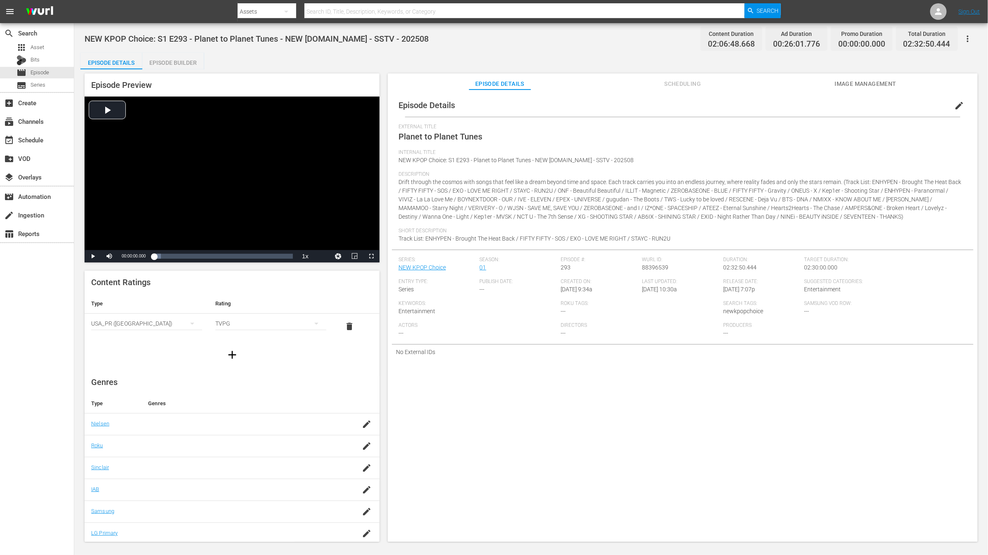
click at [177, 60] on div "Episode Builder" at bounding box center [173, 63] width 62 height 20
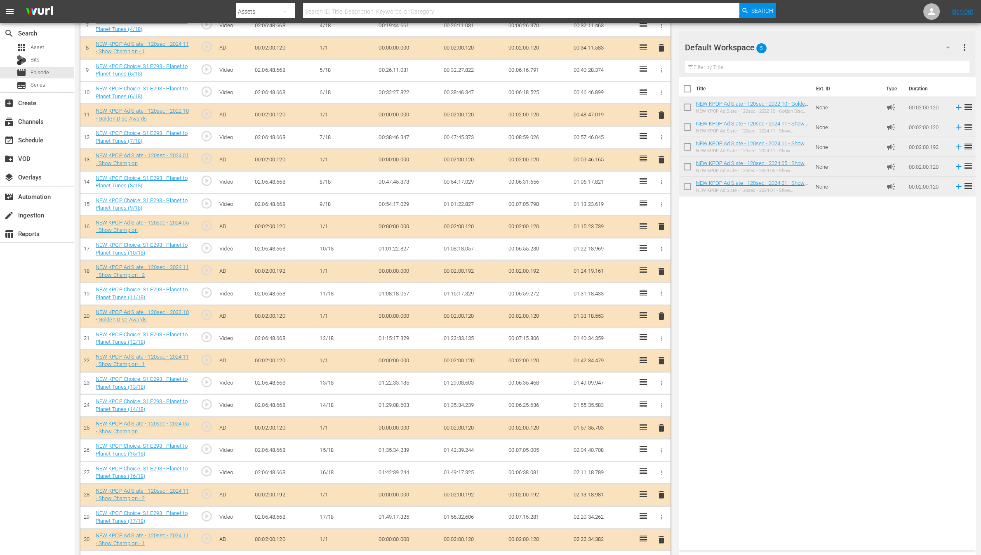
scroll to position [405, 0]
click at [661, 268] on span "delete" at bounding box center [662, 272] width 10 height 10
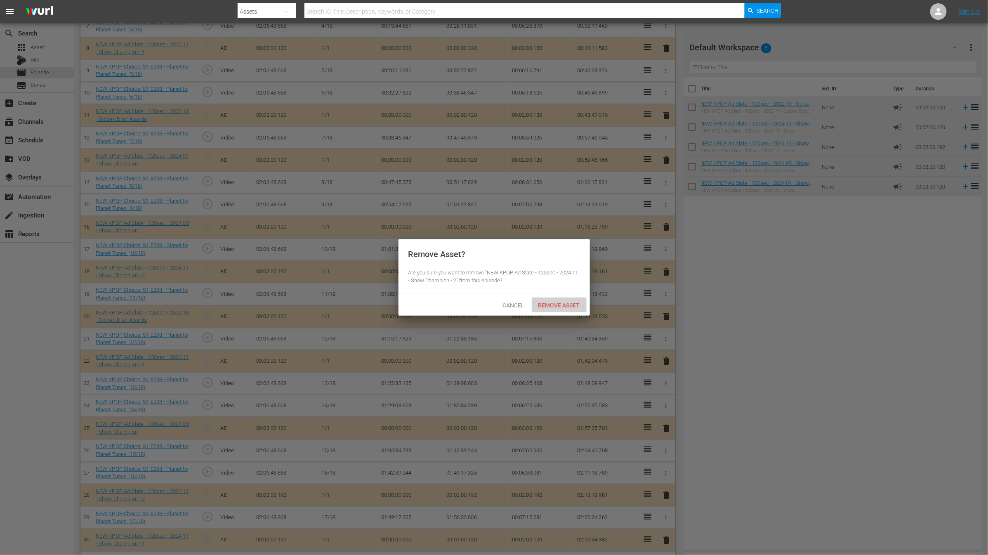
click at [558, 304] on span "Remove Asset" at bounding box center [559, 305] width 55 height 7
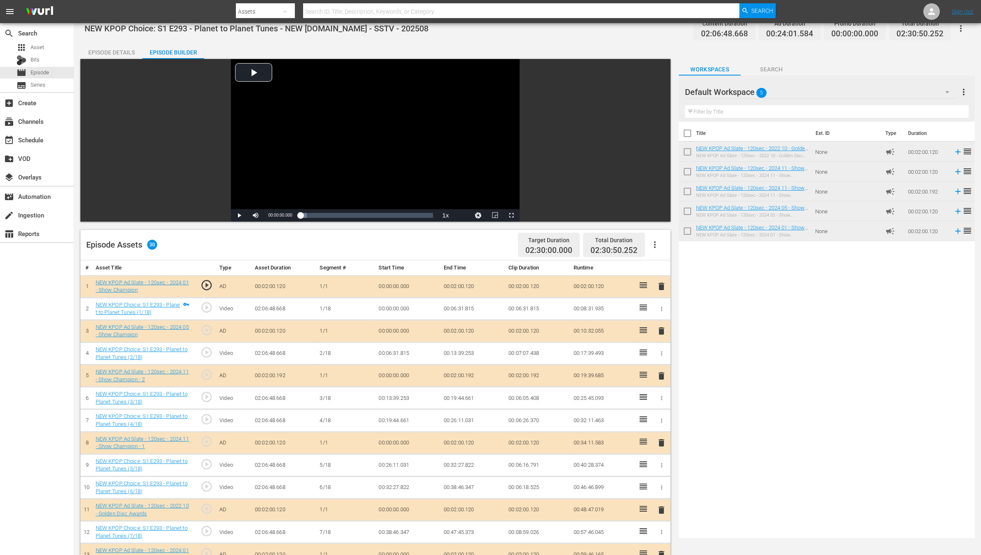
scroll to position [0, 0]
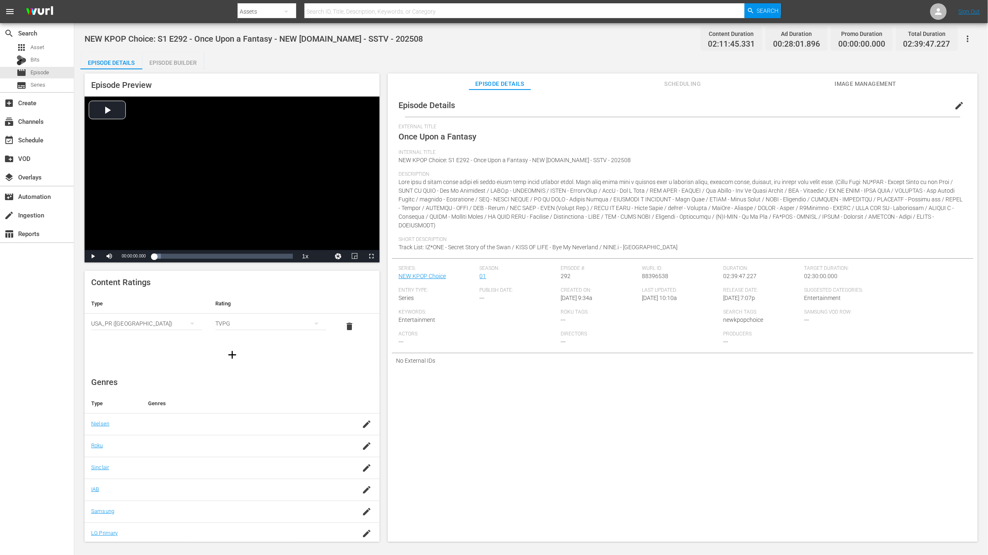
click at [192, 68] on div "Episode Builder" at bounding box center [173, 63] width 62 height 20
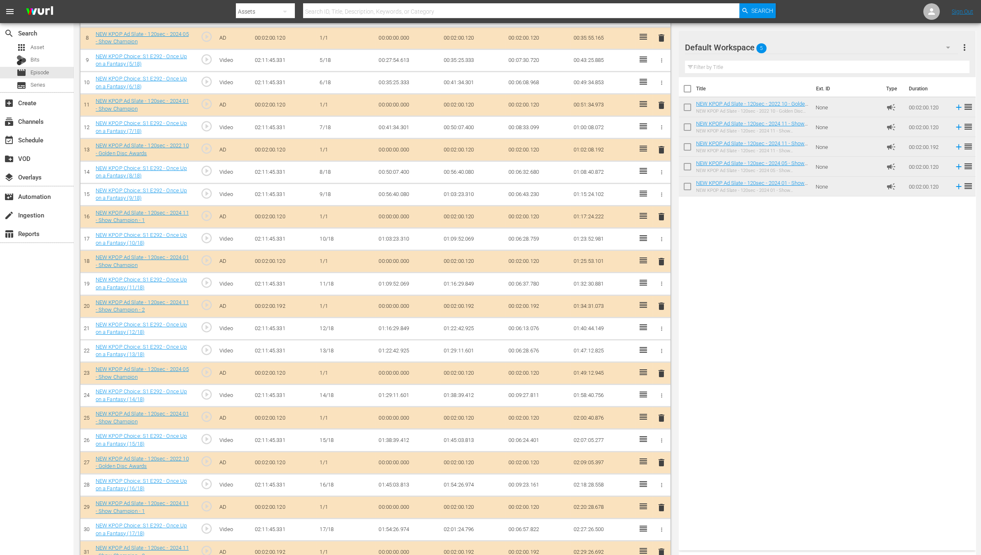
scroll to position [415, 0]
click at [663, 258] on span "delete" at bounding box center [662, 262] width 10 height 10
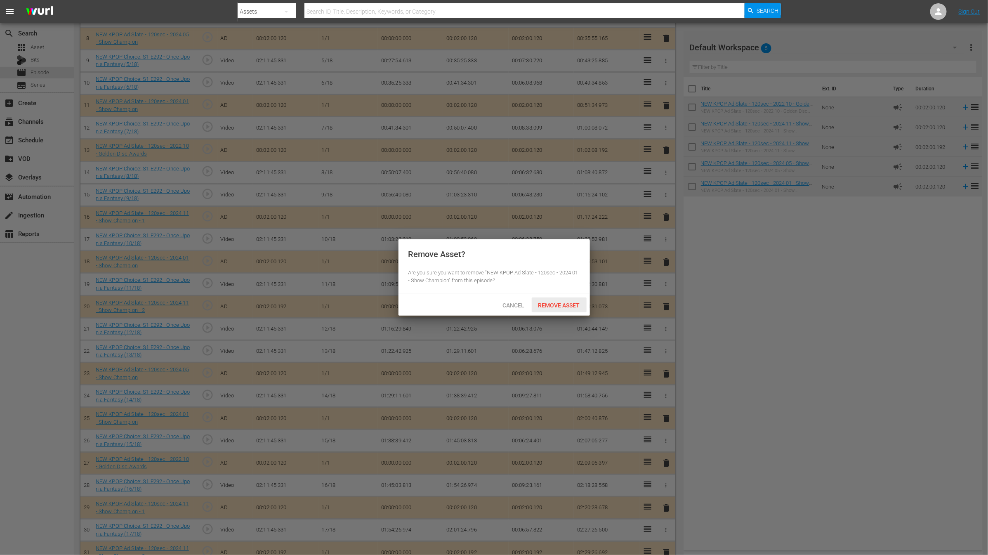
click at [556, 308] on span "Remove Asset" at bounding box center [559, 305] width 55 height 7
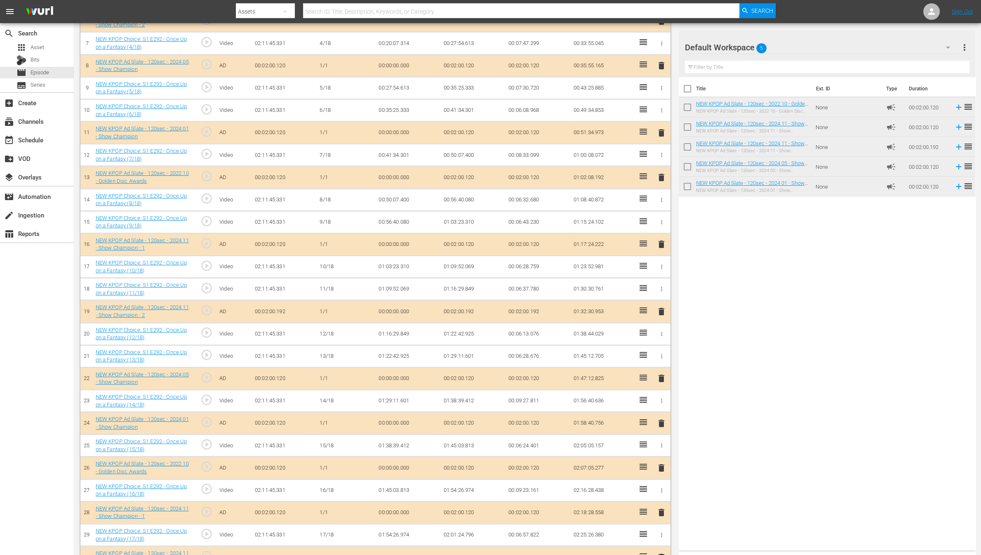
scroll to position [423, 0]
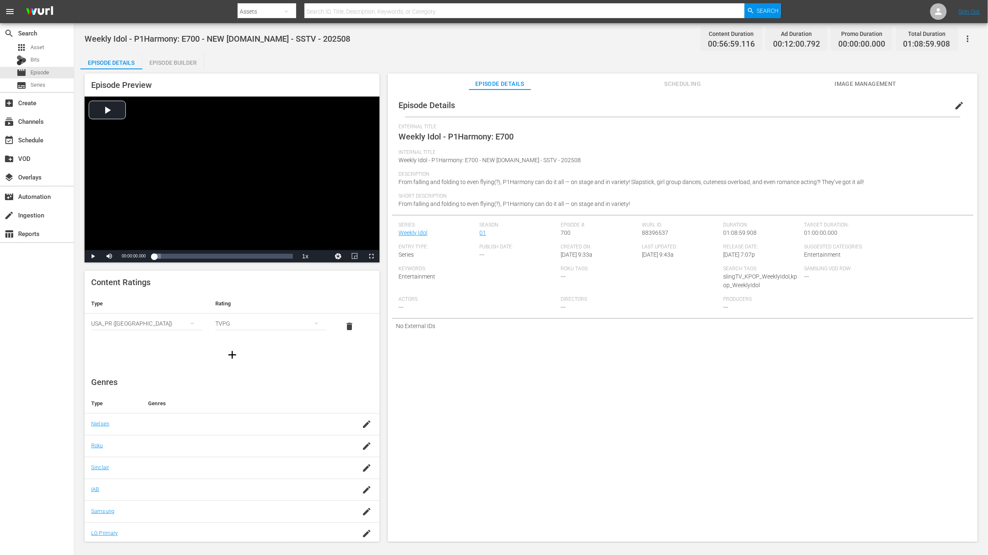
click at [667, 85] on span "Scheduling" at bounding box center [683, 84] width 62 height 10
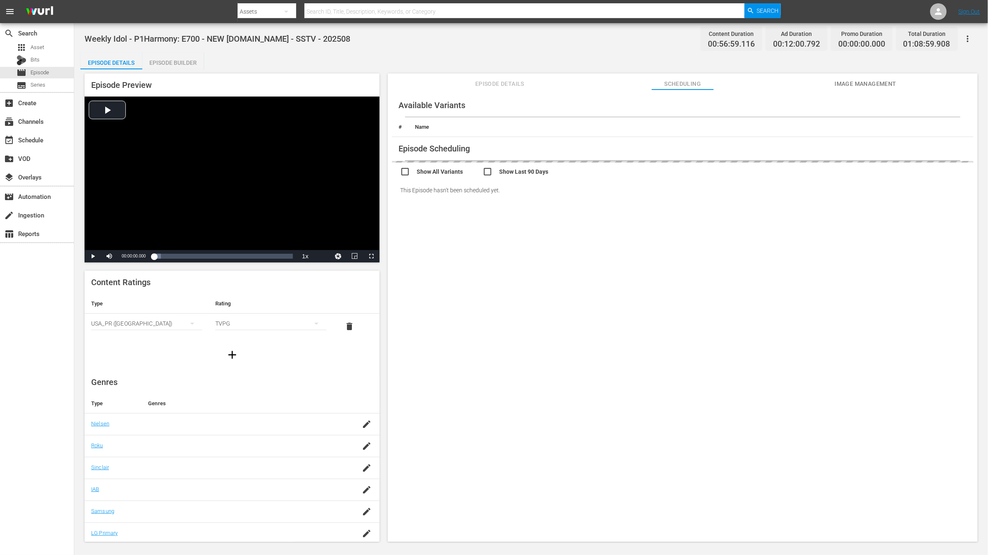
click at [542, 91] on div "Available Variants # Name Episode Scheduling Show All Variants Show Last 90 Day…" at bounding box center [683, 320] width 590 height 460
click at [176, 67] on div "Episode Builder" at bounding box center [173, 63] width 62 height 20
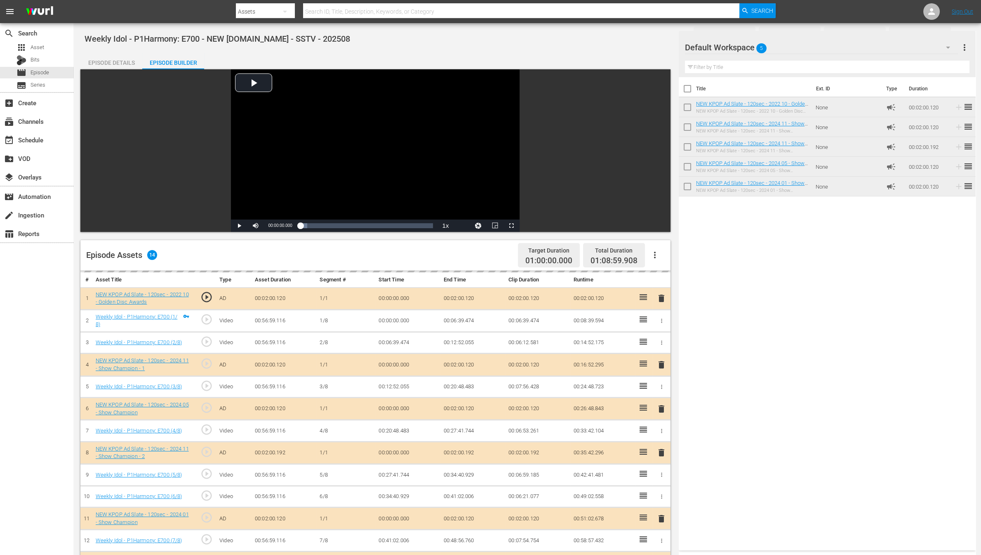
scroll to position [214, 0]
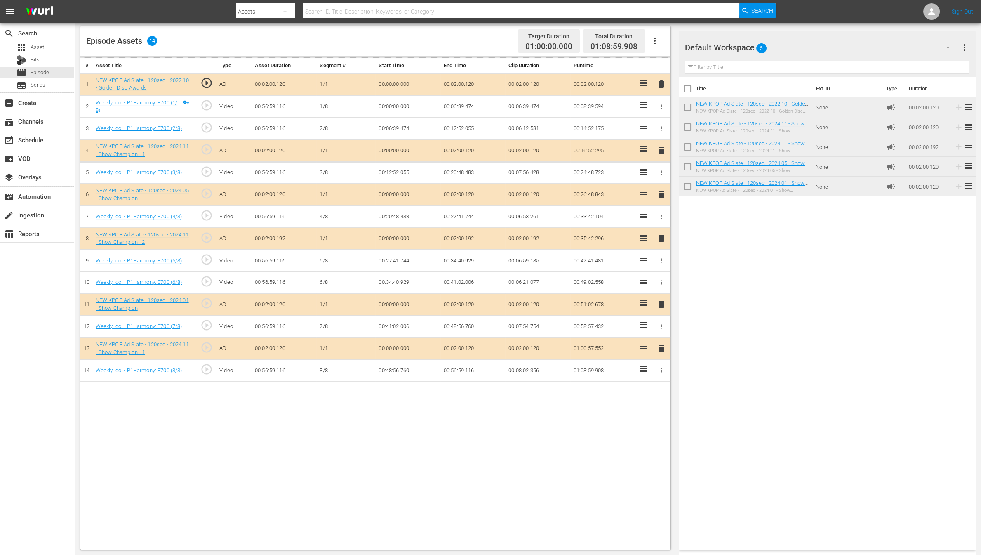
click at [662, 194] on div "delete" at bounding box center [661, 195] width 11 height 12
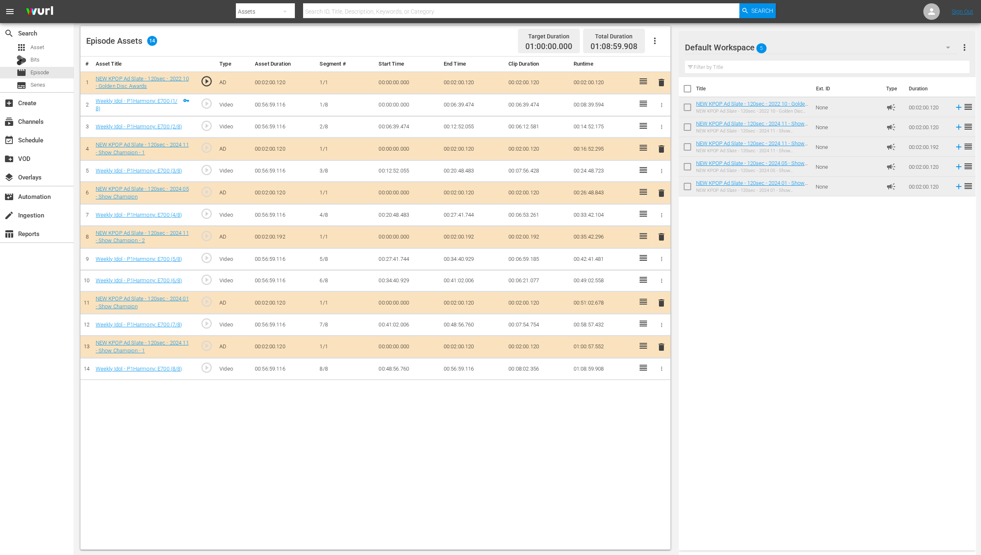
click at [662, 194] on span "delete" at bounding box center [662, 193] width 10 height 10
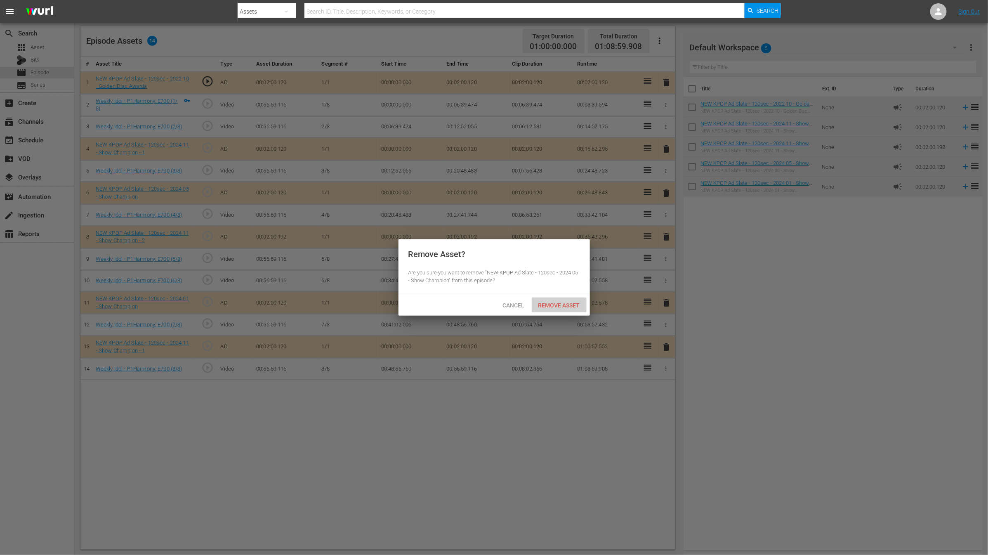
click at [551, 308] on span "Remove Asset" at bounding box center [559, 305] width 55 height 7
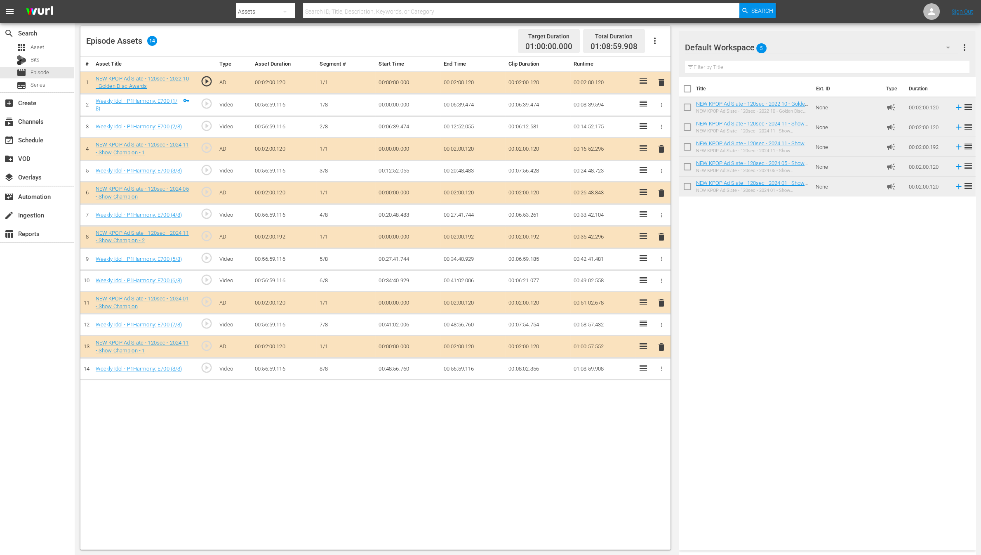
scroll to position [0, 0]
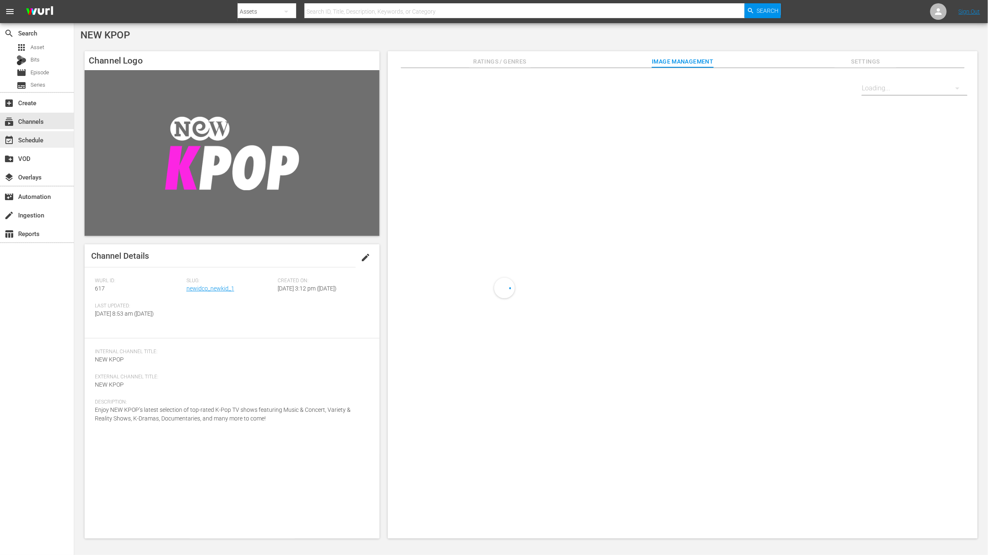
click at [28, 141] on div "event_available Schedule" at bounding box center [23, 138] width 46 height 7
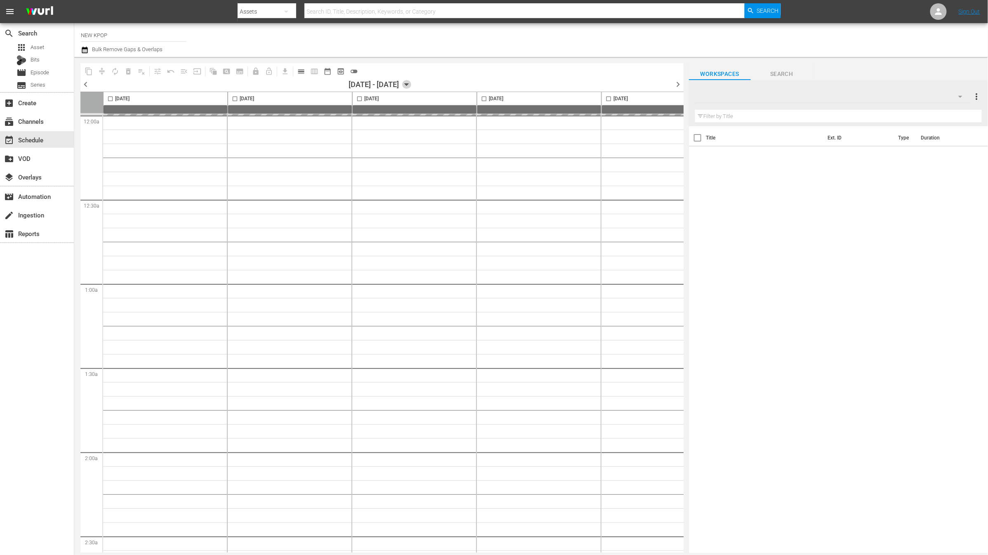
click at [411, 83] on icon "button" at bounding box center [406, 84] width 9 height 9
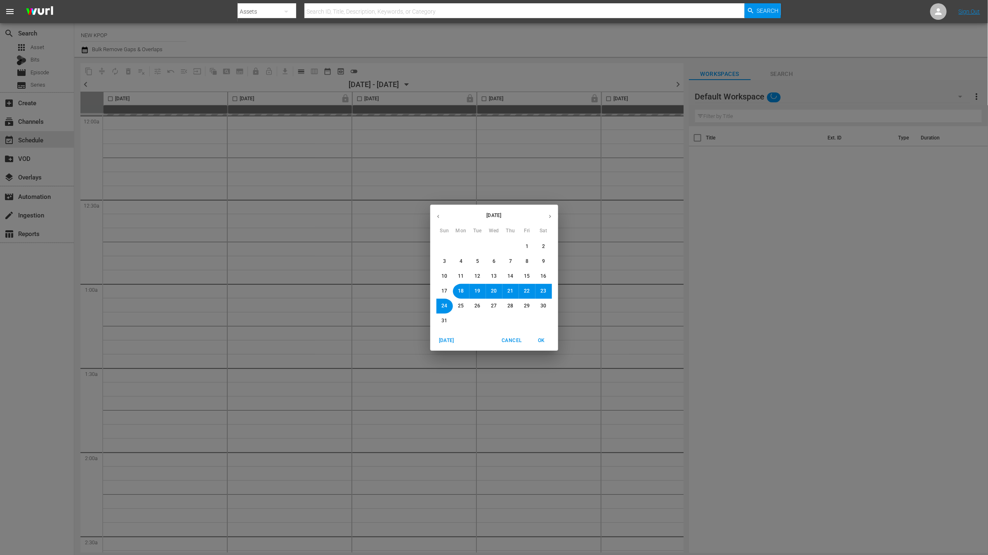
click at [500, 335] on button "Cancel" at bounding box center [511, 341] width 26 height 14
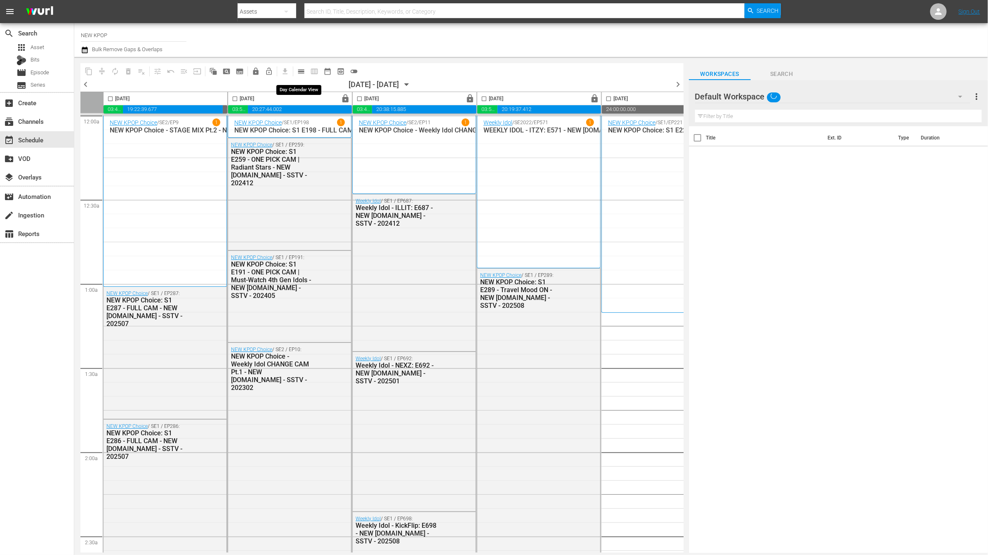
click at [304, 70] on span "calendar_view_day_outlined" at bounding box center [301, 71] width 8 height 8
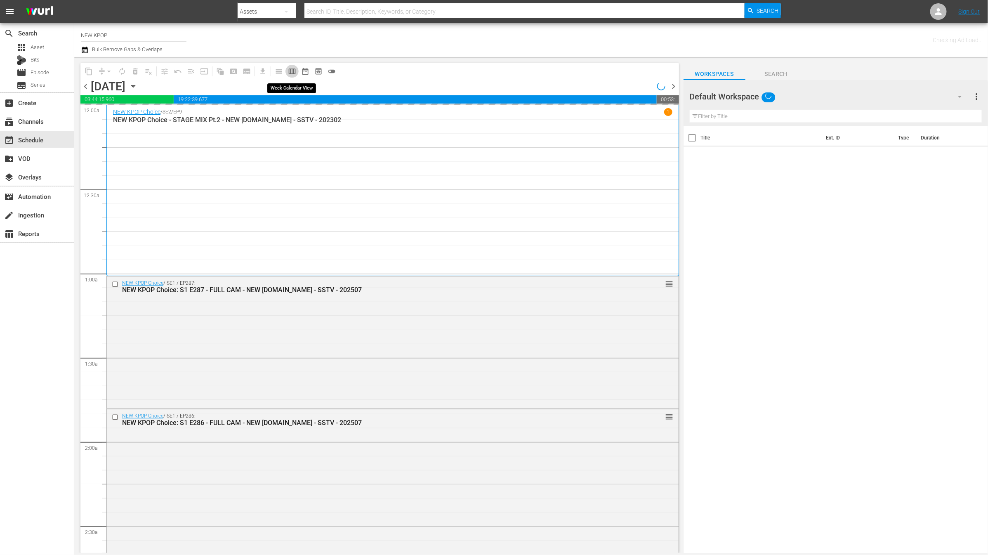
click at [293, 72] on span "calendar_view_week_outlined" at bounding box center [292, 71] width 8 height 8
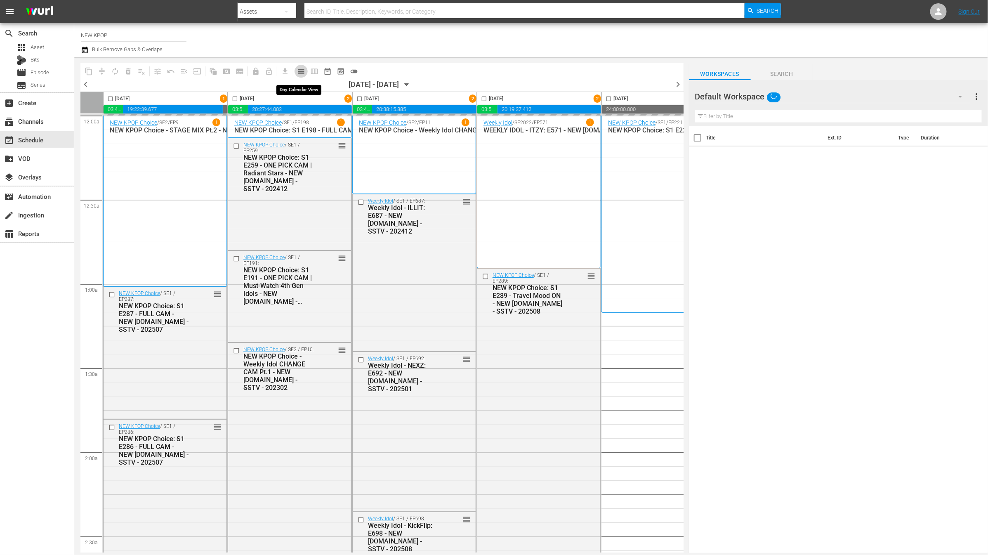
click at [304, 68] on span "calendar_view_day_outlined" at bounding box center [301, 71] width 8 height 8
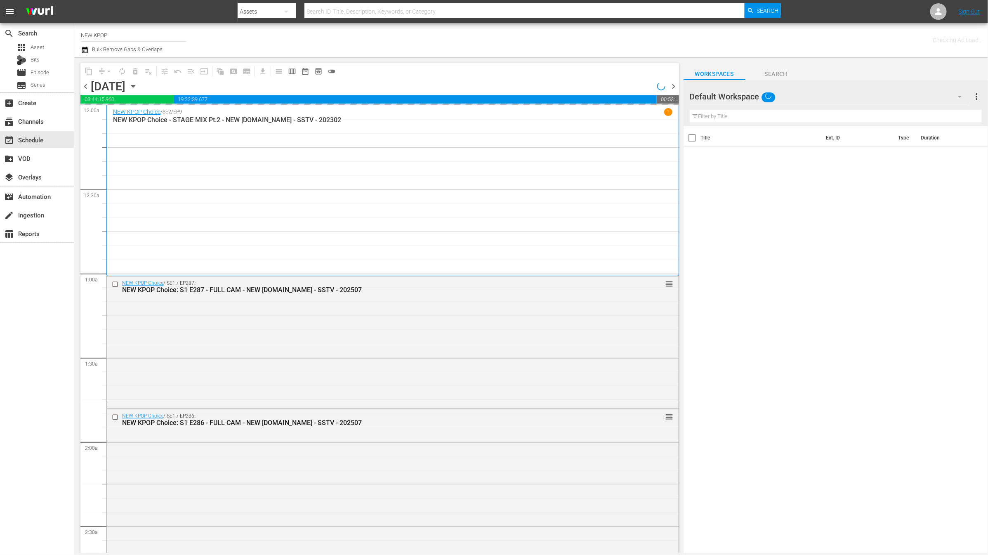
click at [138, 88] on icon "button" at bounding box center [133, 86] width 9 height 9
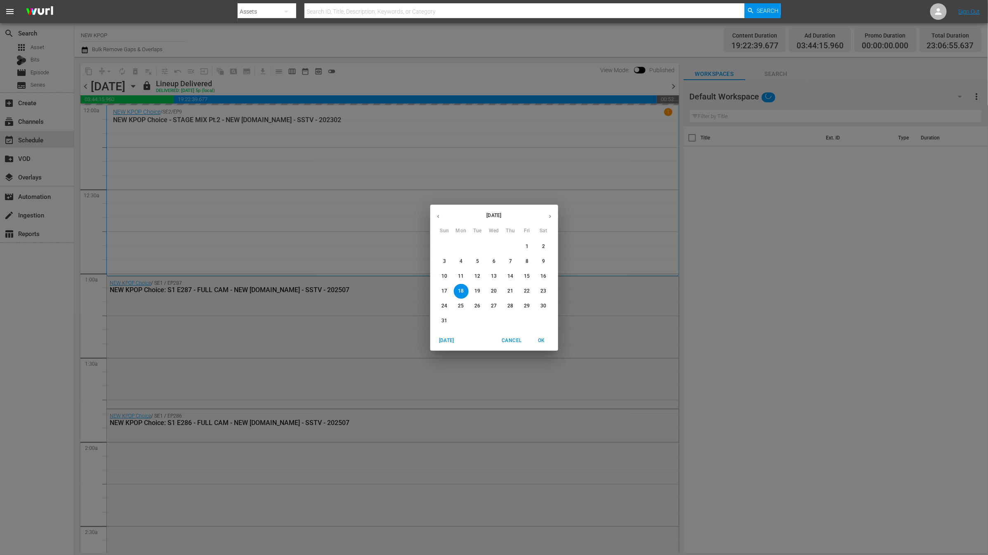
click at [441, 321] on span "31" at bounding box center [444, 320] width 15 height 7
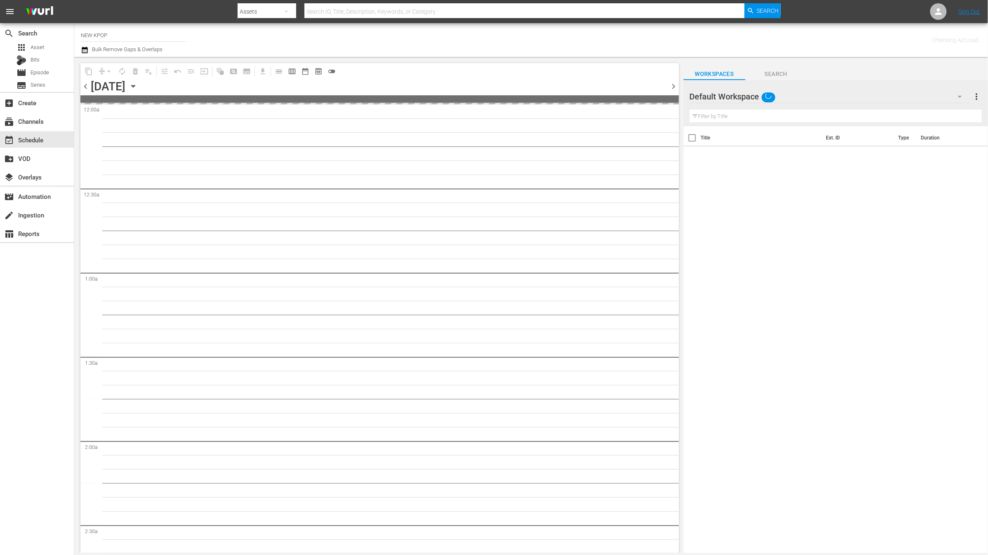
click at [129, 82] on button "button" at bounding box center [133, 86] width 9 height 9
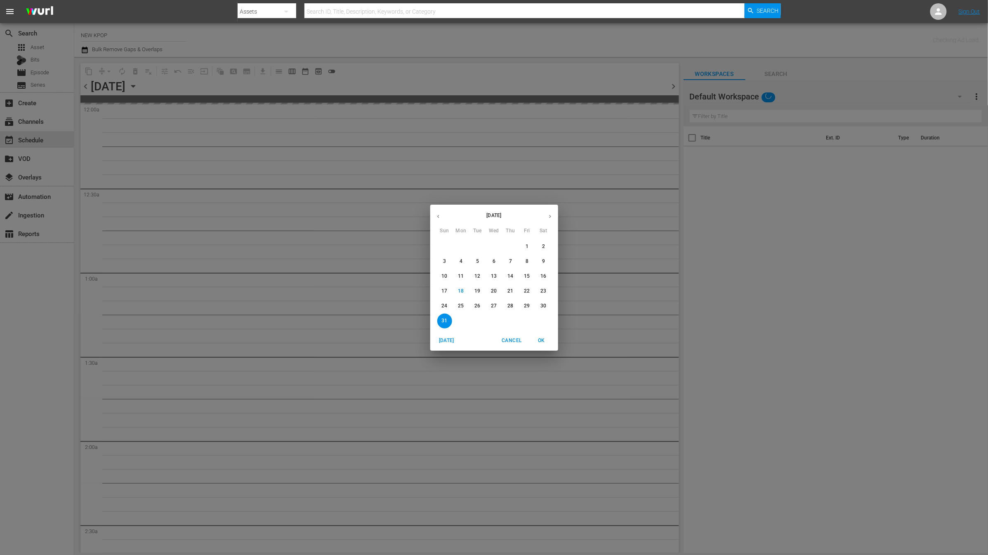
click at [501, 338] on button "Cancel" at bounding box center [511, 341] width 26 height 14
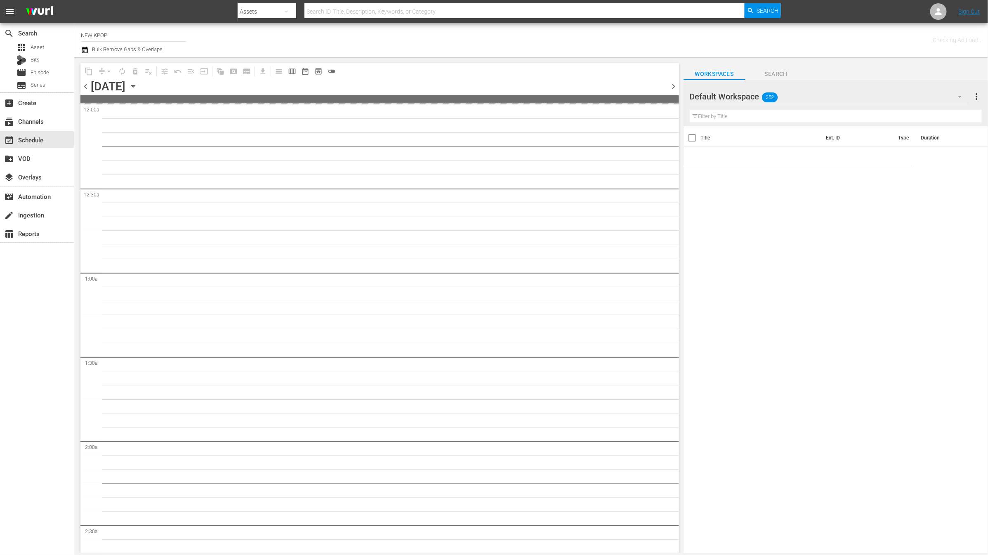
click at [129, 82] on button "button" at bounding box center [133, 86] width 9 height 9
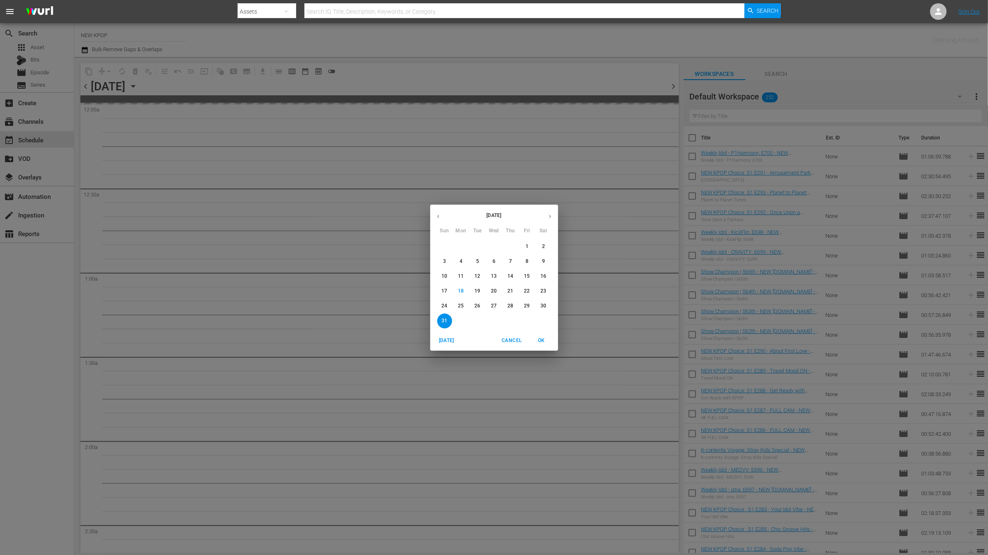
click at [510, 345] on button "Cancel" at bounding box center [511, 341] width 26 height 14
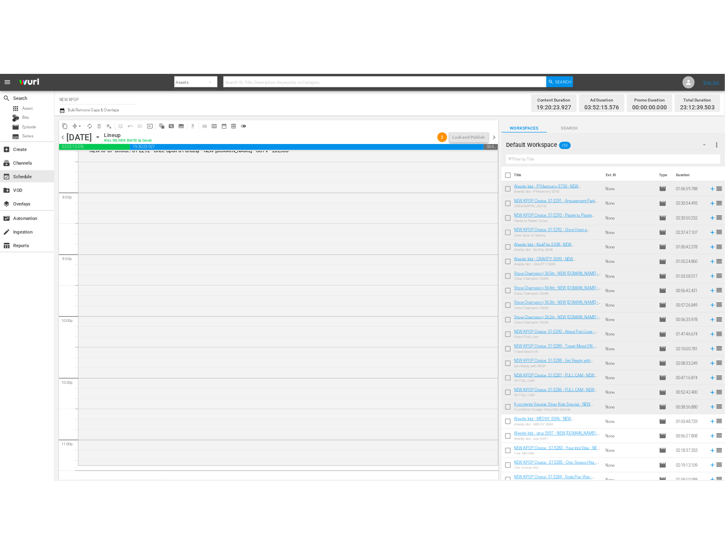
scroll to position [3591, 0]
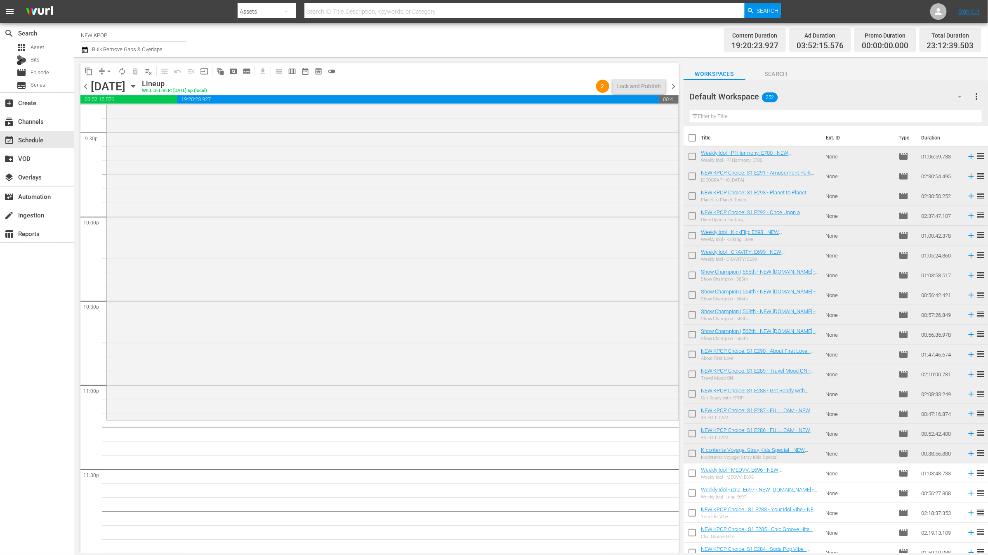
drag, startPoint x: 854, startPoint y: 213, endPoint x: 757, endPoint y: 552, distance: 352.4
